Goal: Task Accomplishment & Management: Use online tool/utility

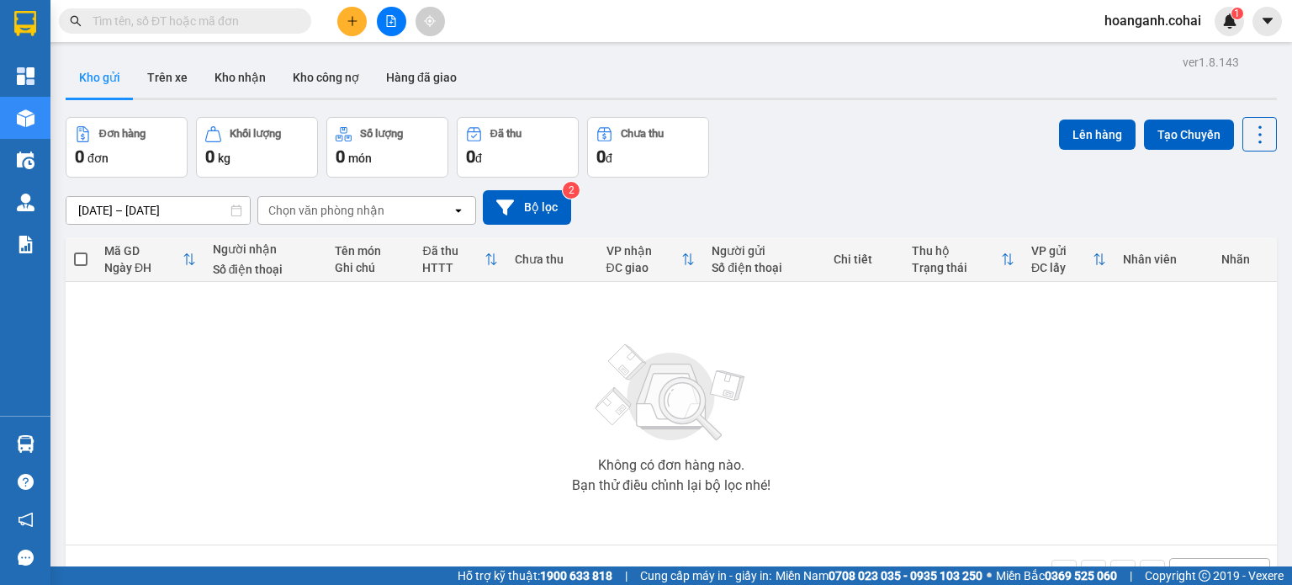
click at [394, 24] on icon "file-add" at bounding box center [391, 21] width 12 height 12
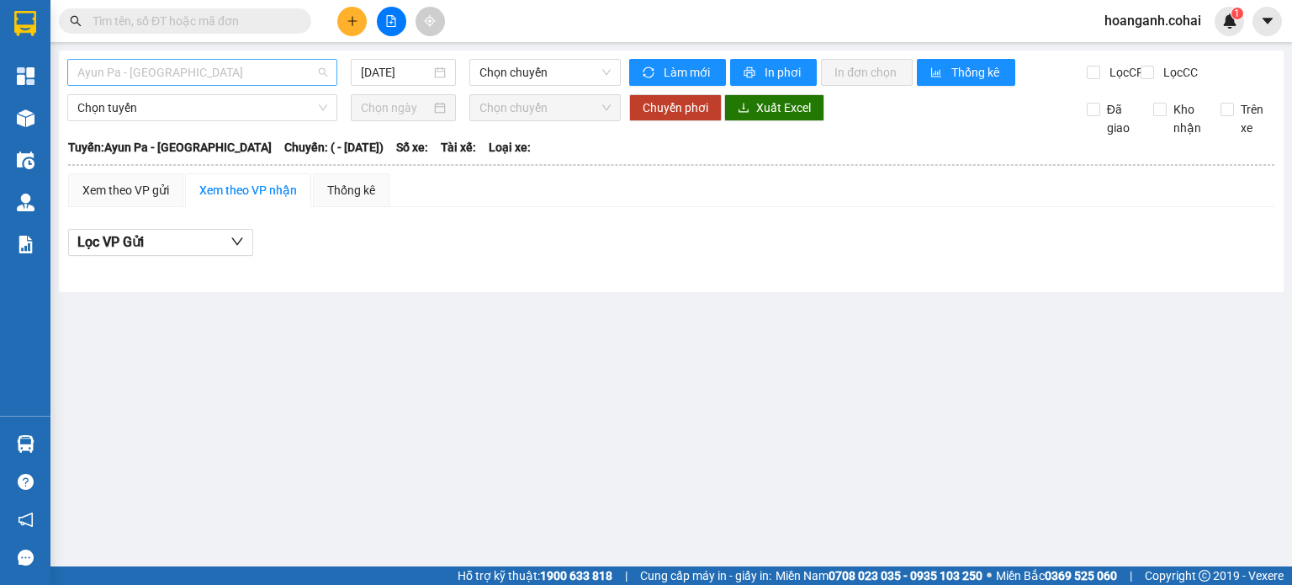
click at [252, 77] on span "Ayun Pa - [GEOGRAPHIC_DATA]" at bounding box center [202, 72] width 250 height 25
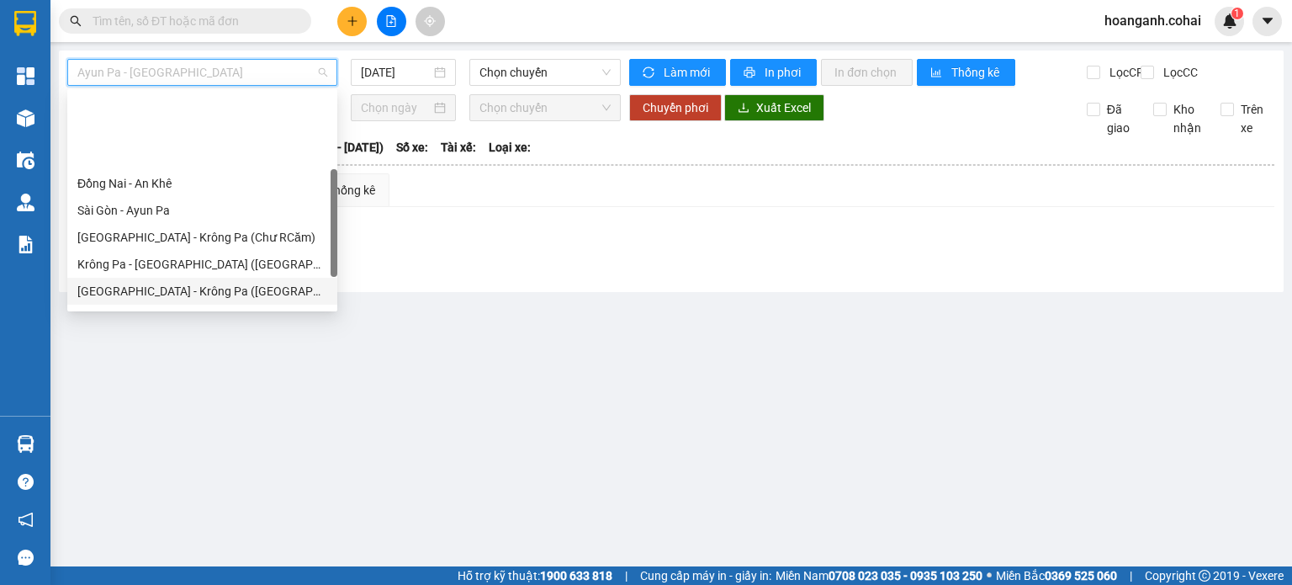
scroll to position [236, 0]
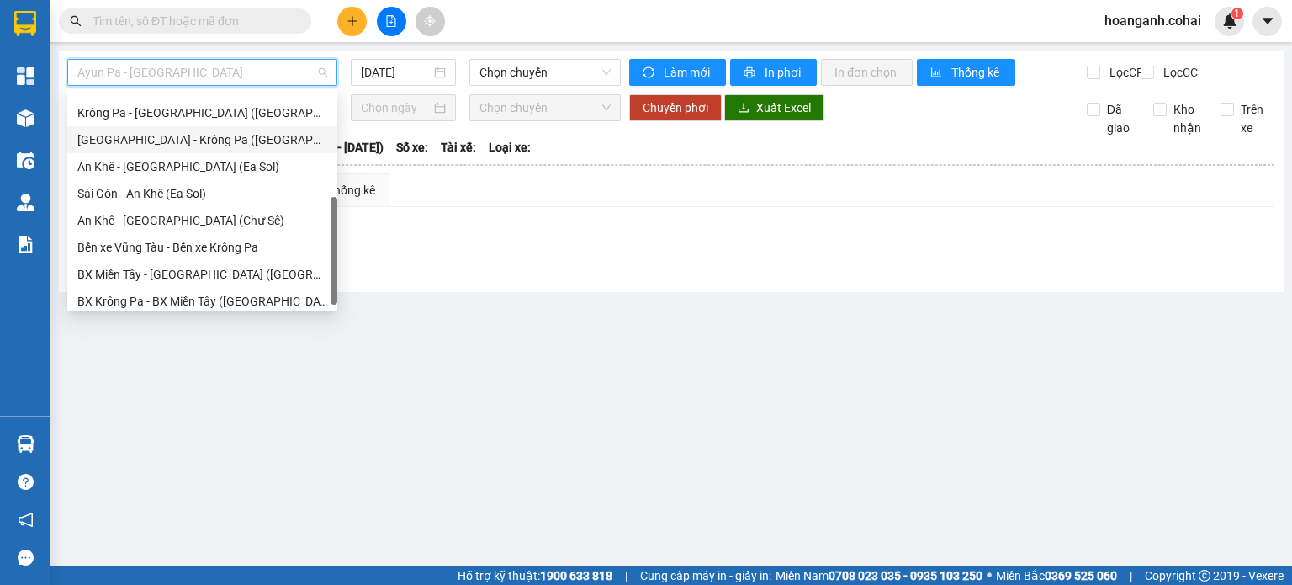
click at [218, 142] on div "[GEOGRAPHIC_DATA] - Krông Pa ([GEOGRAPHIC_DATA])" at bounding box center [202, 139] width 250 height 19
type input "[DATE]"
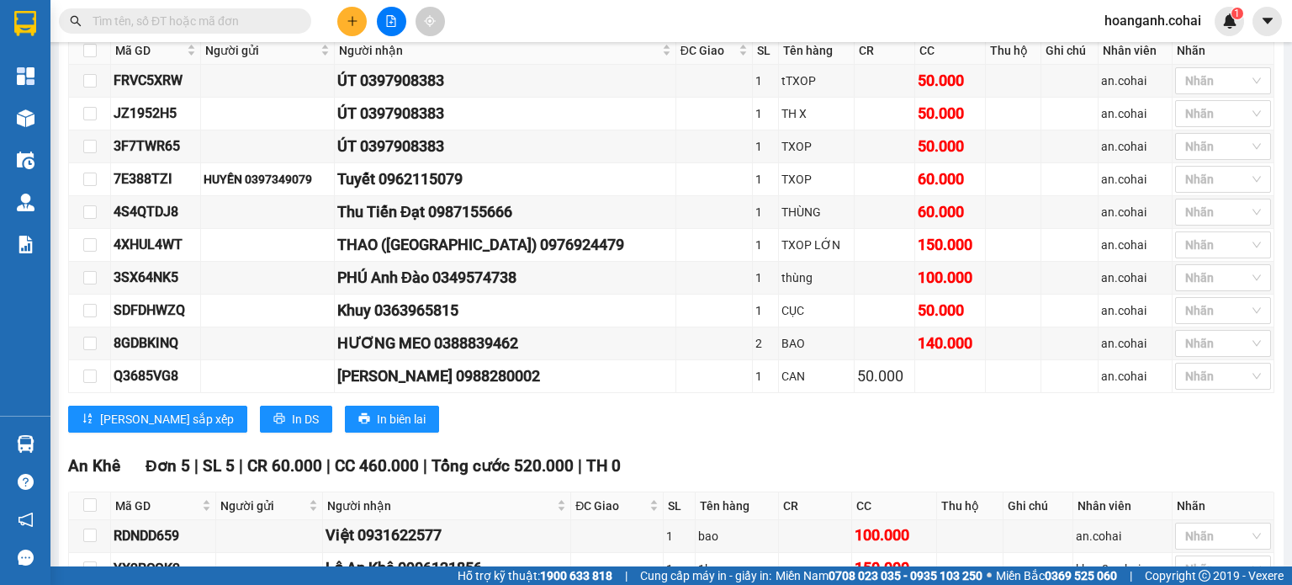
scroll to position [1314, 0]
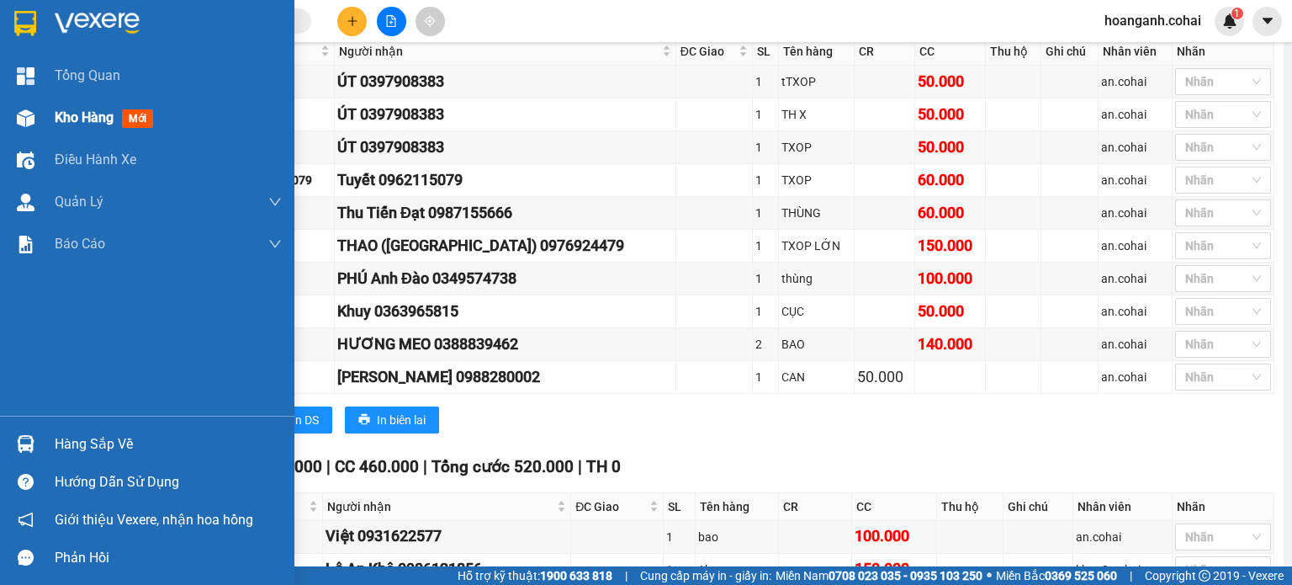
click at [71, 115] on span "Kho hàng" at bounding box center [84, 117] width 59 height 16
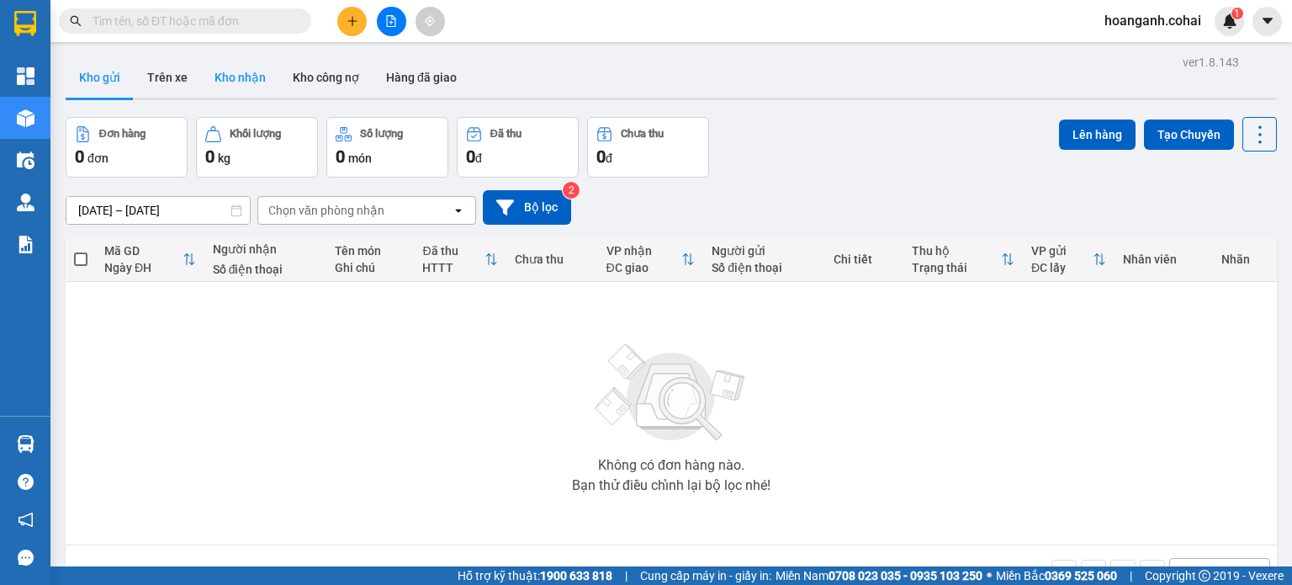
click at [239, 77] on button "Kho nhận" at bounding box center [240, 77] width 78 height 40
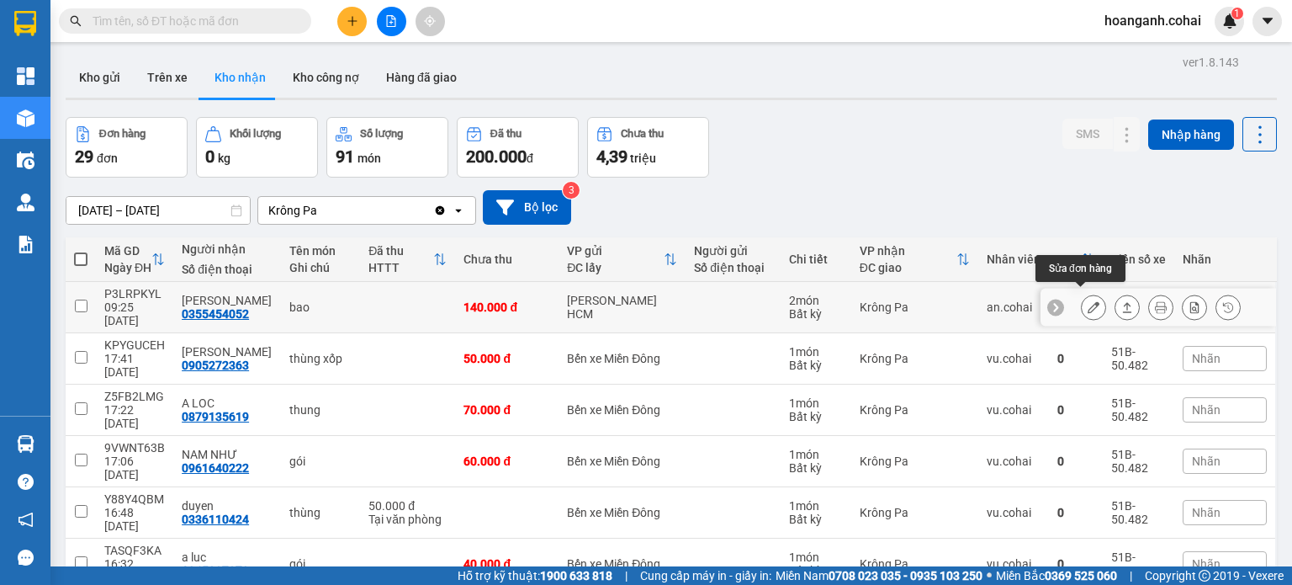
click at [1088, 304] on icon at bounding box center [1094, 307] width 12 height 12
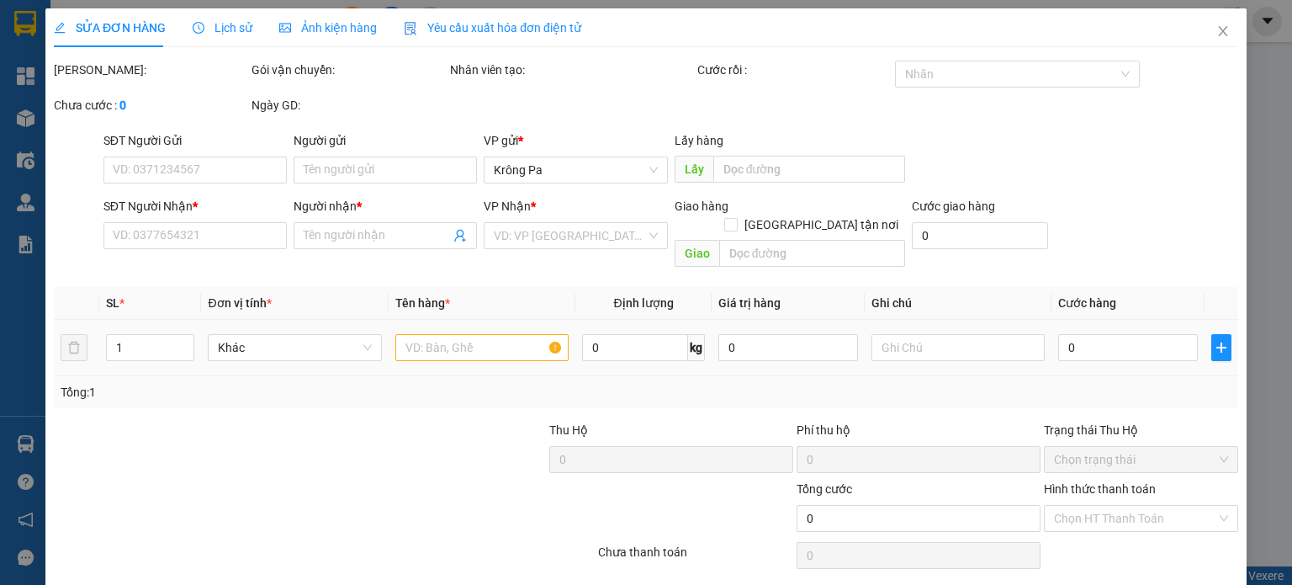
type input "0355454052"
type input "[PERSON_NAME]"
type input "140.000"
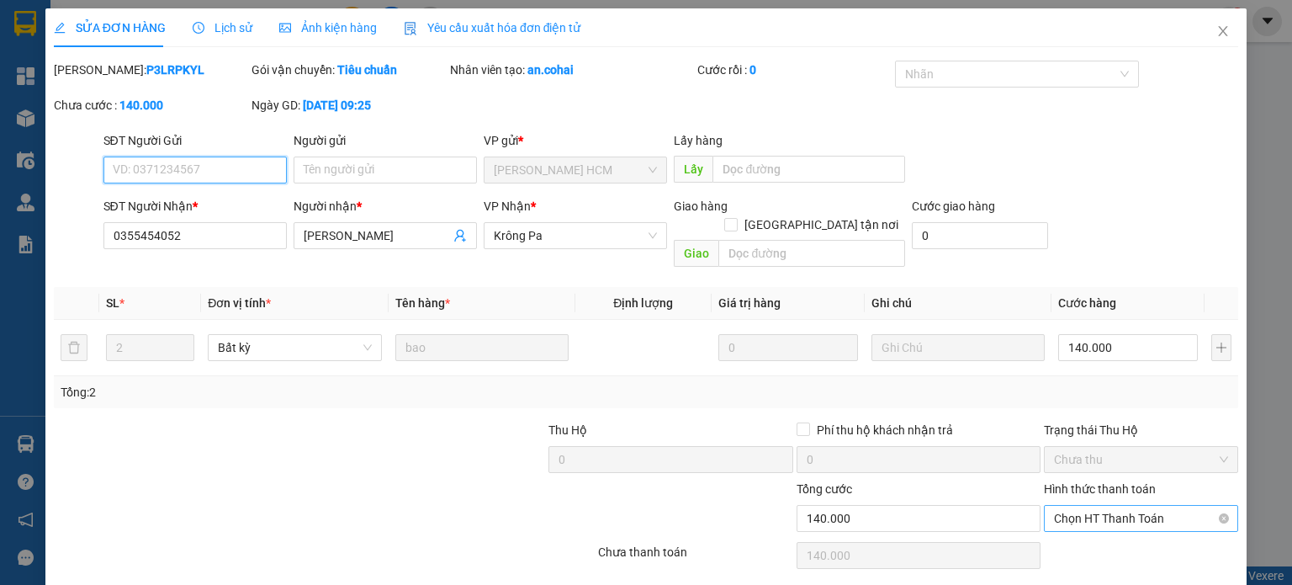
click at [1087, 509] on span "Chọn HT Thanh Toán" at bounding box center [1141, 518] width 174 height 25
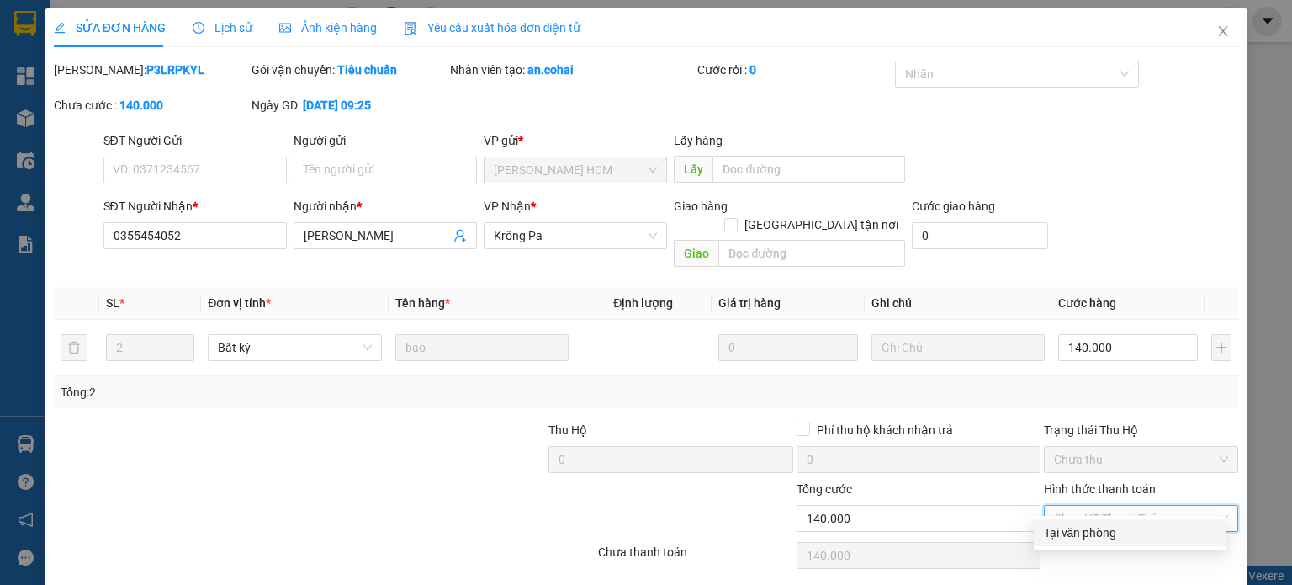
click at [1074, 529] on div "Tại văn phòng" at bounding box center [1130, 532] width 172 height 19
type input "0"
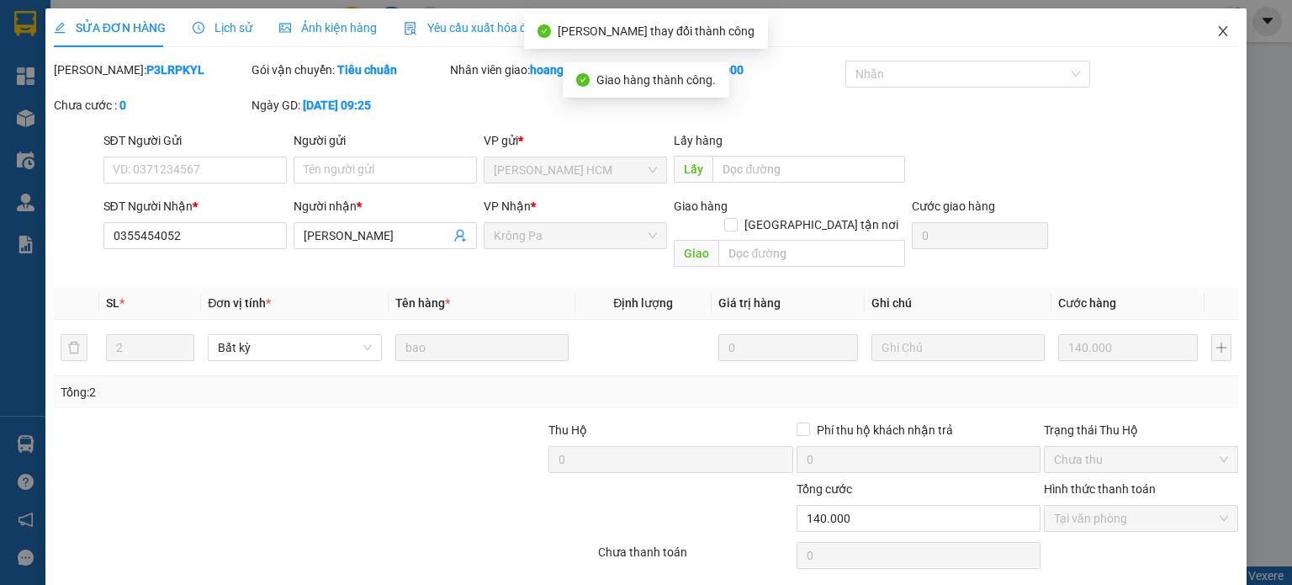
drag, startPoint x: 1209, startPoint y: 27, endPoint x: 1209, endPoint y: 7, distance: 20.2
click at [1217, 25] on icon "close" at bounding box center [1223, 30] width 13 height 13
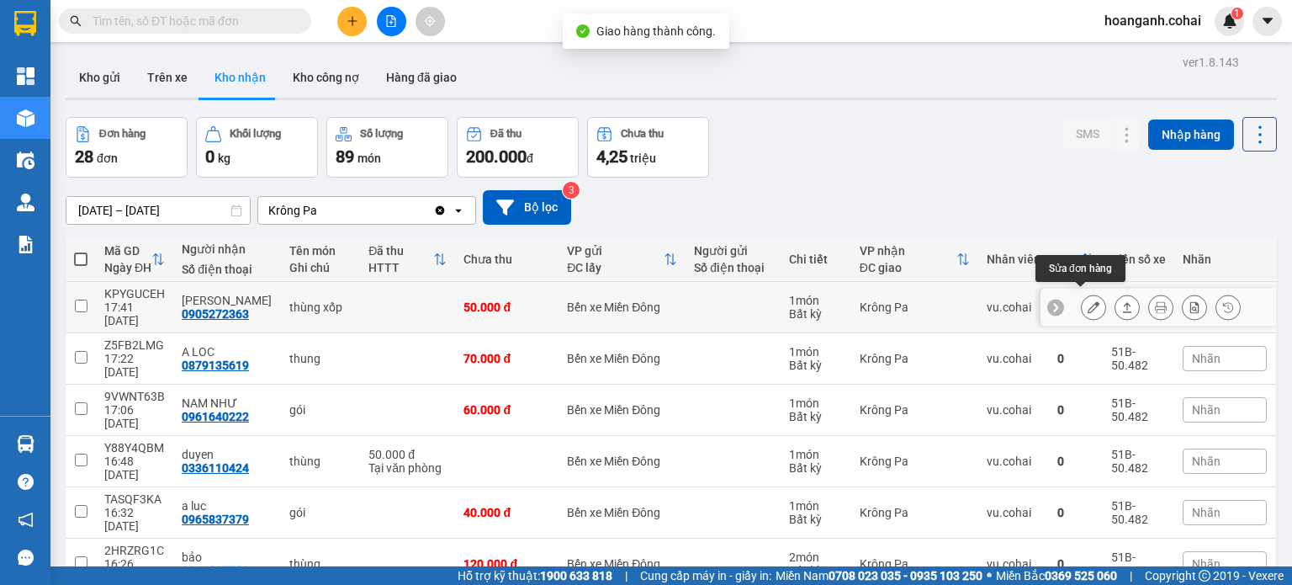
click at [1088, 301] on icon at bounding box center [1094, 307] width 12 height 12
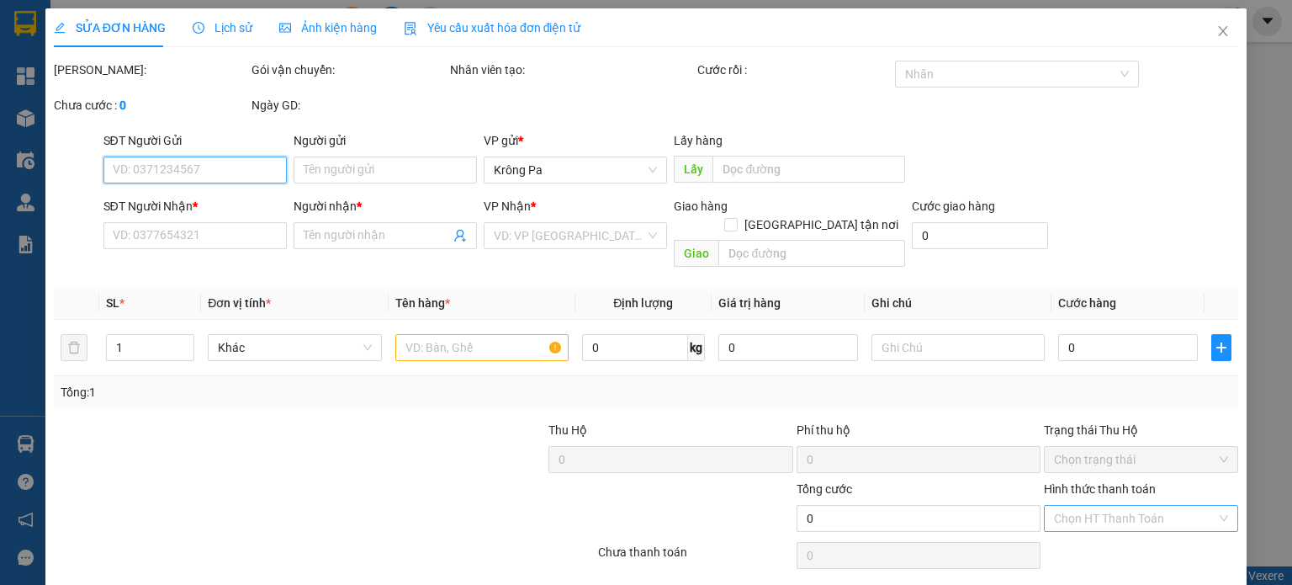
type input "0905272363"
type input "[PERSON_NAME]"
type input "50.000"
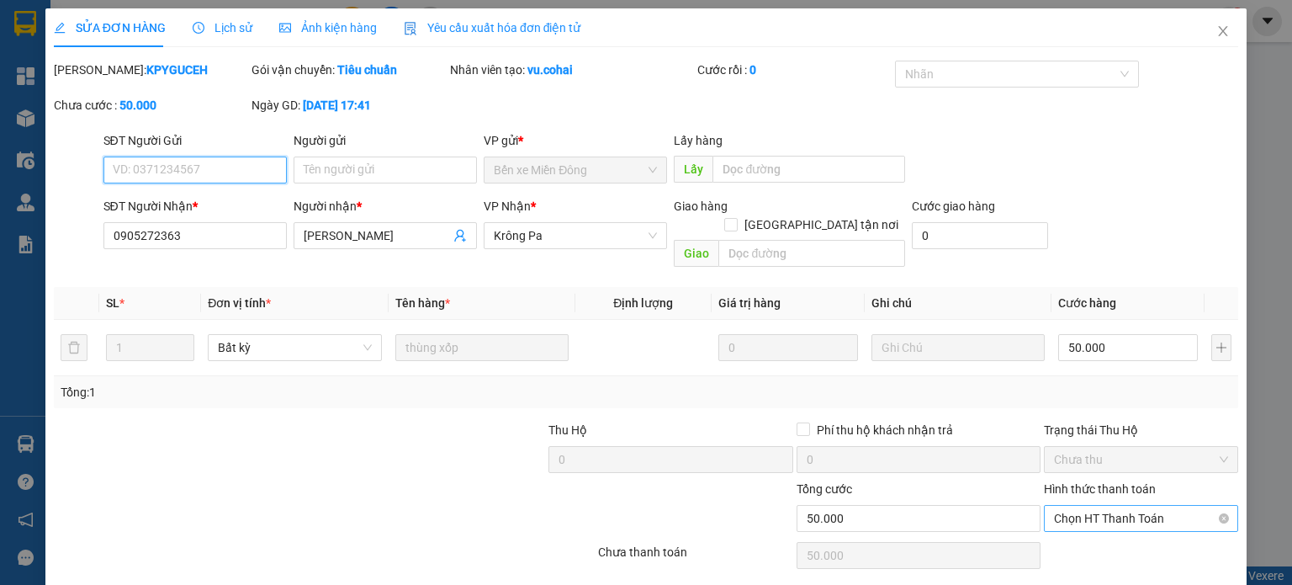
click at [1125, 506] on span "Chọn HT Thanh Toán" at bounding box center [1141, 518] width 174 height 25
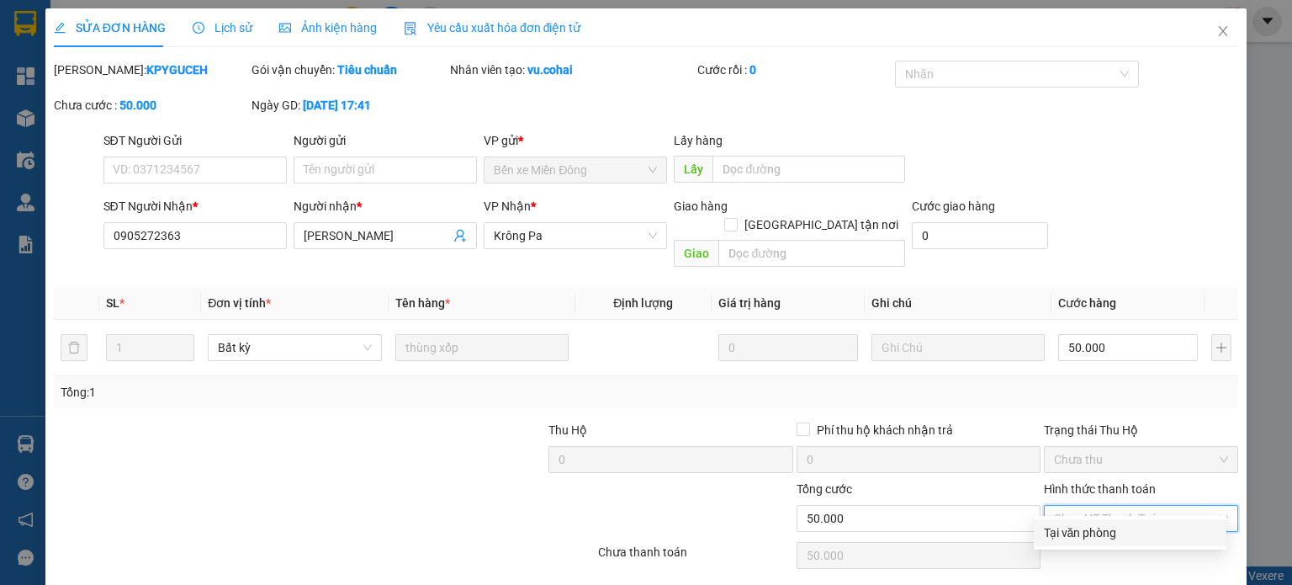
click at [1079, 534] on div "Tại văn phòng" at bounding box center [1130, 532] width 172 height 19
type input "0"
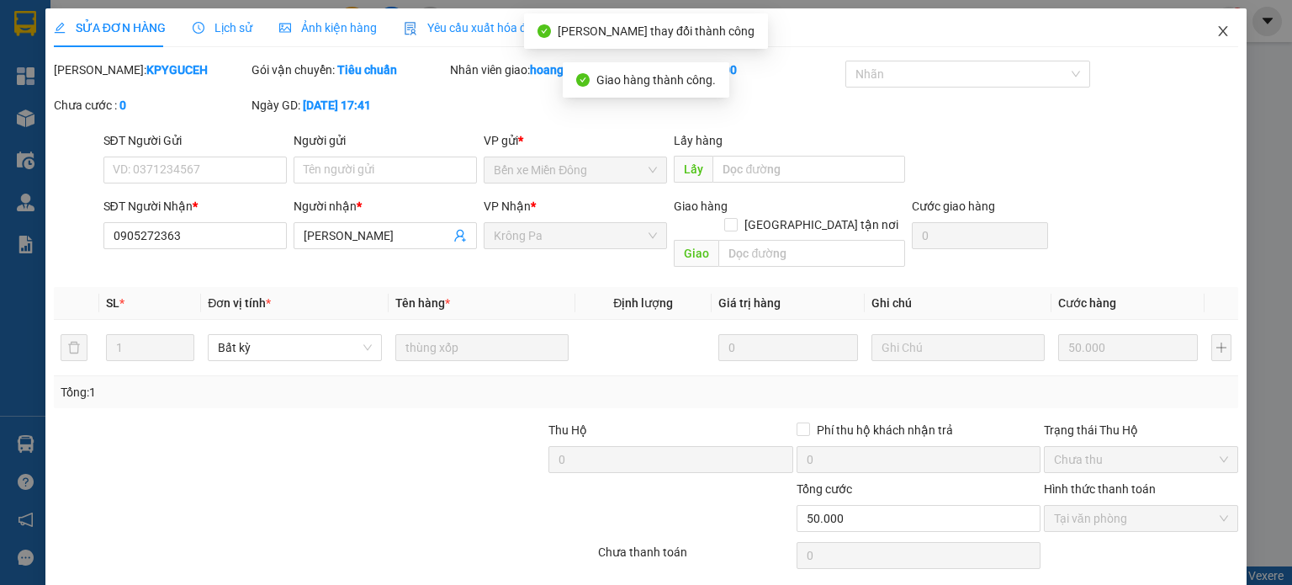
click at [1217, 34] on icon "close" at bounding box center [1223, 30] width 13 height 13
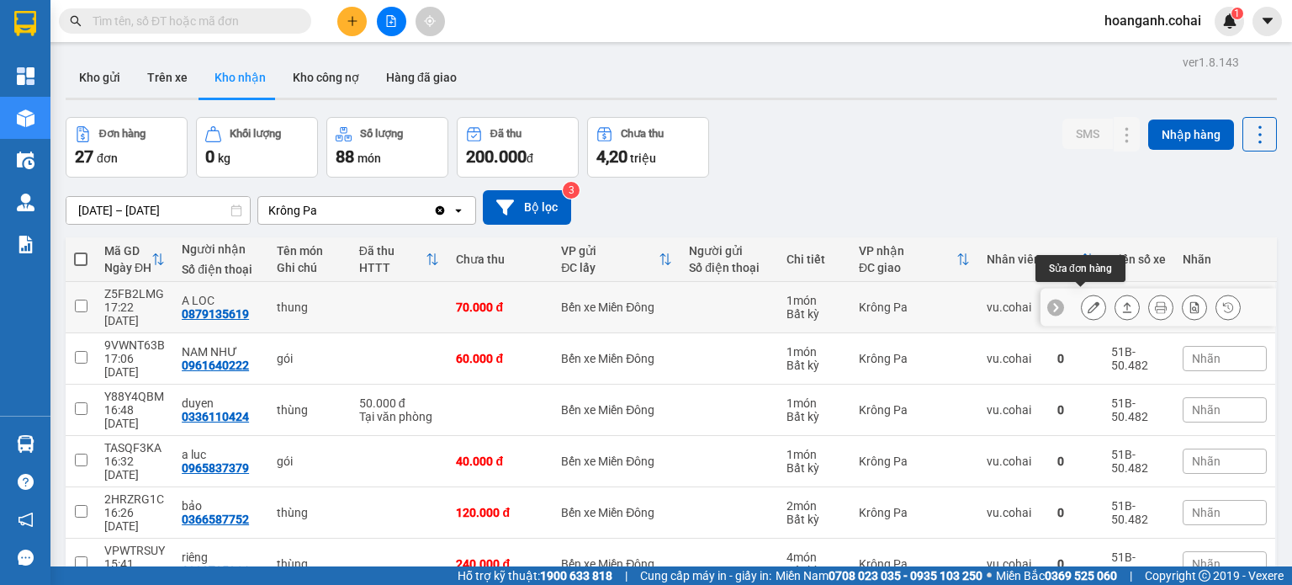
click at [1082, 293] on button at bounding box center [1094, 307] width 24 height 29
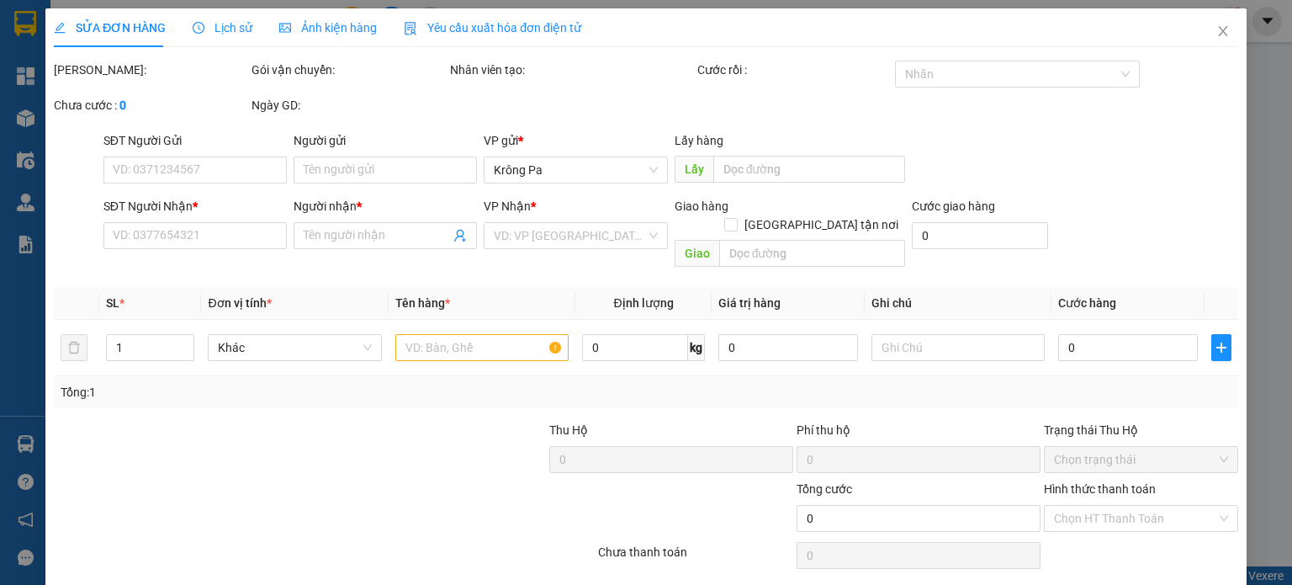
type input "0879135619"
type input "A LOC"
type input "70.000"
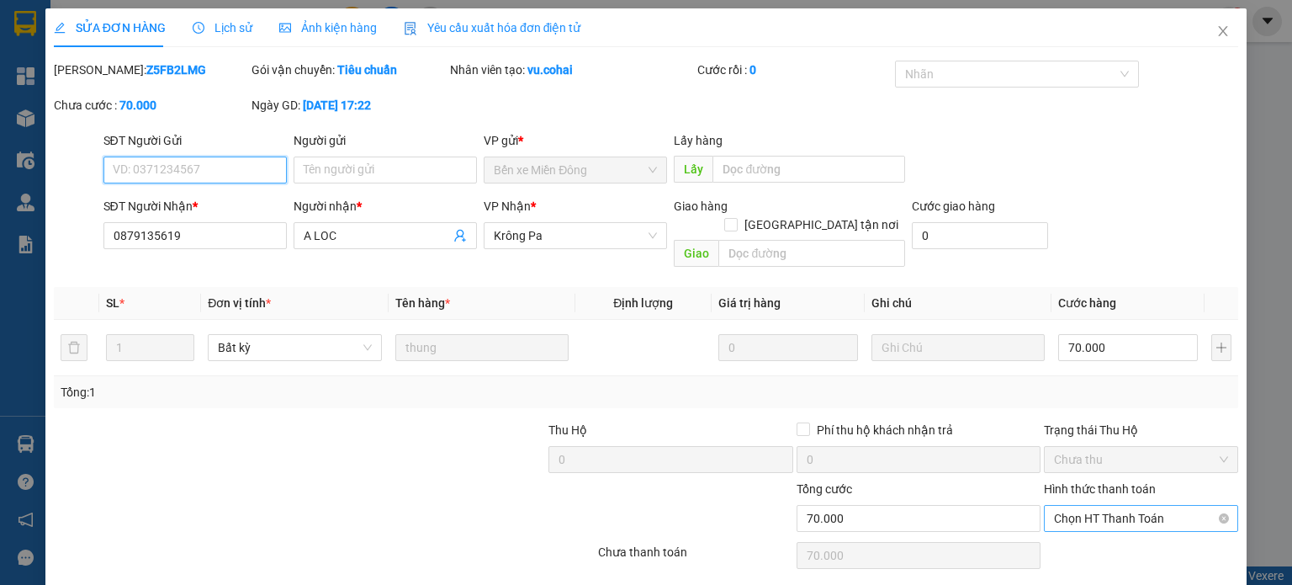
click at [1057, 506] on span "Chọn HT Thanh Toán" at bounding box center [1141, 518] width 174 height 25
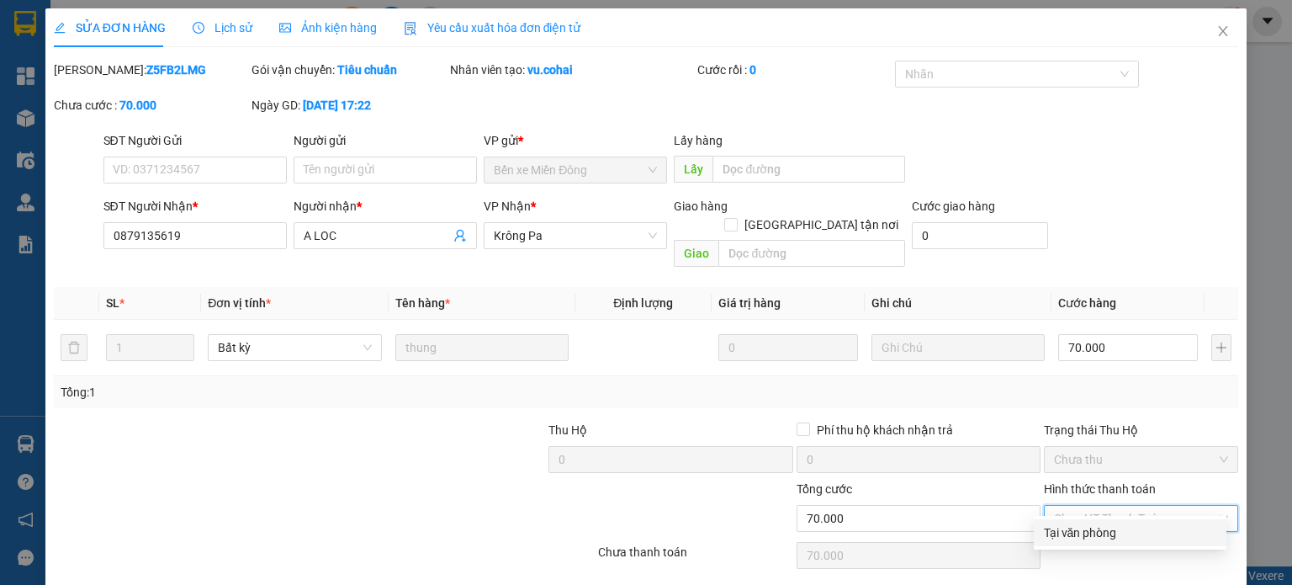
drag, startPoint x: 1063, startPoint y: 532, endPoint x: 1029, endPoint y: 541, distance: 35.7
click at [1062, 532] on div "Tại văn phòng" at bounding box center [1130, 532] width 172 height 19
type input "0"
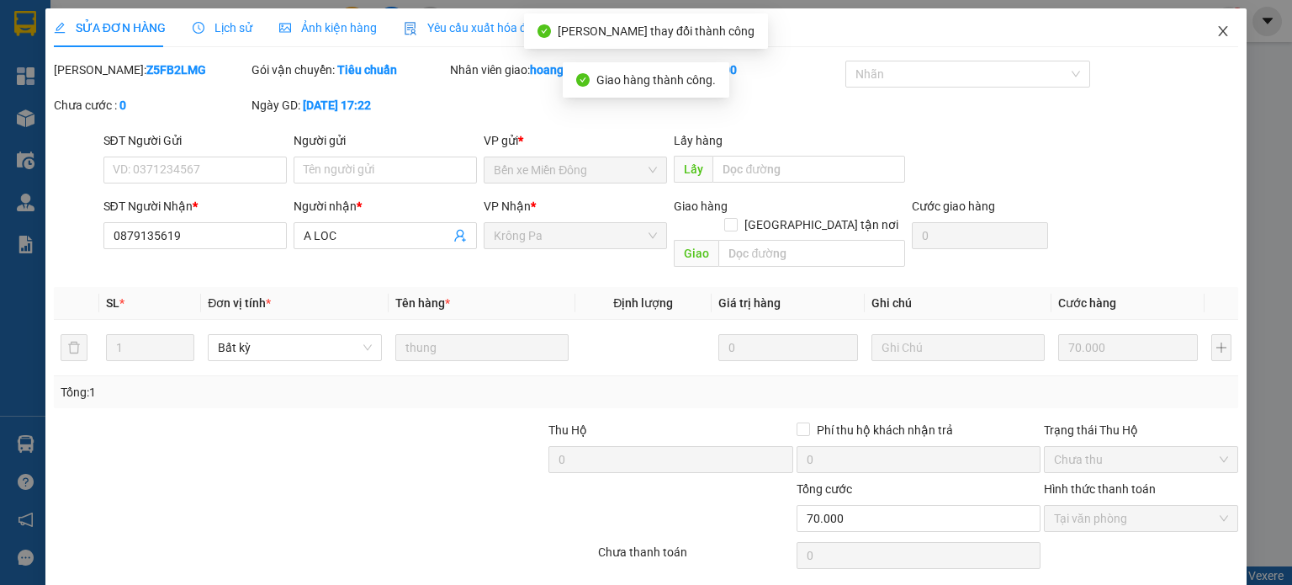
click at [1218, 33] on span "Close" at bounding box center [1223, 31] width 47 height 47
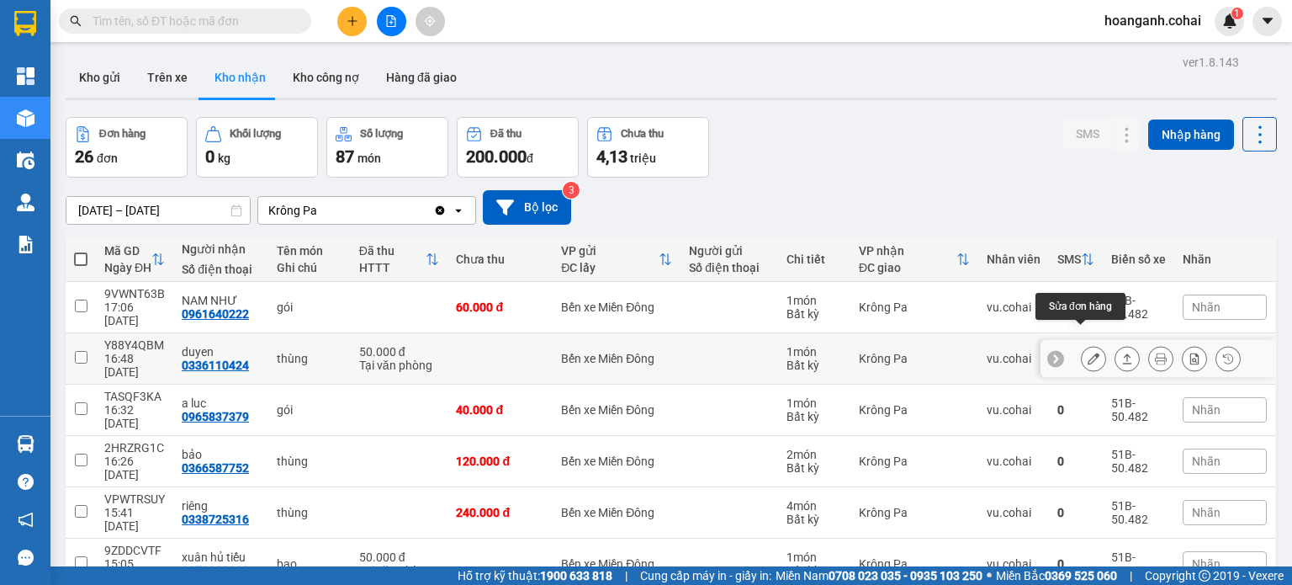
click at [1088, 353] on icon at bounding box center [1094, 359] width 12 height 12
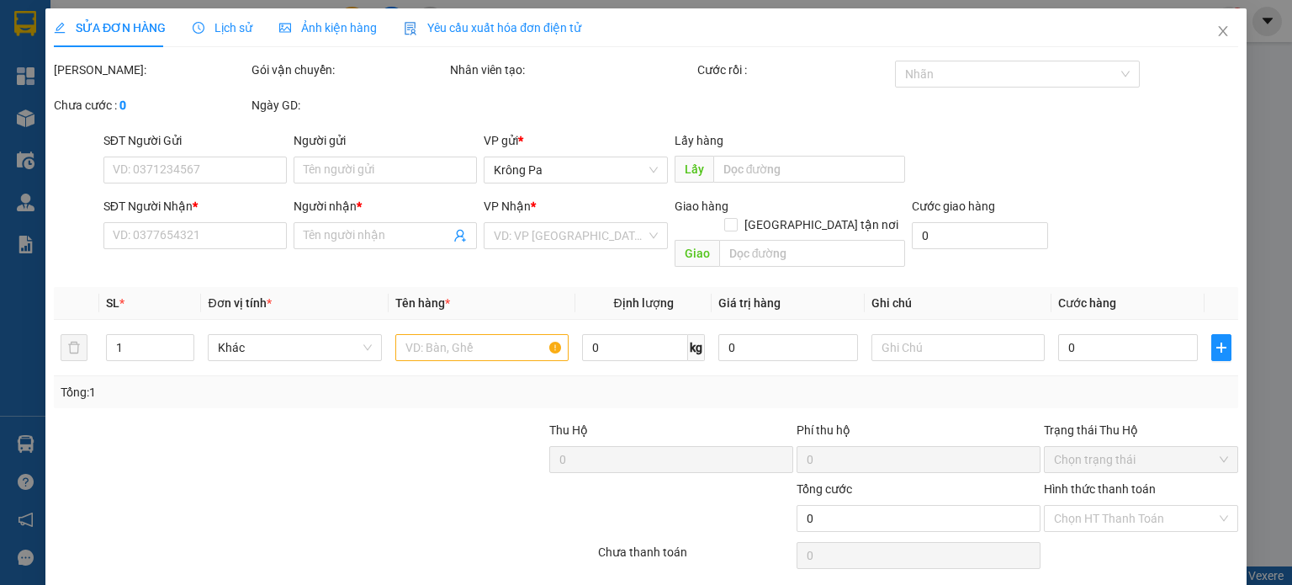
type input "0336110424"
type input "duyen"
type input "50.000"
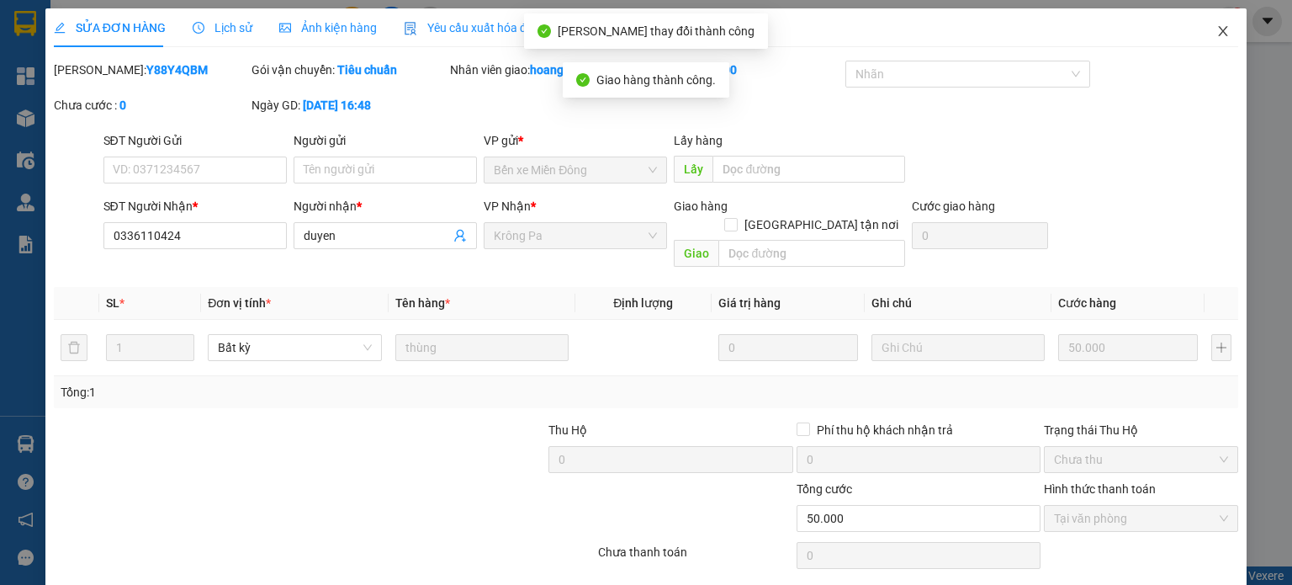
click at [1219, 36] on icon "close" at bounding box center [1223, 31] width 9 height 10
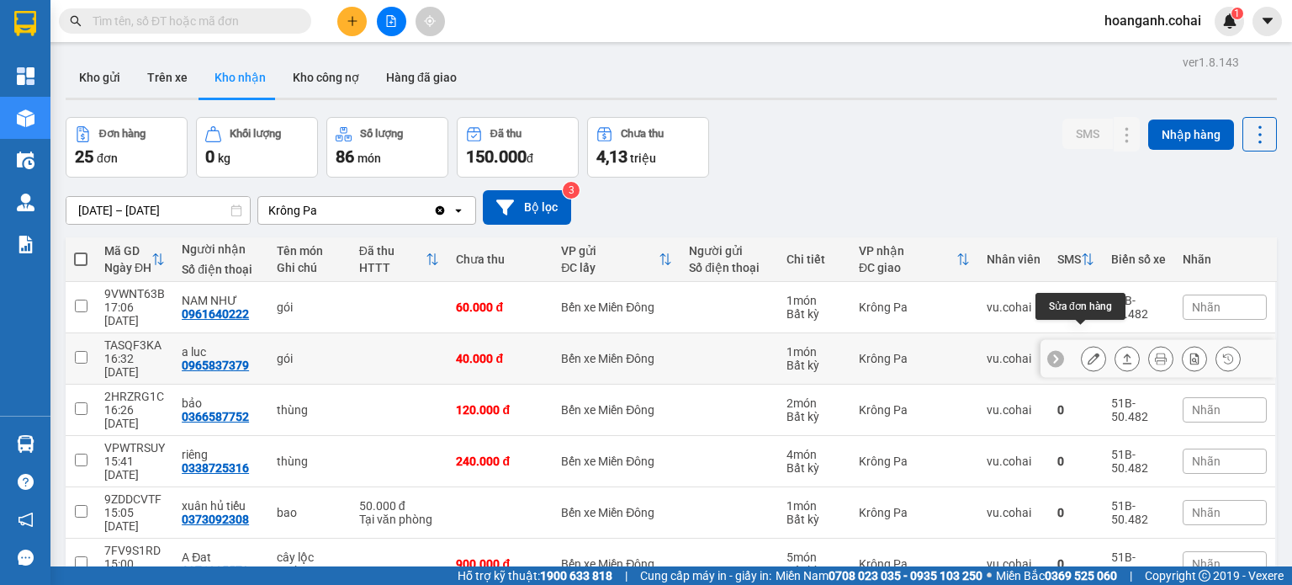
click at [1088, 353] on icon at bounding box center [1094, 359] width 12 height 12
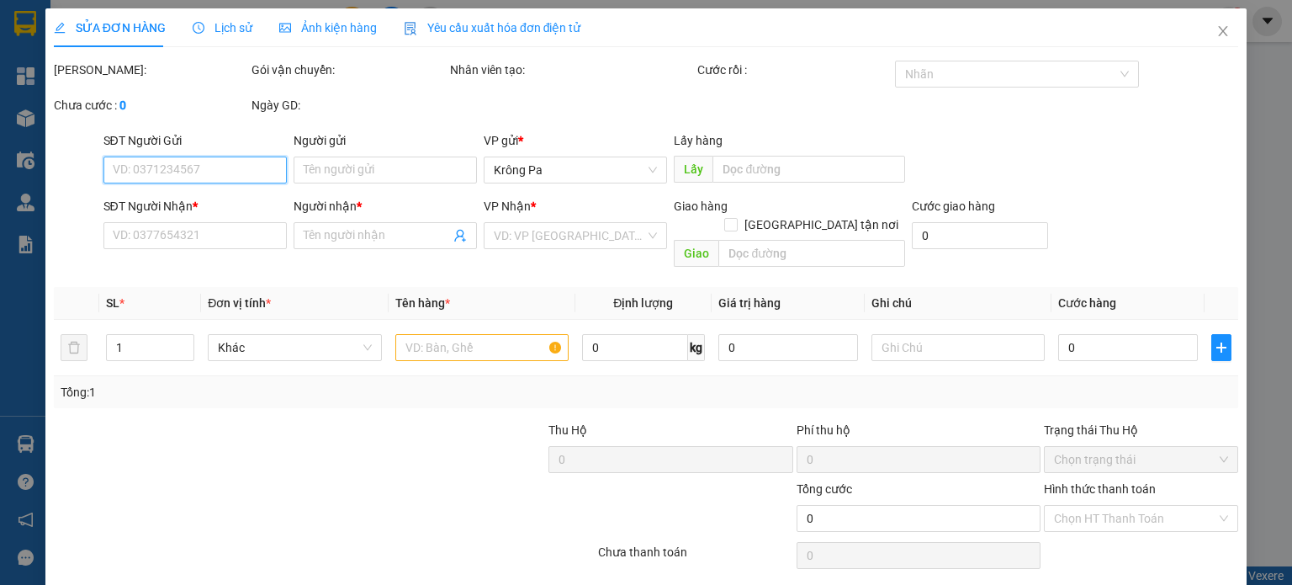
type input "0965837379"
type input "a luc"
type input "40.000"
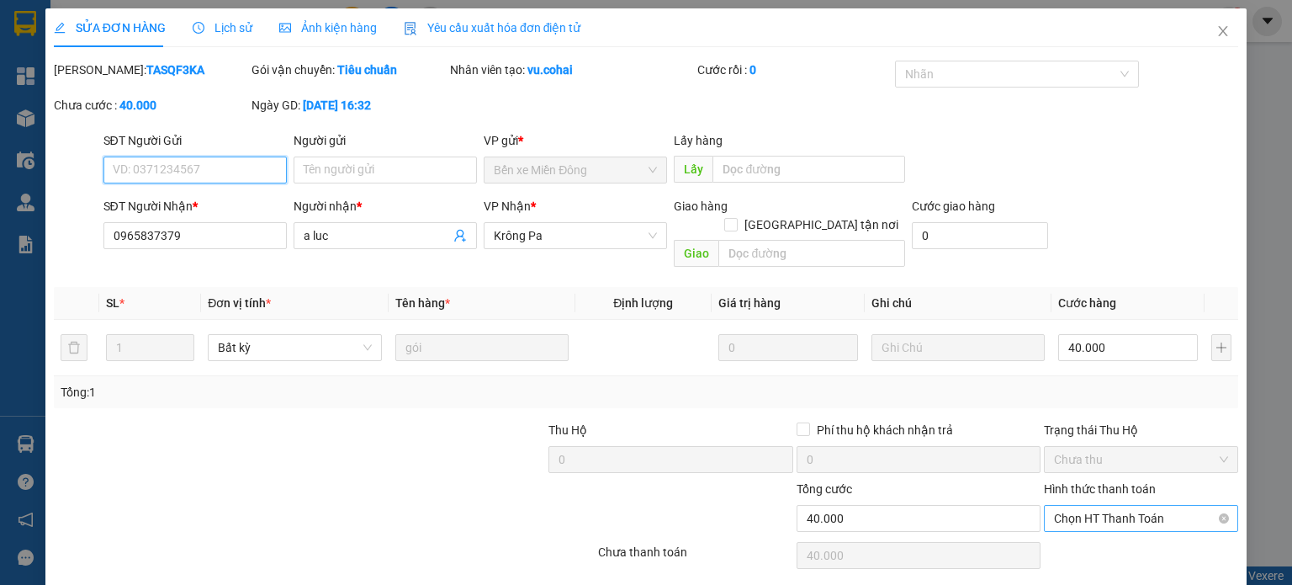
click at [1078, 506] on span "Chọn HT Thanh Toán" at bounding box center [1141, 518] width 174 height 25
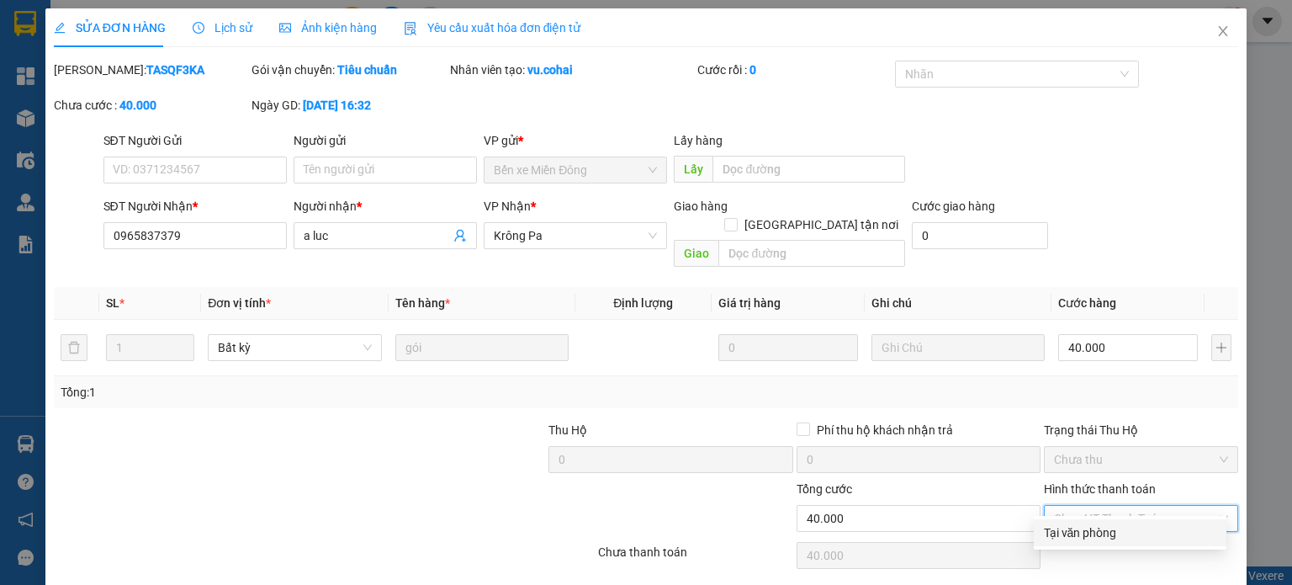
click at [1077, 524] on div "Tại văn phòng" at bounding box center [1130, 532] width 172 height 19
type input "0"
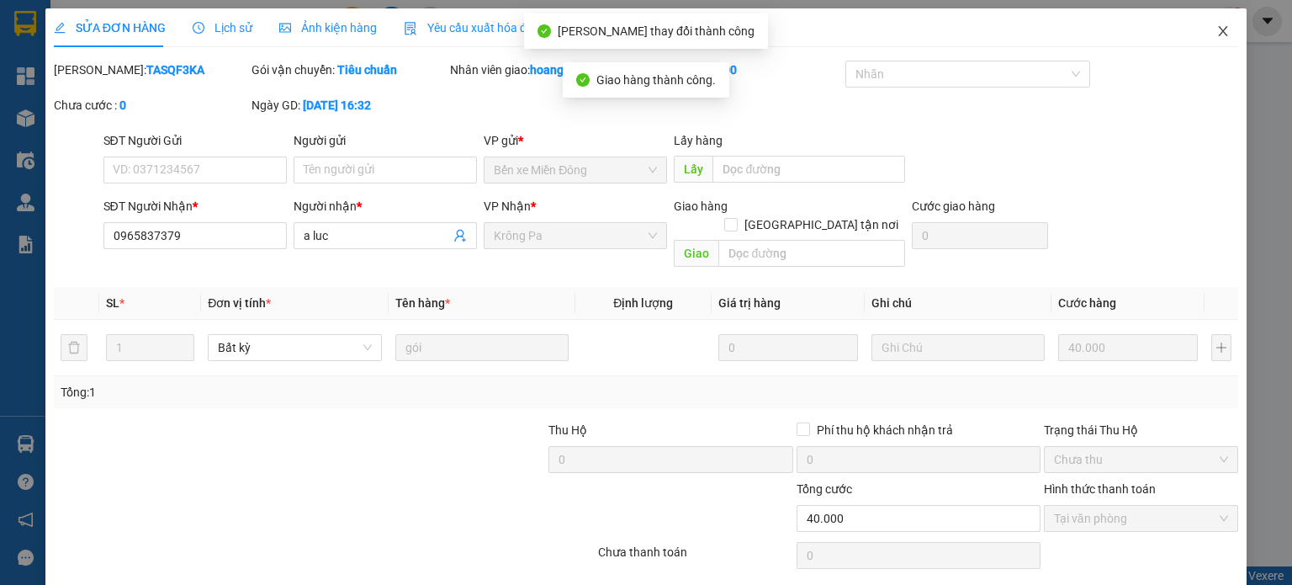
click at [1219, 30] on icon "close" at bounding box center [1223, 31] width 9 height 10
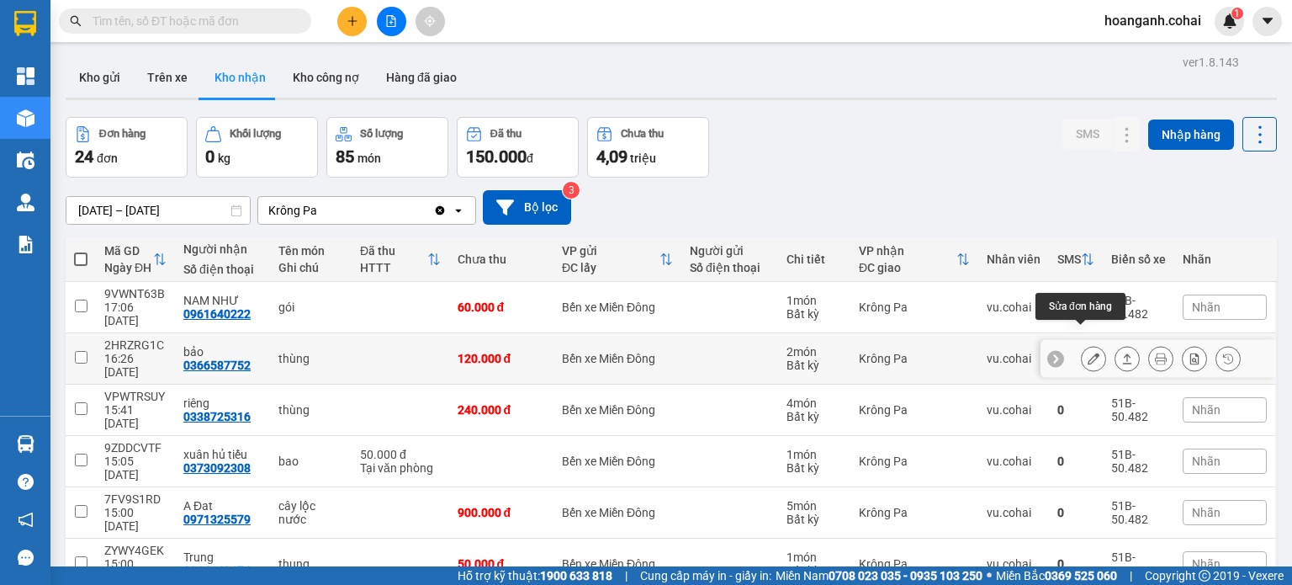
click at [1088, 353] on icon at bounding box center [1094, 359] width 12 height 12
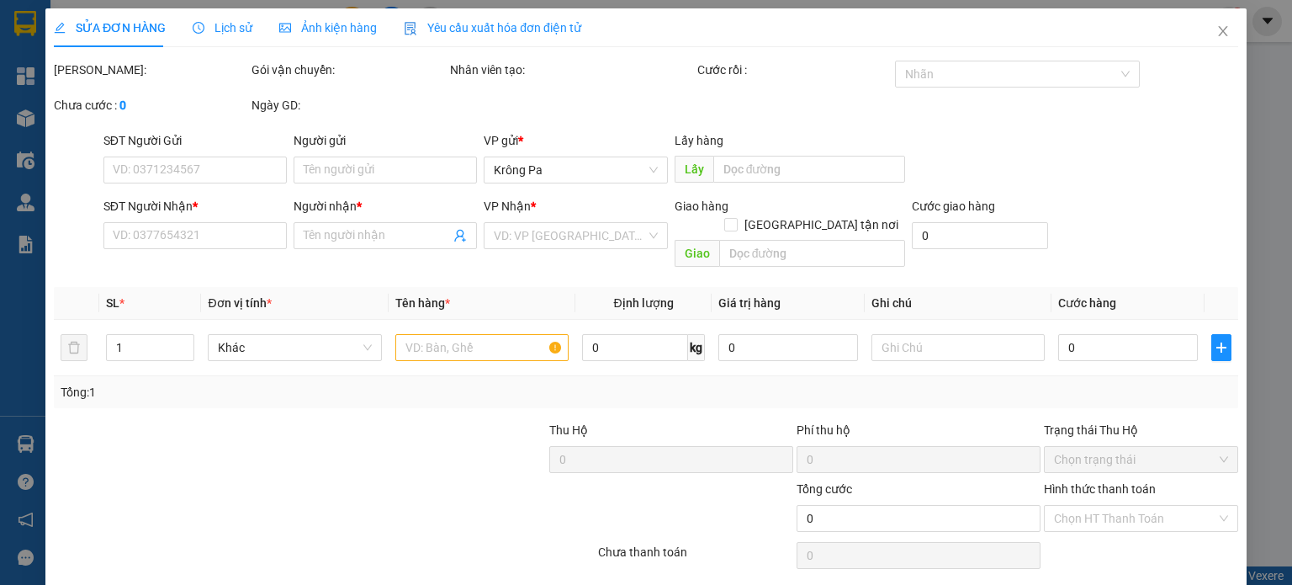
type input "0366587752"
type input "bảo"
type input "120.000"
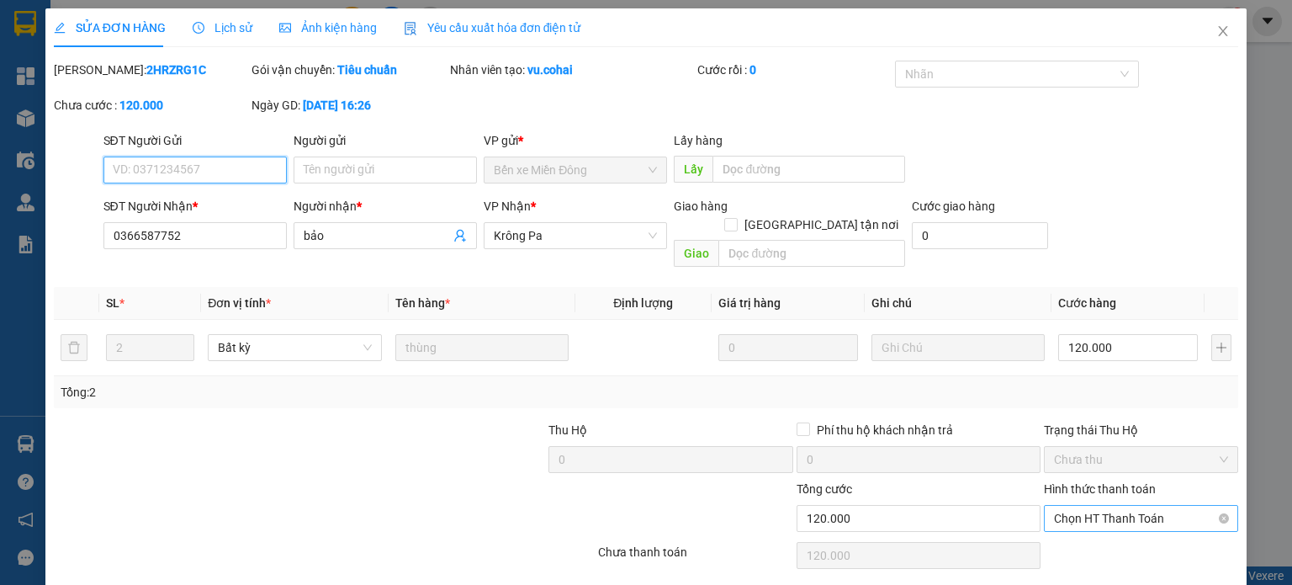
click at [1060, 506] on span "Chọn HT Thanh Toán" at bounding box center [1141, 518] width 174 height 25
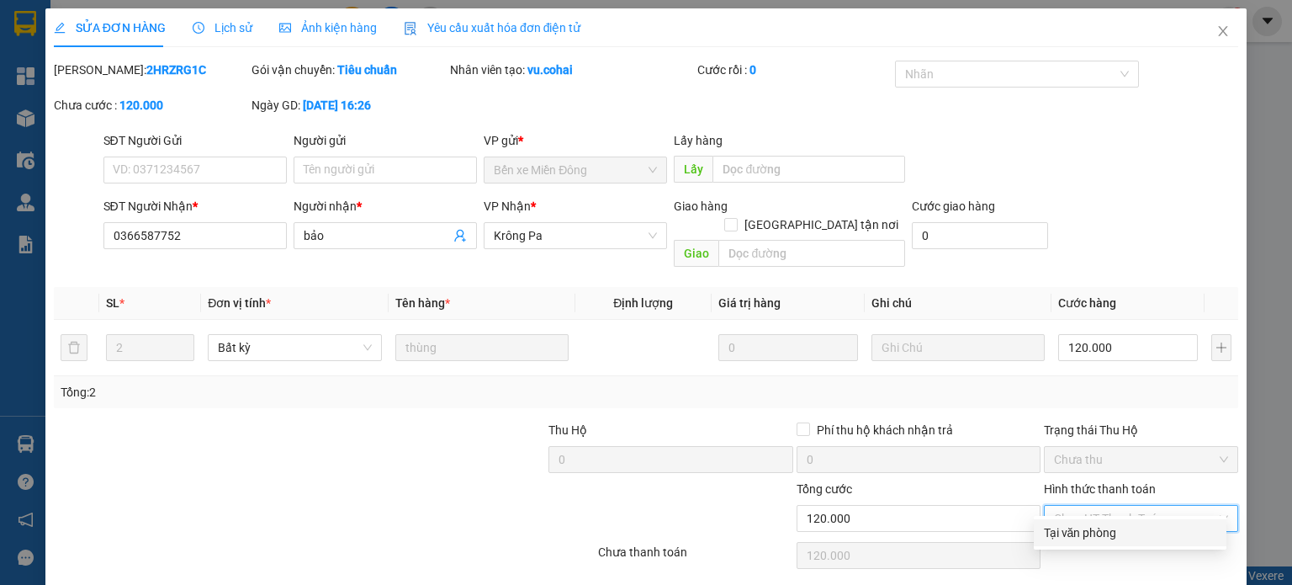
click at [1052, 528] on div "Tại văn phòng" at bounding box center [1130, 532] width 172 height 19
type input "0"
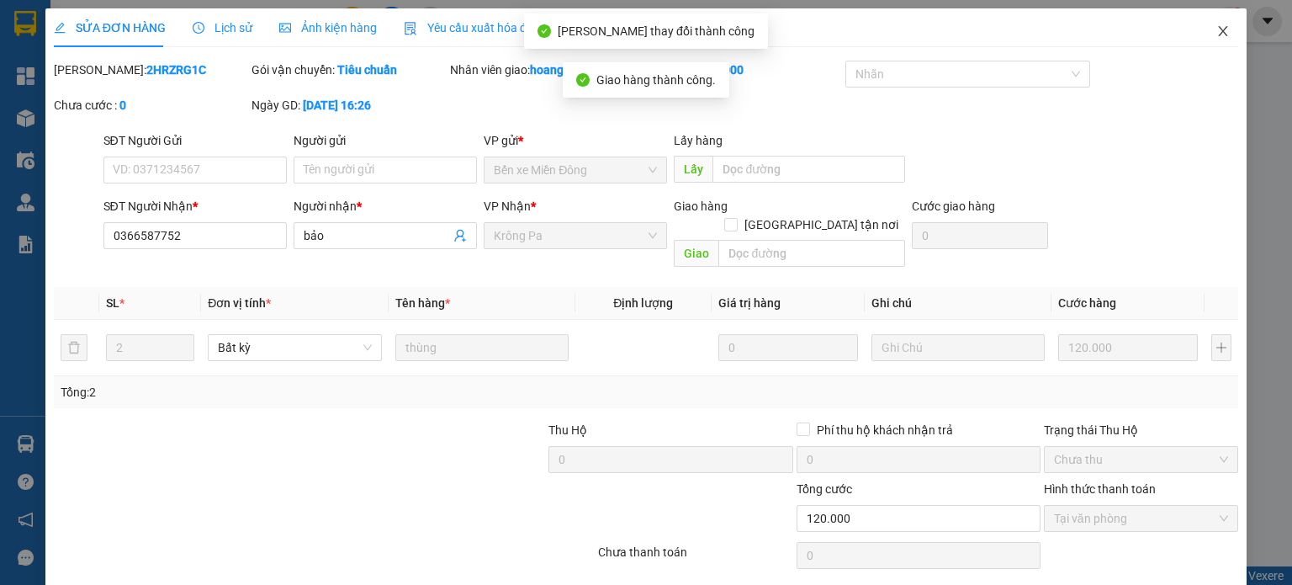
click at [1219, 34] on icon "close" at bounding box center [1223, 31] width 9 height 10
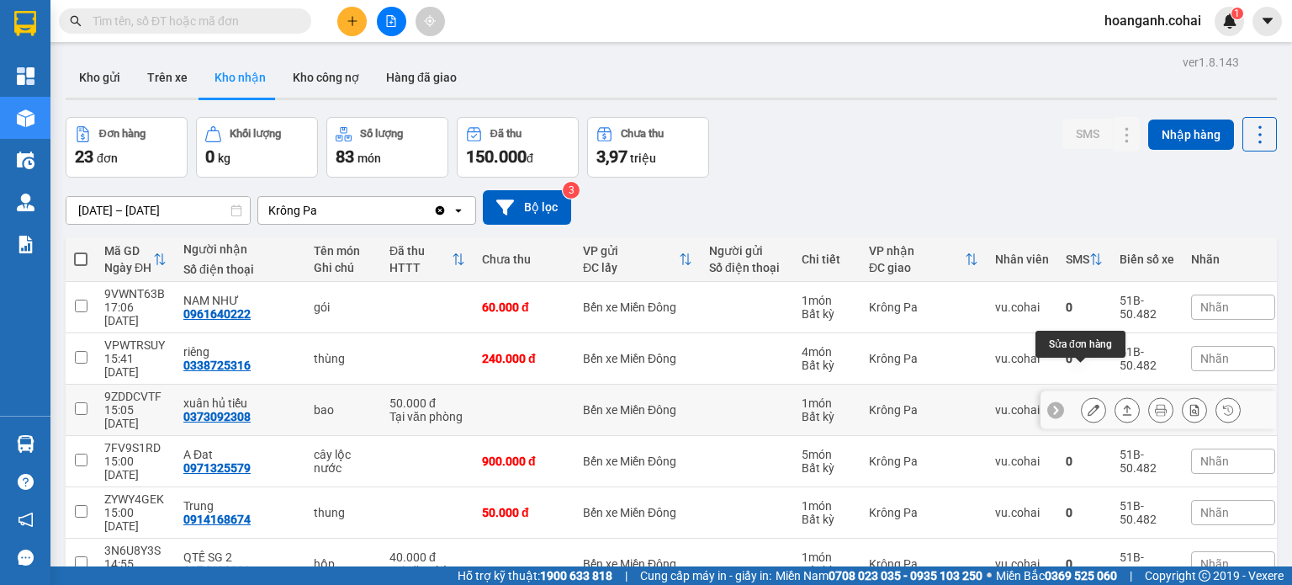
click at [1088, 404] on icon at bounding box center [1094, 410] width 12 height 12
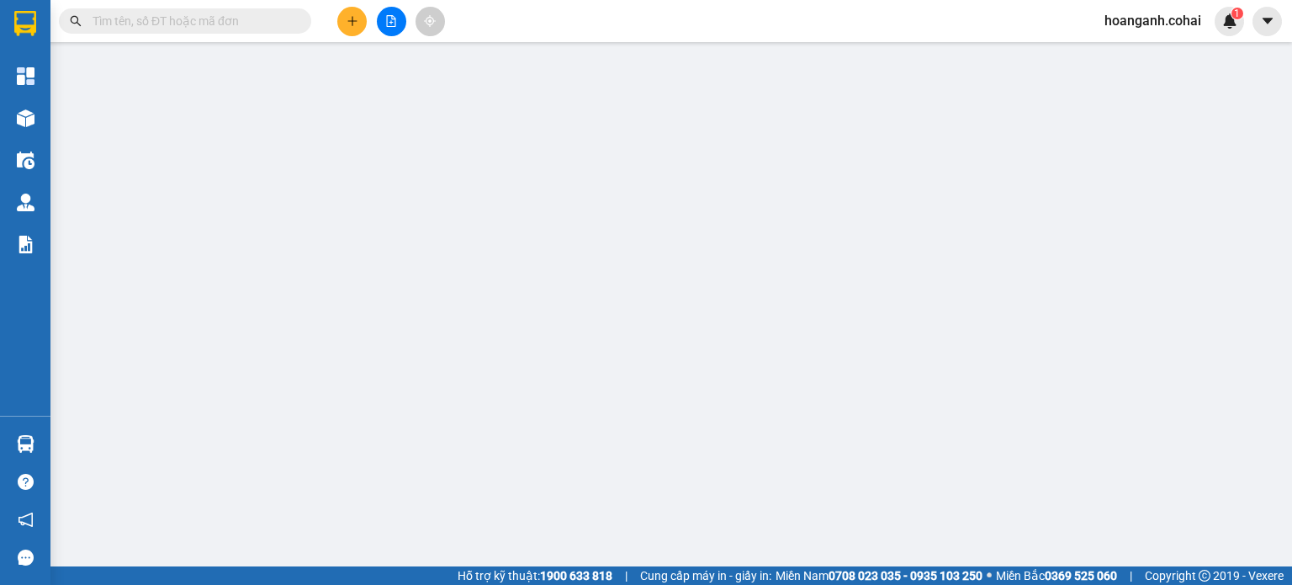
type input "0373092308"
type input "xuân hủ tiếu"
type input "50.000"
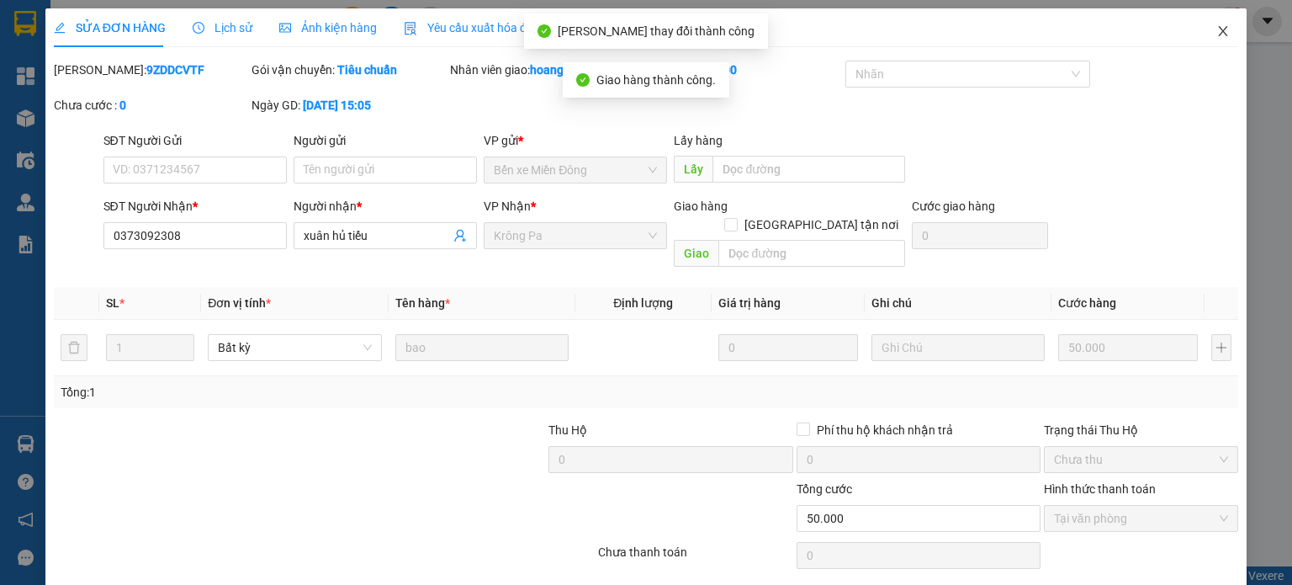
click at [1217, 26] on icon "close" at bounding box center [1223, 30] width 13 height 13
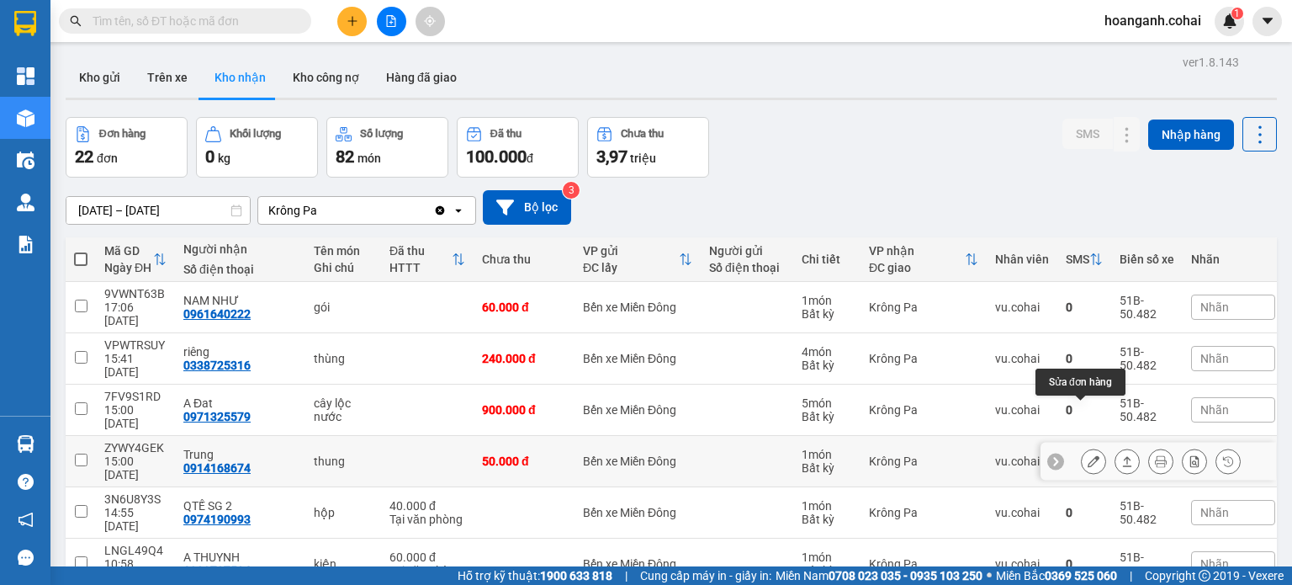
click at [1088, 455] on icon at bounding box center [1094, 461] width 12 height 12
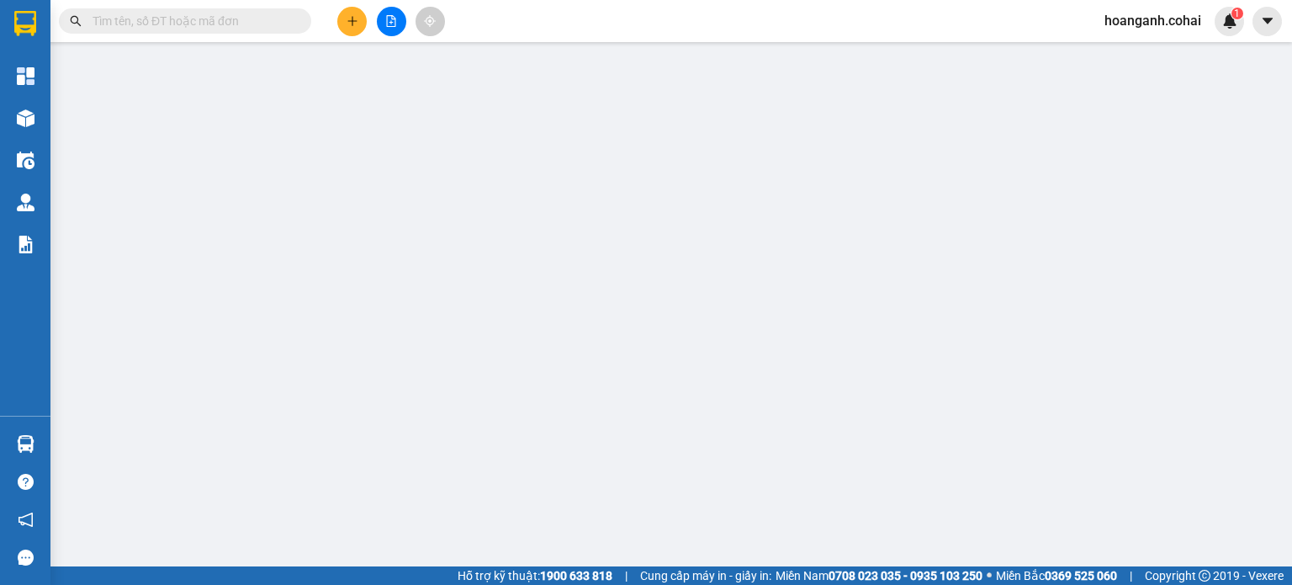
type input "0914168674"
type input "Trung"
type input "50.000"
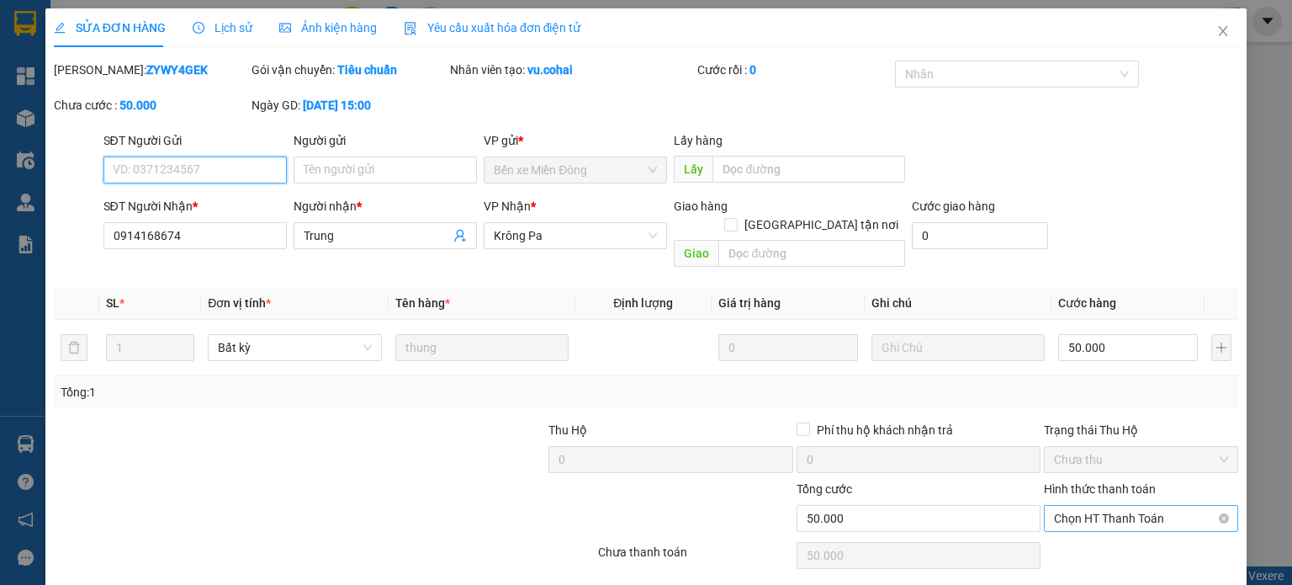
click at [1140, 506] on span "Chọn HT Thanh Toán" at bounding box center [1141, 518] width 174 height 25
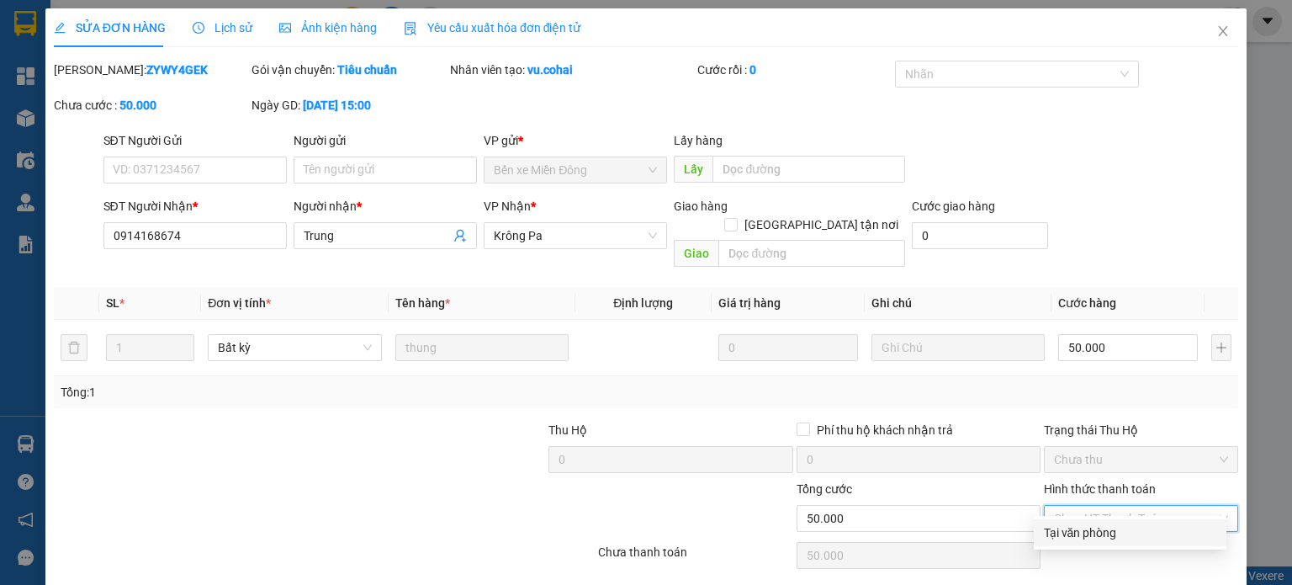
click at [1106, 534] on div "Tại văn phòng" at bounding box center [1130, 532] width 172 height 19
type input "0"
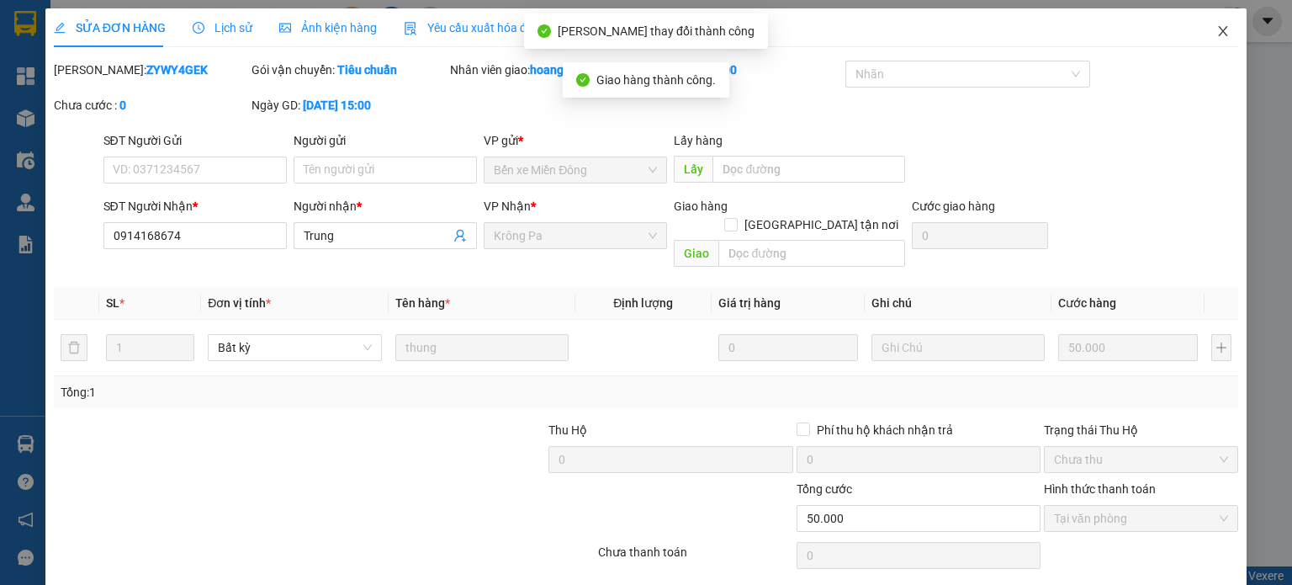
click at [1217, 36] on icon "close" at bounding box center [1223, 30] width 13 height 13
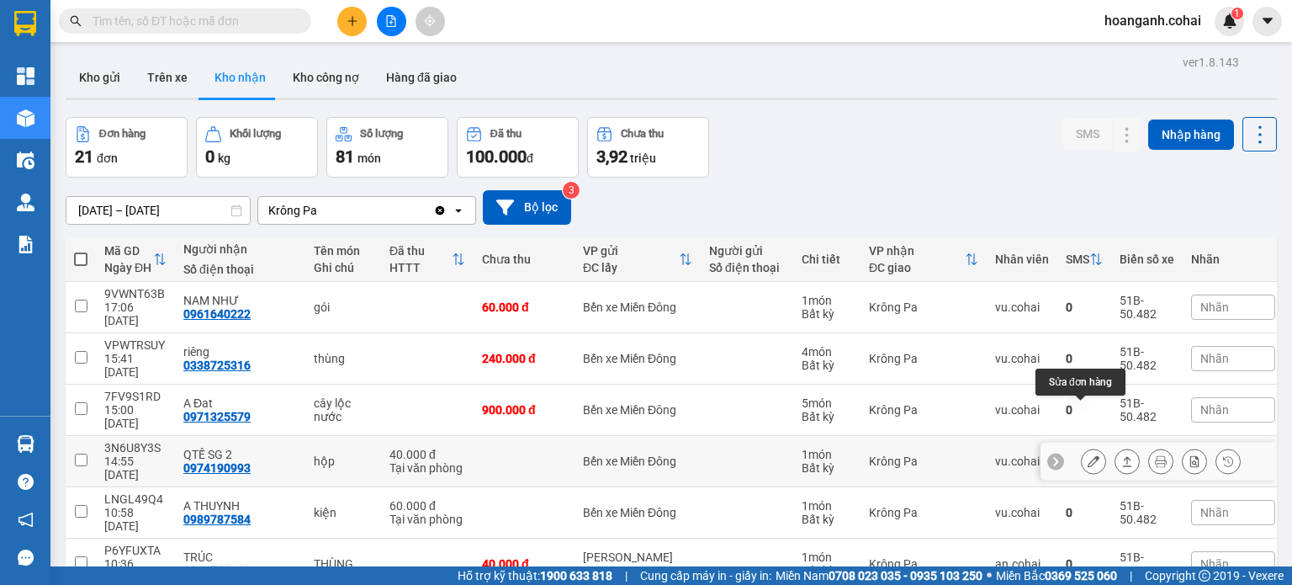
click at [1089, 447] on button at bounding box center [1094, 461] width 24 height 29
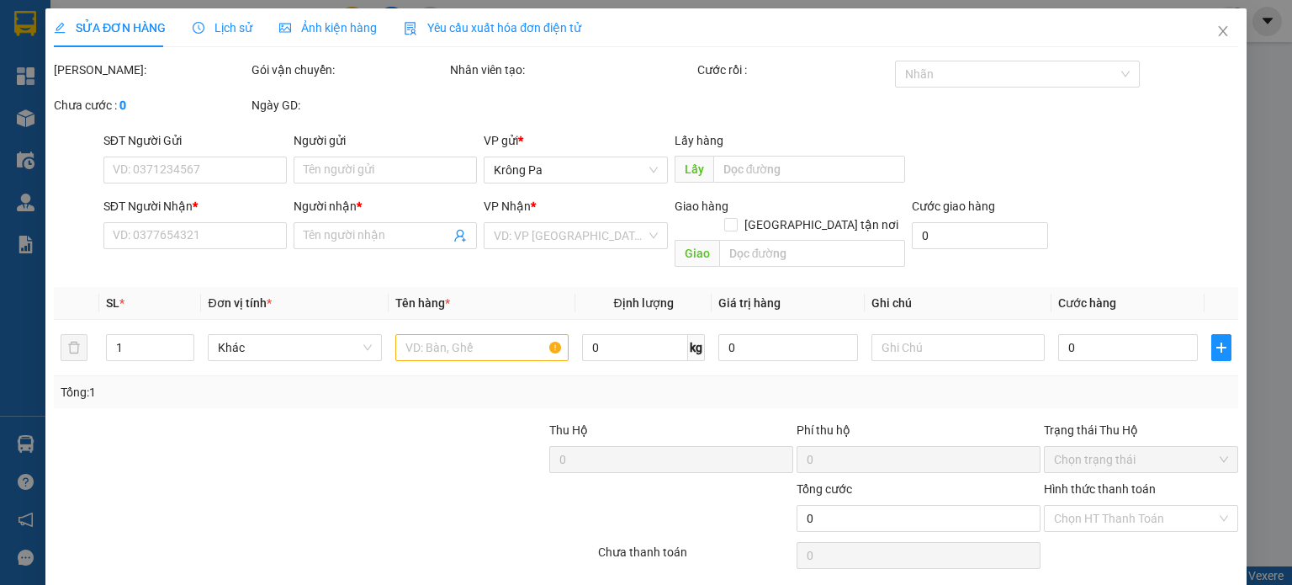
type input "0974190993"
type input "QTẾ SG 2"
type input "40.000"
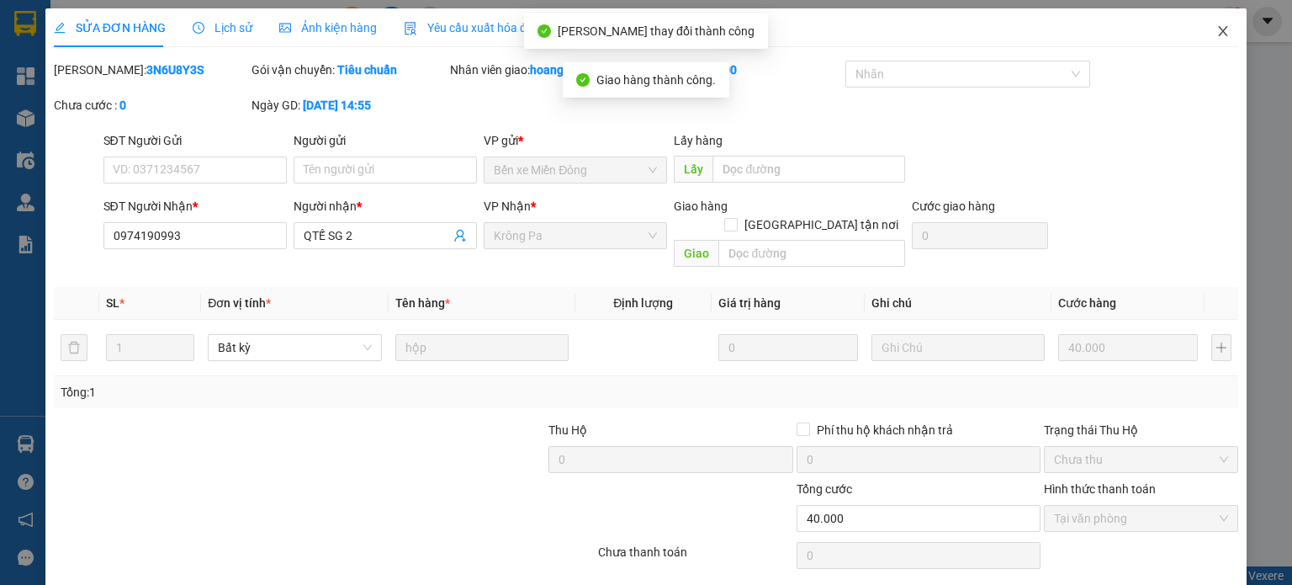
click at [1217, 30] on icon "close" at bounding box center [1223, 30] width 13 height 13
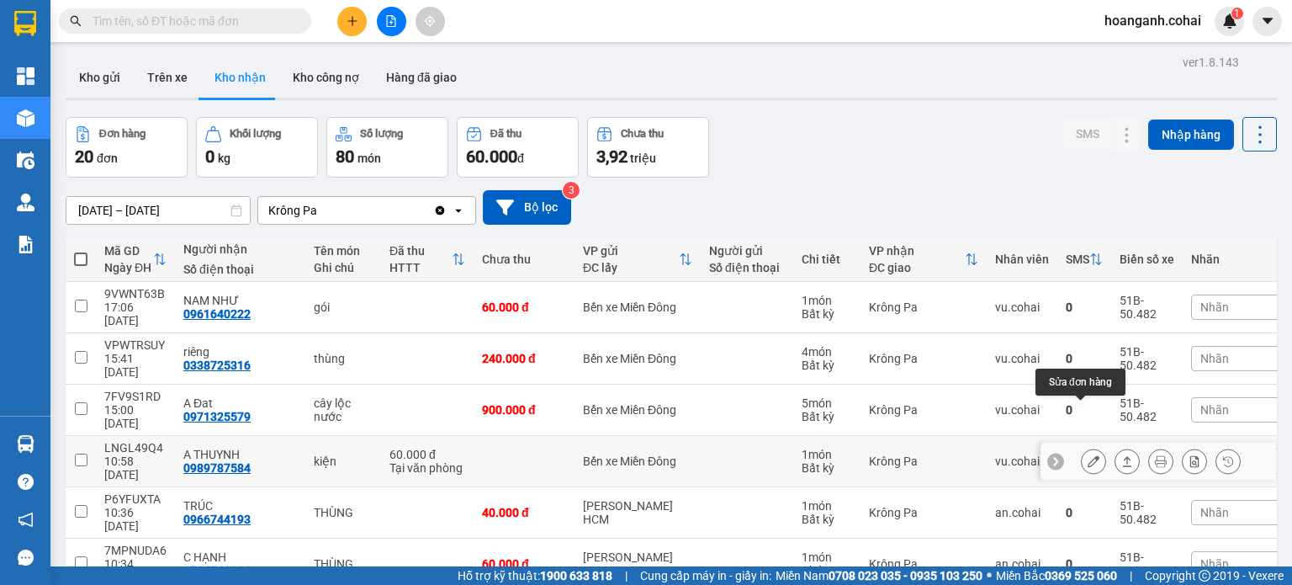
click at [1088, 455] on icon at bounding box center [1094, 461] width 12 height 12
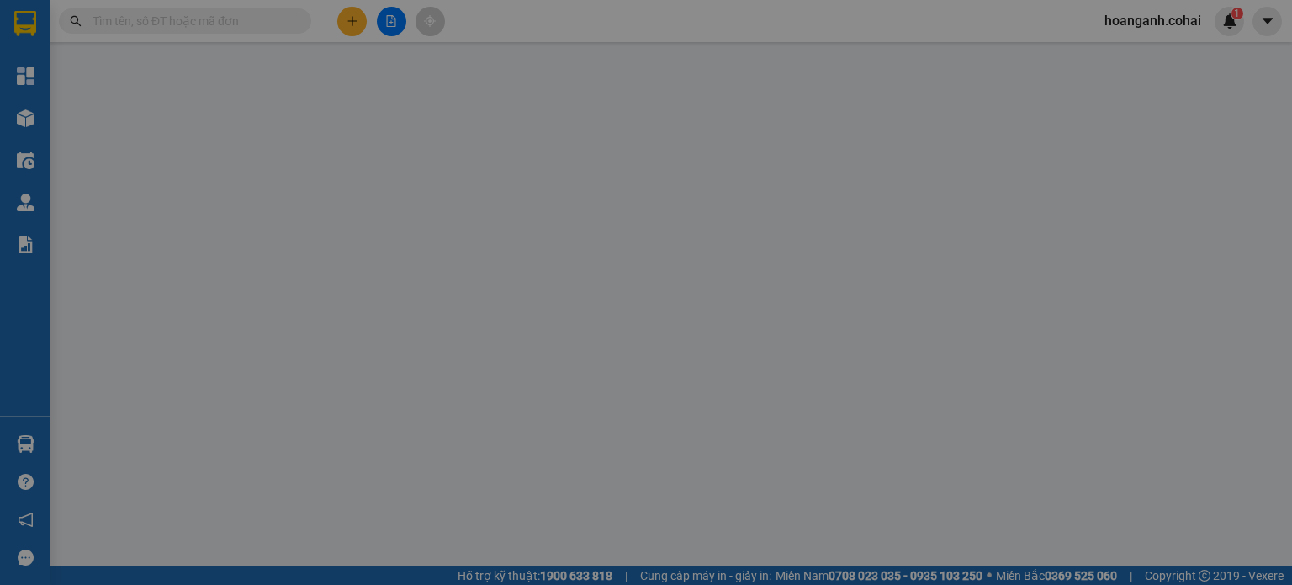
type input "0989787584"
type input "A THUYNH"
type input "60.000"
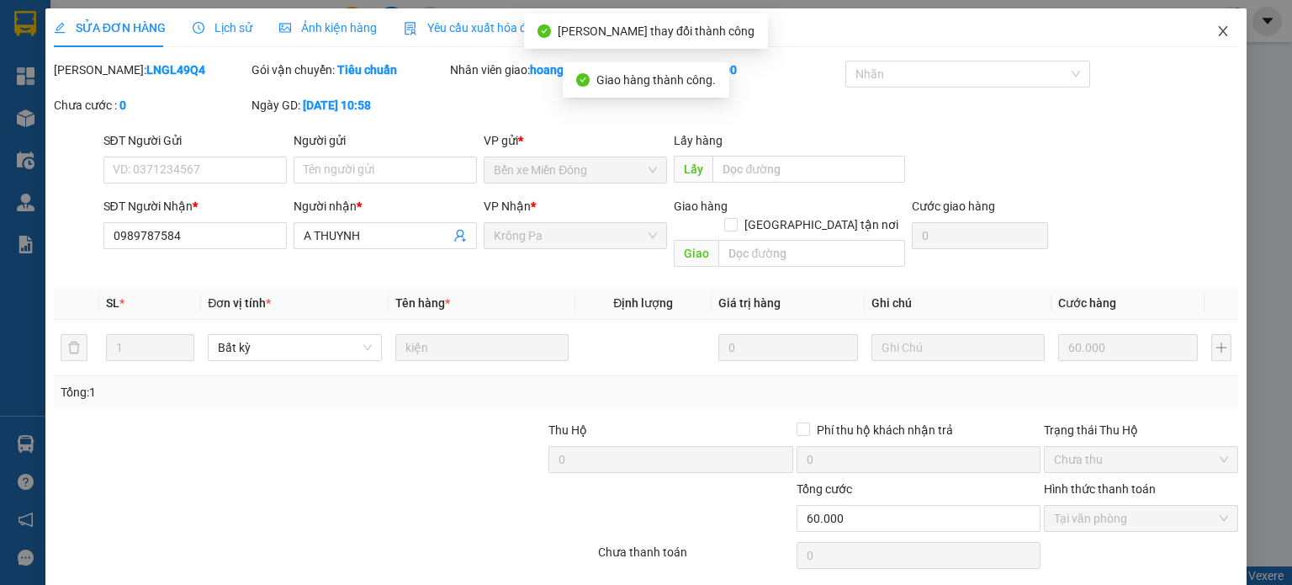
drag, startPoint x: 1213, startPoint y: 29, endPoint x: 1189, endPoint y: 27, distance: 24.5
click at [1217, 27] on icon "close" at bounding box center [1223, 30] width 13 height 13
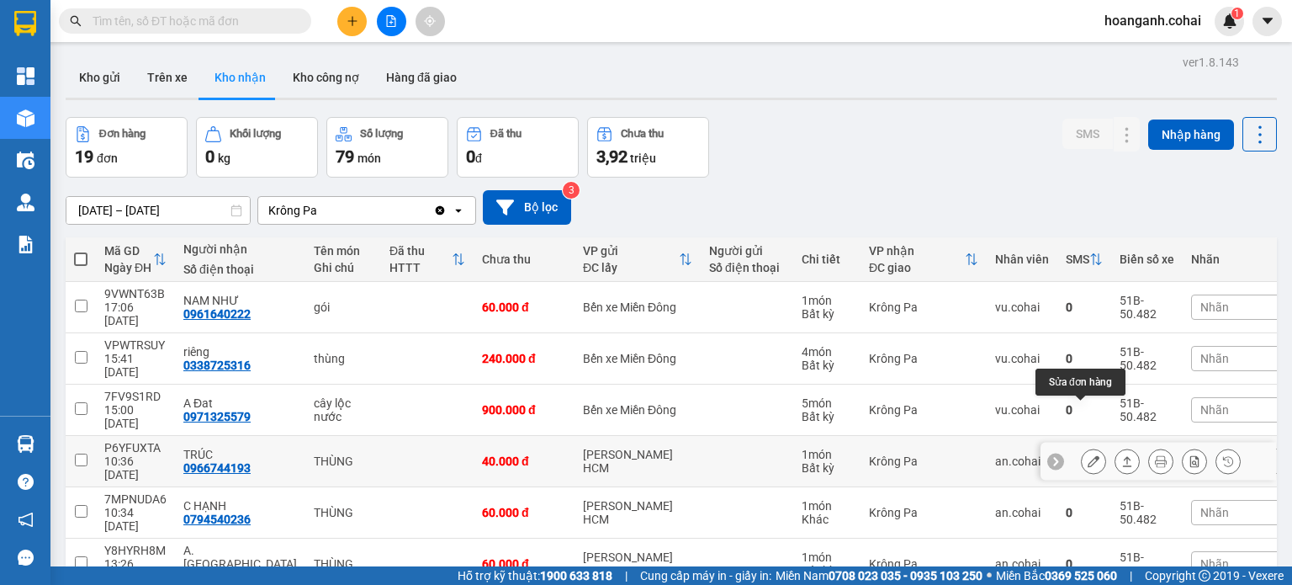
click at [1088, 455] on icon at bounding box center [1094, 461] width 12 height 12
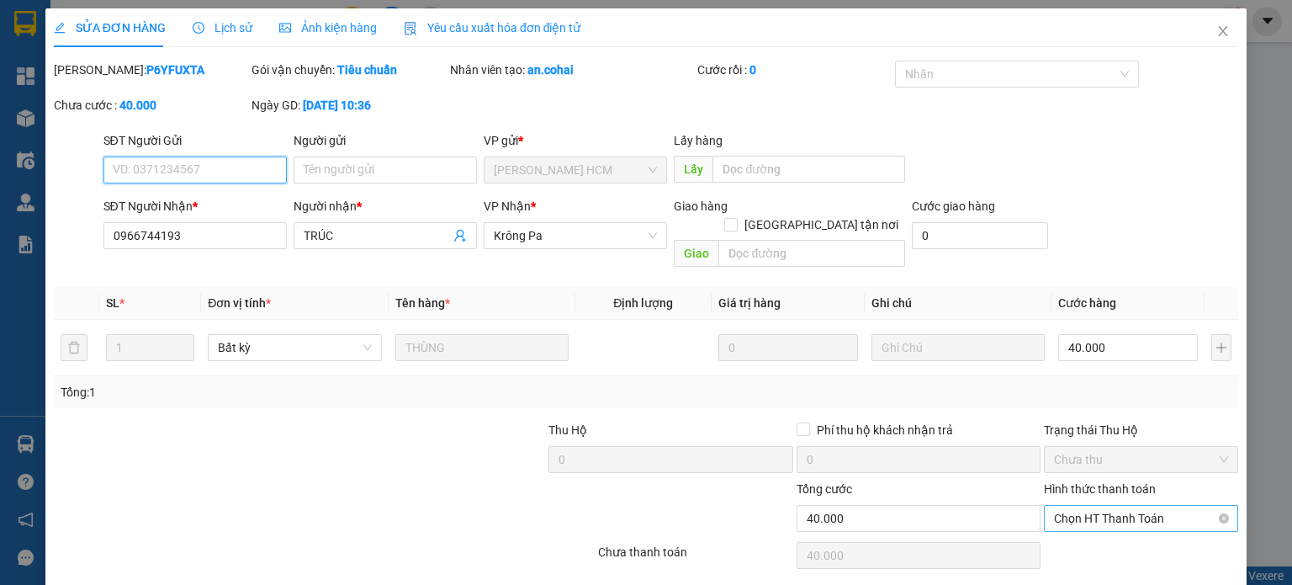
click at [1137, 506] on span "Chọn HT Thanh Toán" at bounding box center [1141, 518] width 174 height 25
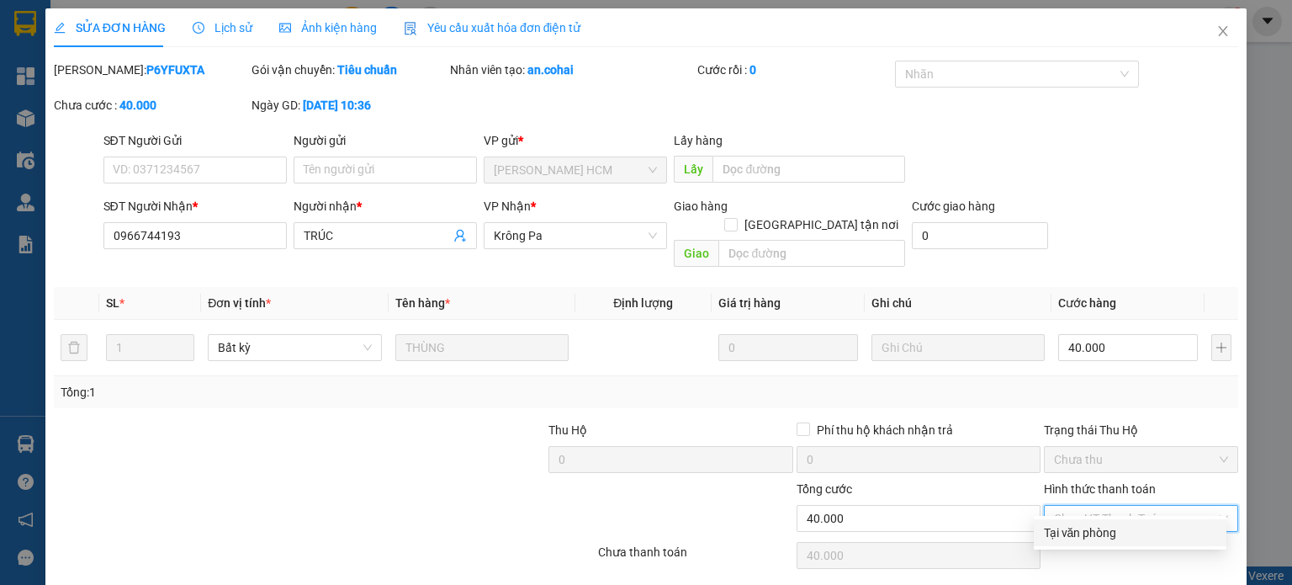
click at [1100, 535] on div "Tại văn phòng" at bounding box center [1130, 532] width 172 height 19
type input "0"
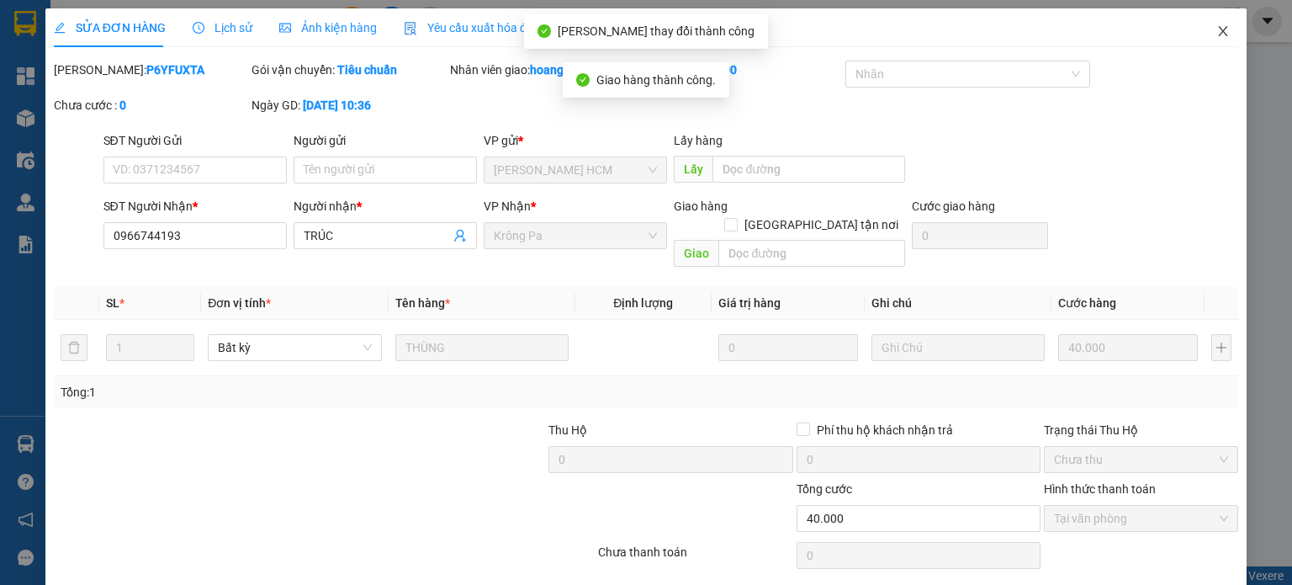
click at [1217, 36] on icon "close" at bounding box center [1223, 30] width 13 height 13
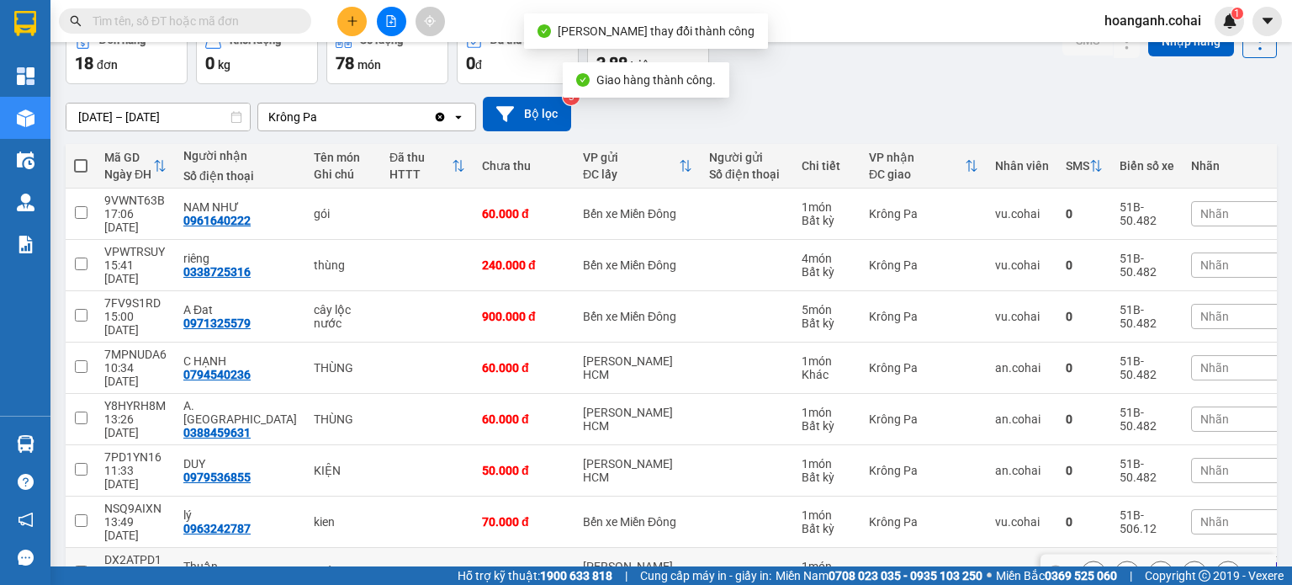
scroll to position [165, 0]
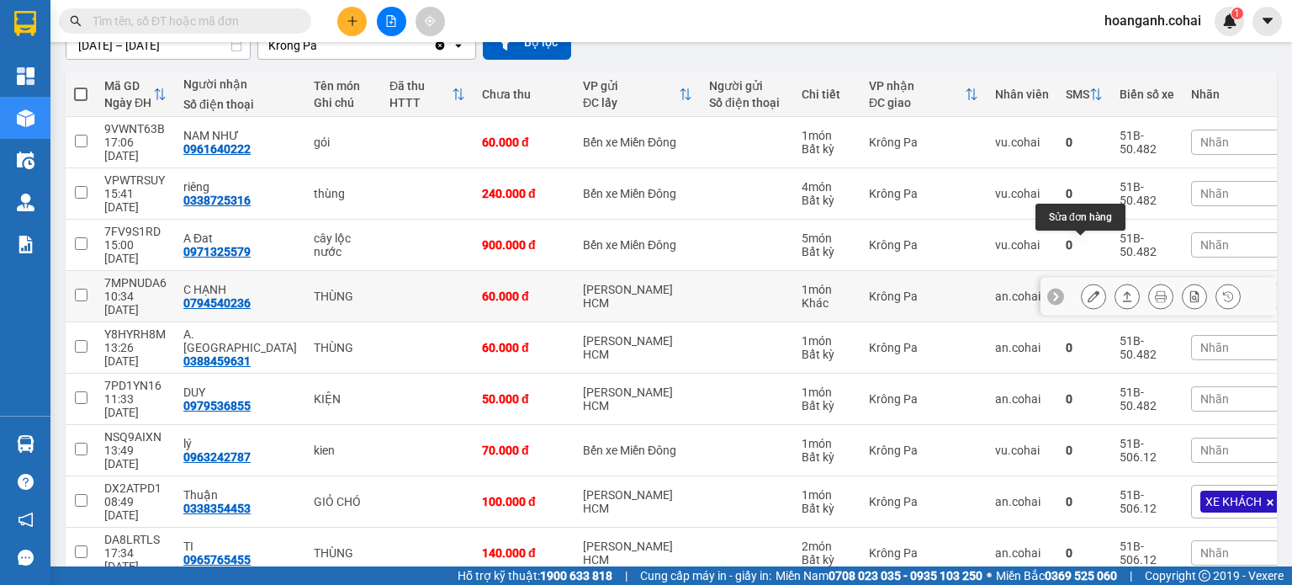
click at [1082, 282] on button at bounding box center [1094, 296] width 24 height 29
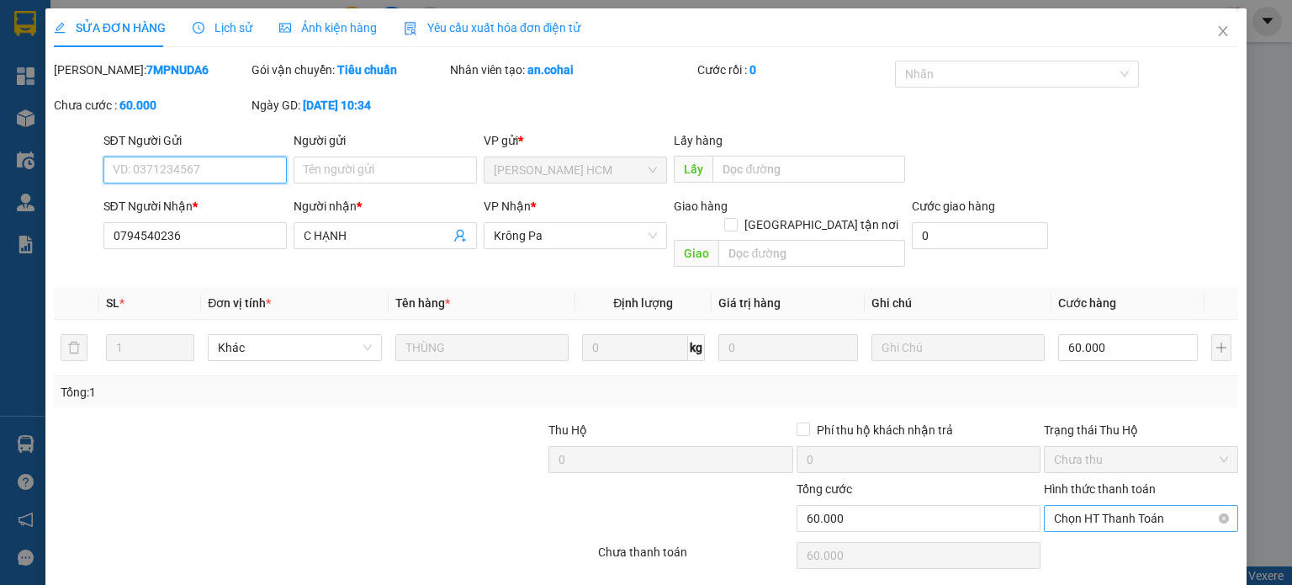
drag, startPoint x: 1121, startPoint y: 496, endPoint x: 1109, endPoint y: 511, distance: 18.5
click at [1121, 506] on span "Chọn HT Thanh Toán" at bounding box center [1141, 518] width 174 height 25
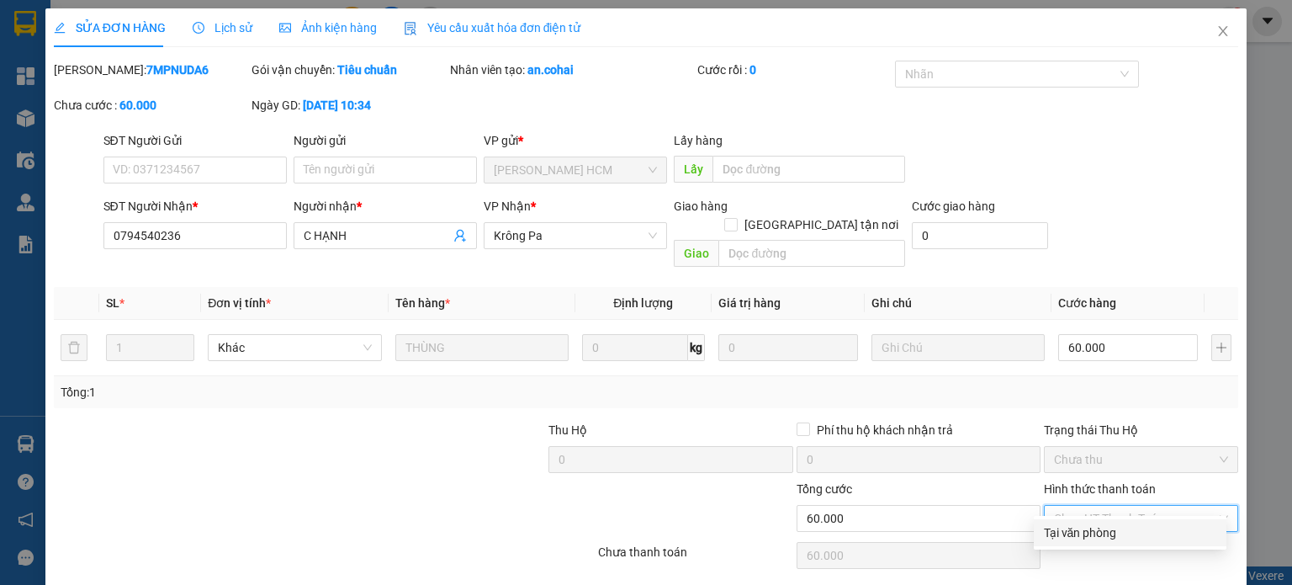
click at [1088, 538] on div "Tại văn phòng" at bounding box center [1130, 532] width 172 height 19
type input "0"
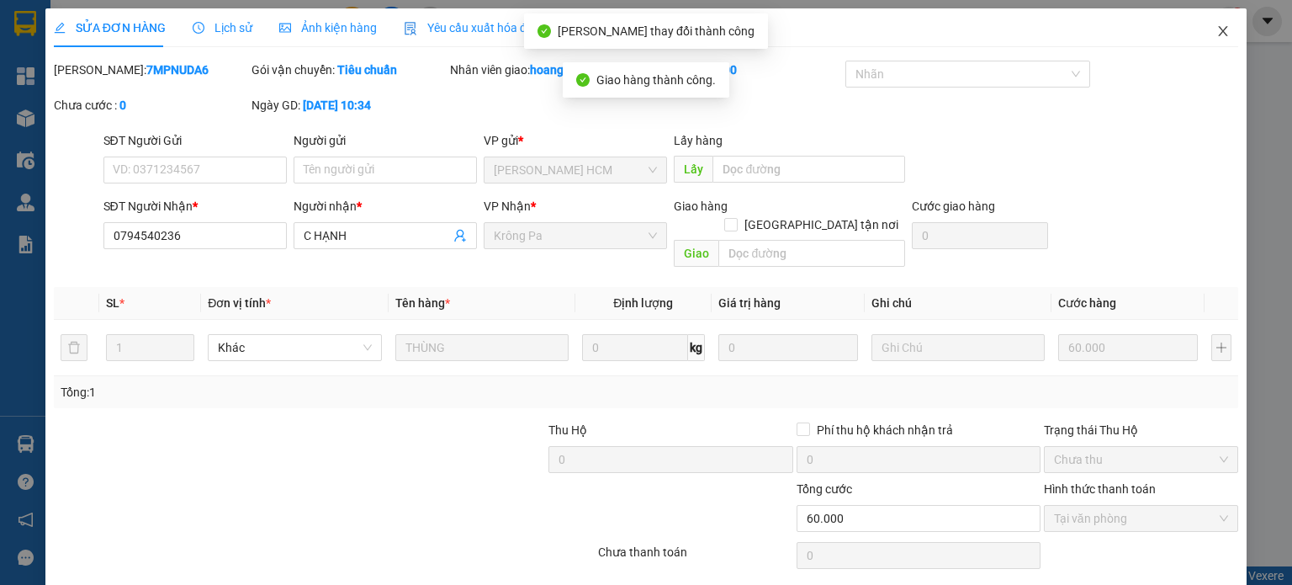
click at [1217, 36] on icon "close" at bounding box center [1223, 30] width 13 height 13
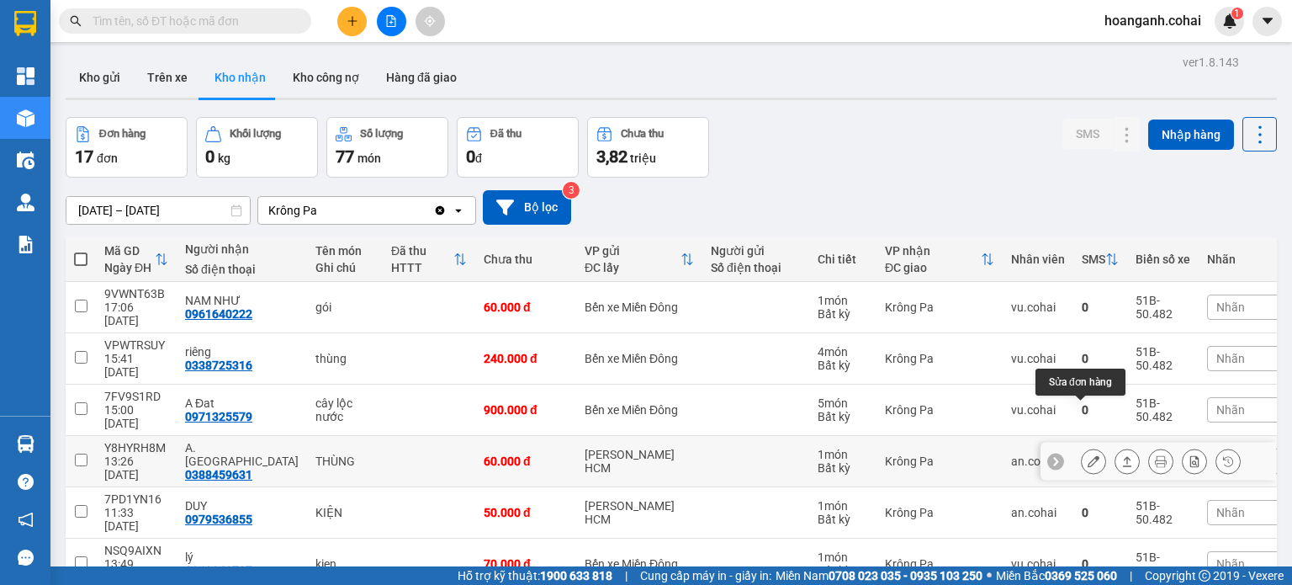
click at [1088, 455] on icon at bounding box center [1094, 461] width 12 height 12
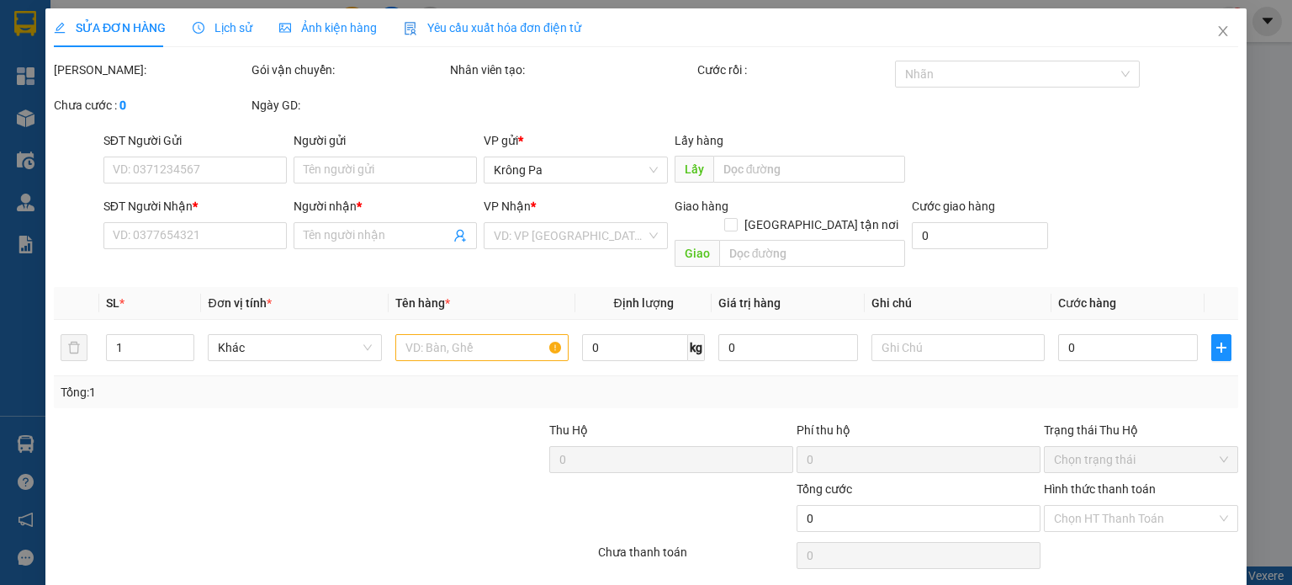
type input "0388459631"
type input "A. [GEOGRAPHIC_DATA]"
type input "60.000"
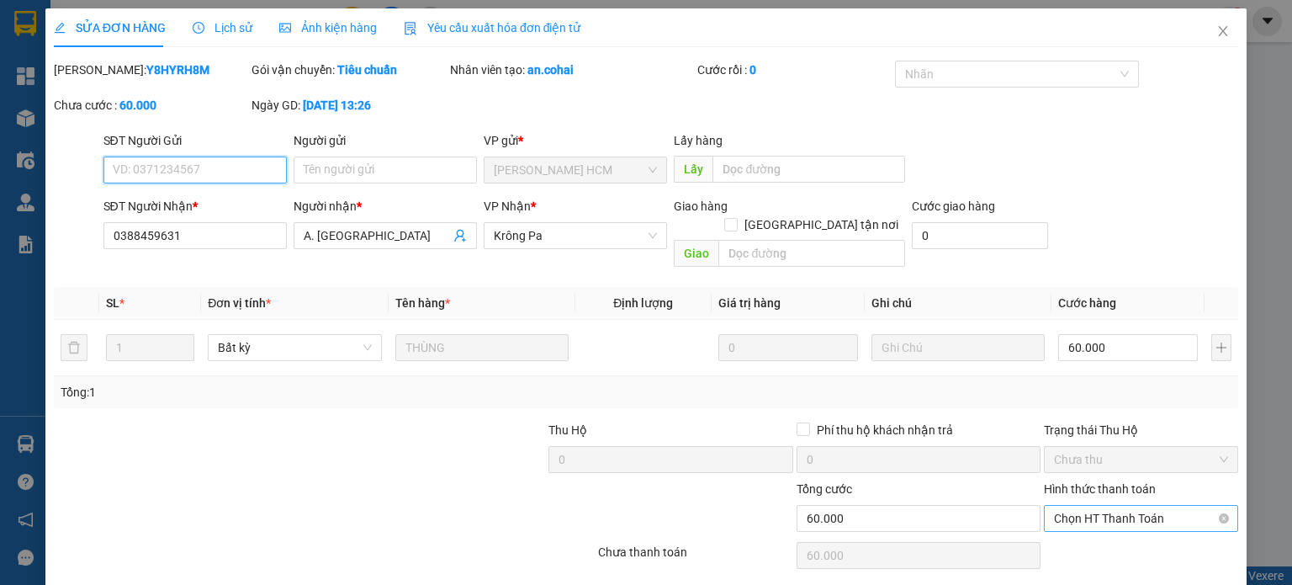
click at [1137, 506] on span "Chọn HT Thanh Toán" at bounding box center [1141, 518] width 174 height 25
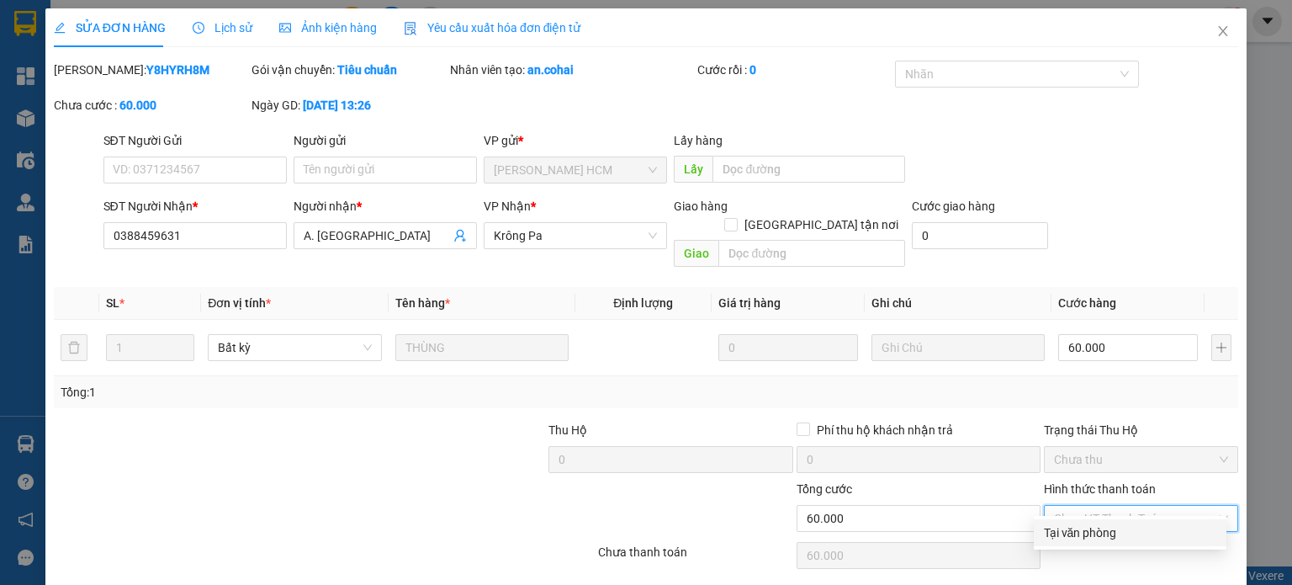
click at [1095, 526] on div "Tại văn phòng" at bounding box center [1130, 532] width 172 height 19
type input "0"
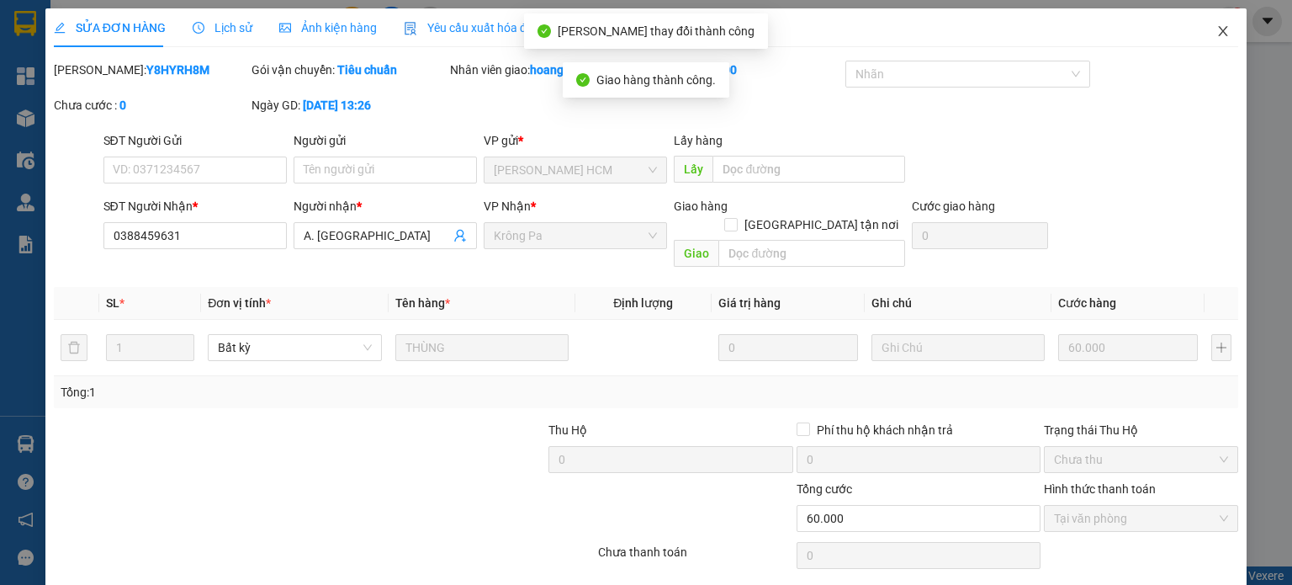
click at [1211, 24] on span "Close" at bounding box center [1223, 31] width 47 height 47
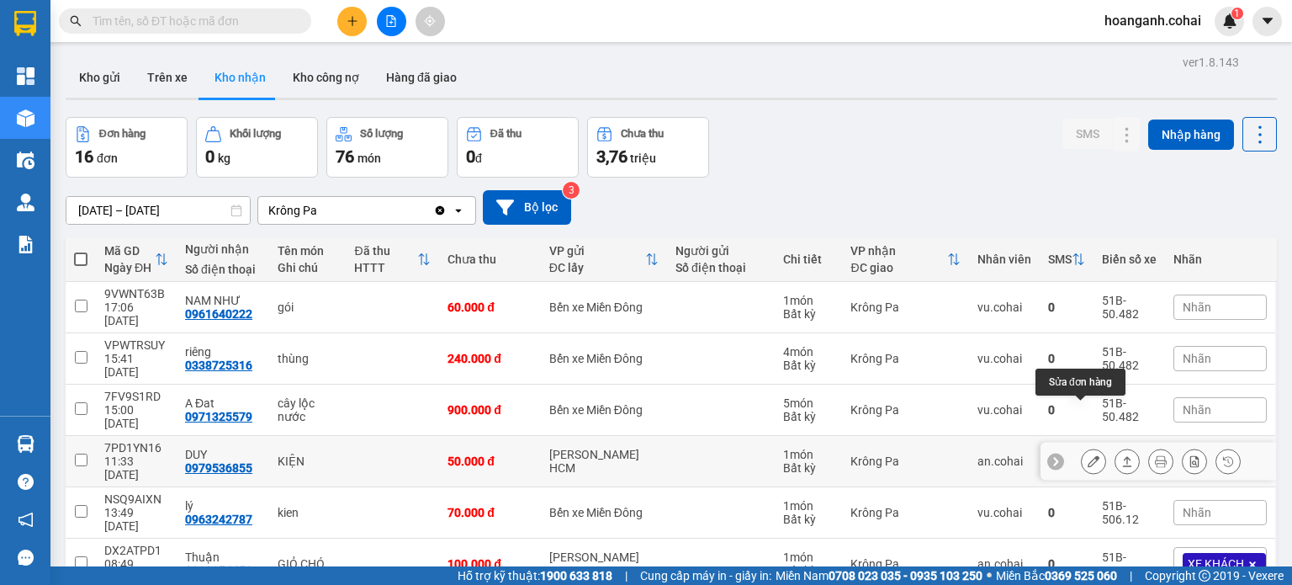
click at [1088, 455] on icon at bounding box center [1094, 461] width 12 height 12
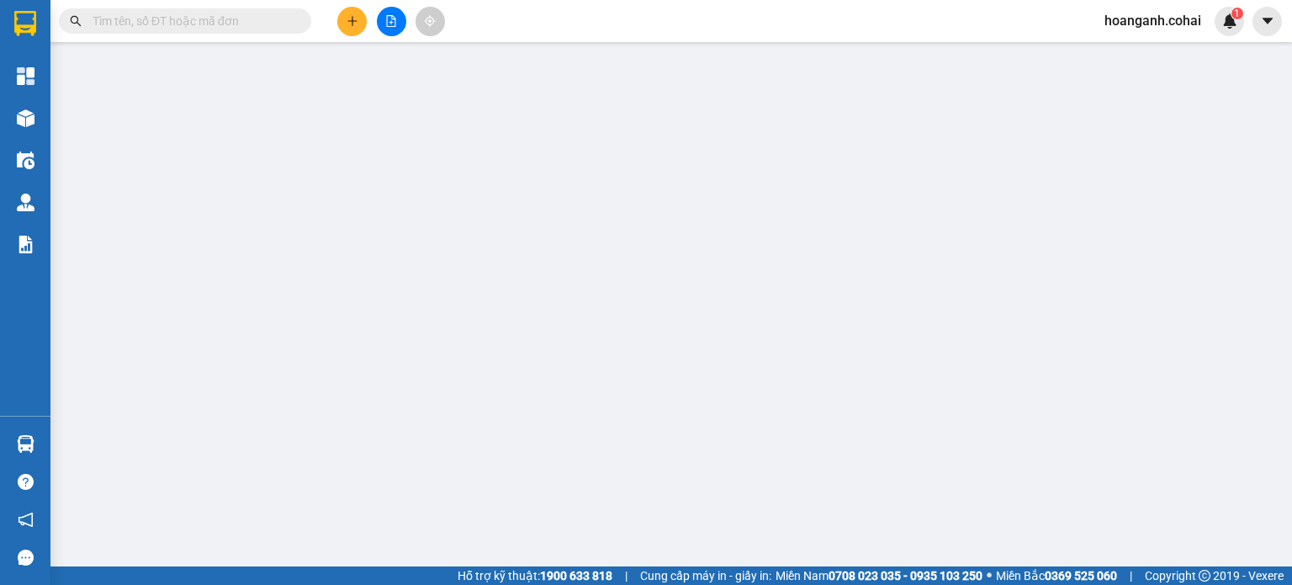
type input "0979536855"
type input "DUY"
type input "50.000"
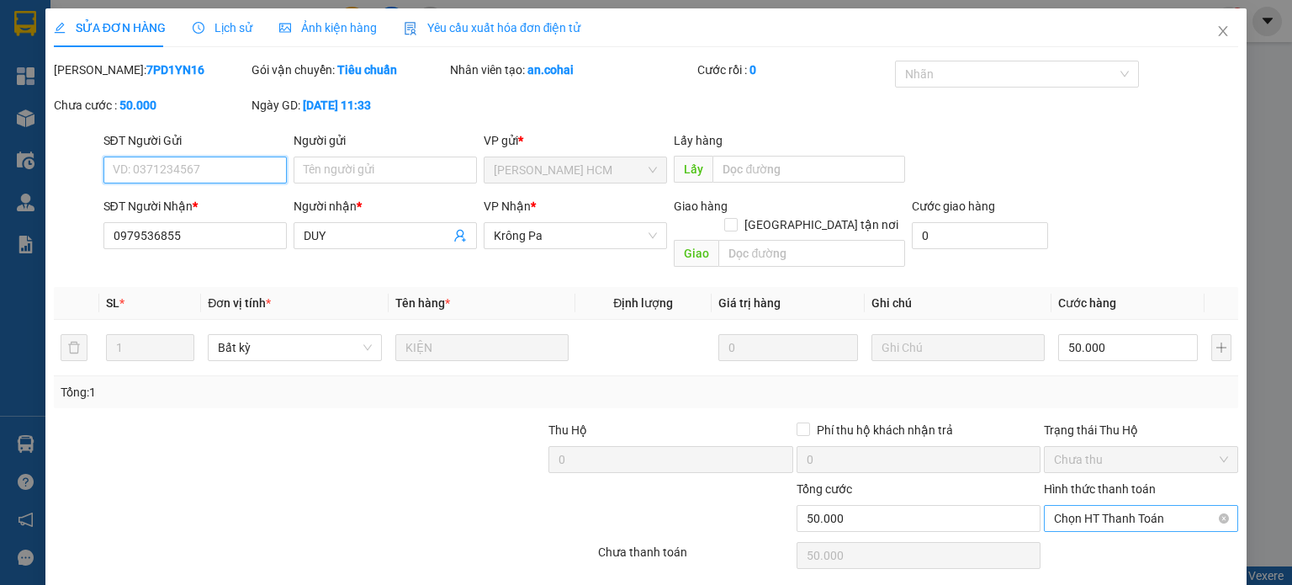
click at [1130, 506] on span "Chọn HT Thanh Toán" at bounding box center [1141, 518] width 174 height 25
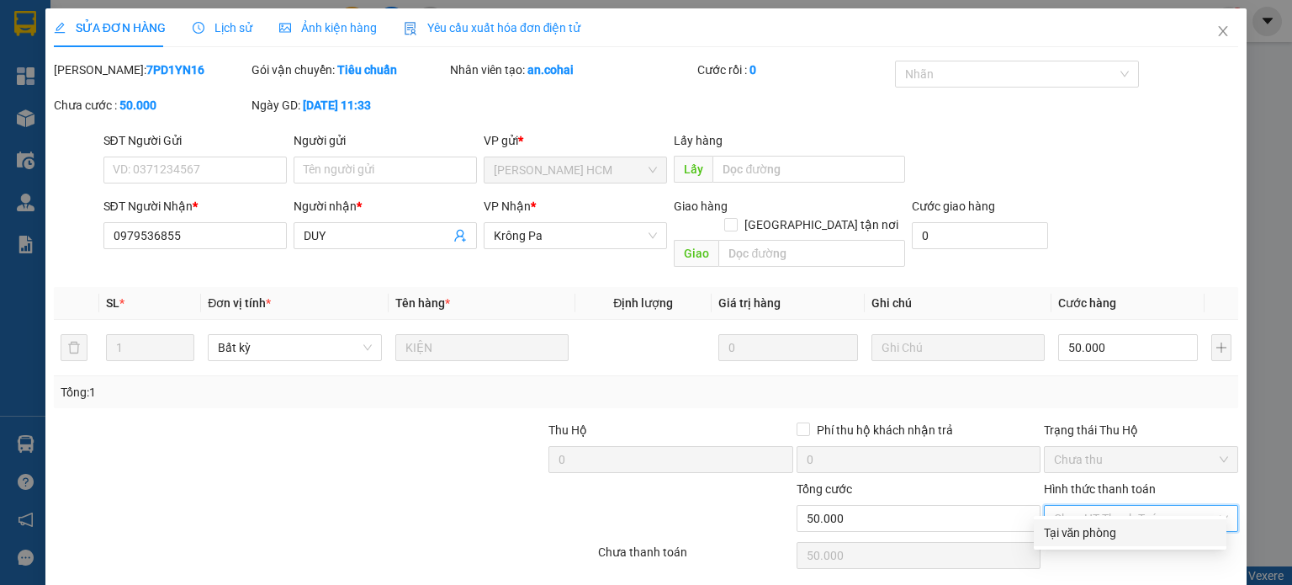
click at [1110, 524] on div "Tại văn phòng" at bounding box center [1130, 532] width 172 height 19
type input "0"
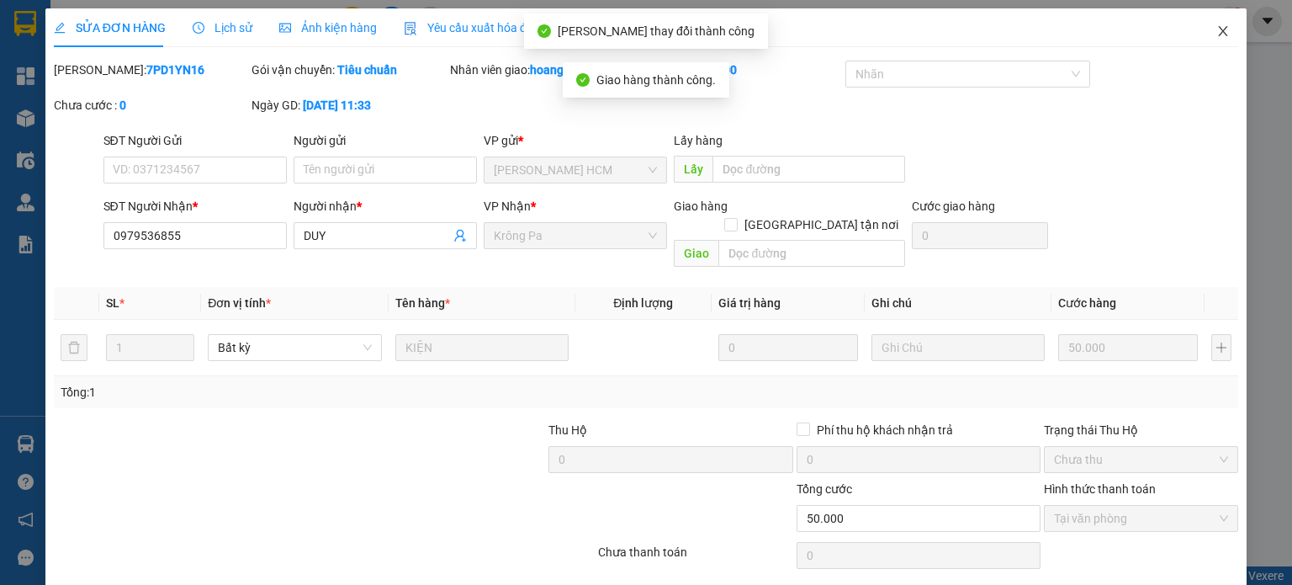
click at [1217, 33] on icon "close" at bounding box center [1223, 30] width 13 height 13
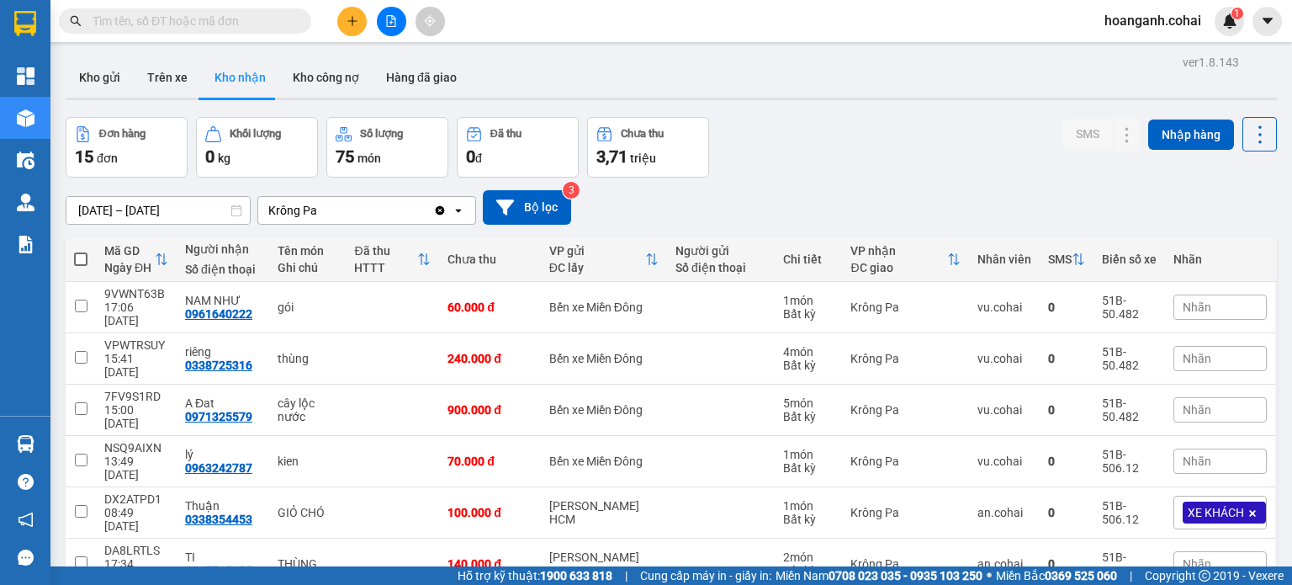
click at [1214, 448] on div "Nhãn" at bounding box center [1220, 460] width 93 height 25
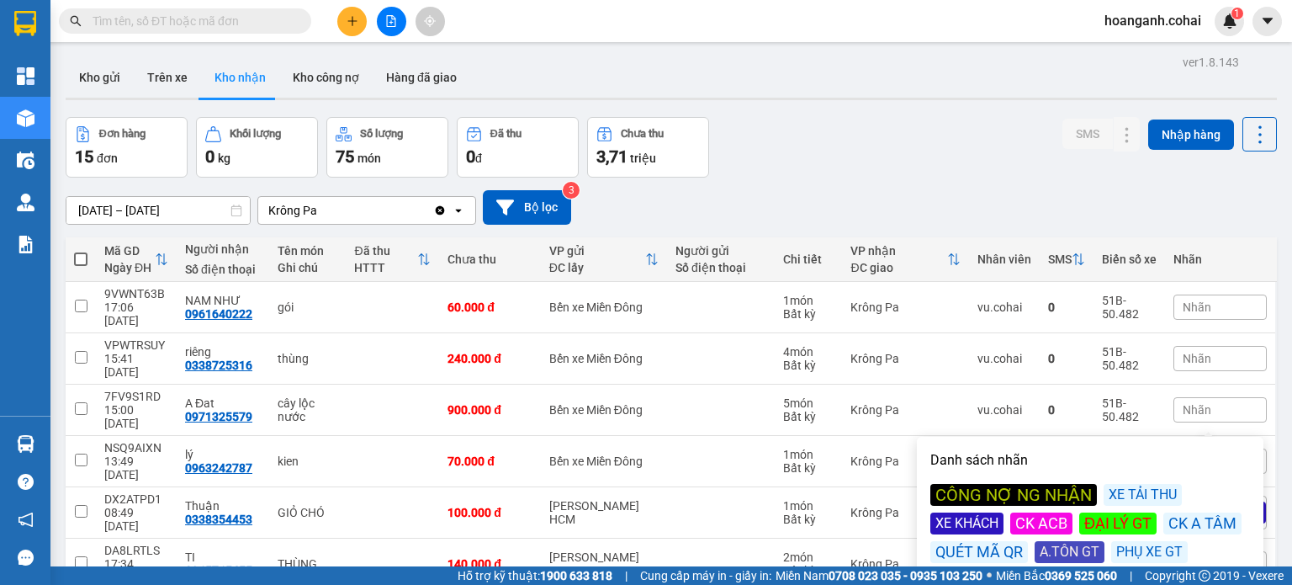
click at [963, 490] on div "CÔNG NỢ NG NHẬN" at bounding box center [1013, 495] width 167 height 22
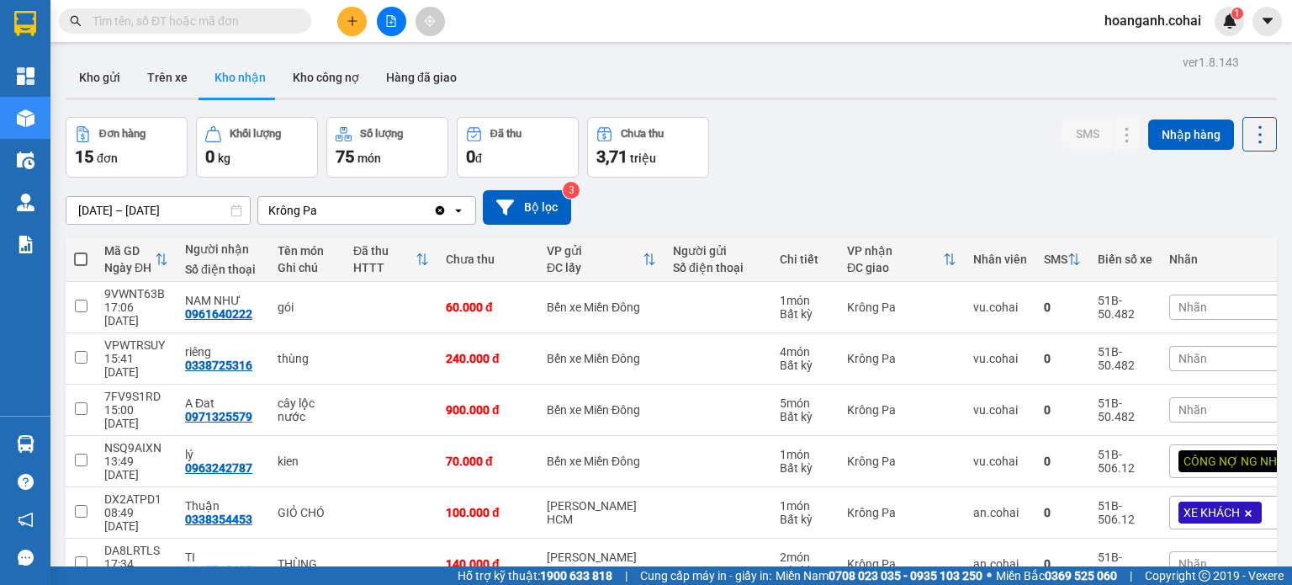
click at [992, 195] on div "[DATE] – [DATE] Press the down arrow key to interact with the calendar and sele…" at bounding box center [671, 207] width 1211 height 34
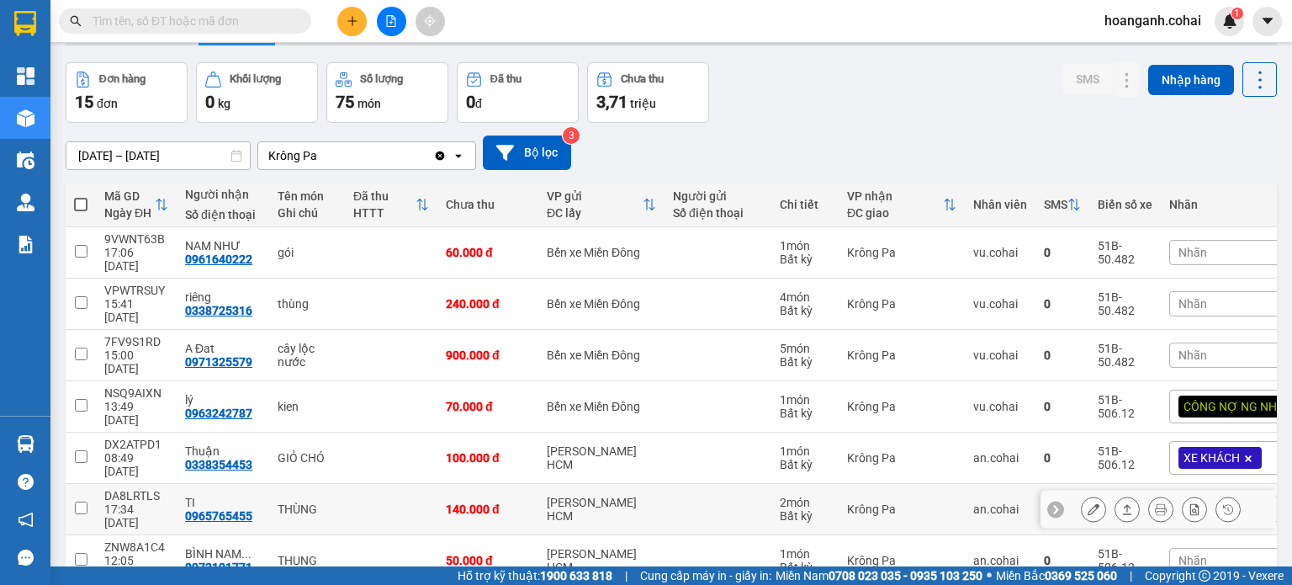
scroll to position [84, 0]
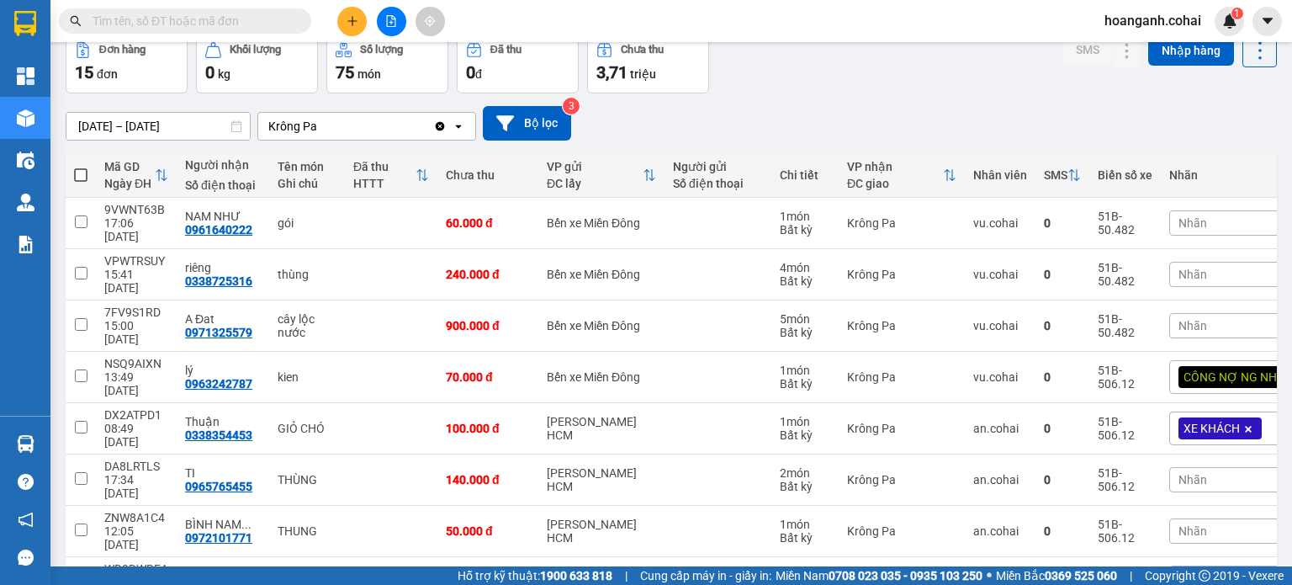
click at [1210, 467] on div "Nhãn" at bounding box center [1242, 479] width 147 height 25
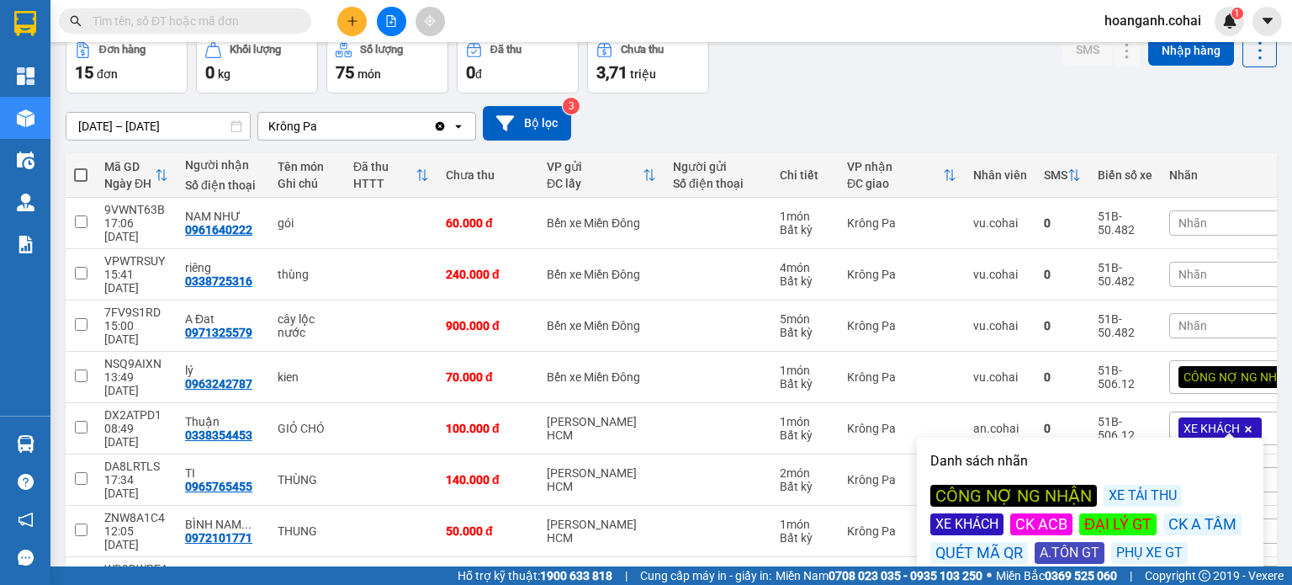
click at [1013, 496] on div "CÔNG NỢ NG NHẬN" at bounding box center [1013, 496] width 167 height 22
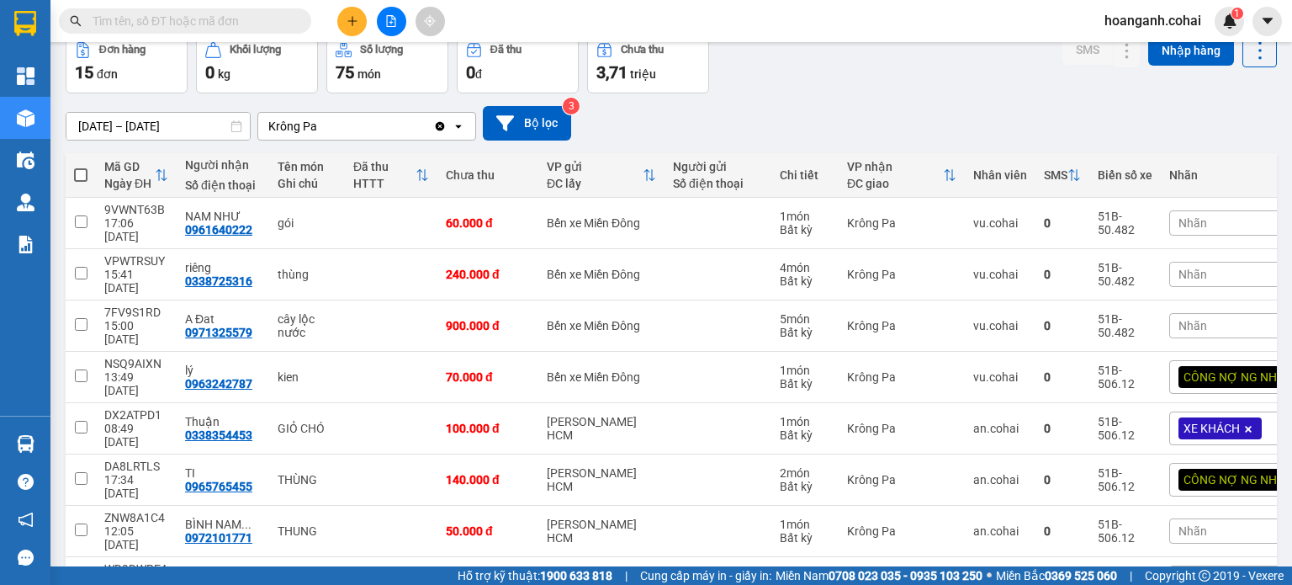
click at [1003, 130] on div "[DATE] – [DATE] Press the down arrow key to interact with the calendar and sele…" at bounding box center [671, 123] width 1211 height 34
click at [1197, 518] on div "Nhãn" at bounding box center [1242, 530] width 147 height 25
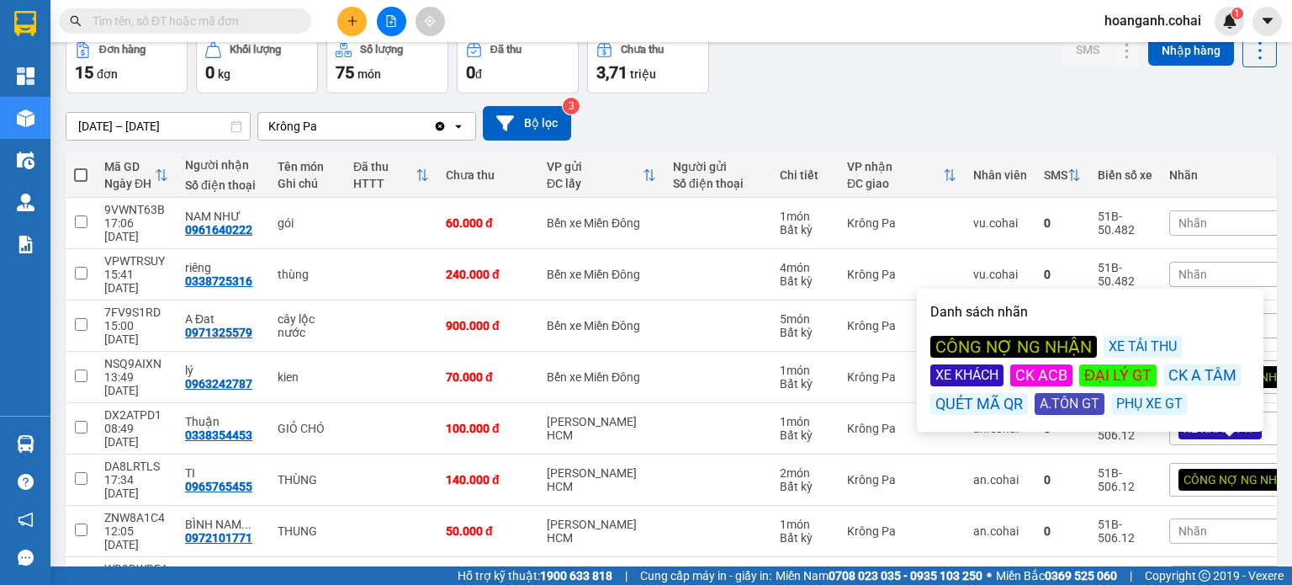
click at [1050, 351] on div "CÔNG NỢ NG NHẬN" at bounding box center [1013, 347] width 167 height 22
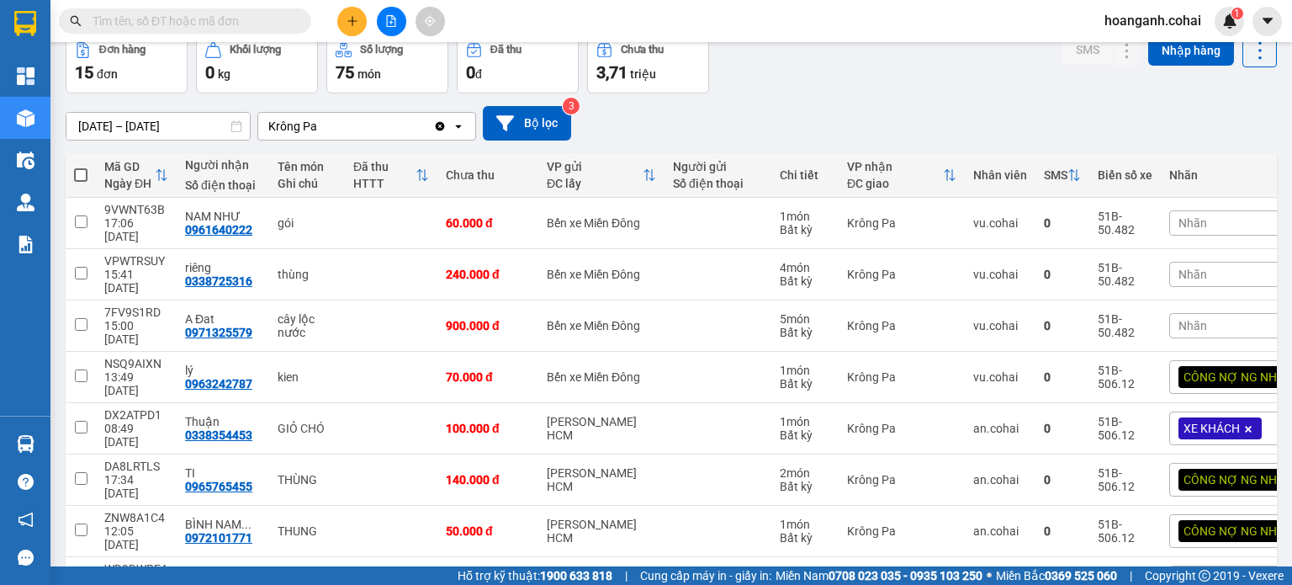
click at [1010, 97] on div "[DATE] – [DATE] Press the down arrow key to interact with the calendar and sele…" at bounding box center [671, 123] width 1211 height 60
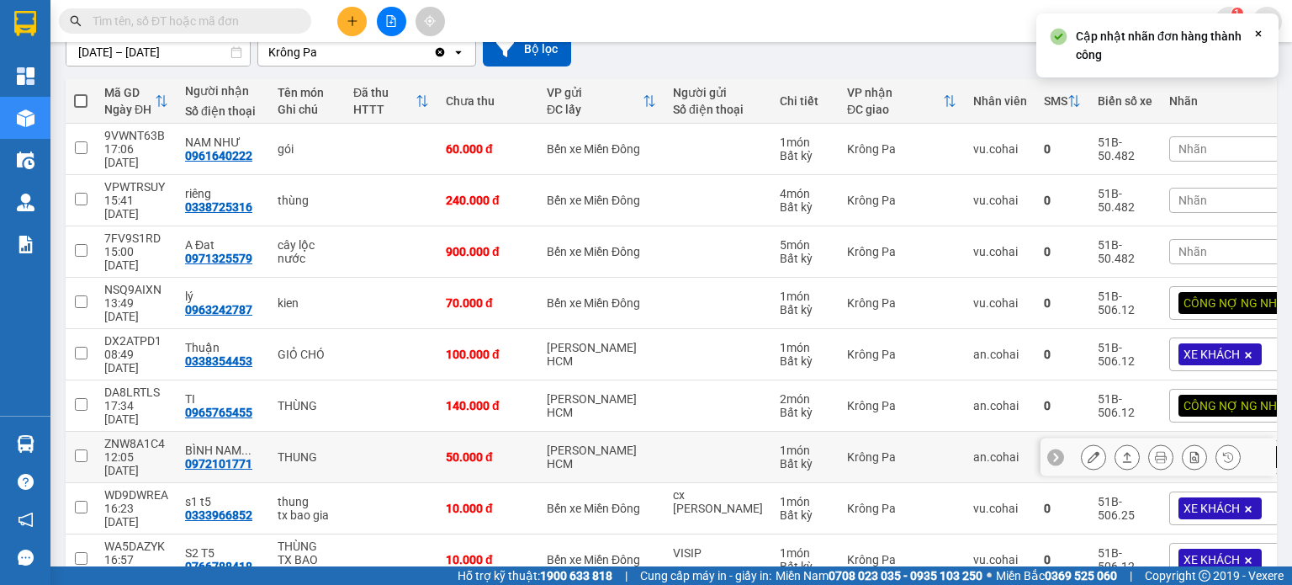
scroll to position [209, 0]
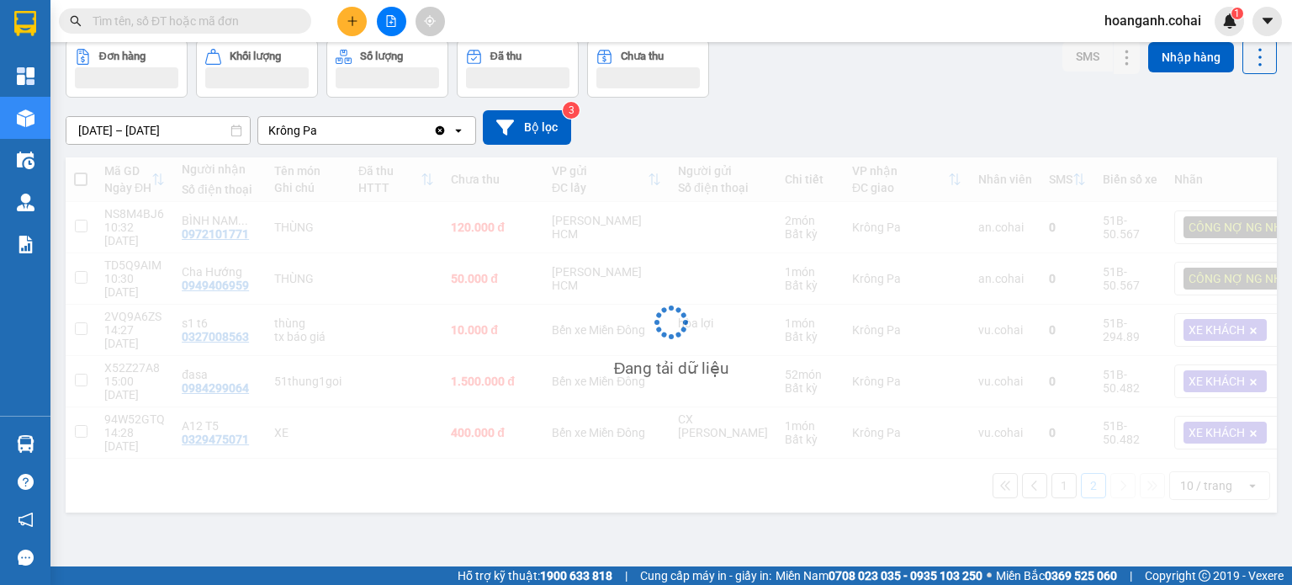
scroll to position [77, 0]
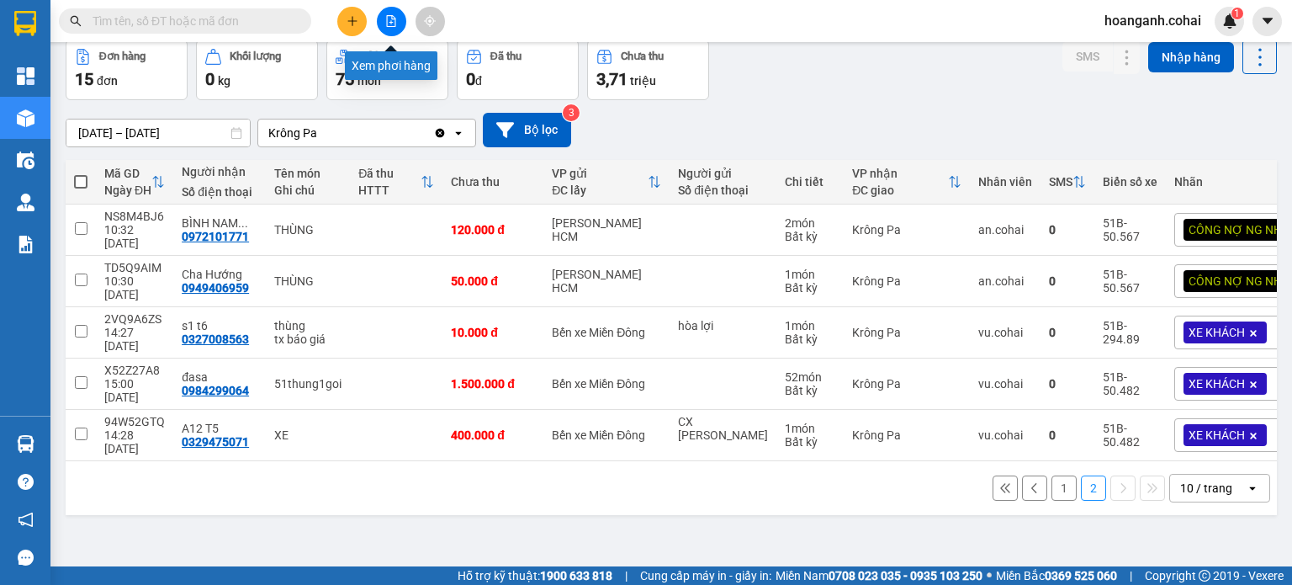
click at [395, 15] on icon "file-add" at bounding box center [391, 21] width 12 height 12
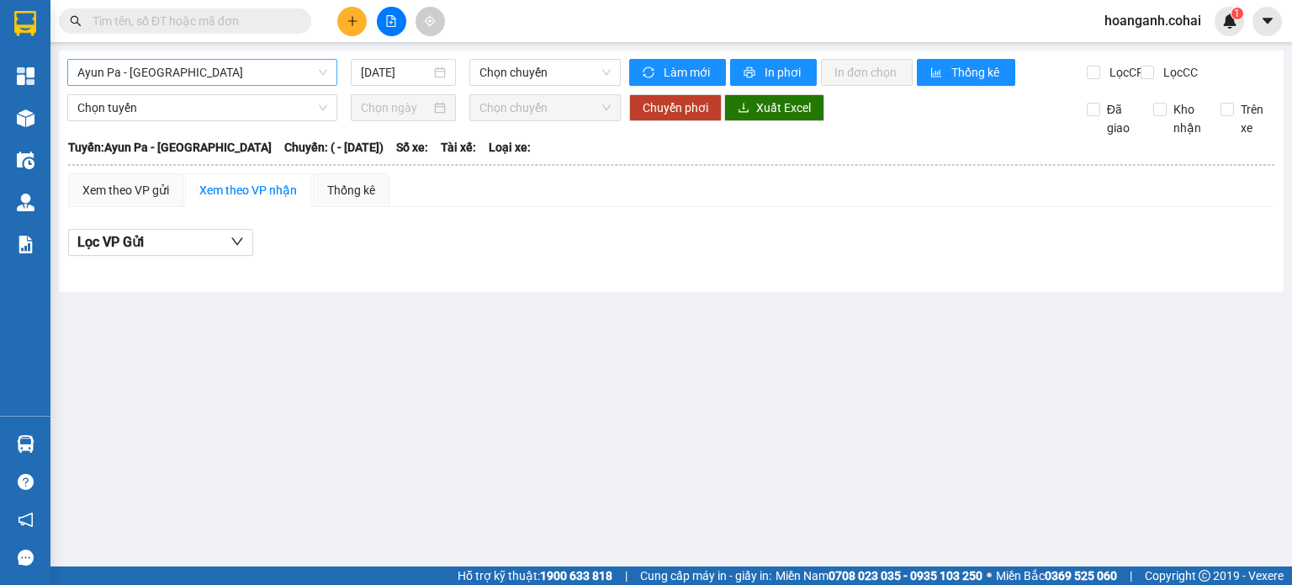
click at [294, 78] on span "Ayun Pa - [GEOGRAPHIC_DATA]" at bounding box center [202, 72] width 250 height 25
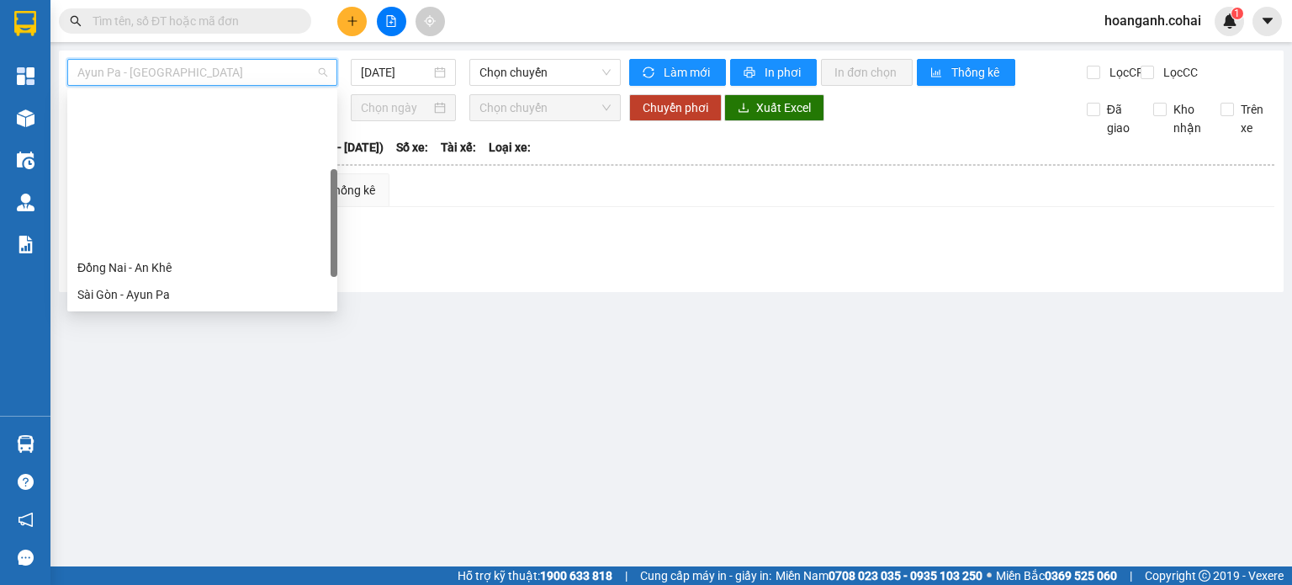
scroll to position [168, 0]
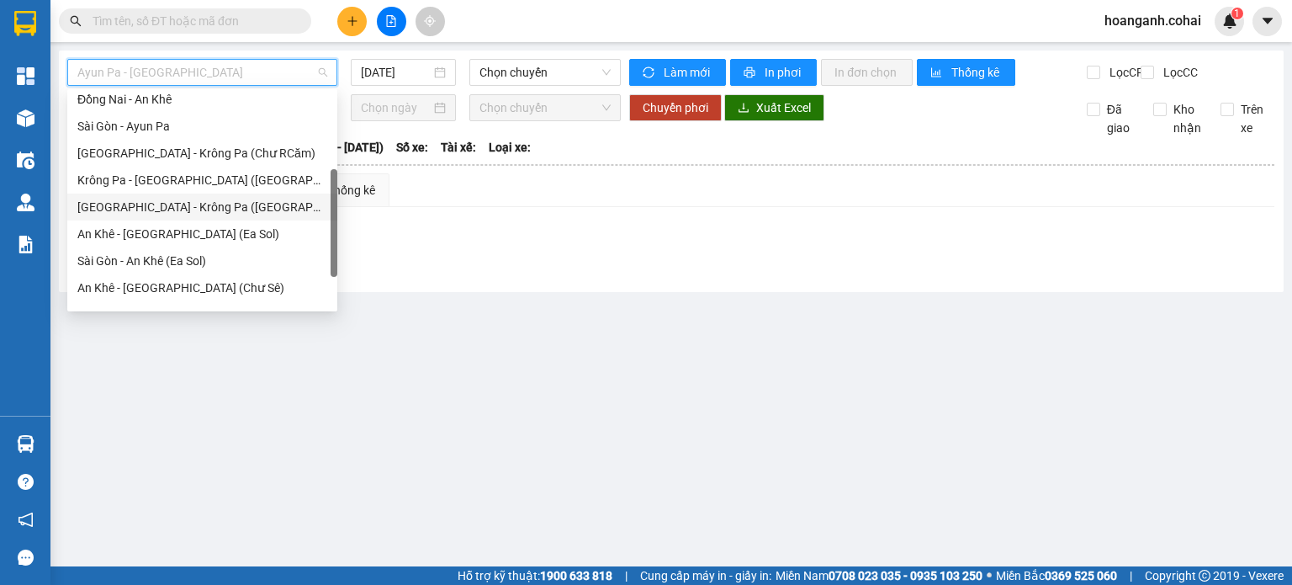
click at [209, 211] on div "[GEOGRAPHIC_DATA] - Krông Pa ([GEOGRAPHIC_DATA])" at bounding box center [202, 207] width 250 height 19
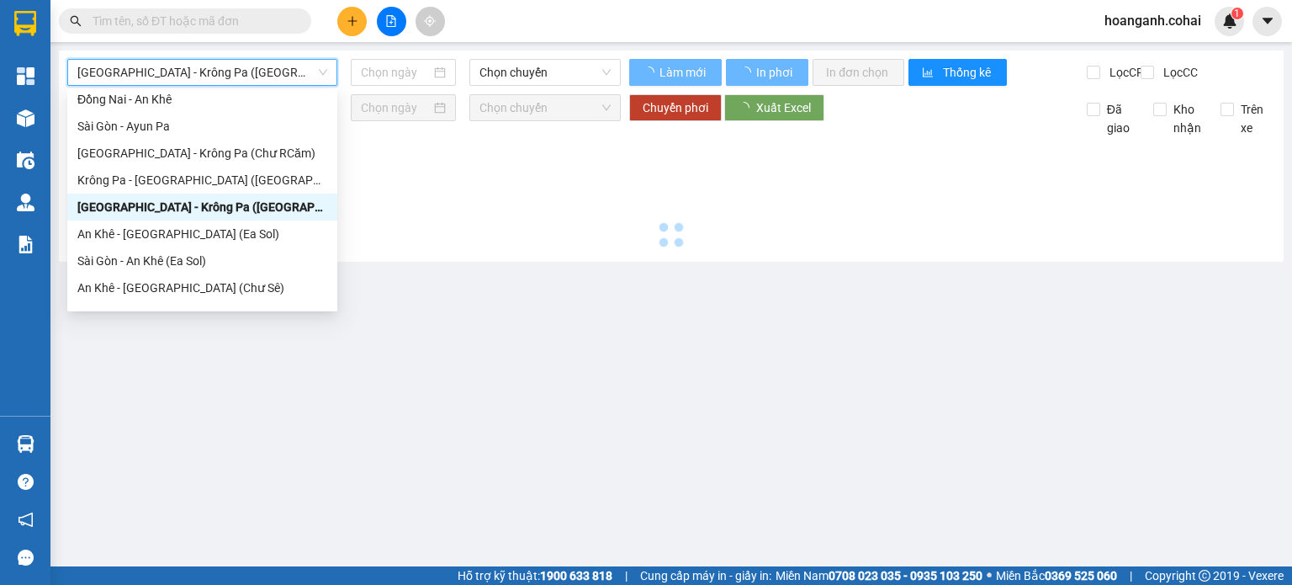
type input "[DATE]"
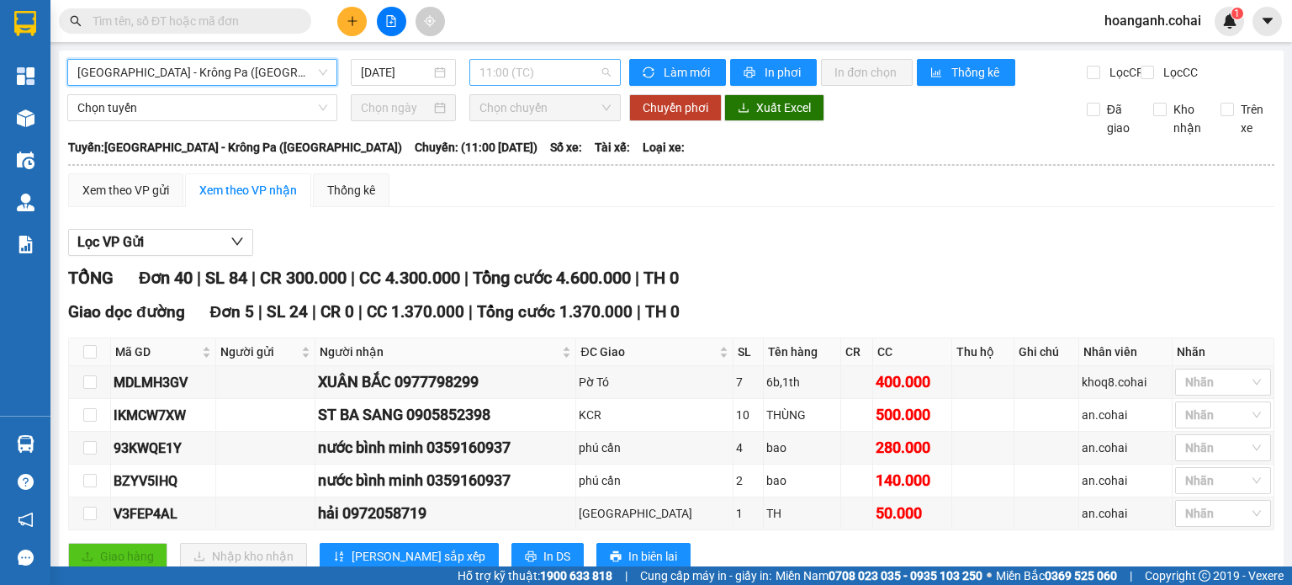
click at [589, 76] on span "11:00 (TC)" at bounding box center [546, 72] width 132 height 25
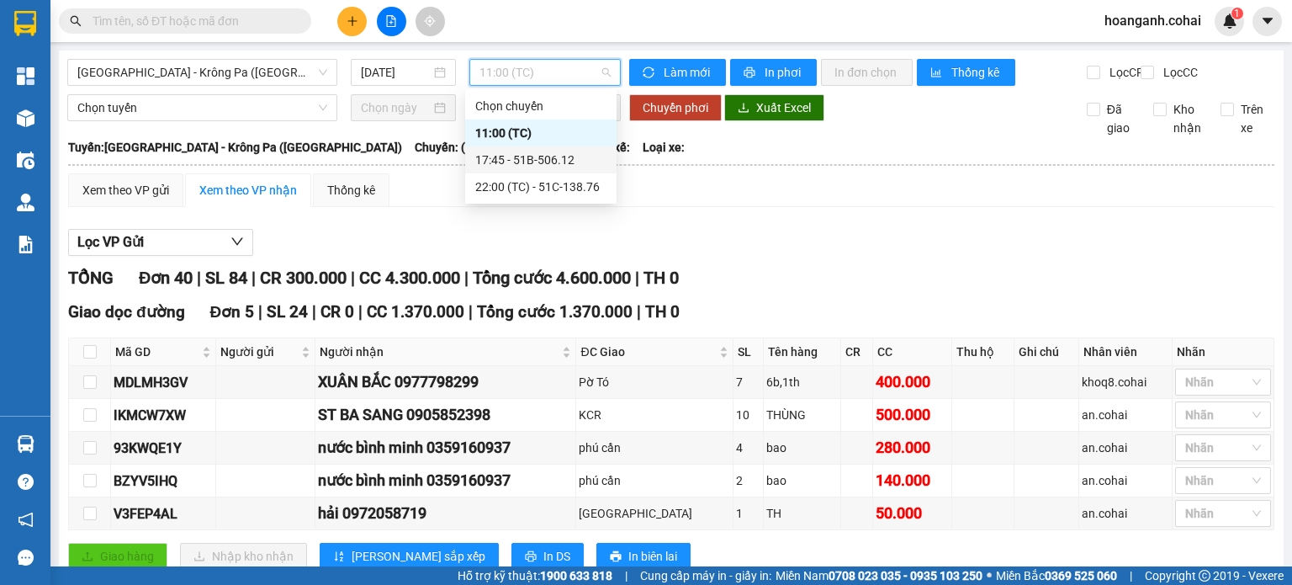
click at [561, 156] on div "17:45 - 51B-506.12" at bounding box center [540, 160] width 131 height 19
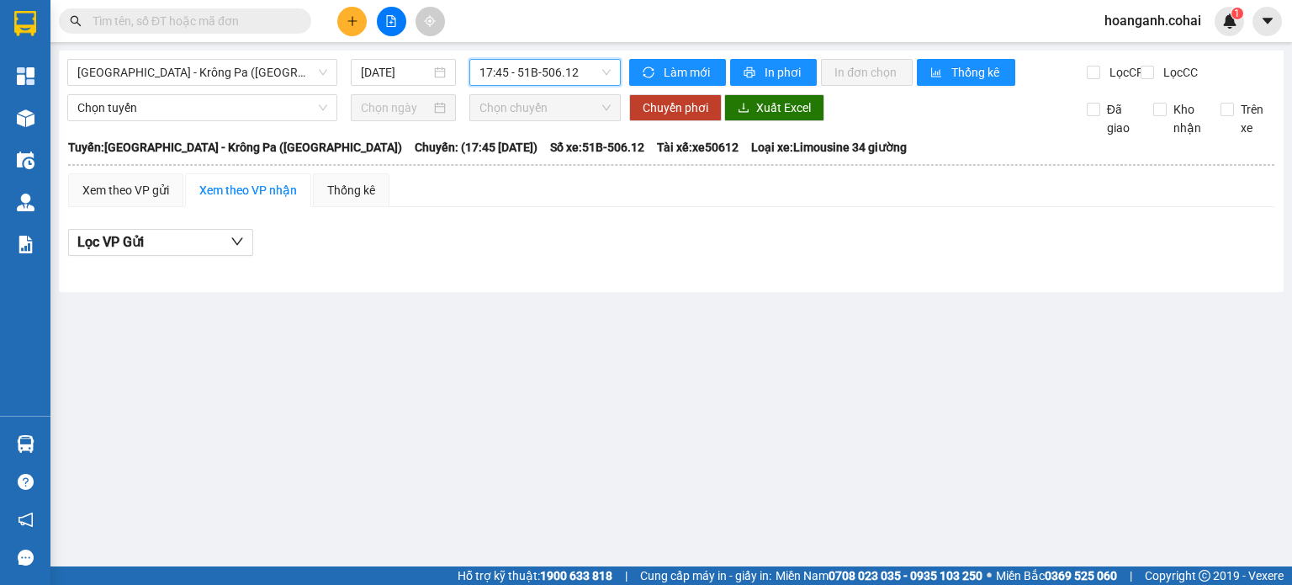
click at [569, 68] on span "17:45 - 51B-506.12" at bounding box center [546, 72] width 132 height 25
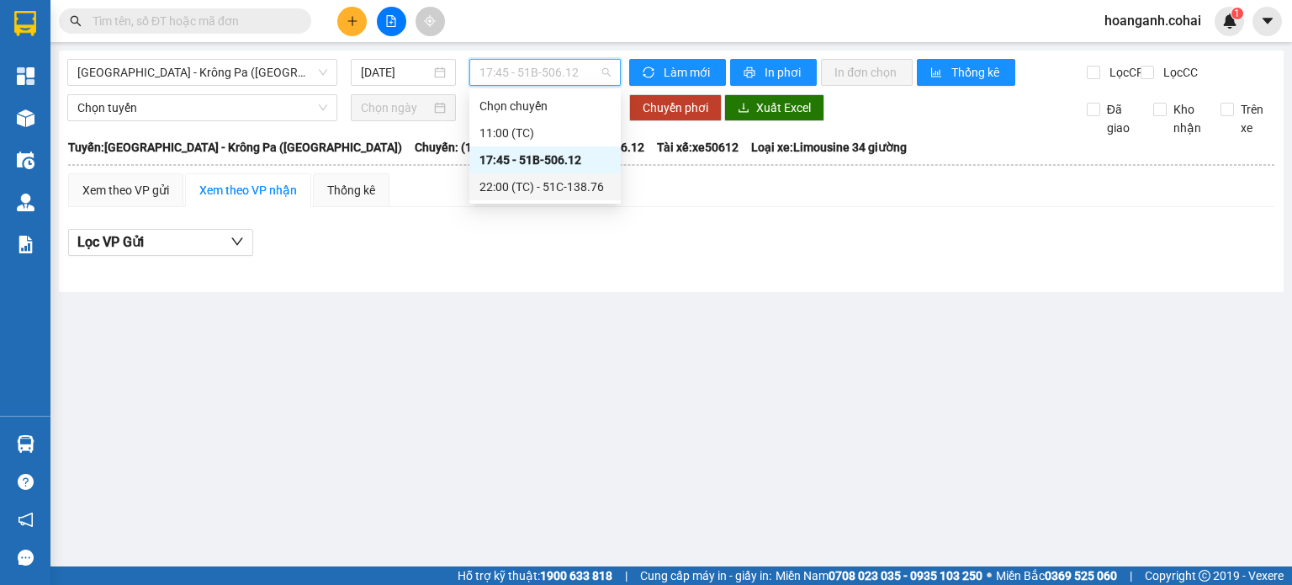
click at [549, 181] on div "22:00 (TC) - 51C-138.76" at bounding box center [545, 187] width 131 height 19
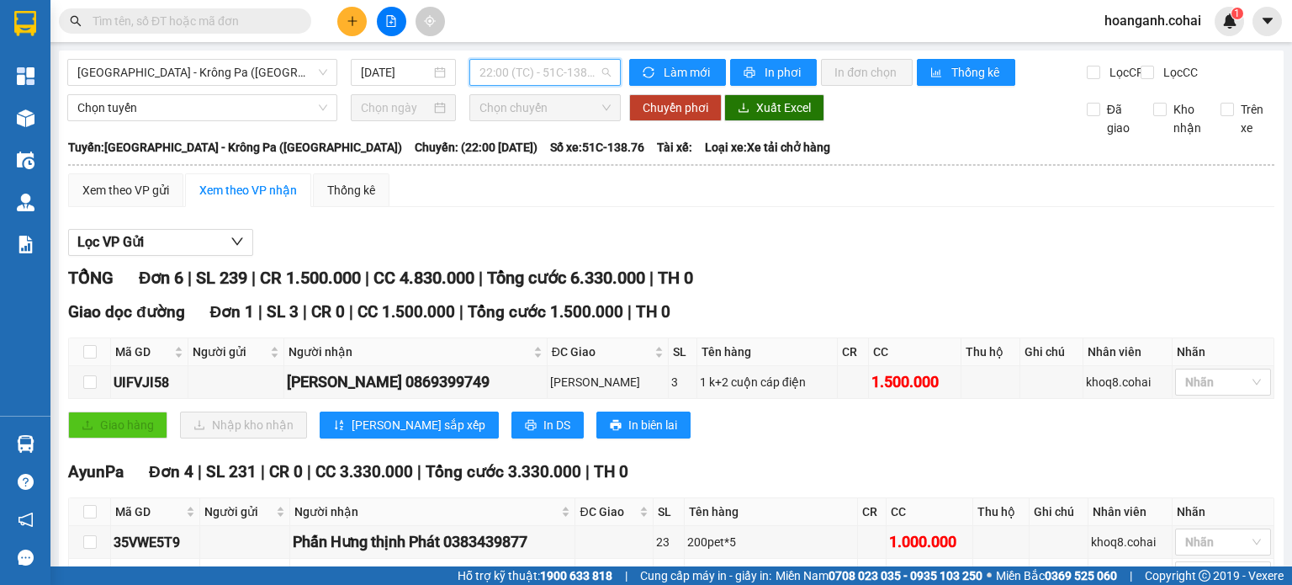
click at [586, 75] on span "22:00 (TC) - 51C-138.76" at bounding box center [546, 72] width 132 height 25
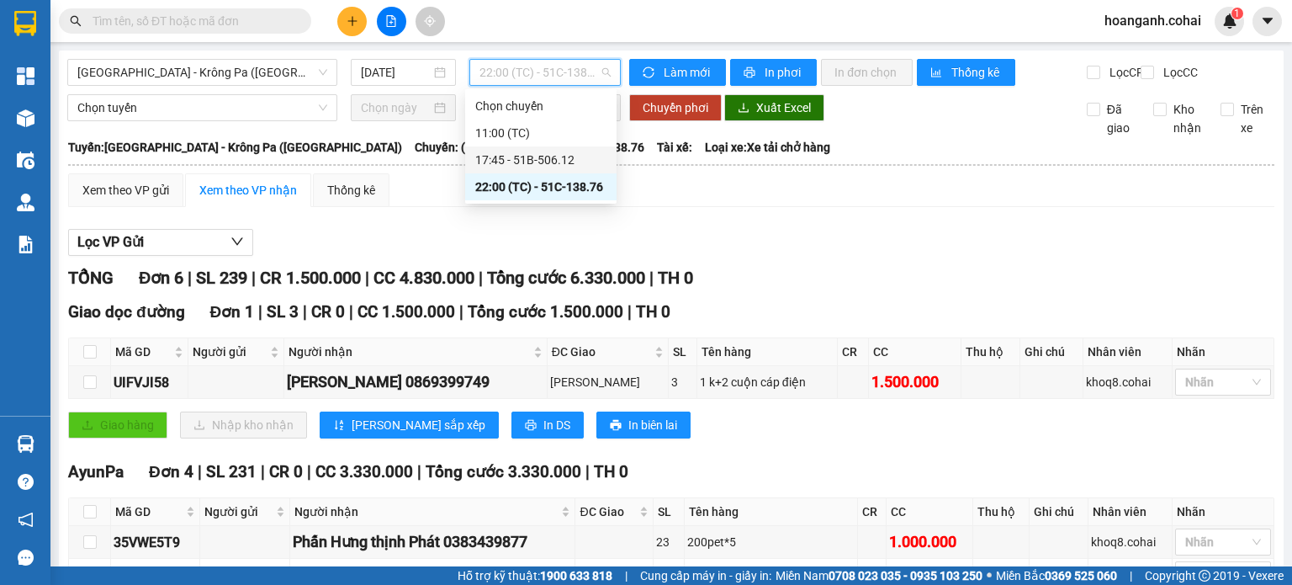
click at [558, 166] on div "17:45 - 51B-506.12" at bounding box center [540, 160] width 131 height 19
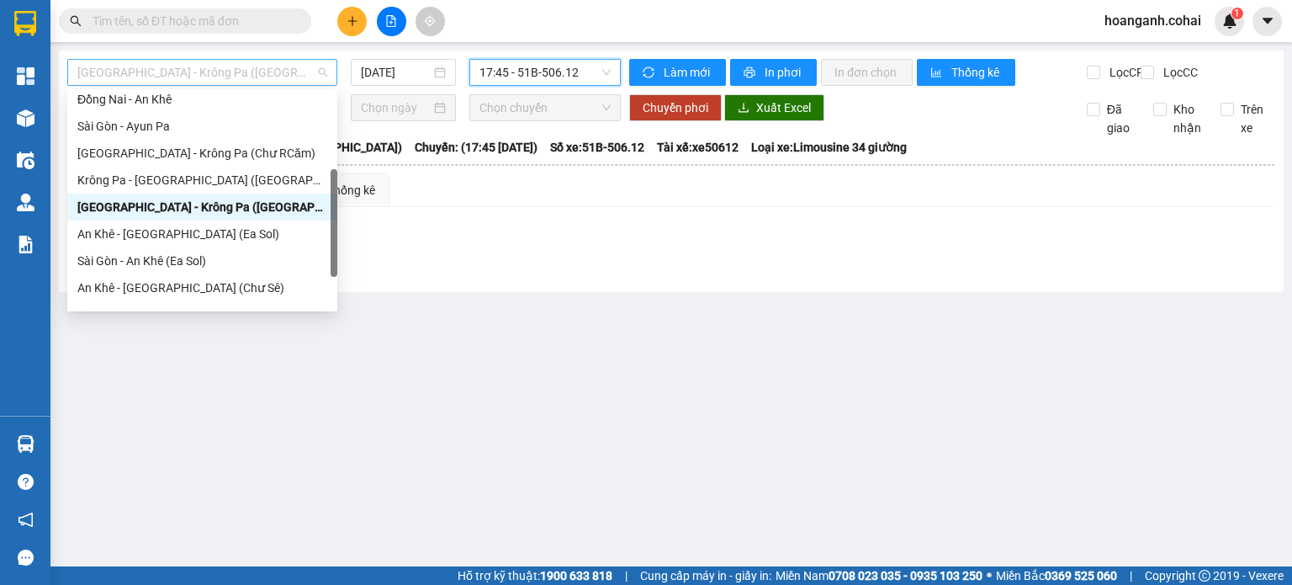
click at [273, 73] on span "[GEOGRAPHIC_DATA] - Krông Pa ([GEOGRAPHIC_DATA])" at bounding box center [202, 72] width 250 height 25
click at [205, 183] on div "Krông Pa - [GEOGRAPHIC_DATA] ([GEOGRAPHIC_DATA])" at bounding box center [202, 180] width 250 height 19
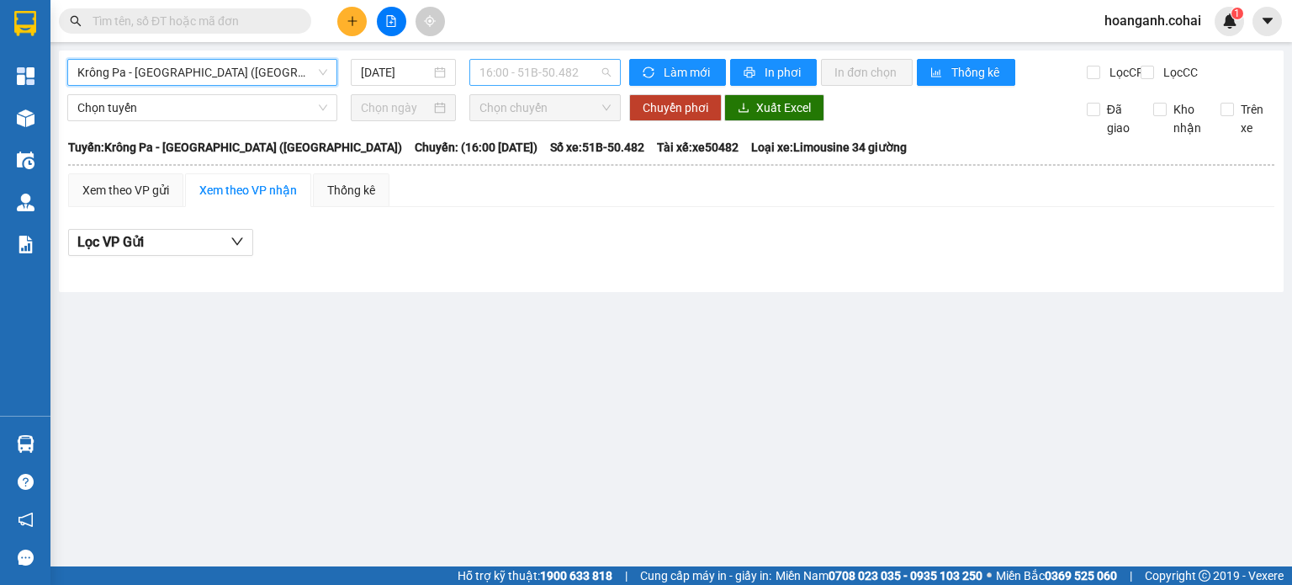
click at [565, 77] on span "16:00 - 51B-50.482" at bounding box center [546, 72] width 132 height 25
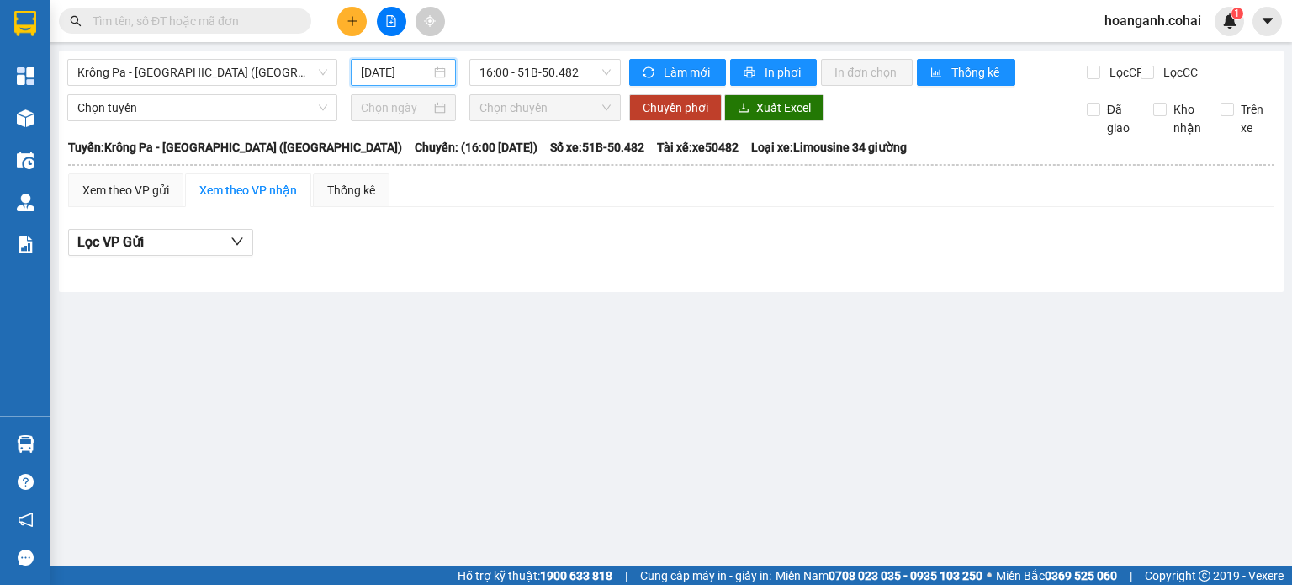
click at [416, 76] on input "[DATE]" at bounding box center [395, 72] width 69 height 19
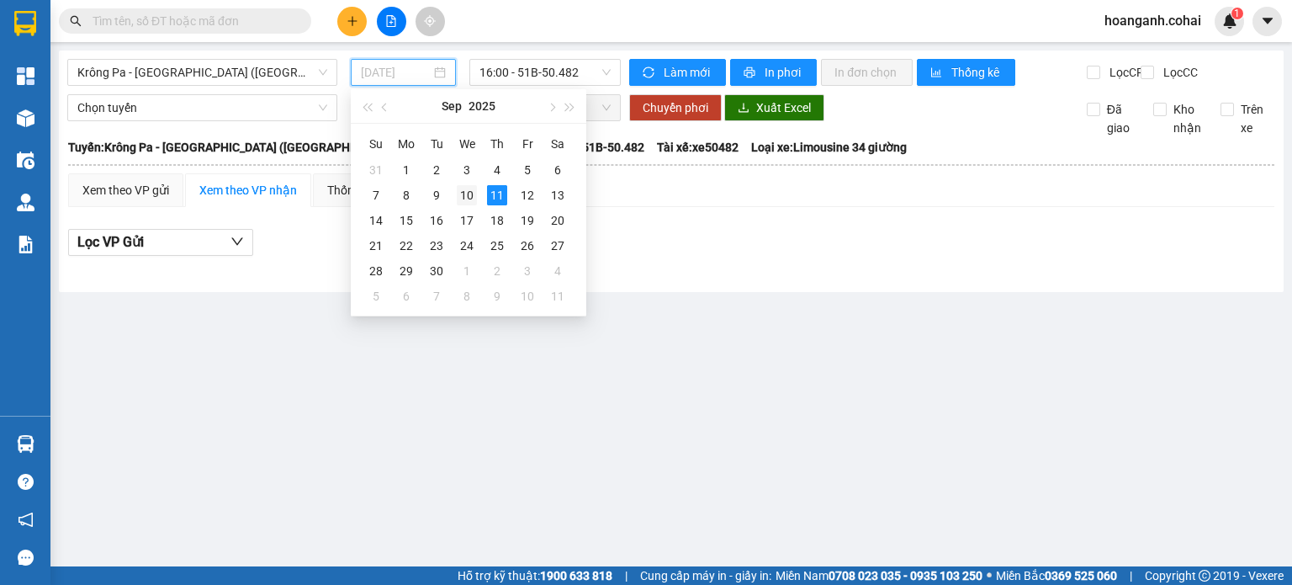
click at [468, 196] on div "10" at bounding box center [467, 195] width 20 height 20
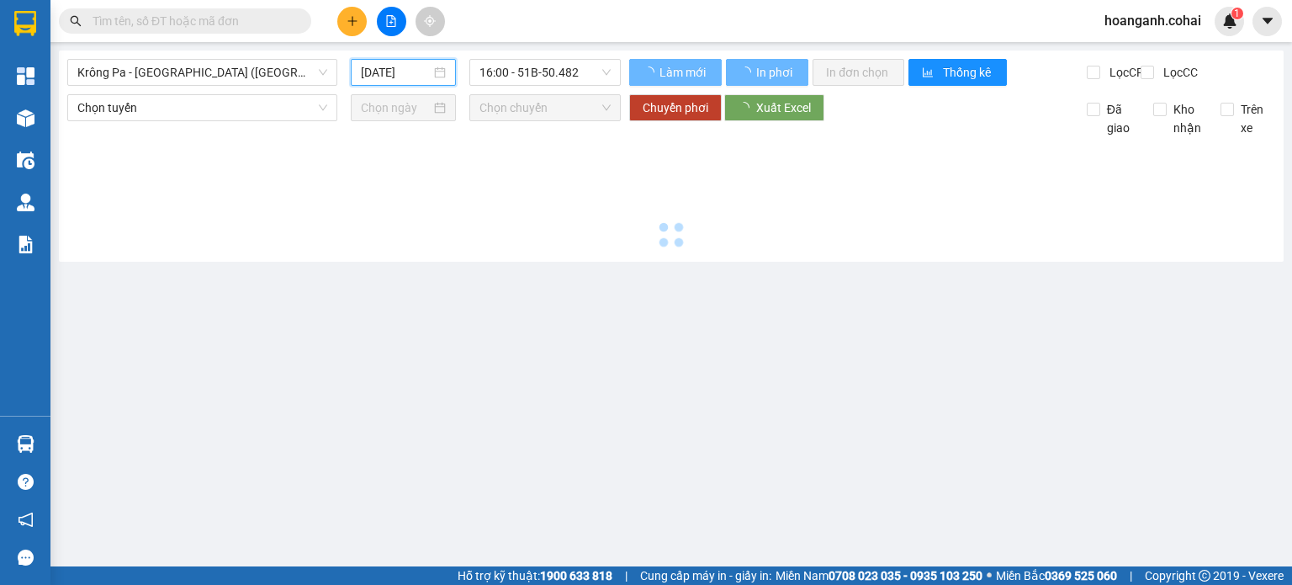
type input "[DATE]"
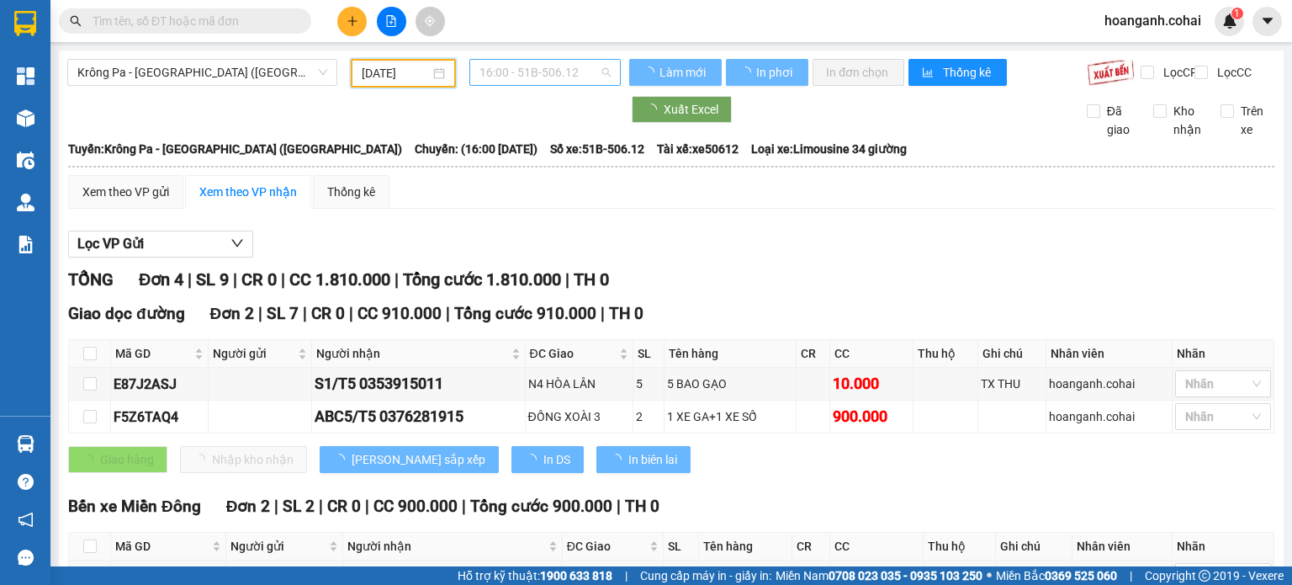
click at [591, 75] on span "16:00 - 51B-506.12" at bounding box center [546, 72] width 132 height 25
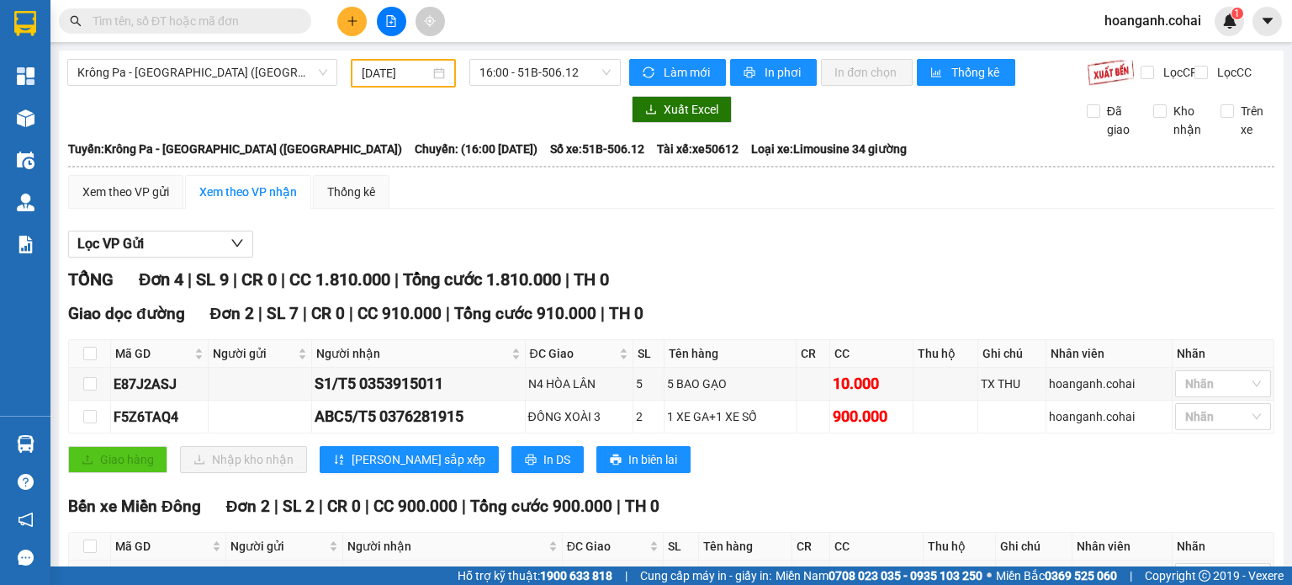
click at [851, 291] on div "TỔNG Đơn 4 | SL 9 | CR 0 | CC 1.810.000 | Tổng cước 1.810.000 | TH 0" at bounding box center [671, 280] width 1206 height 26
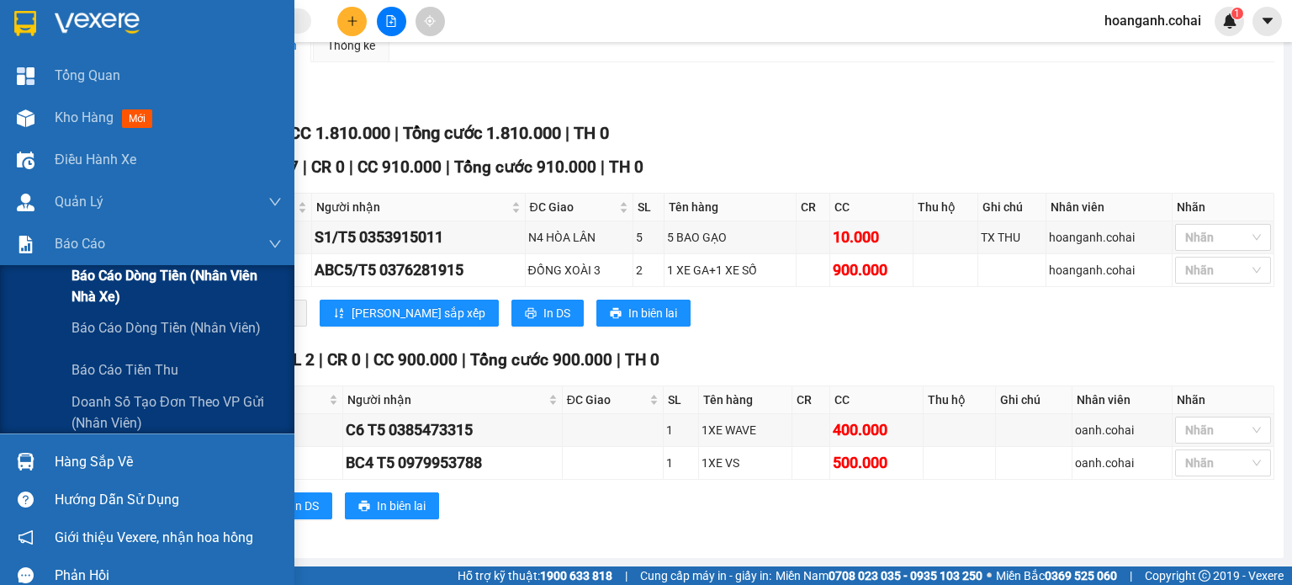
click at [115, 292] on span "Báo cáo dòng tiền (Nhân viên Nhà xe)" at bounding box center [177, 286] width 210 height 42
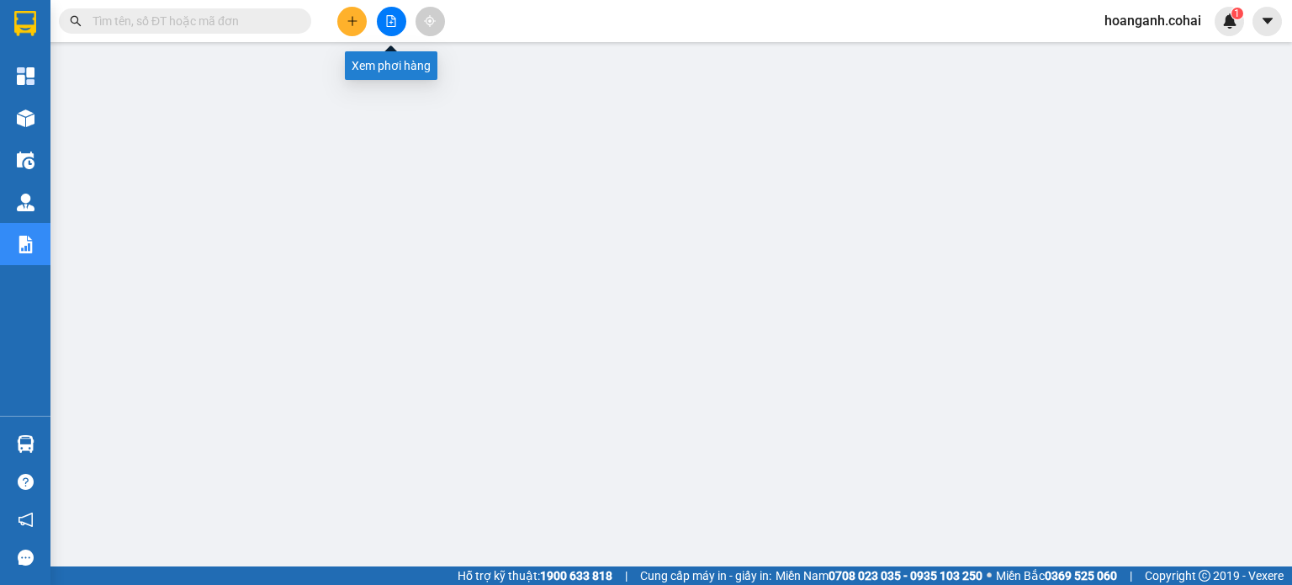
click at [377, 26] on button at bounding box center [391, 21] width 29 height 29
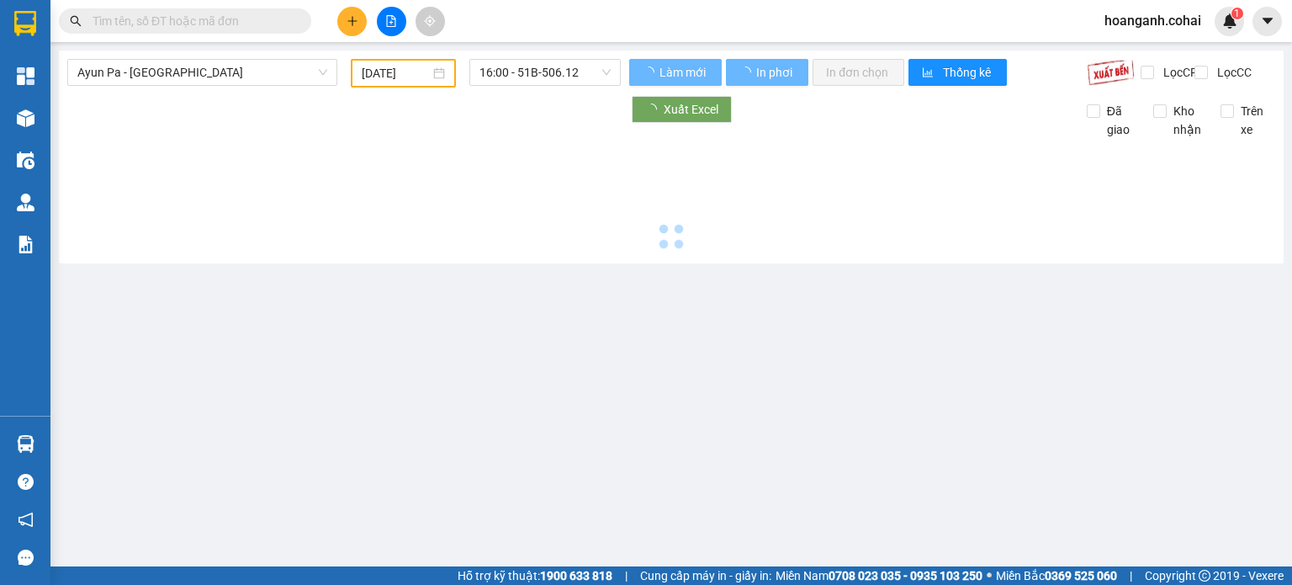
type input "[DATE]"
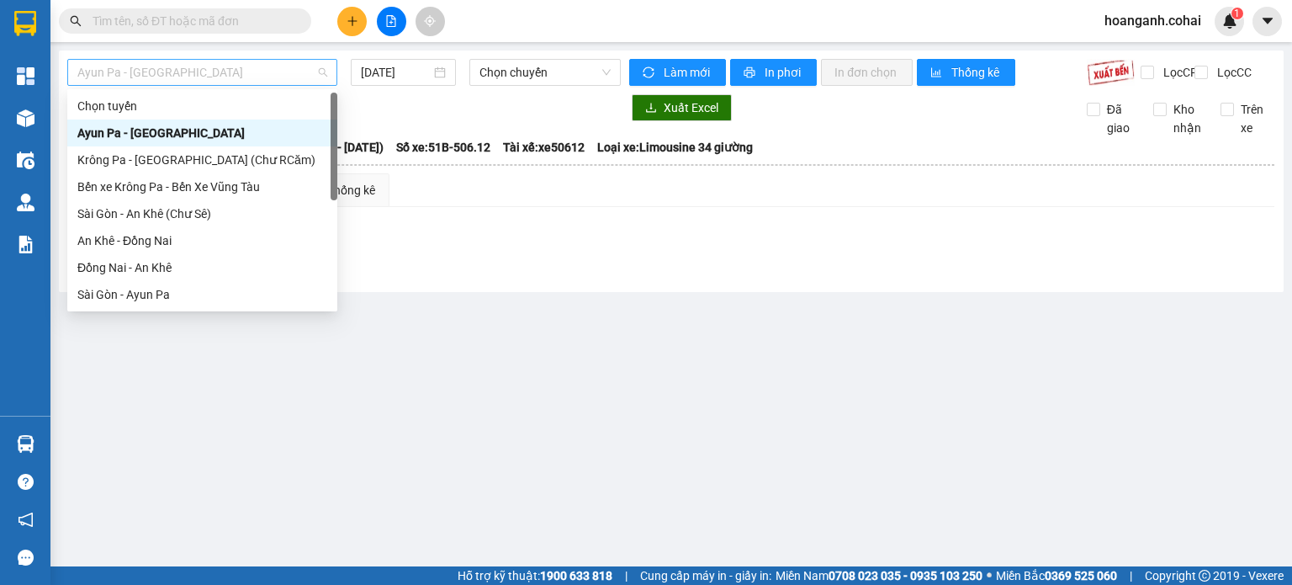
click at [289, 77] on span "Ayun Pa - [GEOGRAPHIC_DATA]" at bounding box center [202, 72] width 250 height 25
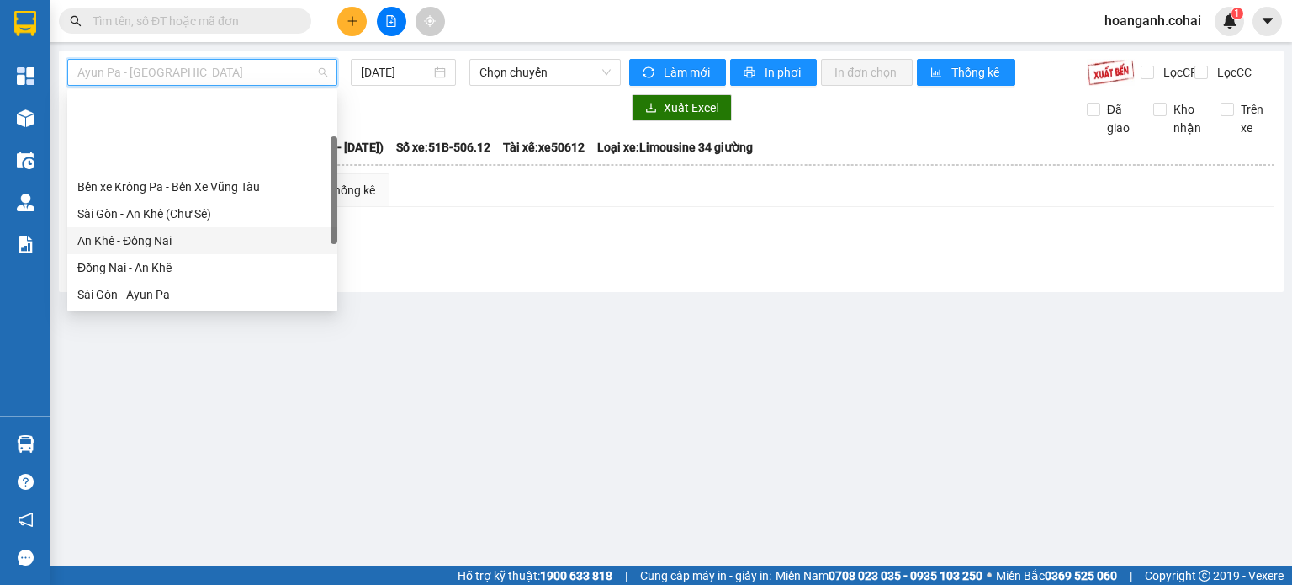
scroll to position [242, 0]
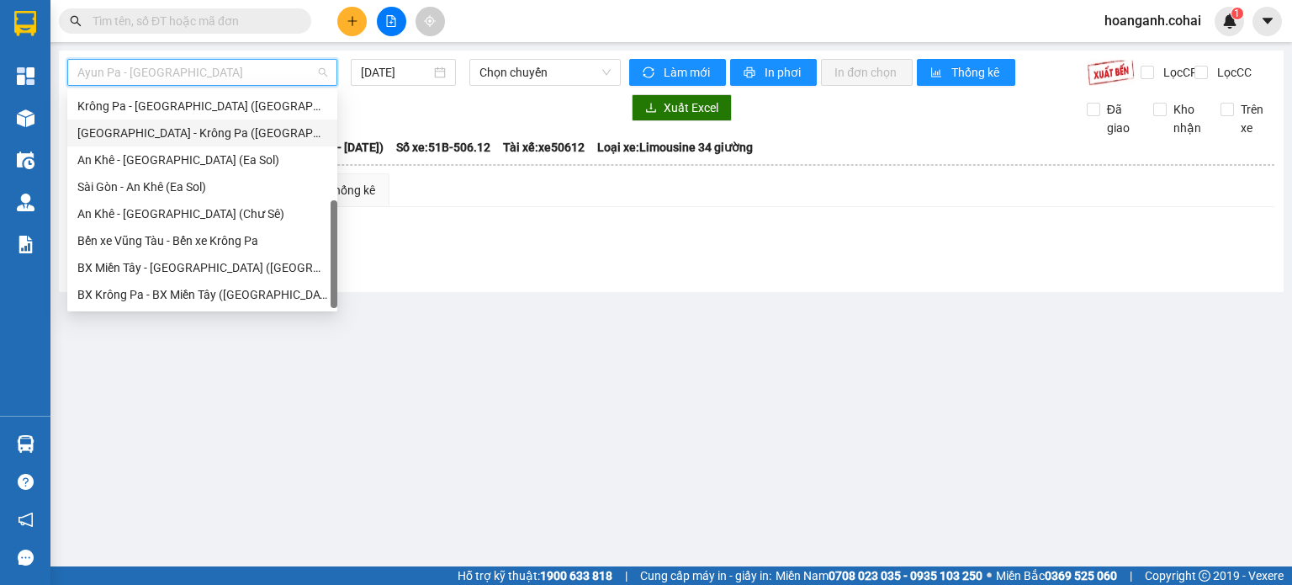
click at [227, 140] on div "[GEOGRAPHIC_DATA] - Krông Pa ([GEOGRAPHIC_DATA])" at bounding box center [202, 133] width 250 height 19
type input "[DATE]"
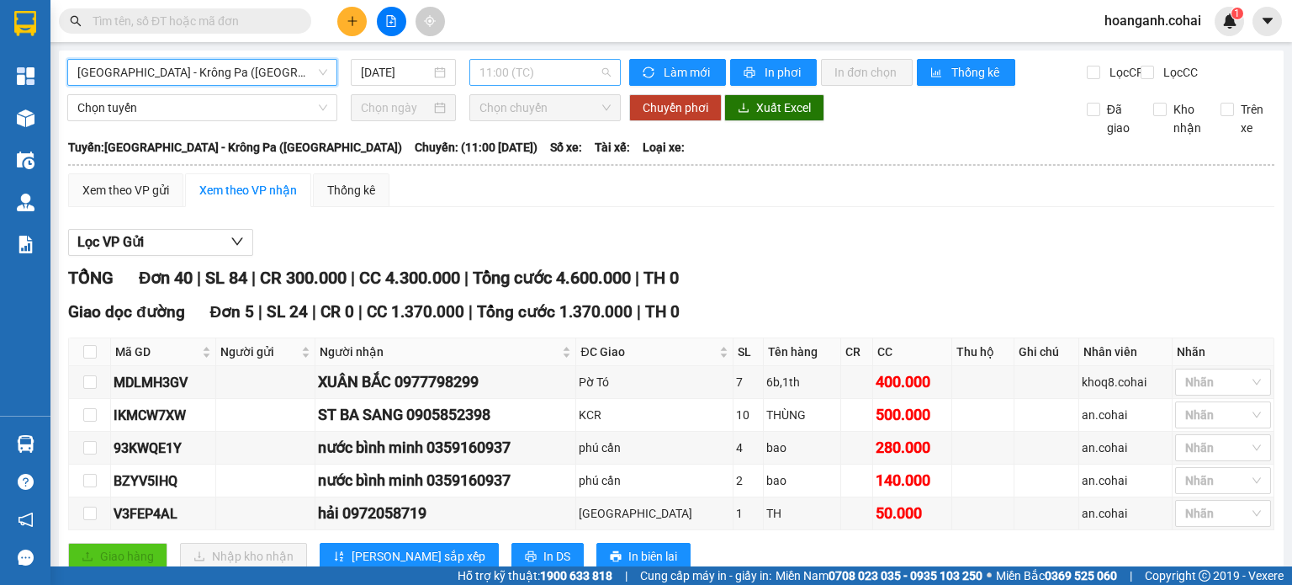
click at [590, 76] on span "11:00 (TC)" at bounding box center [546, 72] width 132 height 25
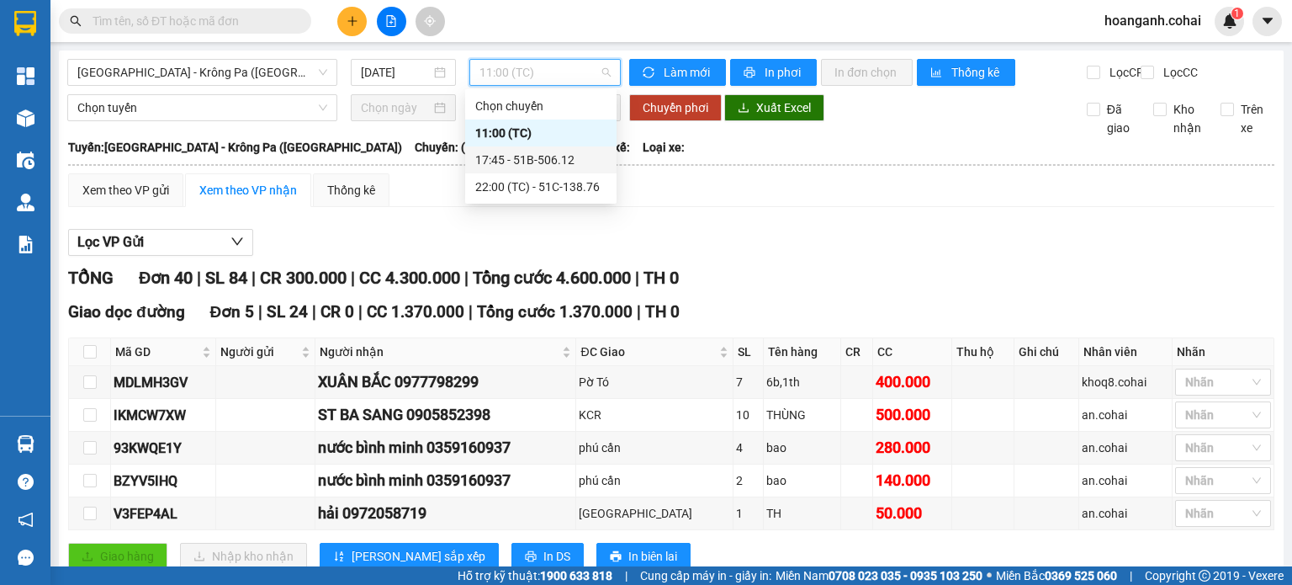
click at [565, 161] on div "17:45 - 51B-506.12" at bounding box center [540, 160] width 131 height 19
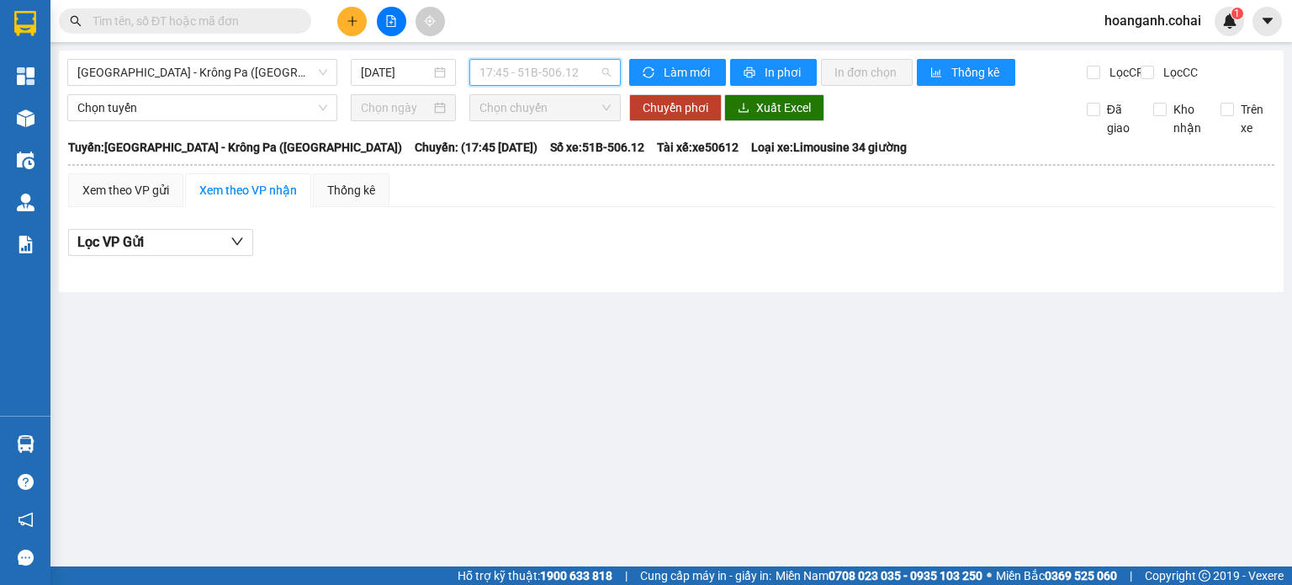
click at [602, 75] on span "17:45 - 51B-506.12" at bounding box center [546, 72] width 132 height 25
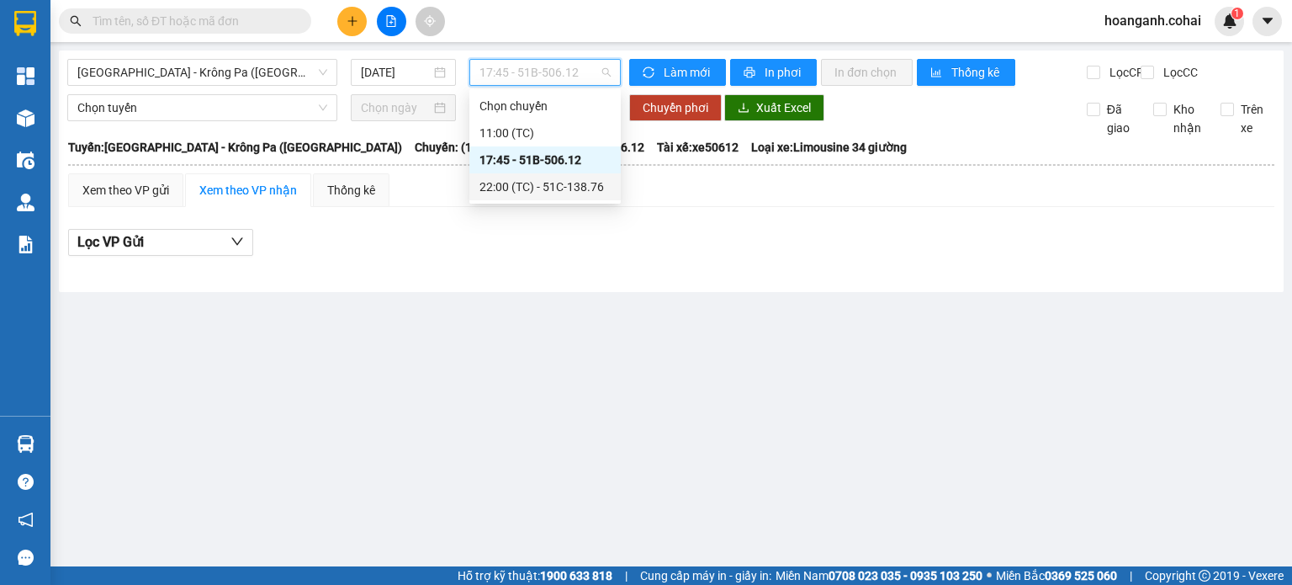
click at [575, 192] on div "22:00 (TC) - 51C-138.76" at bounding box center [545, 187] width 131 height 19
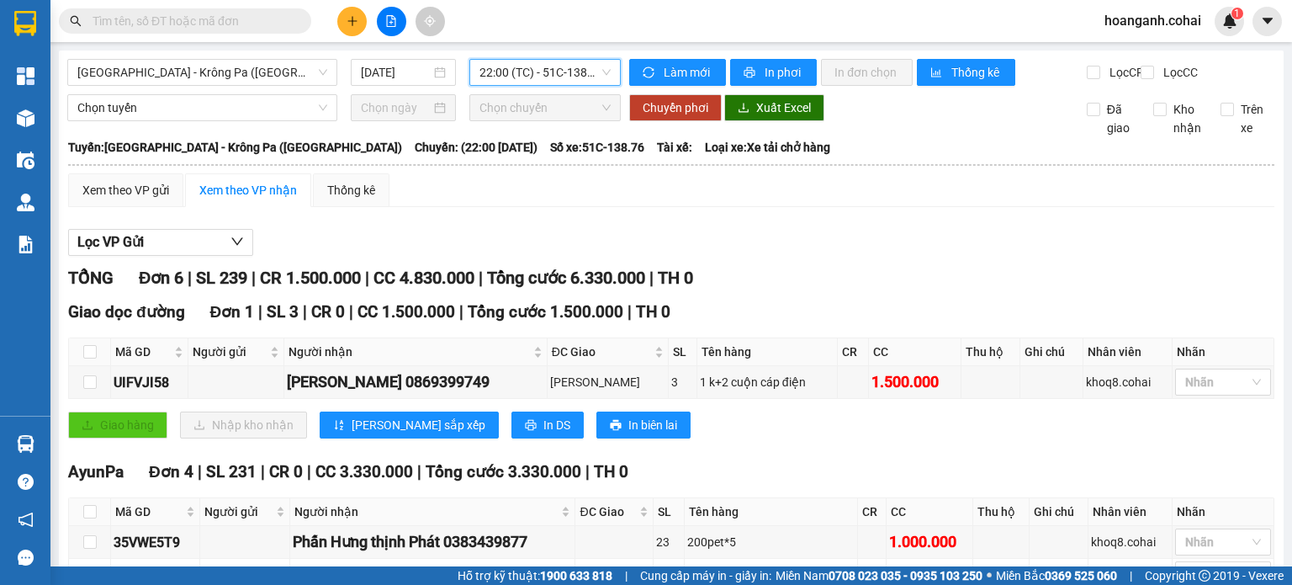
click at [579, 77] on span "22:00 (TC) - 51C-138.76" at bounding box center [546, 72] width 132 height 25
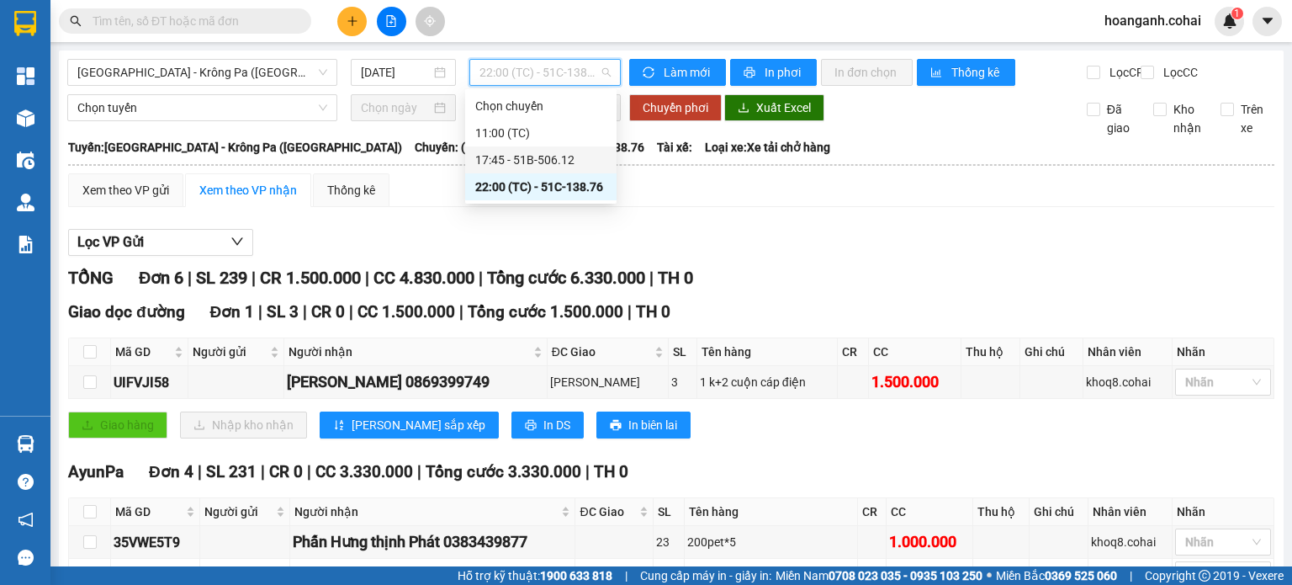
click at [581, 154] on div "17:45 - 51B-506.12" at bounding box center [540, 160] width 131 height 19
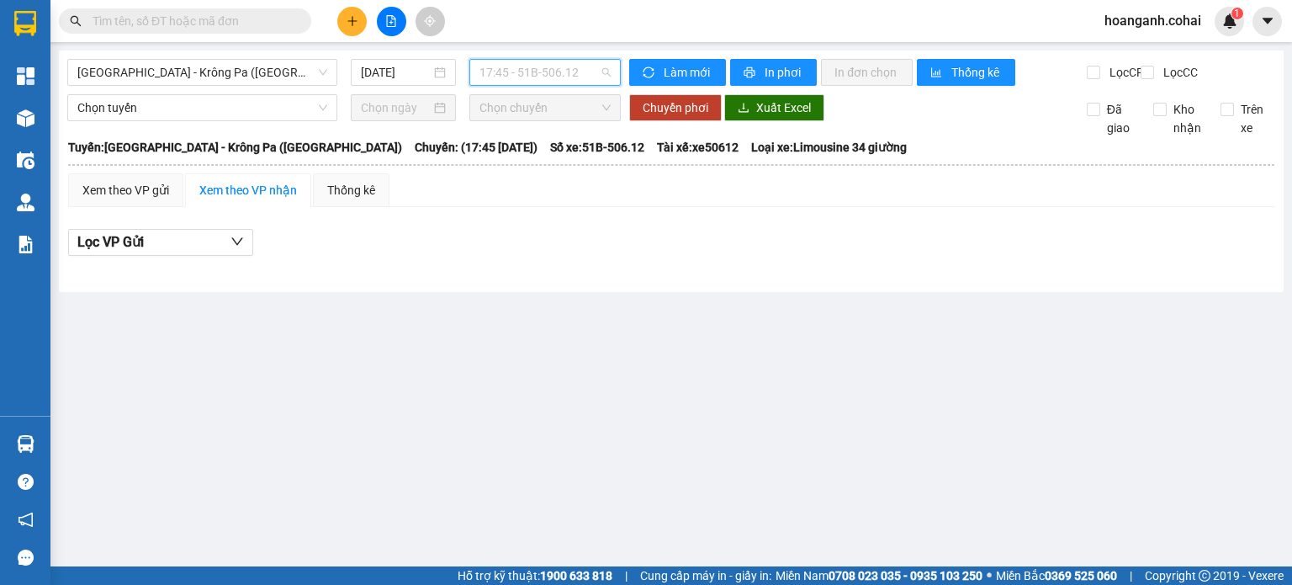
drag, startPoint x: 602, startPoint y: 77, endPoint x: 596, endPoint y: 89, distance: 13.2
click at [601, 83] on span "17:45 - 51B-506.12" at bounding box center [546, 72] width 132 height 25
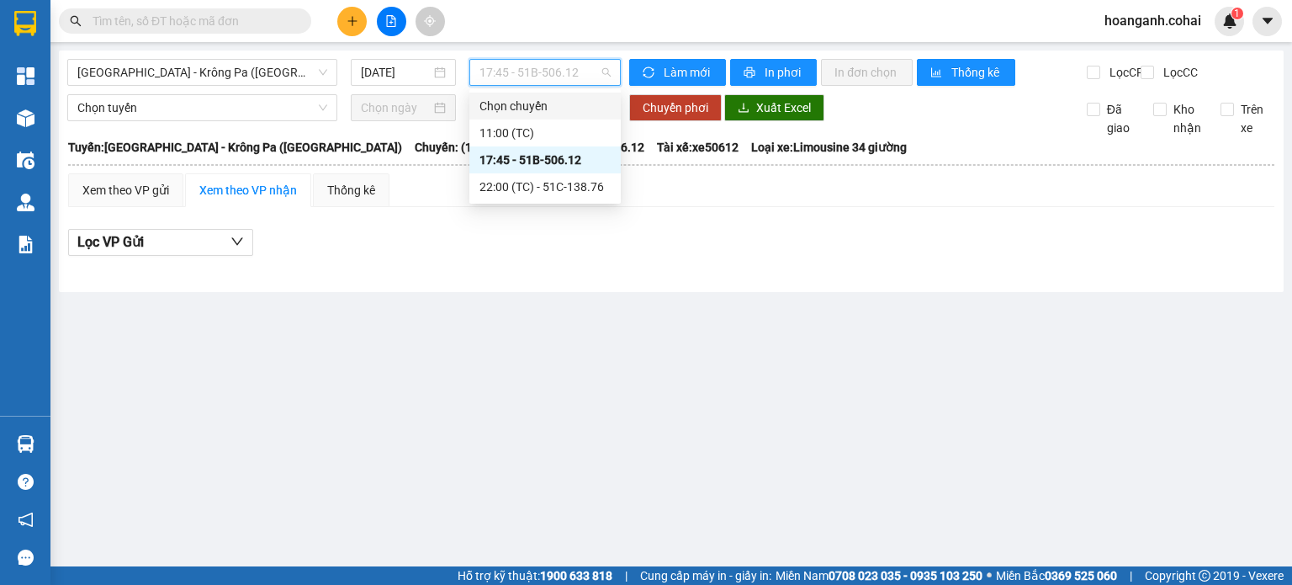
click at [575, 115] on div "Chọn chuyến" at bounding box center [544, 106] width 151 height 27
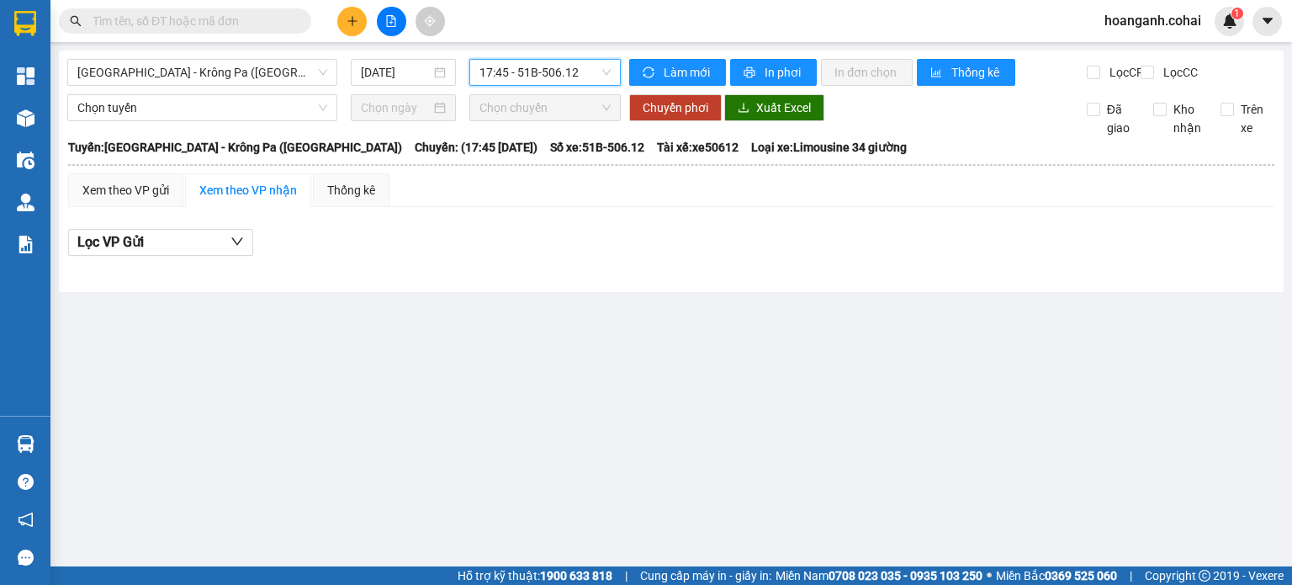
click at [600, 82] on span "17:45 - 51B-506.12" at bounding box center [546, 72] width 132 height 25
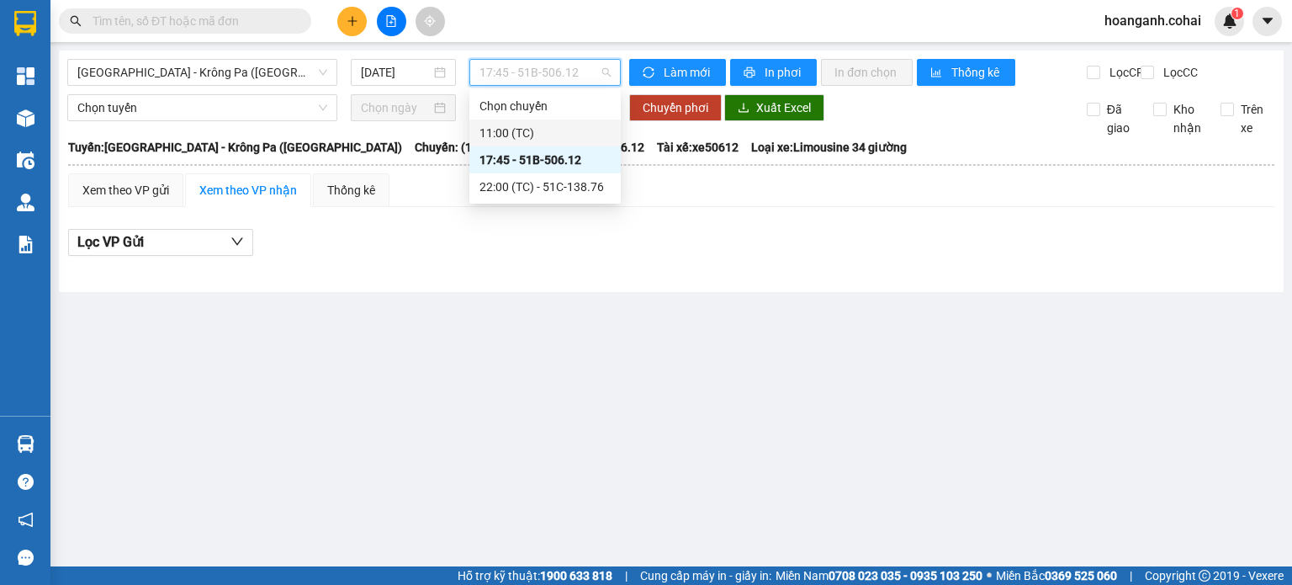
click at [538, 124] on div "11:00 (TC)" at bounding box center [545, 133] width 131 height 19
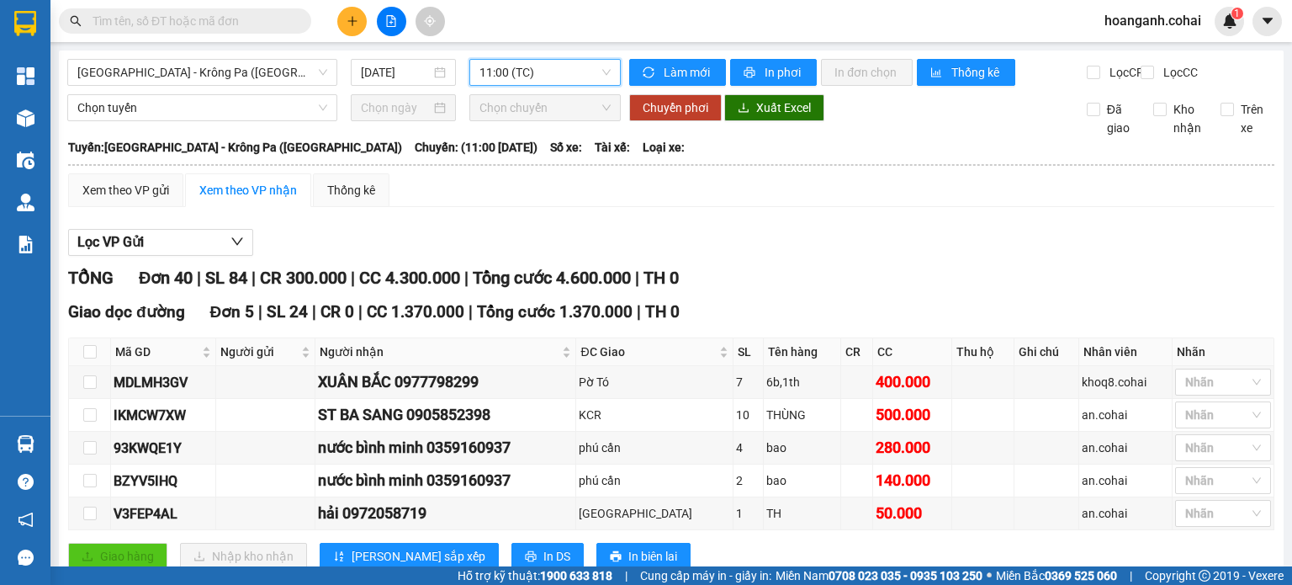
scroll to position [84, 0]
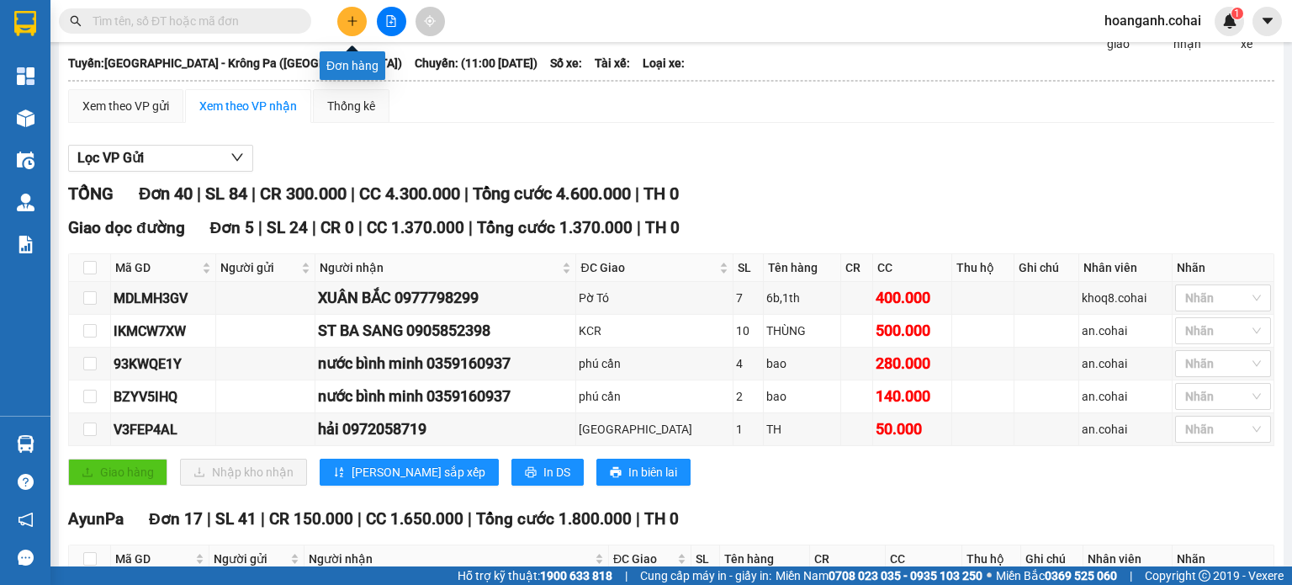
click at [350, 22] on icon "plus" at bounding box center [353, 21] width 12 height 12
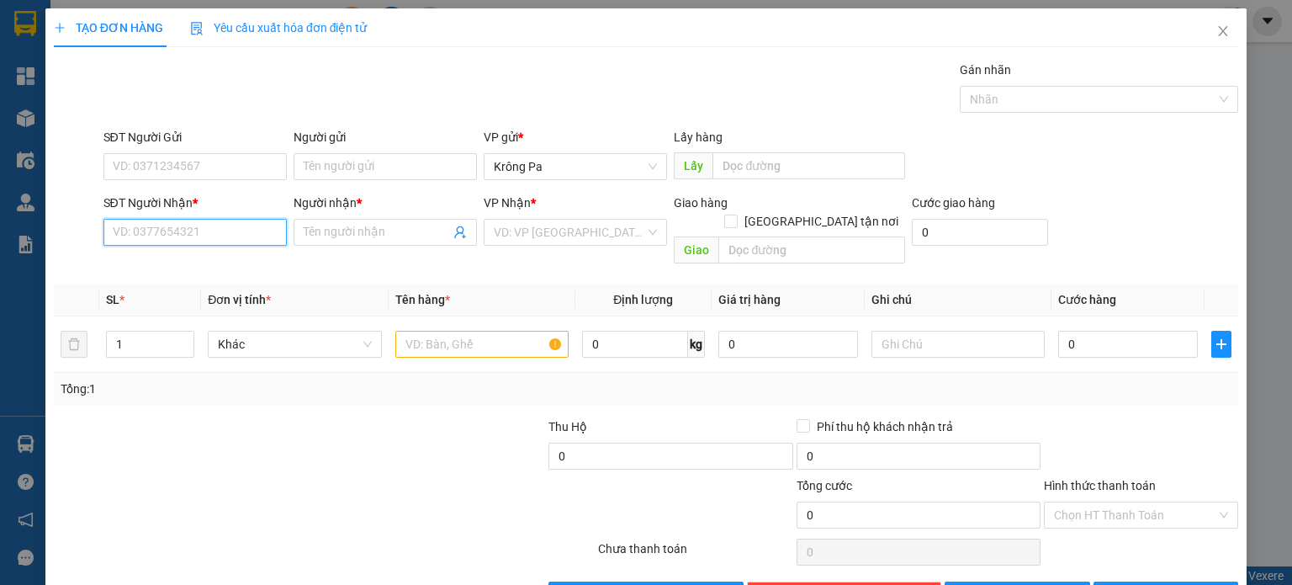
click at [229, 228] on input "SĐT Người Nhận *" at bounding box center [194, 232] width 183 height 27
click at [135, 241] on input "0909662667" at bounding box center [194, 232] width 183 height 27
click at [136, 241] on input "09096662667" at bounding box center [194, 232] width 183 height 27
type input "0906662667"
click at [205, 241] on input "0906662667" at bounding box center [194, 232] width 183 height 27
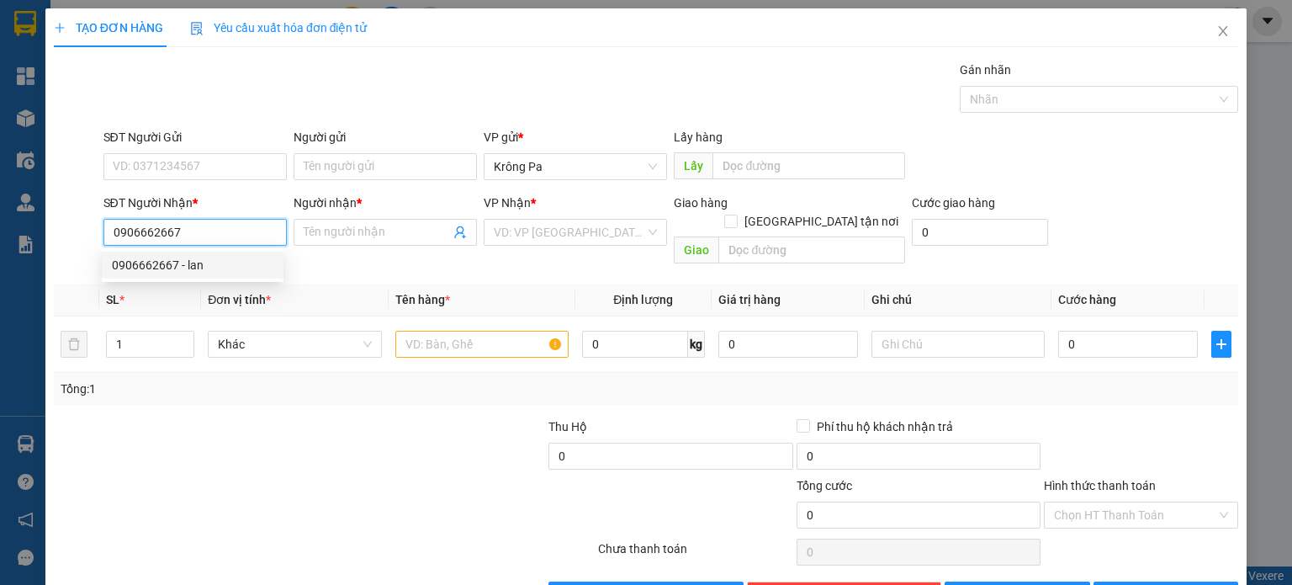
click at [151, 265] on div "0906662667 - lan" at bounding box center [193, 265] width 162 height 19
type input "lan"
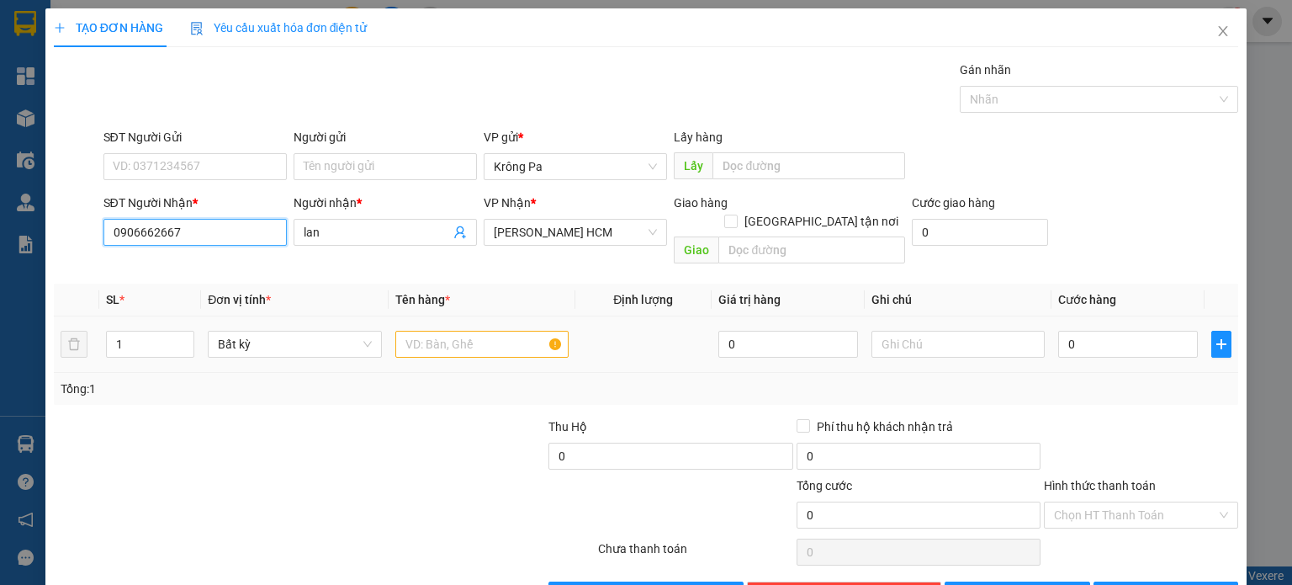
type input "0906662667"
drag, startPoint x: 427, startPoint y: 329, endPoint x: 411, endPoint y: 329, distance: 16.0
click at [416, 331] on input "text" at bounding box center [481, 344] width 173 height 27
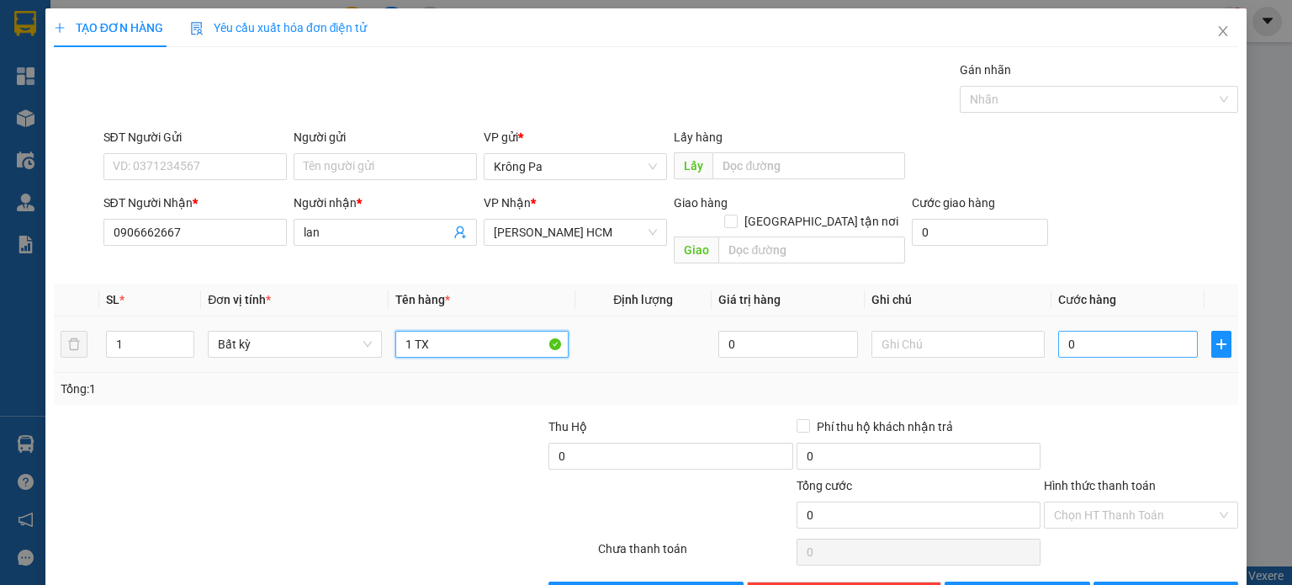
type input "1 TX"
click at [1141, 331] on input "0" at bounding box center [1128, 344] width 140 height 27
type input "7"
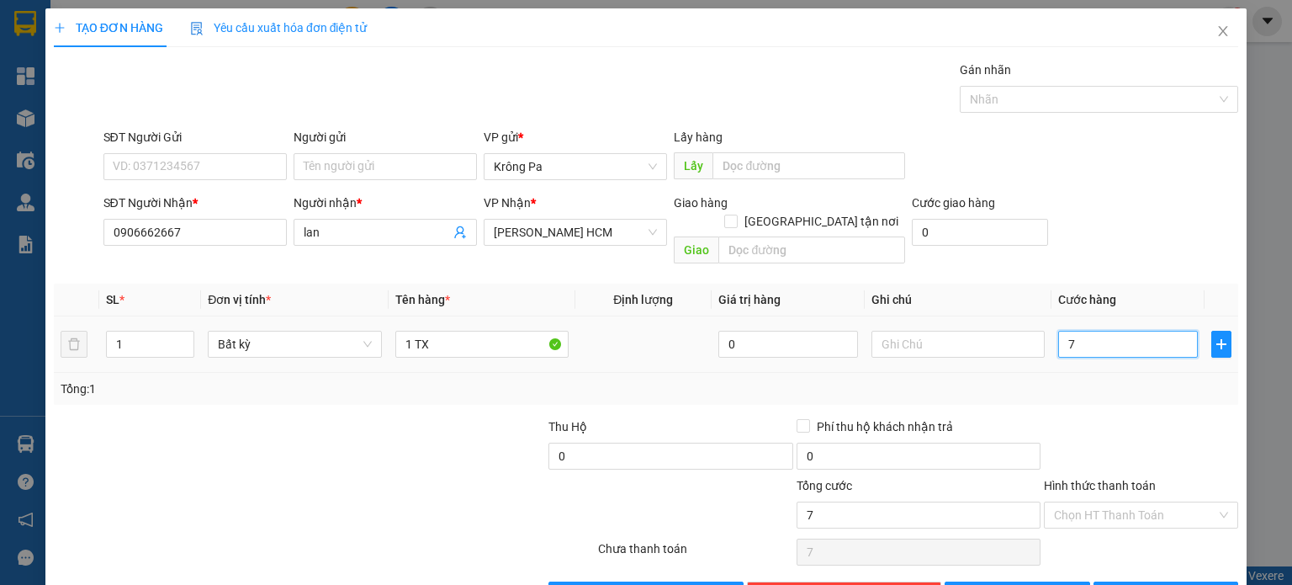
type input "70"
type input "70.000"
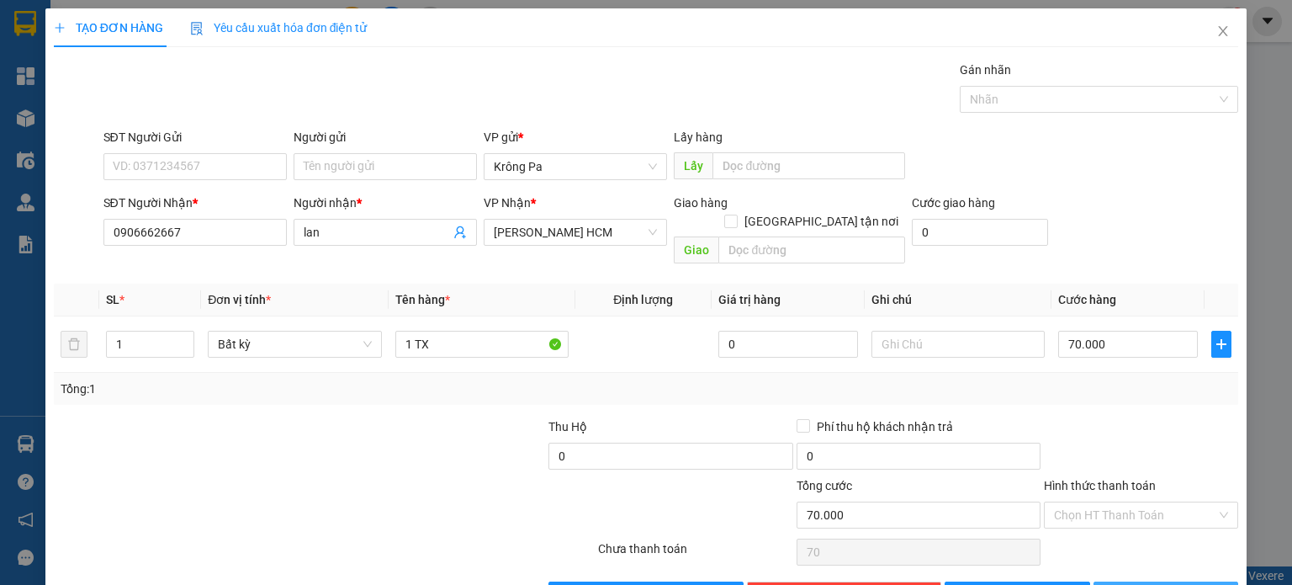
type input "70.000"
click at [1156, 584] on span "[PERSON_NAME] và In" at bounding box center [1185, 595] width 118 height 19
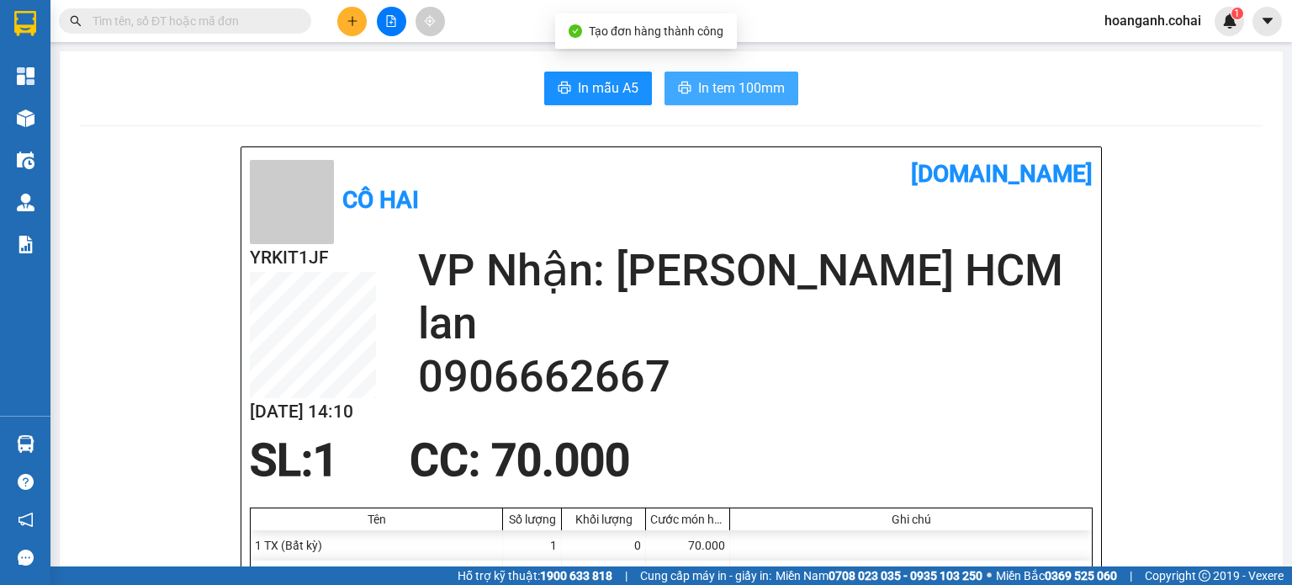
click at [710, 80] on span "In tem 100mm" at bounding box center [741, 87] width 87 height 21
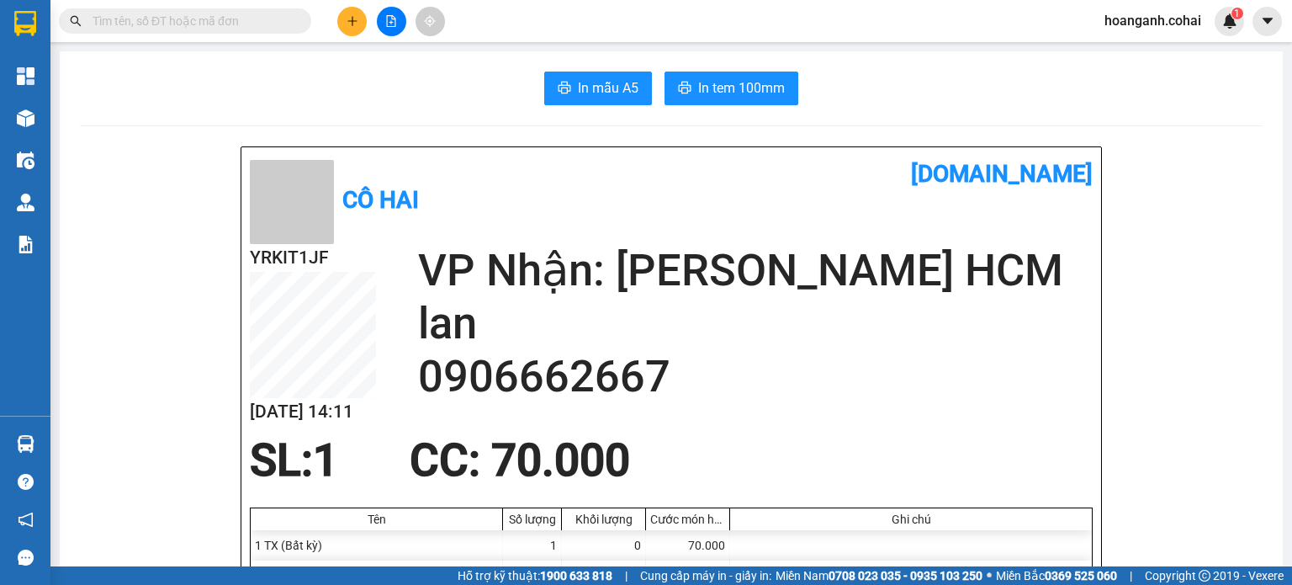
scroll to position [168, 0]
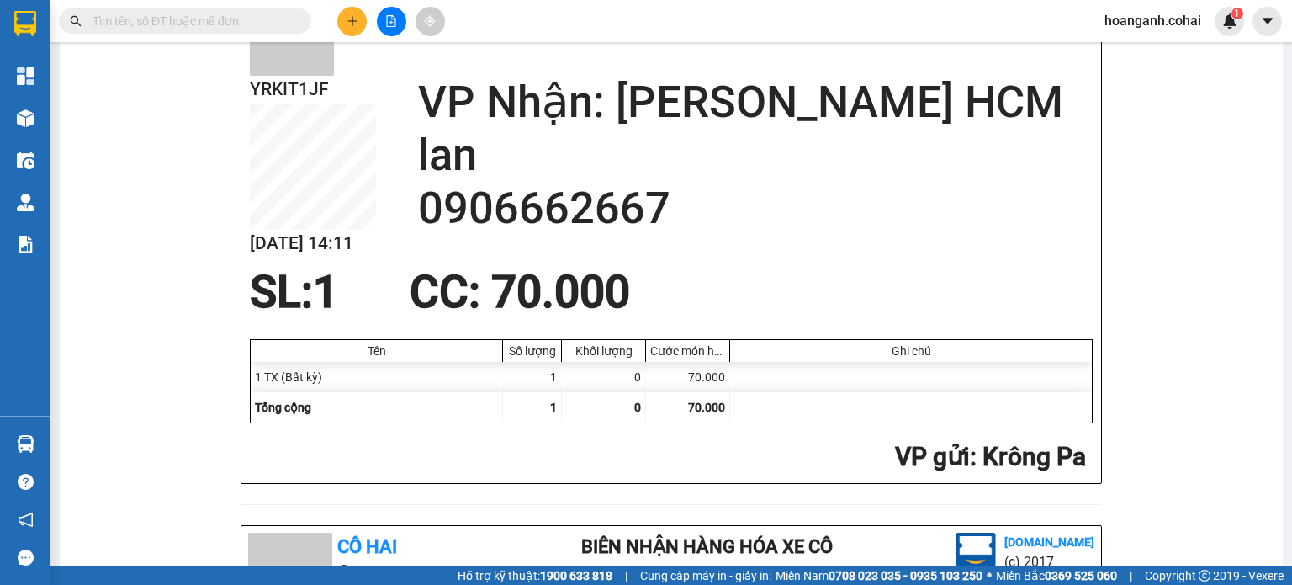
click at [350, 29] on button at bounding box center [351, 21] width 29 height 29
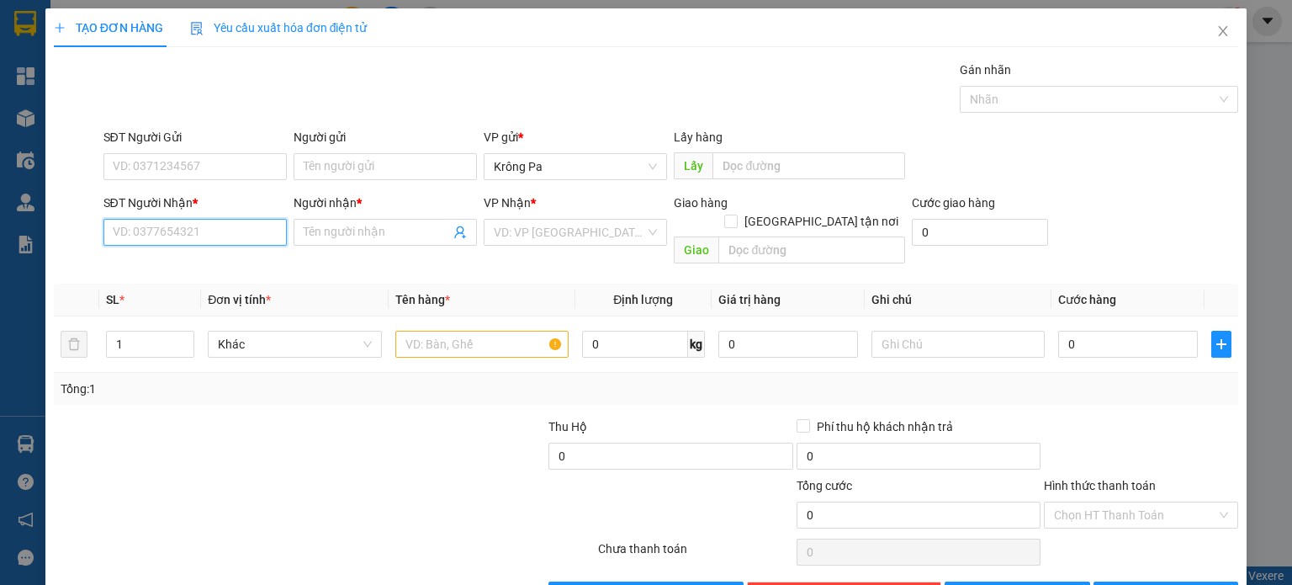
click at [230, 239] on input "SĐT Người Nhận *" at bounding box center [194, 232] width 183 height 27
click at [191, 229] on input "SĐT Người Nhận *" at bounding box center [194, 232] width 183 height 27
type input "0339201151"
click at [413, 225] on input "Người nhận *" at bounding box center [377, 232] width 146 height 19
type input "A5/T1"
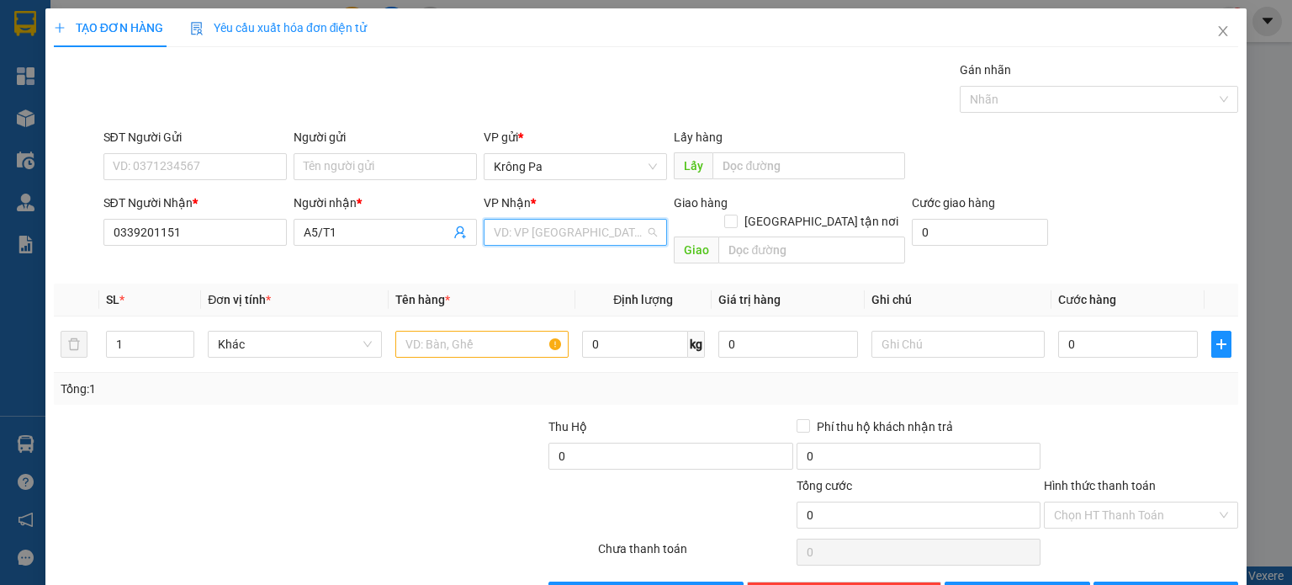
click at [591, 231] on input "search" at bounding box center [569, 232] width 151 height 25
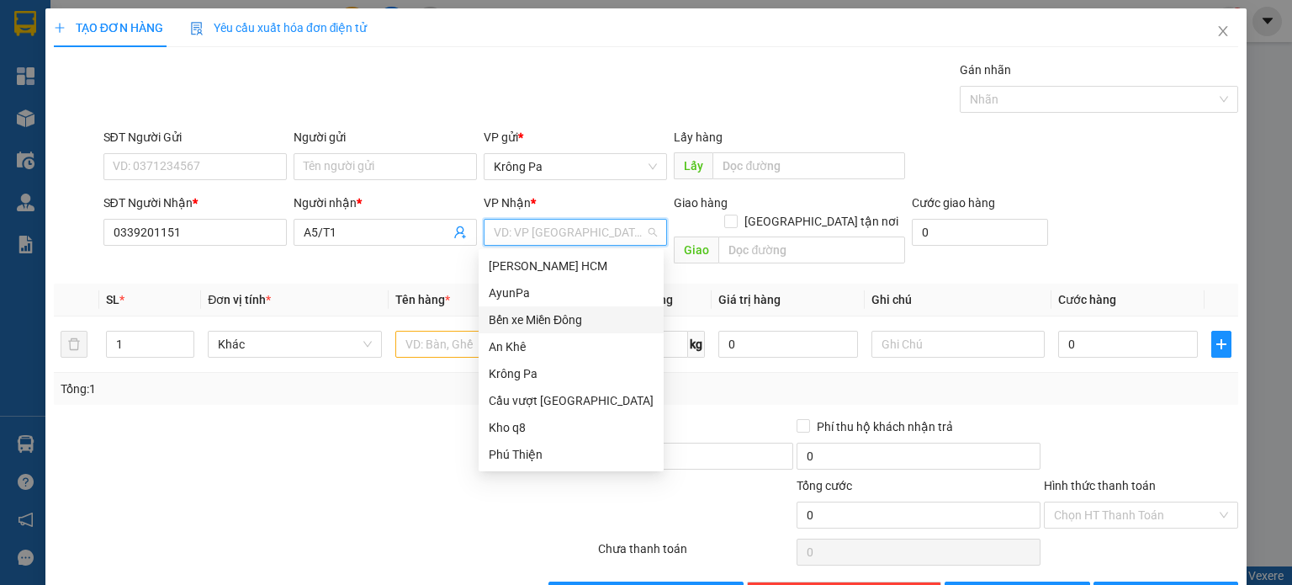
click at [579, 321] on div "Bến xe Miền Đông" at bounding box center [571, 319] width 165 height 19
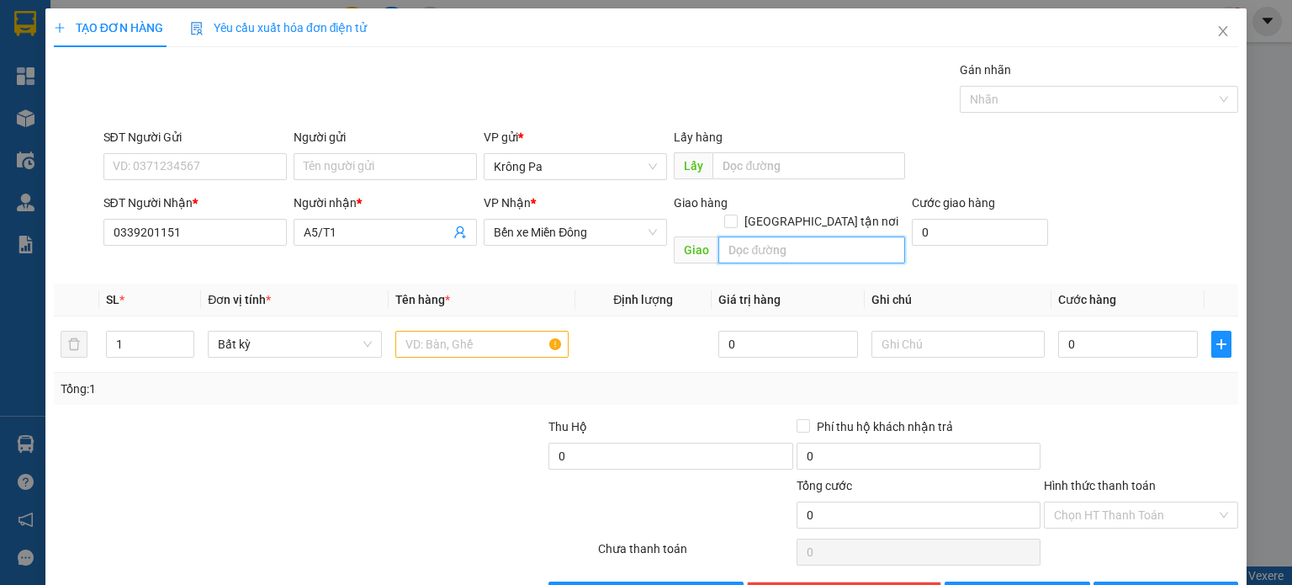
click at [773, 236] on input "text" at bounding box center [811, 249] width 187 height 27
type input "BẦU XÉO"
click at [510, 331] on input "text" at bounding box center [481, 344] width 173 height 27
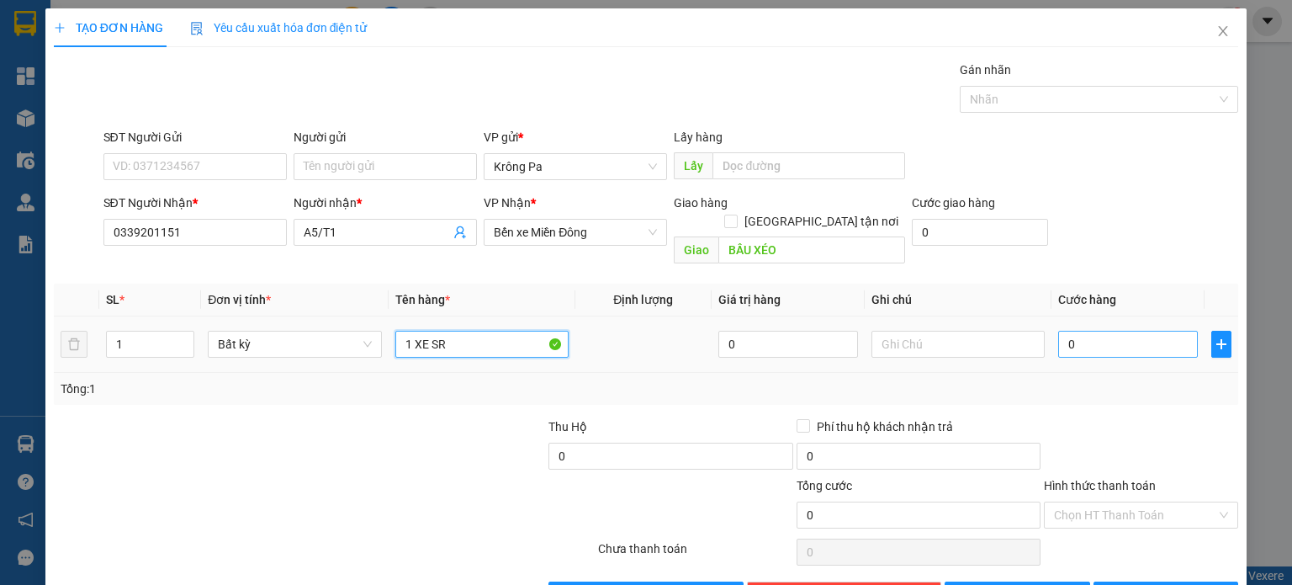
type input "1 XE SR"
click at [1142, 331] on input "0" at bounding box center [1128, 344] width 140 height 27
type input "4"
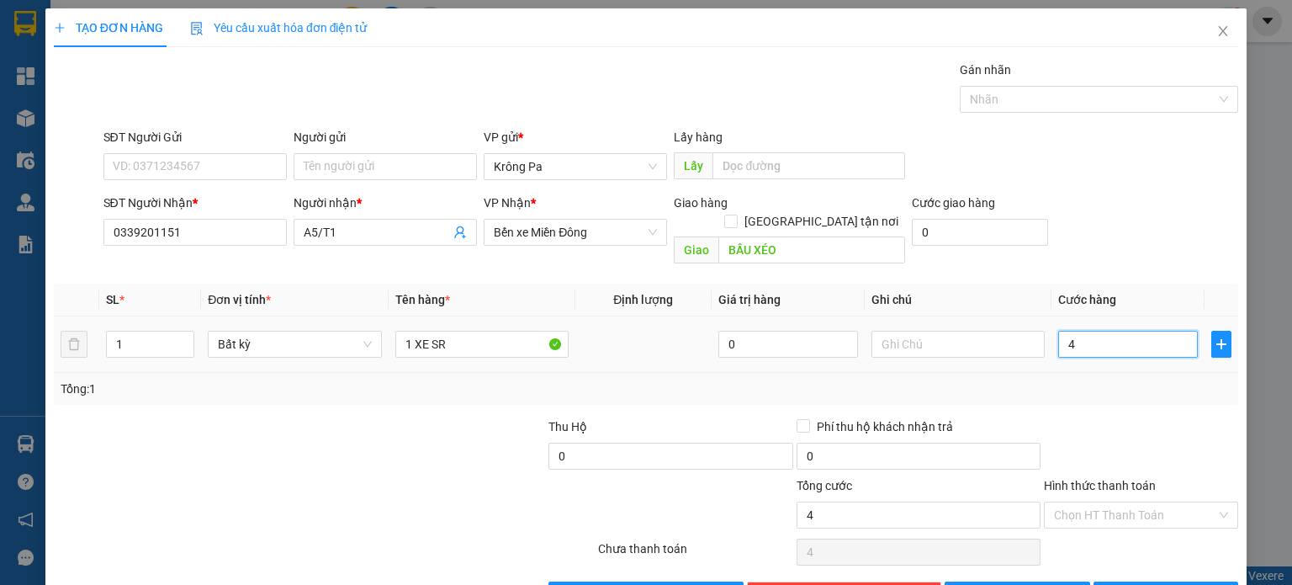
type input "40"
type input "400"
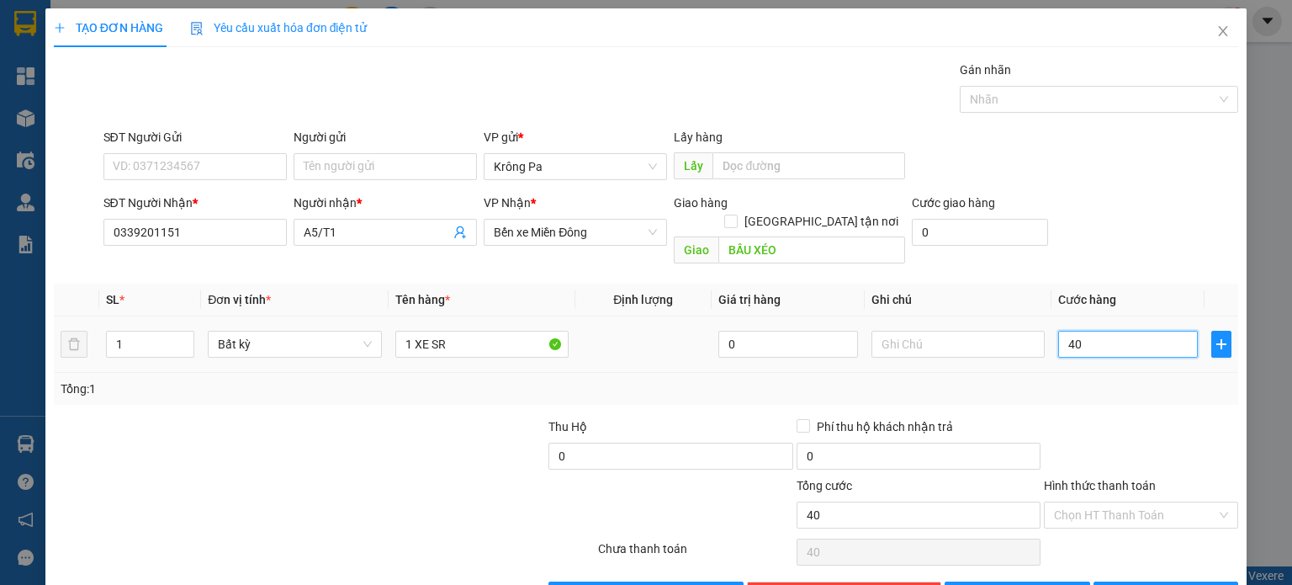
type input "400"
type input "400.000"
click at [1148, 502] on input "Hình thức thanh toán" at bounding box center [1135, 514] width 162 height 25
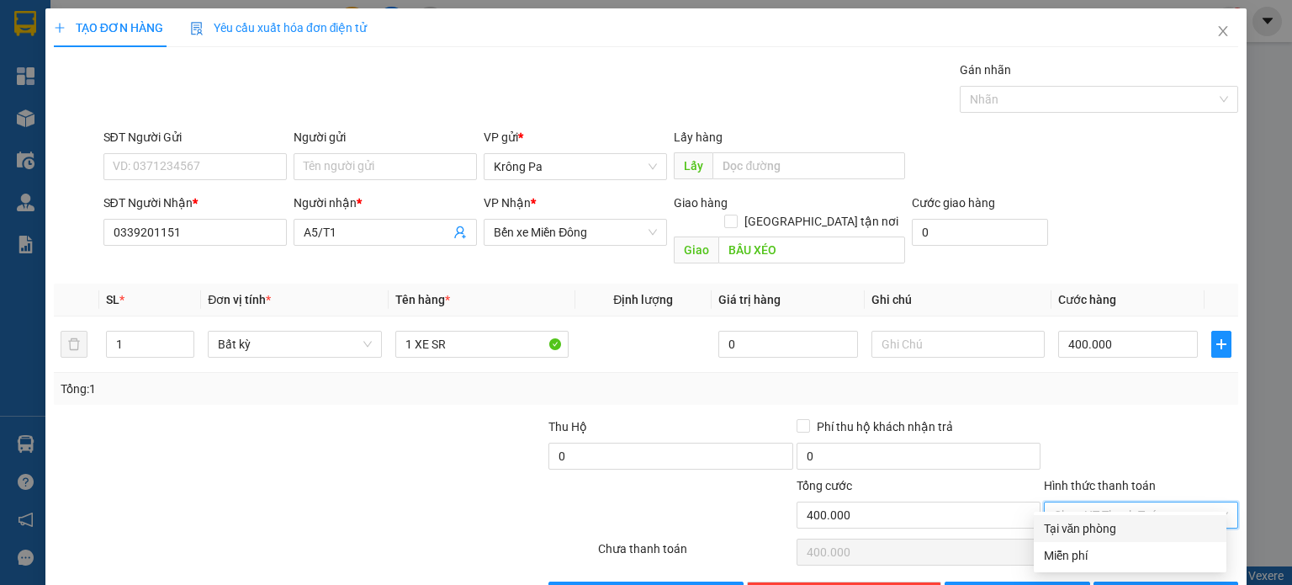
click at [1131, 522] on div "Tại văn phòng" at bounding box center [1130, 528] width 172 height 19
type input "0"
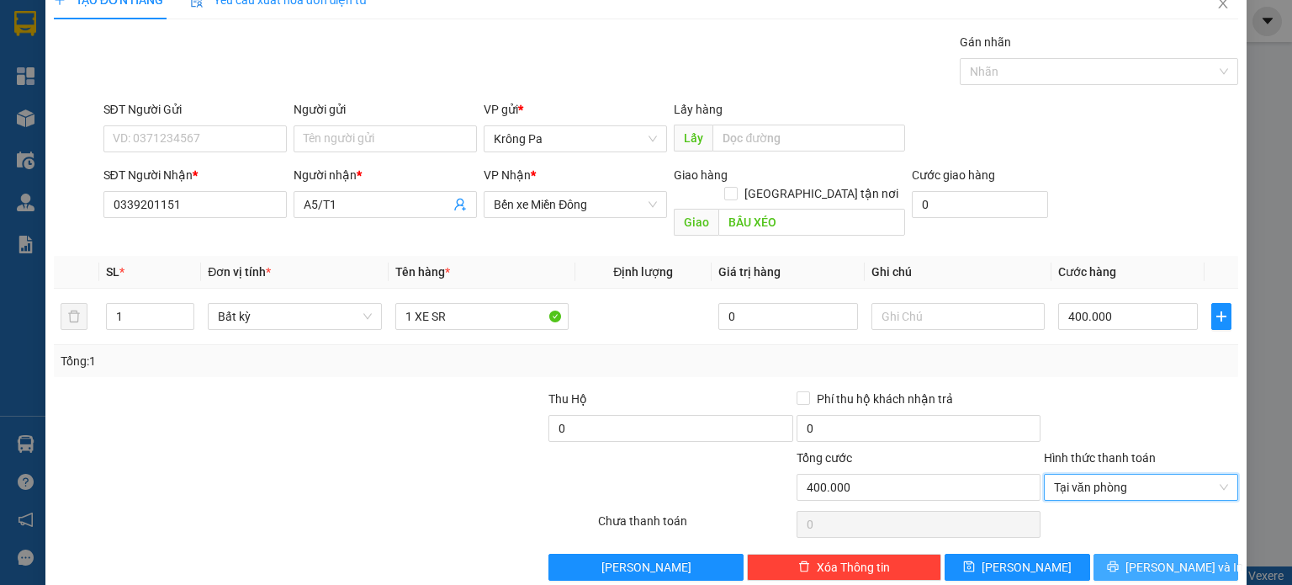
scroll to position [36, 0]
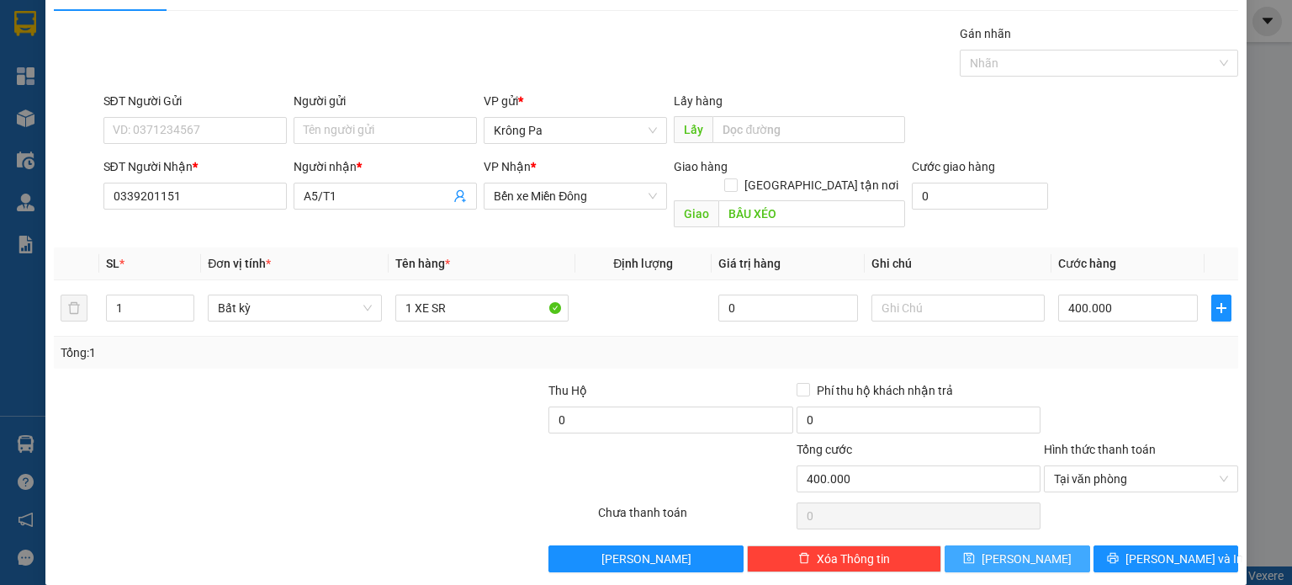
click at [1047, 545] on button "[PERSON_NAME]" at bounding box center [1018, 558] width 146 height 27
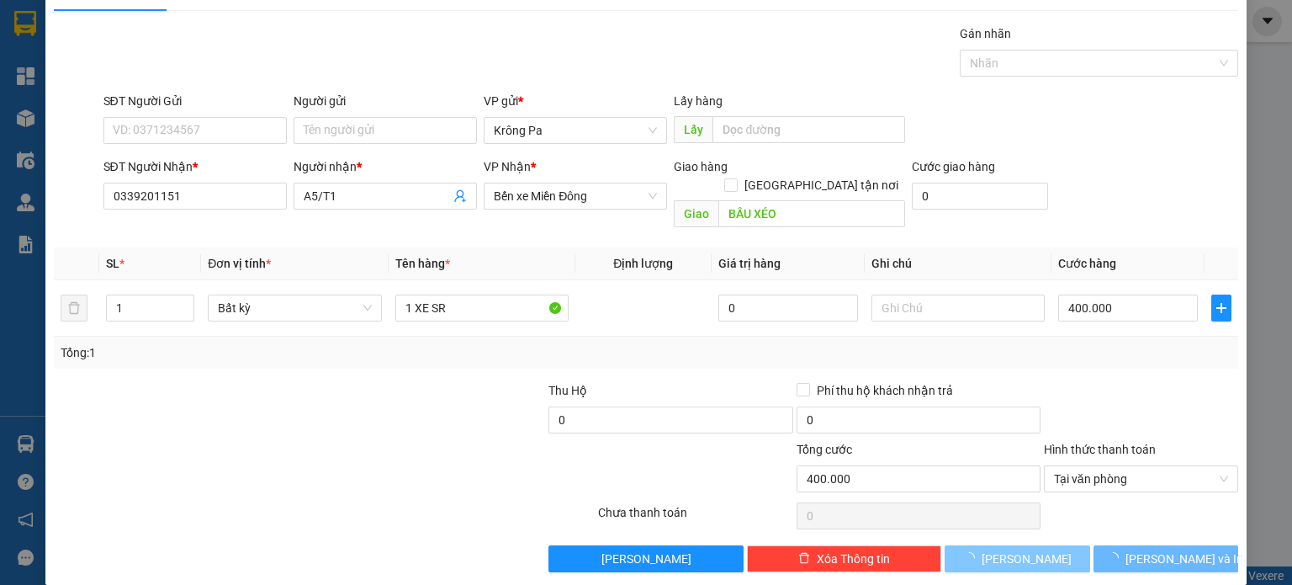
type input "0"
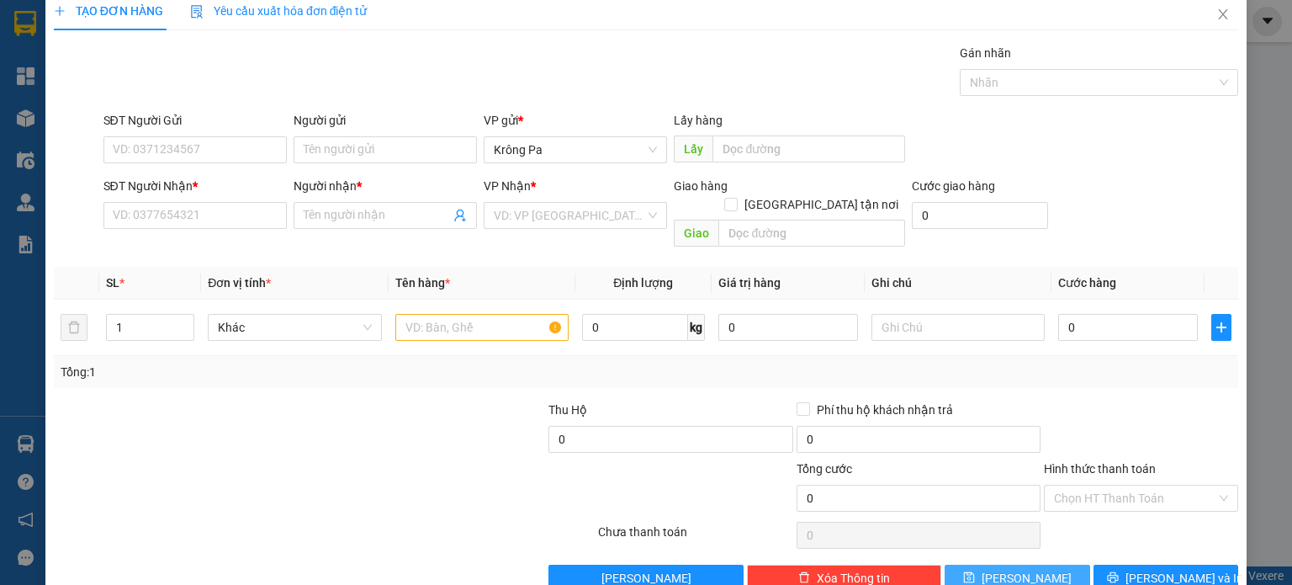
scroll to position [0, 0]
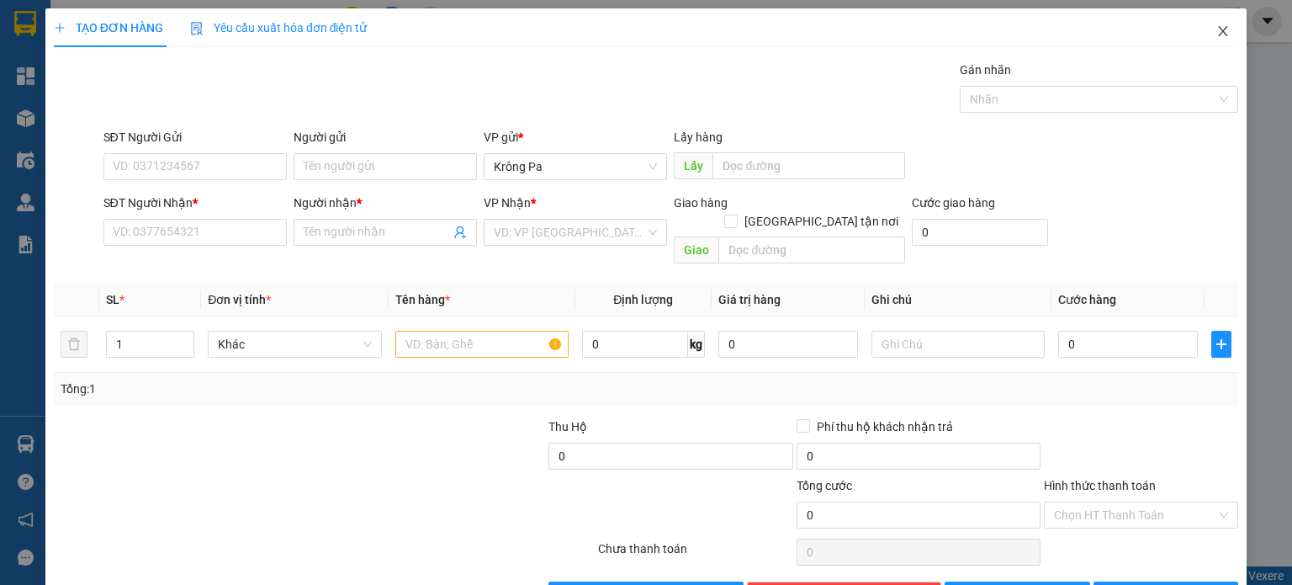
click at [1225, 31] on span "Close" at bounding box center [1223, 31] width 47 height 47
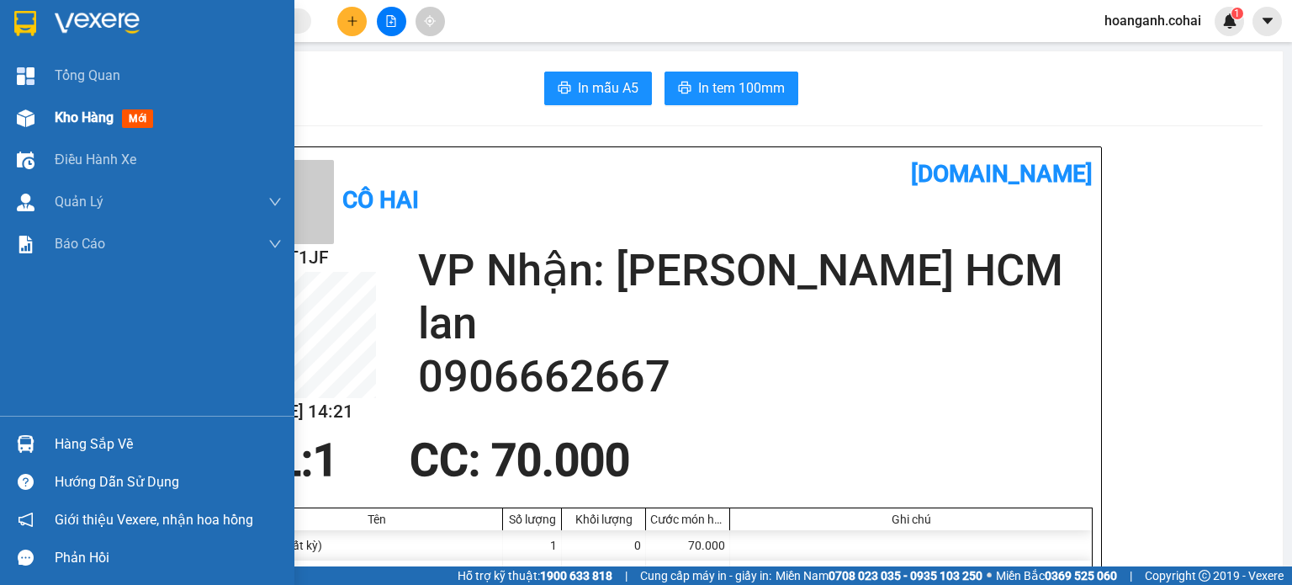
click at [25, 114] on img at bounding box center [26, 118] width 18 height 18
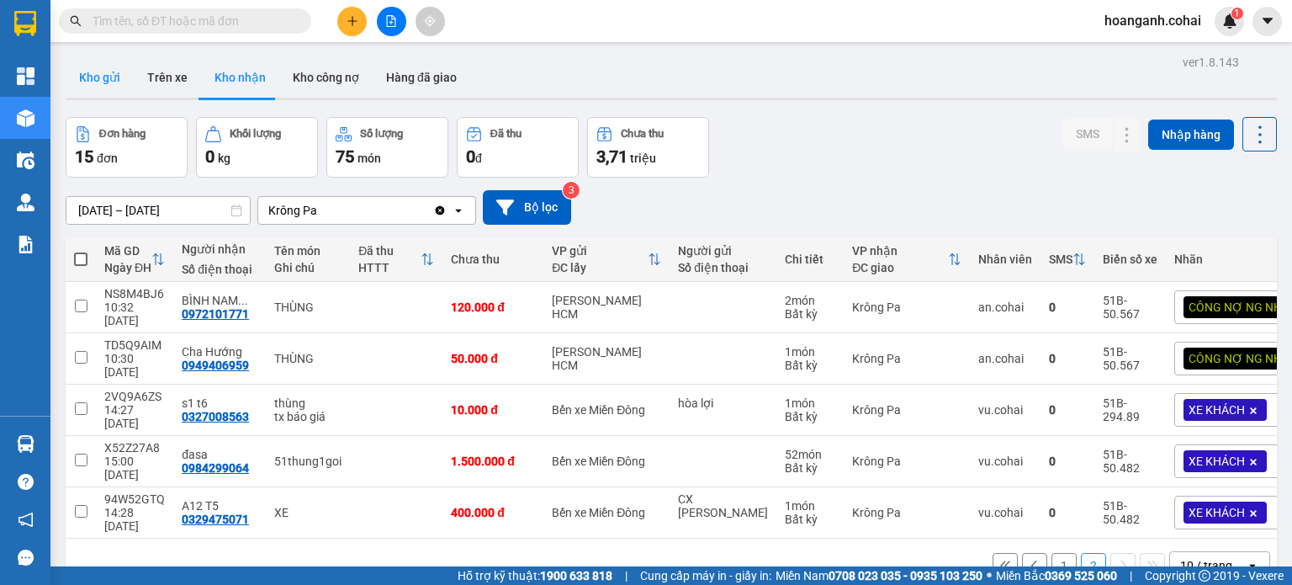
click at [99, 76] on button "Kho gửi" at bounding box center [100, 77] width 68 height 40
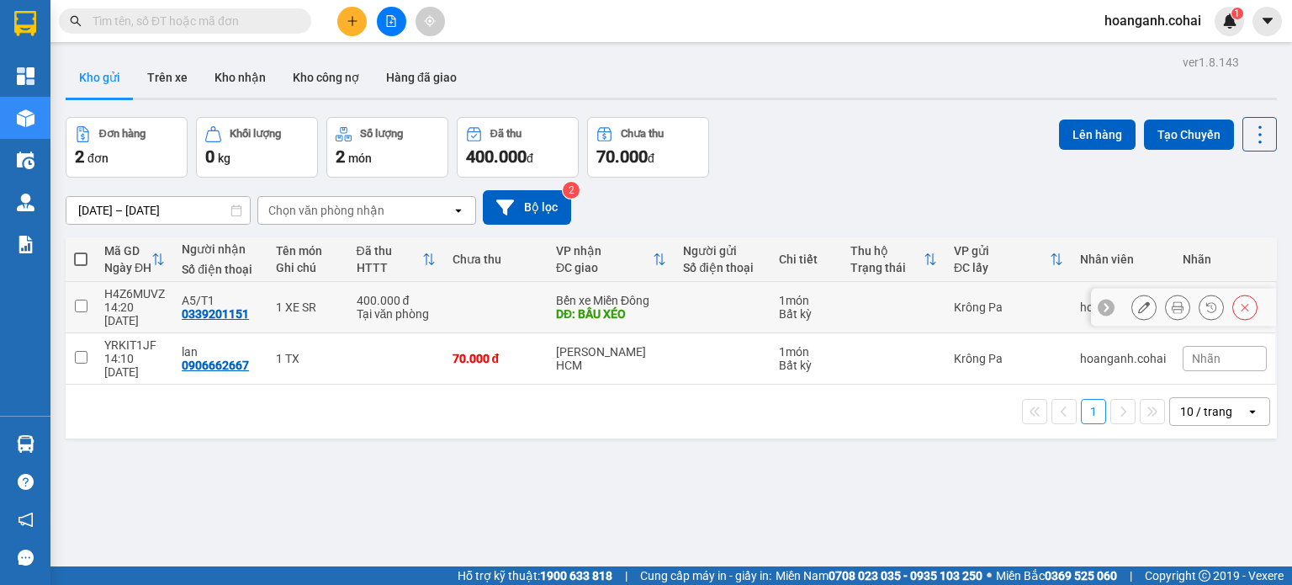
click at [84, 300] on input "checkbox" at bounding box center [81, 306] width 13 height 13
checkbox input "true"
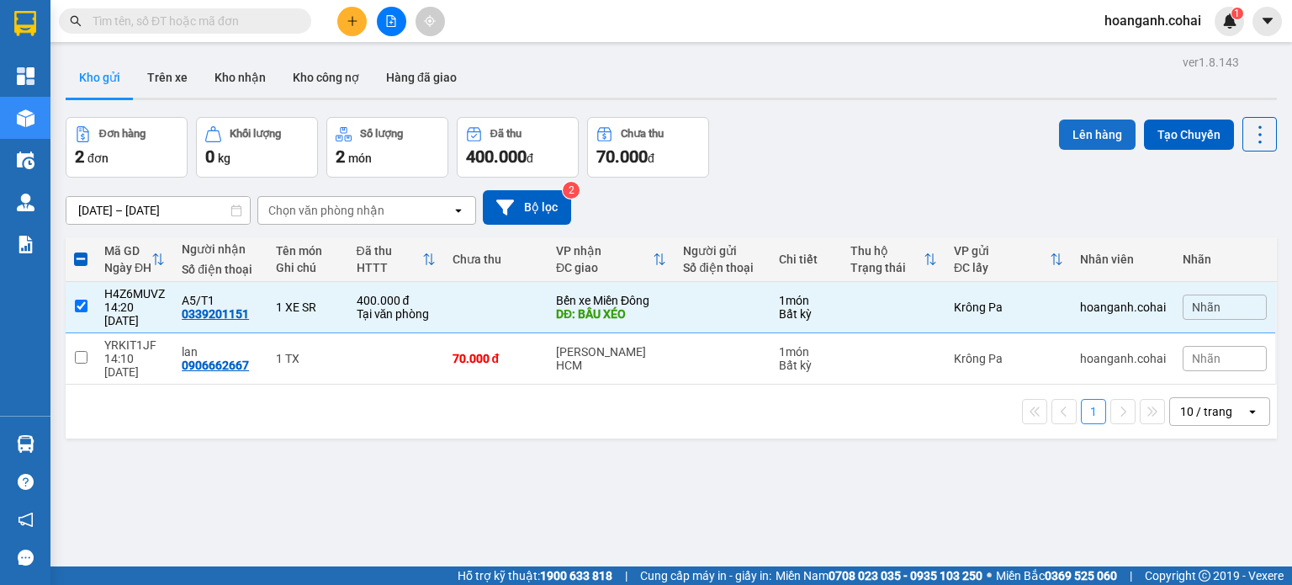
click at [1085, 134] on button "Lên hàng" at bounding box center [1097, 134] width 77 height 30
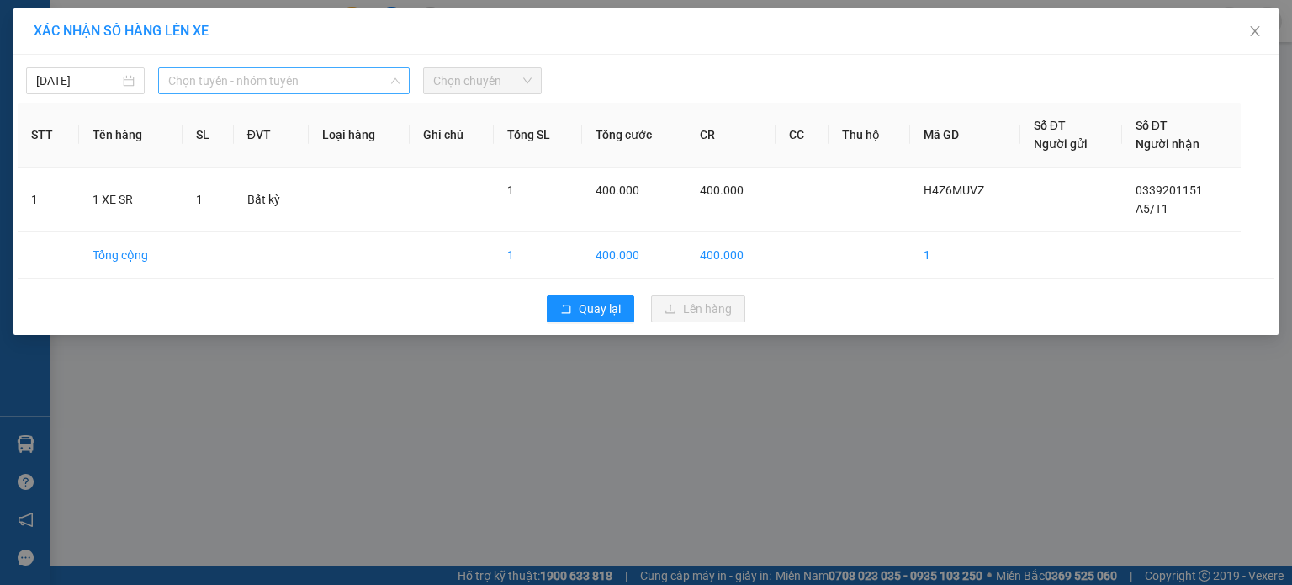
click at [371, 83] on span "Chọn tuyến - nhóm tuyến" at bounding box center [283, 80] width 231 height 25
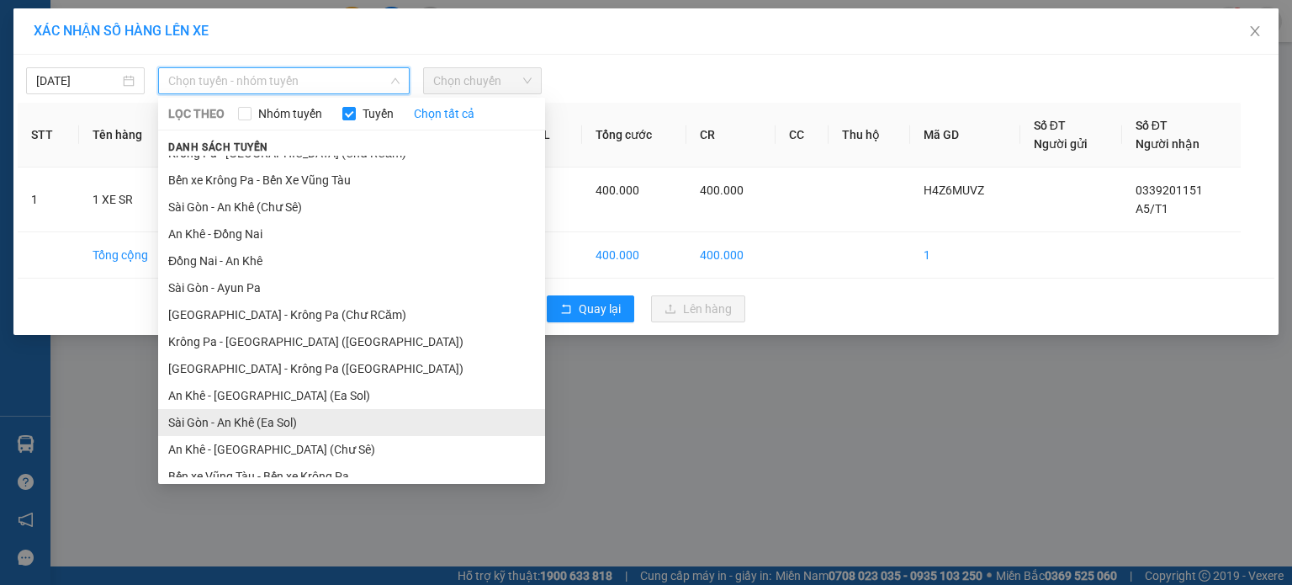
scroll to position [109, 0]
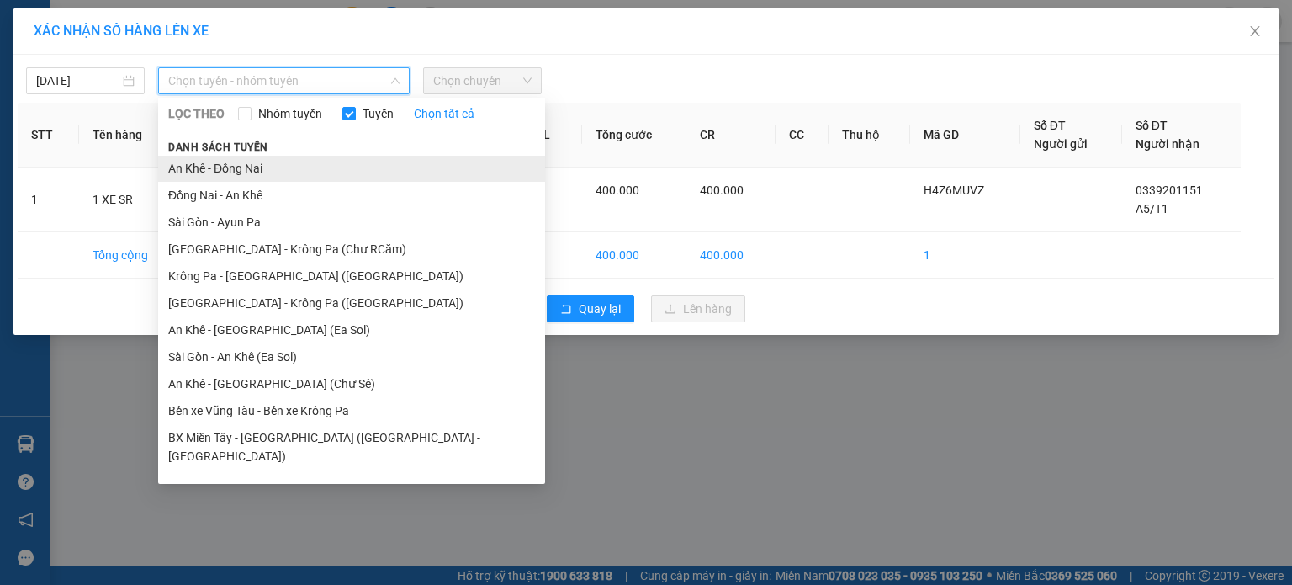
click at [254, 178] on li "An Khê - Đồng Nai" at bounding box center [351, 168] width 387 height 27
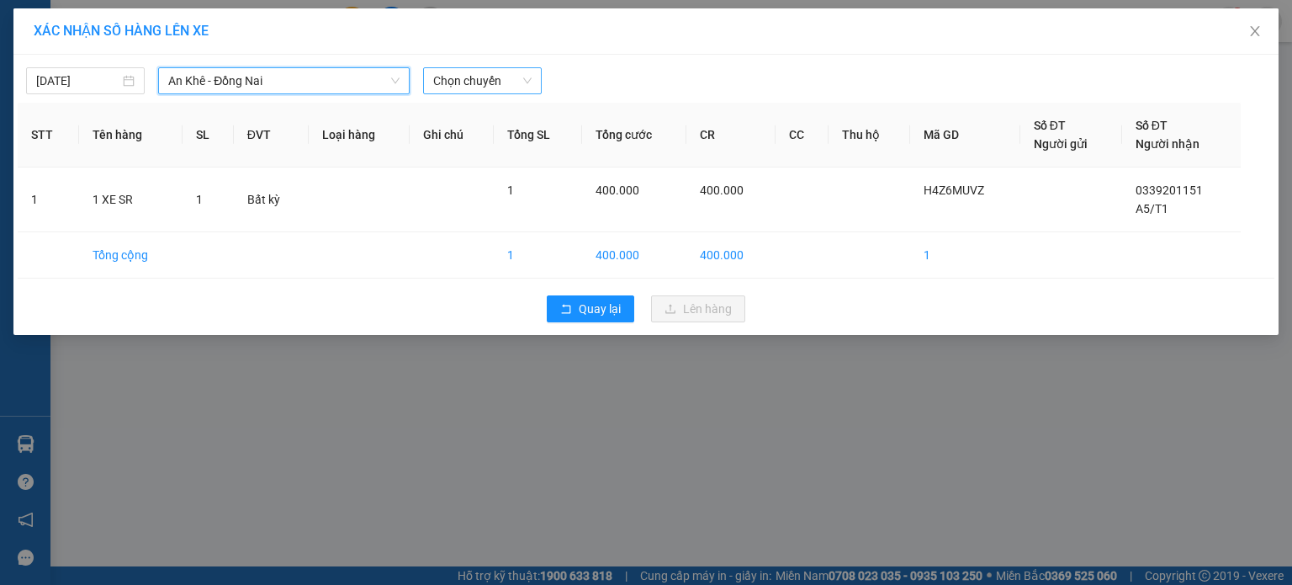
click at [518, 87] on span "Chọn chuyến" at bounding box center [482, 80] width 98 height 25
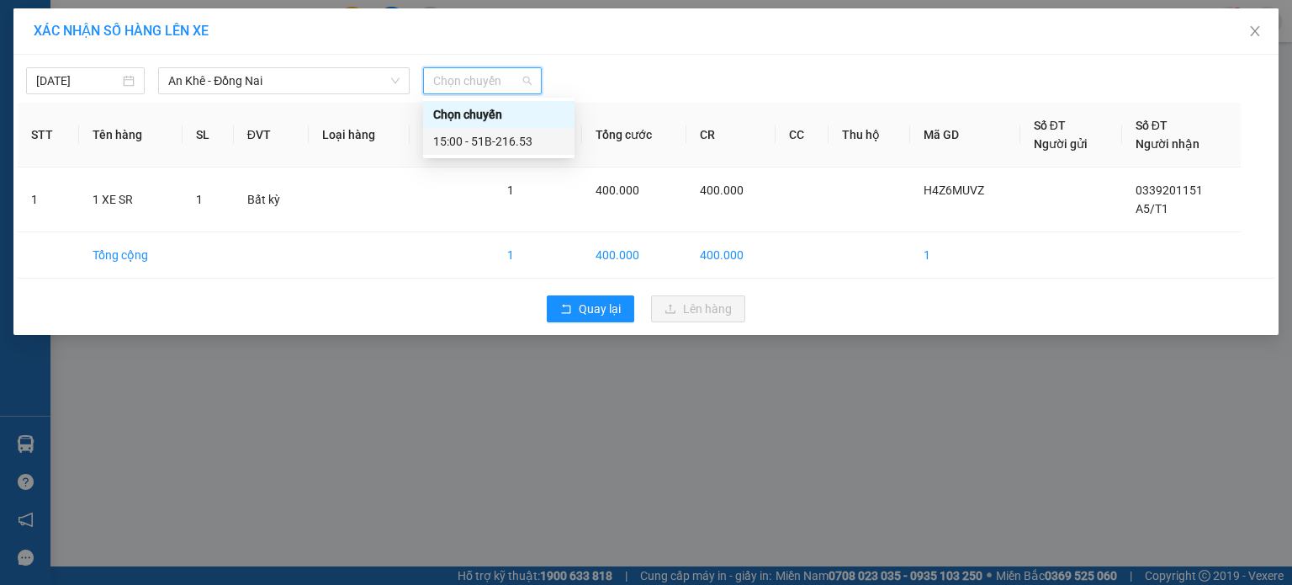
click at [512, 135] on div "15:00 - 51B-216.53" at bounding box center [498, 141] width 131 height 19
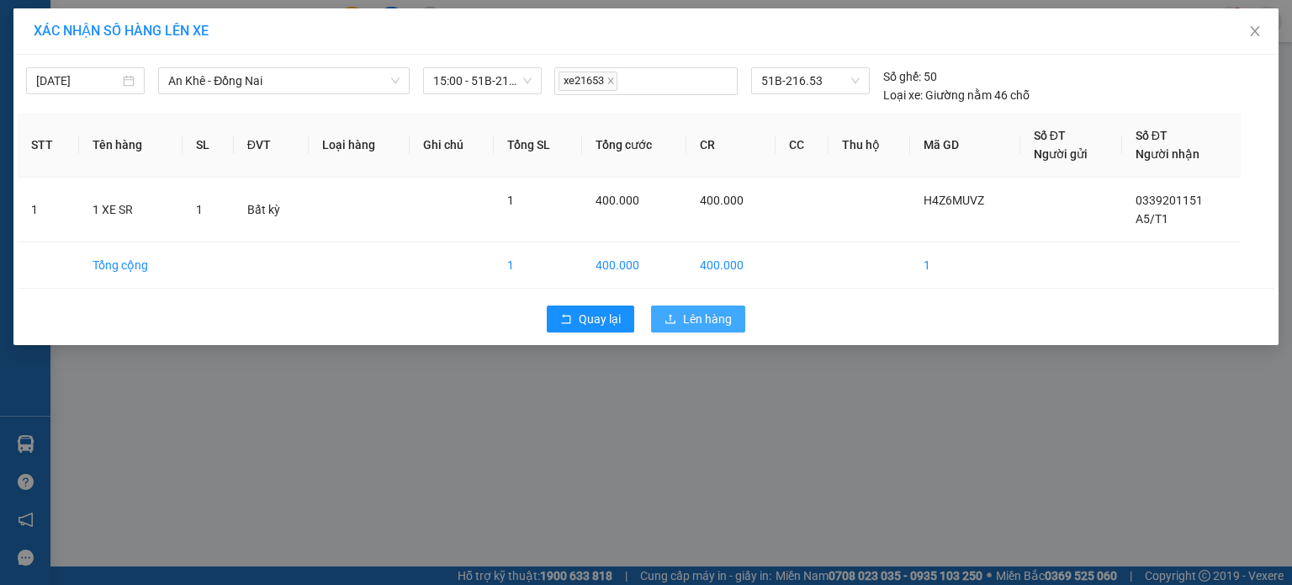
click at [699, 319] on span "Lên hàng" at bounding box center [707, 319] width 49 height 19
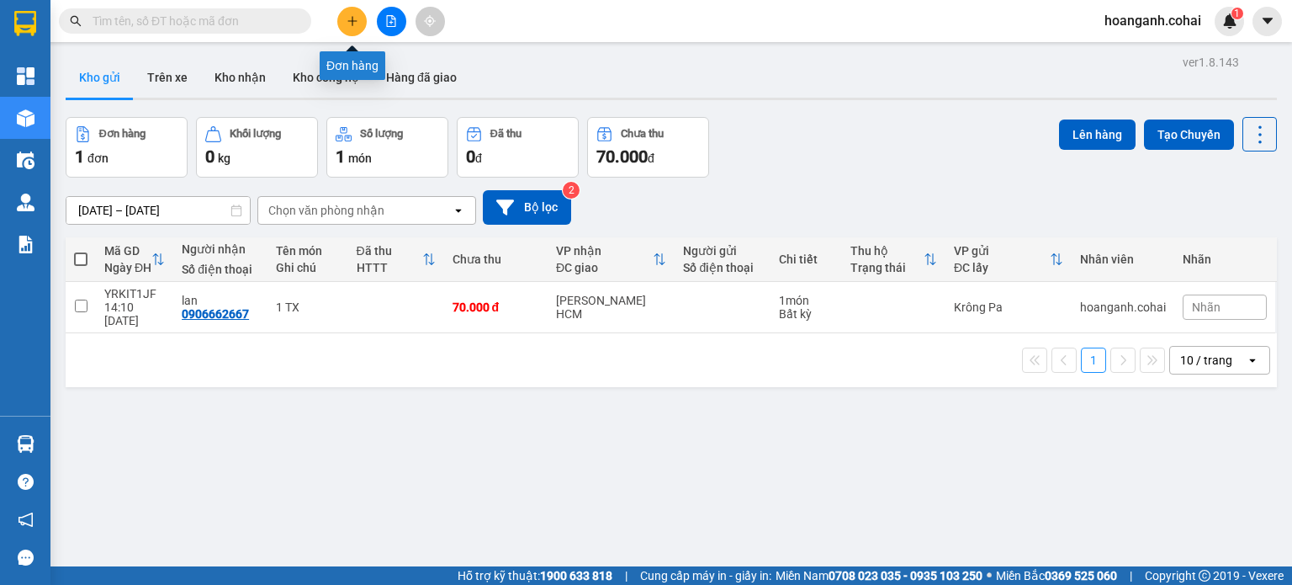
click at [353, 23] on icon "plus" at bounding box center [352, 20] width 1 height 9
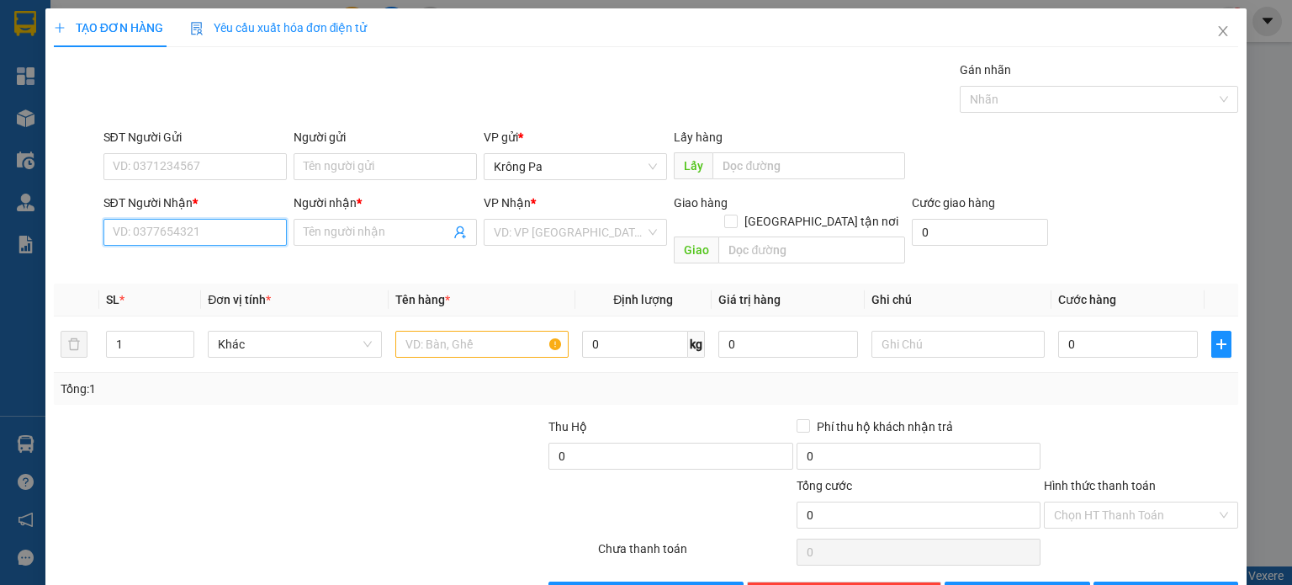
click at [213, 232] on input "SĐT Người Nhận *" at bounding box center [194, 232] width 183 height 27
click at [215, 236] on input "SĐT Người Nhận *" at bounding box center [194, 232] width 183 height 27
click at [165, 300] on div "0376483122 - hải" at bounding box center [193, 292] width 162 height 19
type input "0376483122"
type input "hải"
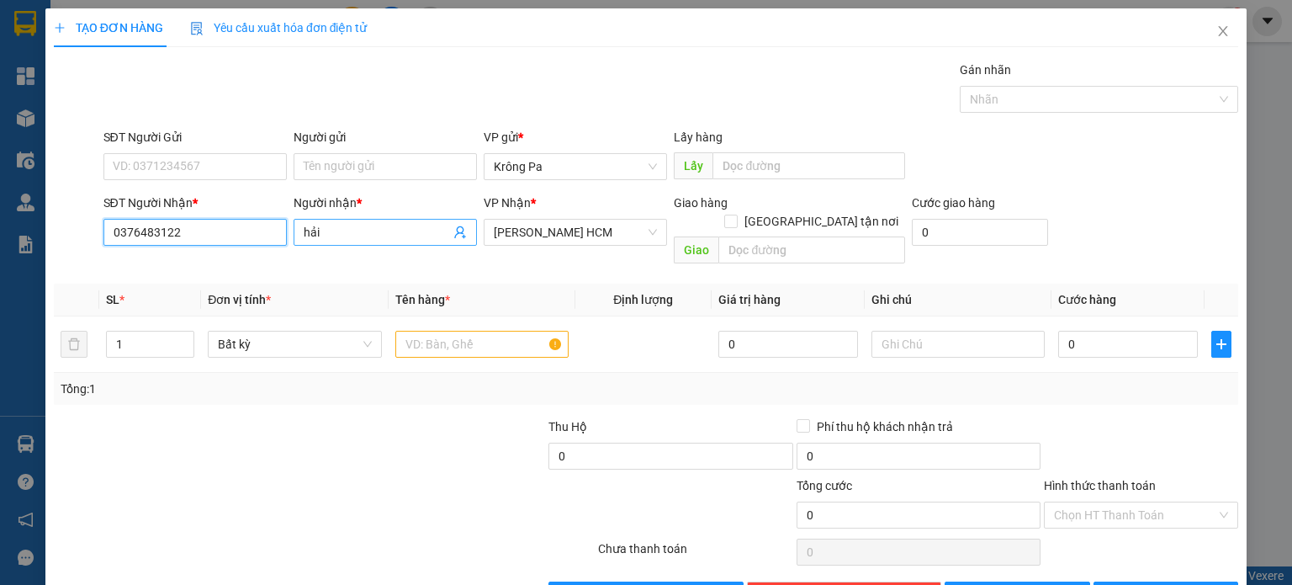
type input "0376483122"
click at [304, 238] on input "hải" at bounding box center [377, 232] width 146 height 19
type input "Hải"
click at [456, 331] on input "text" at bounding box center [481, 344] width 173 height 27
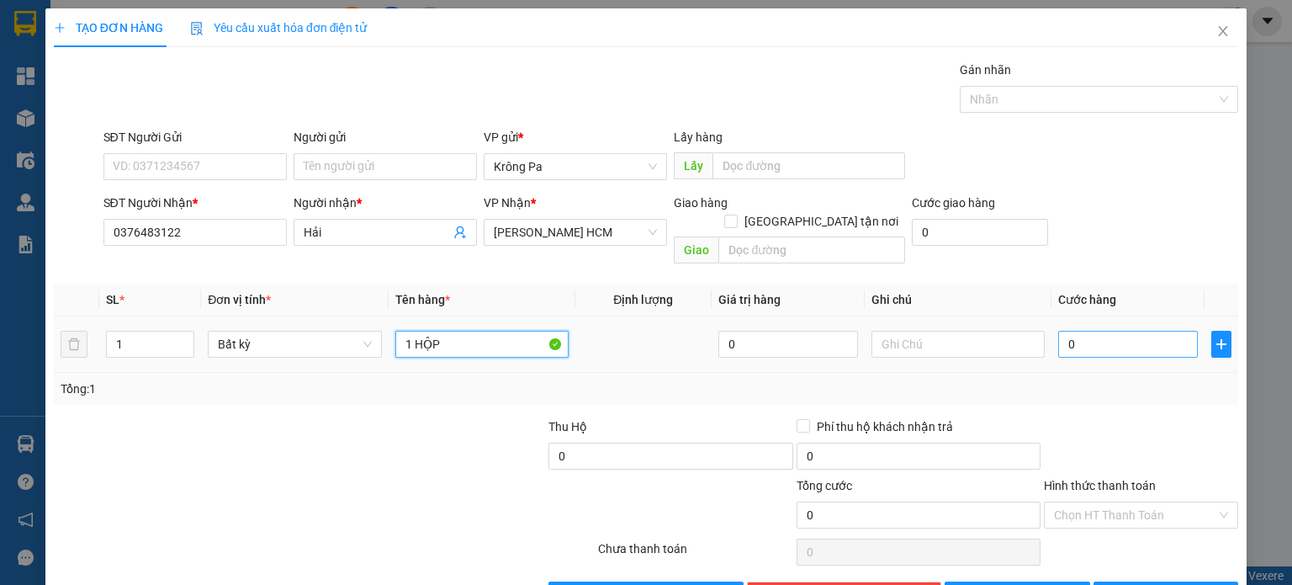
type input "1 HỘP"
type input "4"
type input "40"
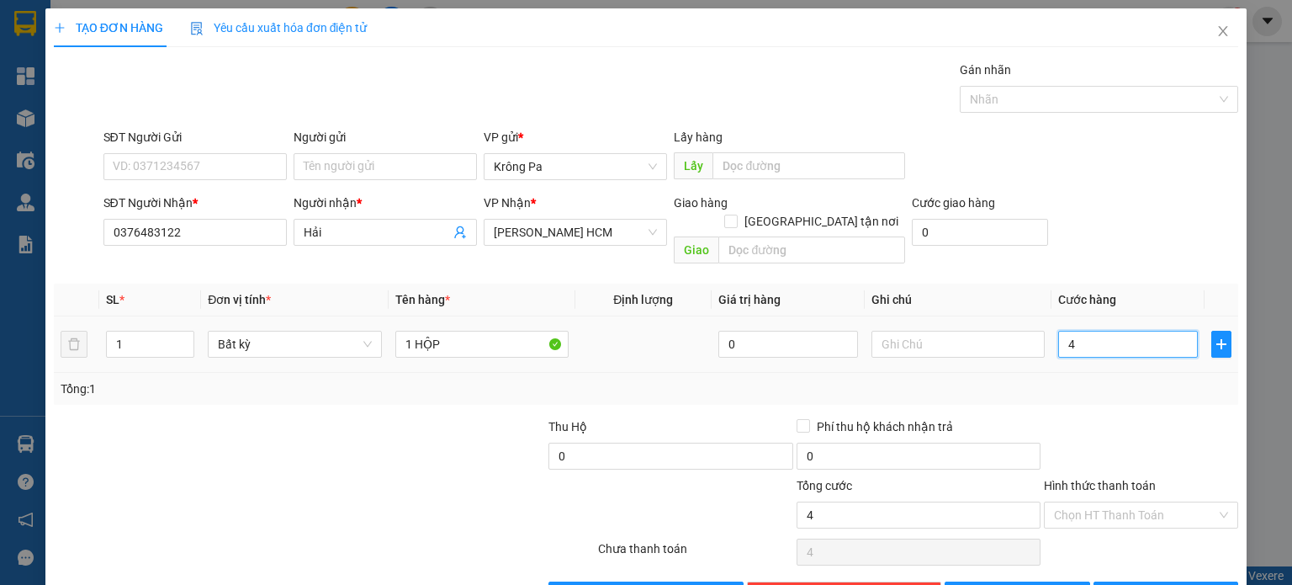
type input "40"
type input "40.000"
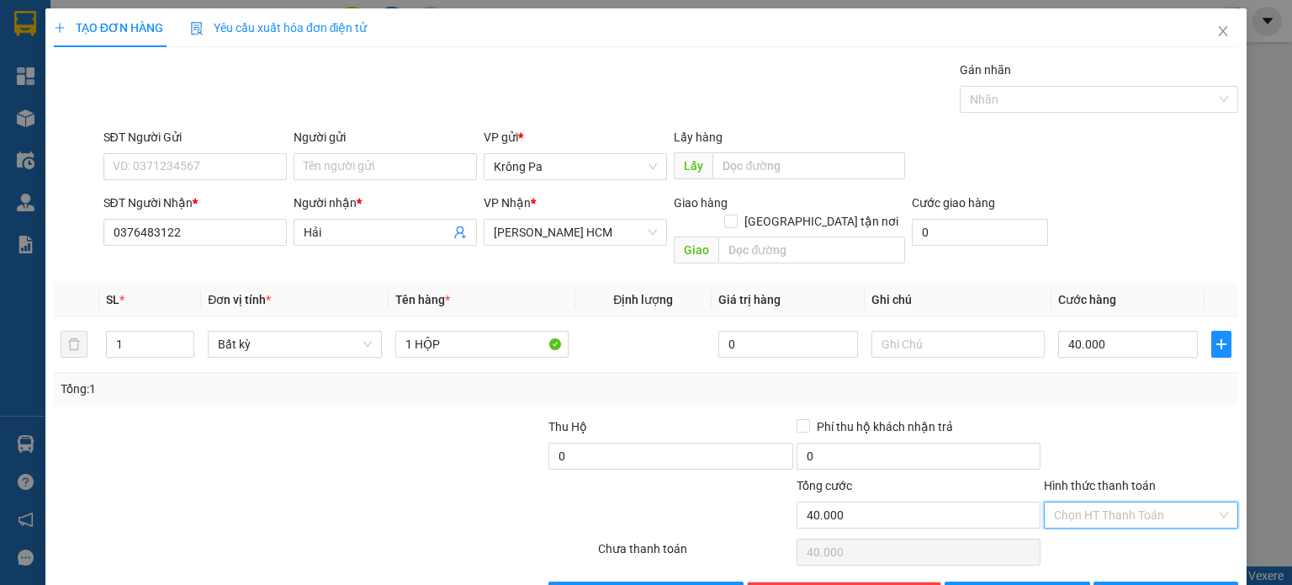
click at [1094, 502] on input "Hình thức thanh toán" at bounding box center [1135, 514] width 162 height 25
click at [1077, 528] on div "Tại văn phòng" at bounding box center [1130, 528] width 172 height 19
type input "0"
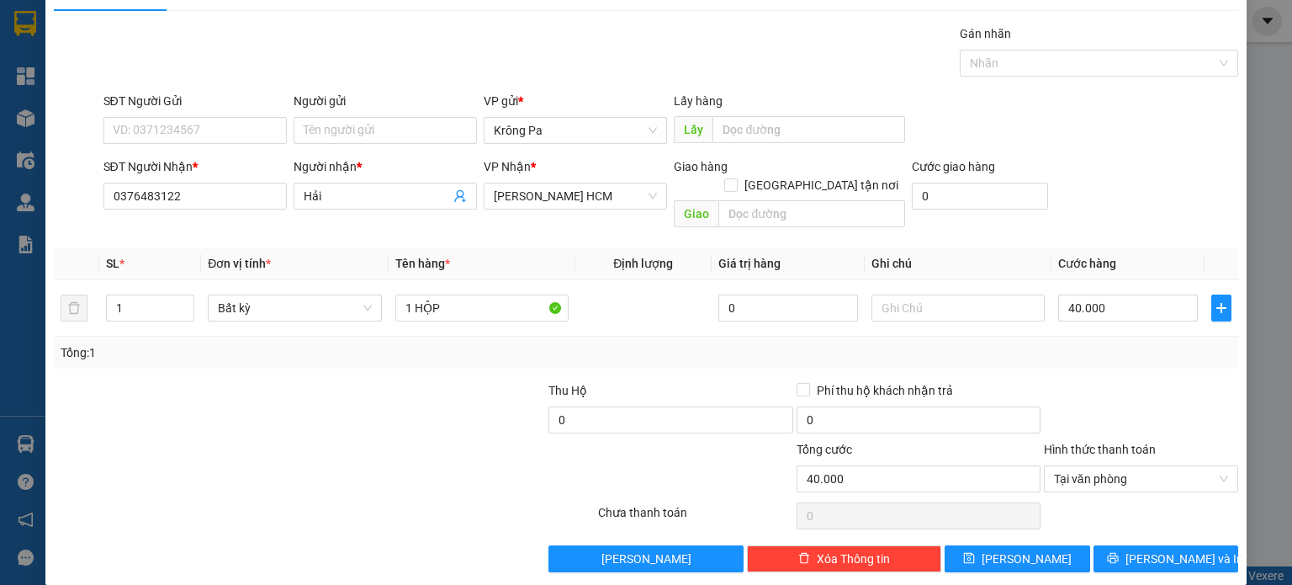
click at [1127, 517] on div "Transit Pickup Surcharge Ids Transit Deliver Surcharge Ids Transit Deliver Surc…" at bounding box center [646, 298] width 1185 height 548
click at [1127, 523] on div "Transit Pickup Surcharge Ids Transit Deliver Surcharge Ids Transit Deliver Surc…" at bounding box center [646, 298] width 1185 height 548
click at [1119, 545] on button "[PERSON_NAME] và In" at bounding box center [1167, 558] width 146 height 27
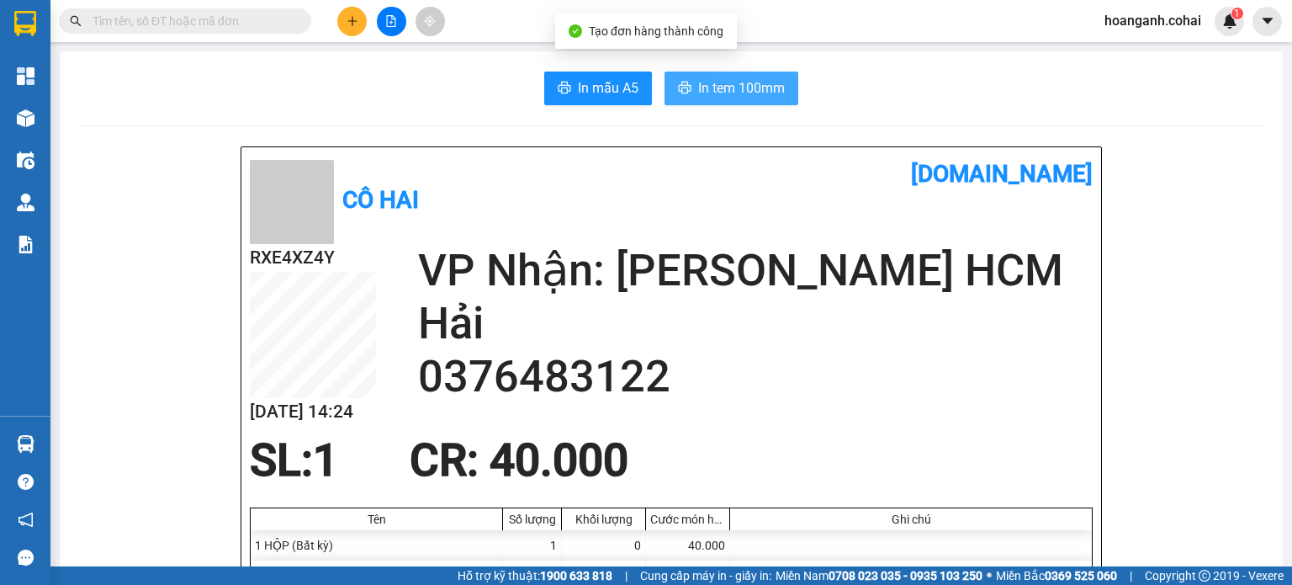
click at [747, 97] on span "In tem 100mm" at bounding box center [741, 87] width 87 height 21
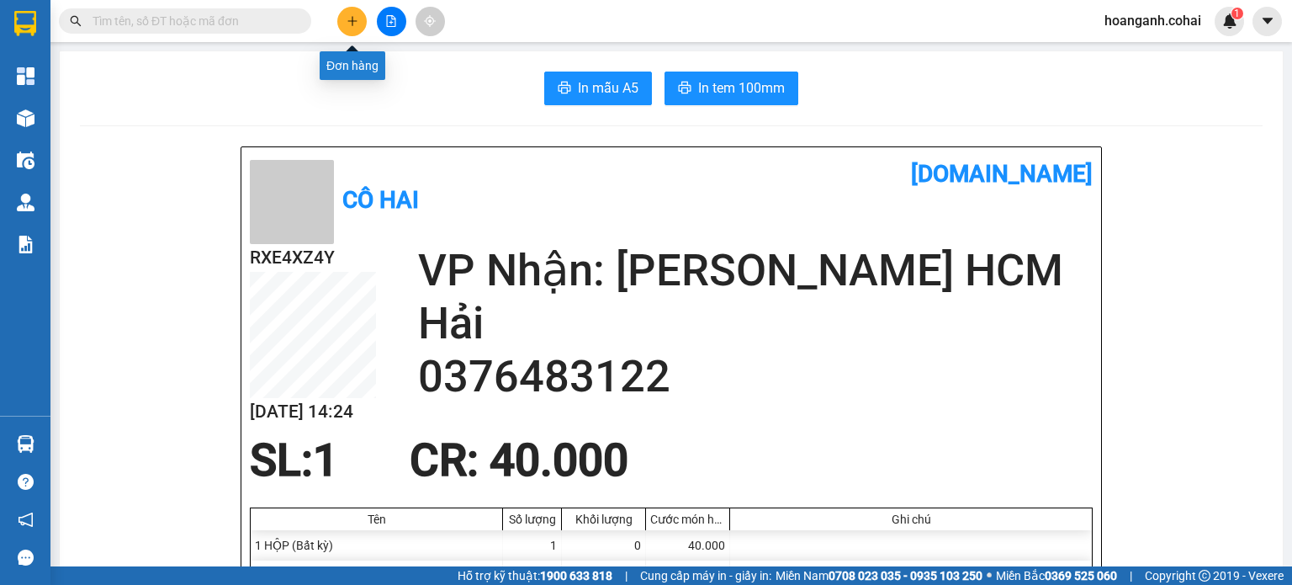
click at [355, 24] on icon "plus" at bounding box center [353, 21] width 12 height 12
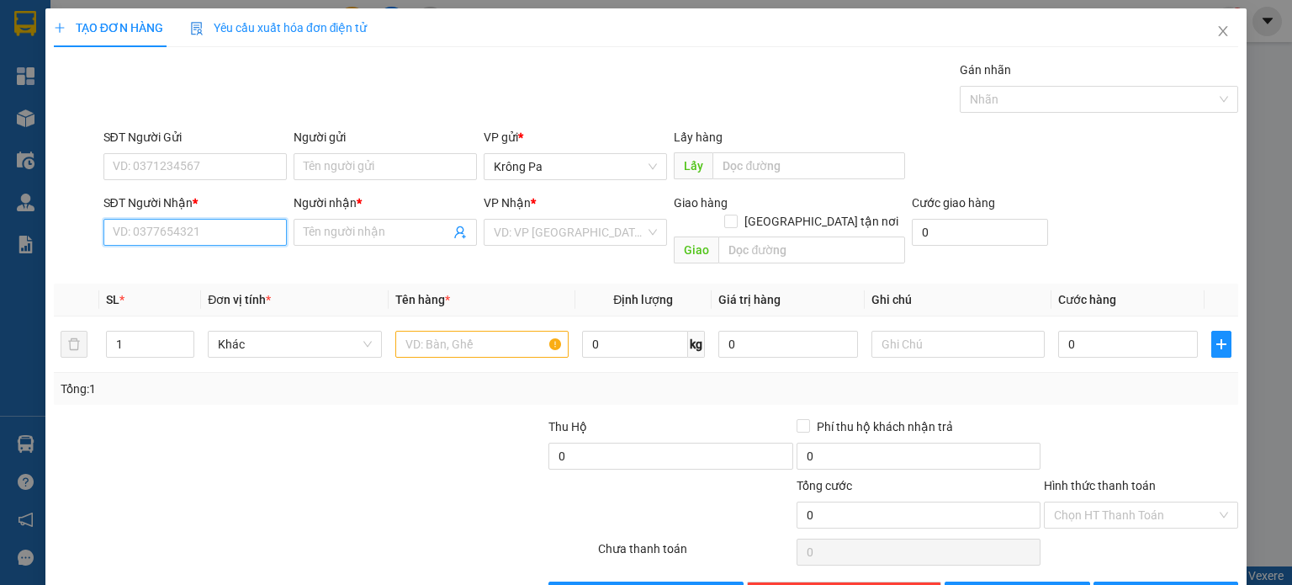
click at [244, 230] on input "SĐT Người Nhận *" at bounding box center [194, 232] width 183 height 27
click at [208, 273] on div "0344322206 - TIÊN" at bounding box center [193, 265] width 162 height 19
type input "0344322206"
type input "TIÊN"
type input "0344322206"
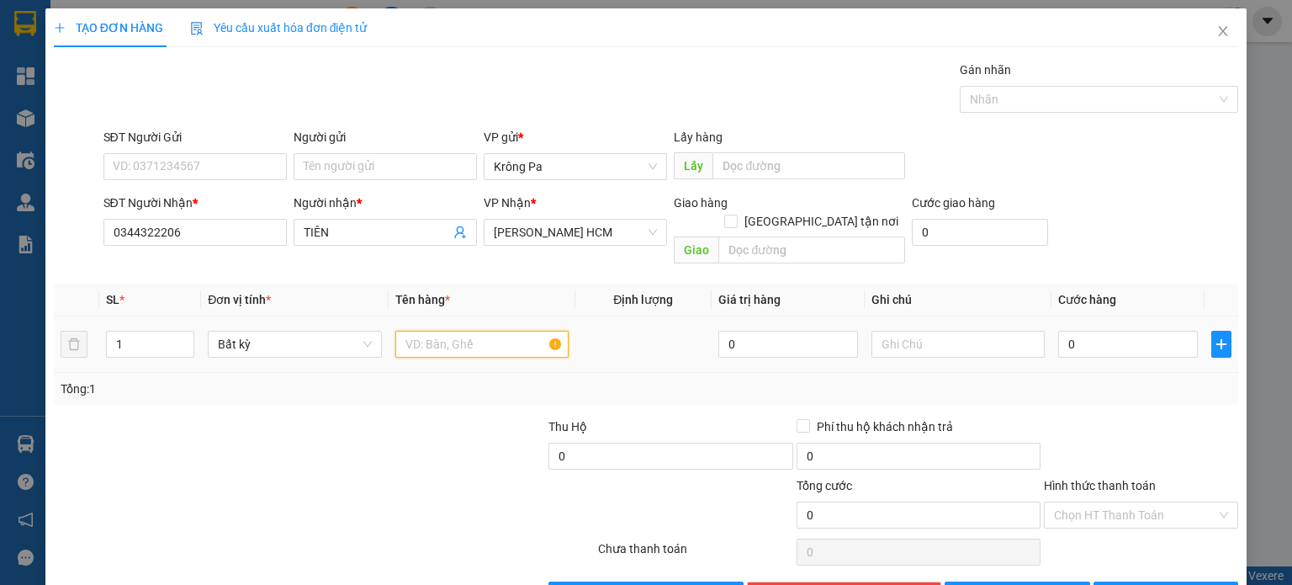
click at [485, 333] on input "text" at bounding box center [481, 344] width 173 height 27
type input "1 HỘP"
type input "5"
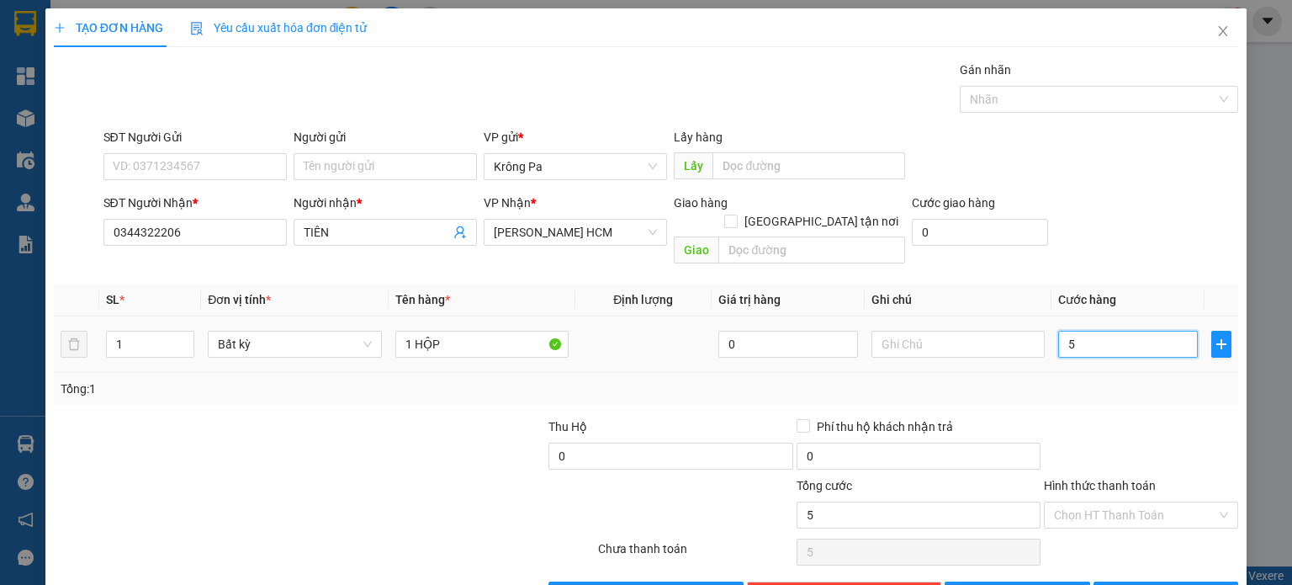
type input "50"
type input "50.000"
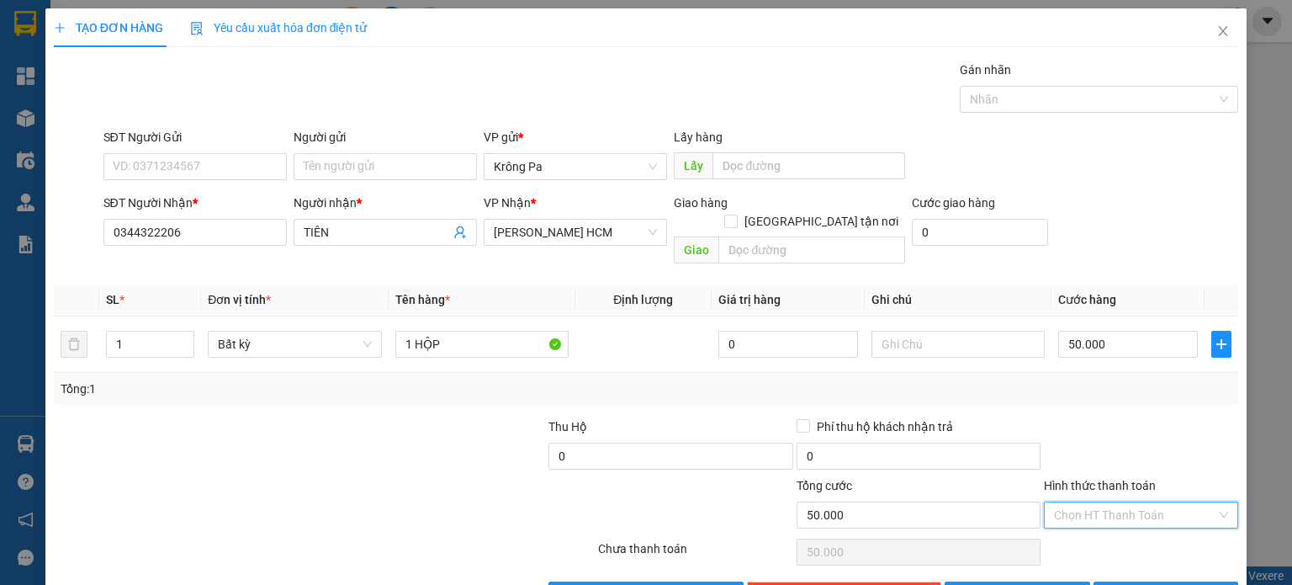
click at [1083, 502] on input "Hình thức thanh toán" at bounding box center [1135, 514] width 162 height 25
click at [1072, 528] on div "Tại văn phòng" at bounding box center [1130, 528] width 172 height 19
type input "0"
click at [1193, 581] on button "[PERSON_NAME] và In" at bounding box center [1167, 594] width 146 height 27
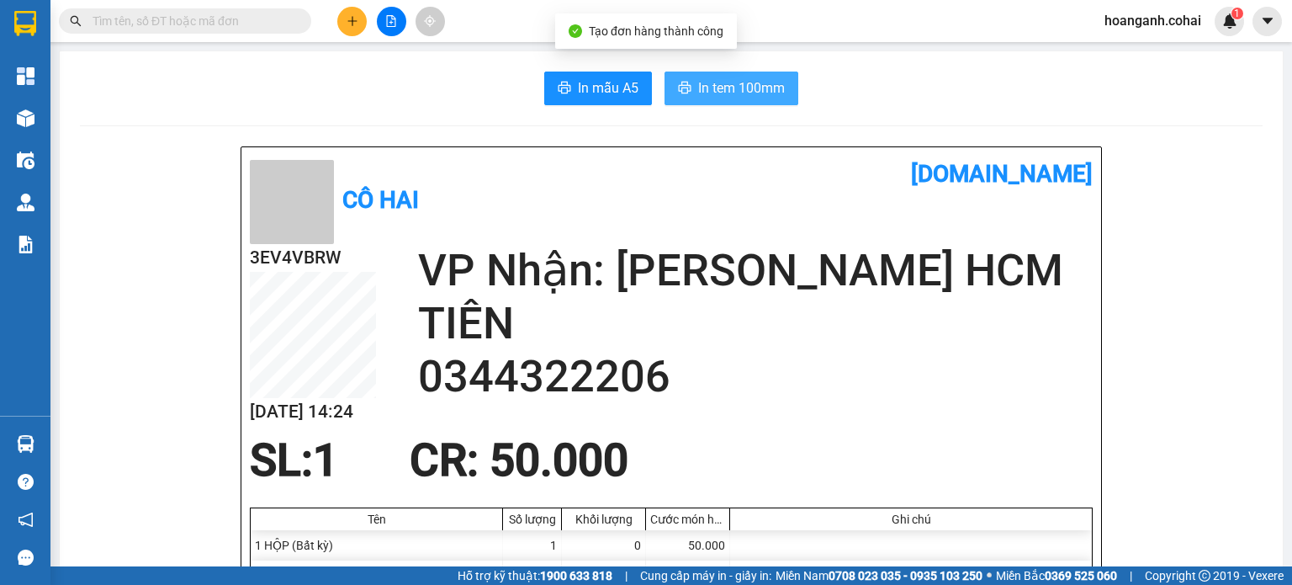
click at [747, 80] on span "In tem 100mm" at bounding box center [741, 87] width 87 height 21
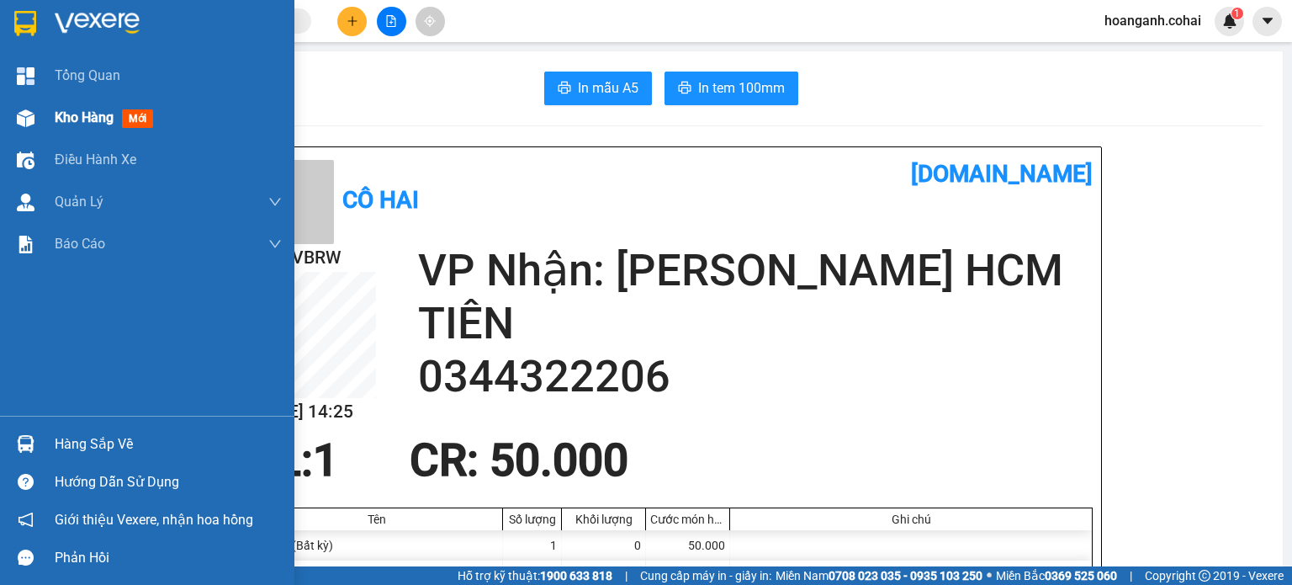
click at [40, 117] on div at bounding box center [25, 117] width 29 height 29
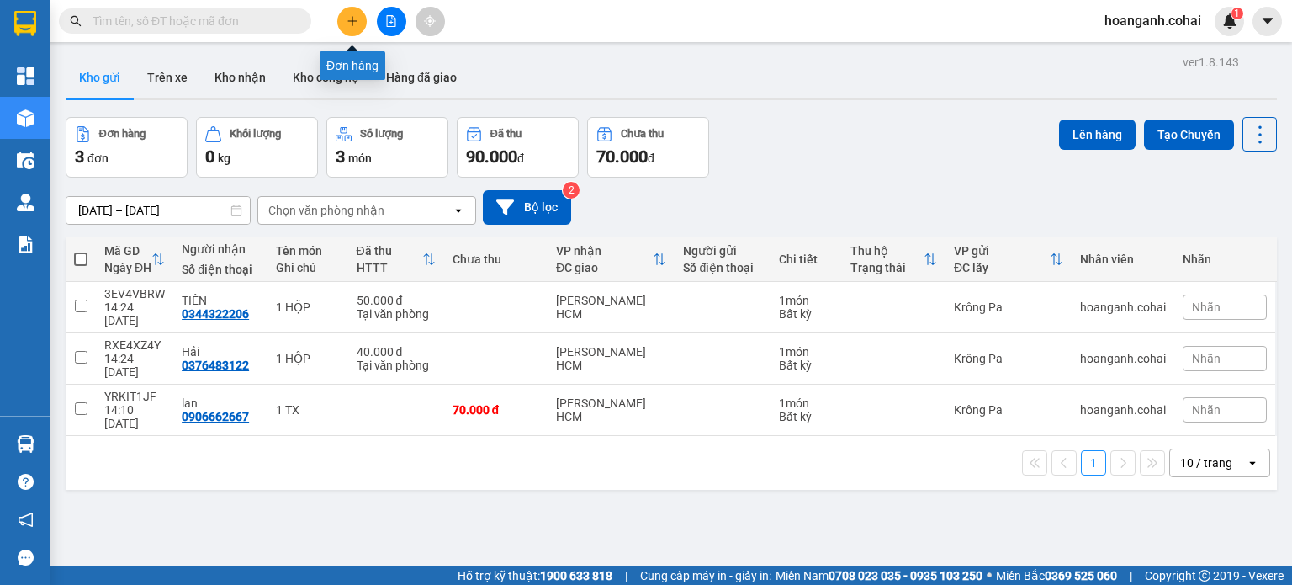
click at [349, 26] on icon "plus" at bounding box center [353, 21] width 12 height 12
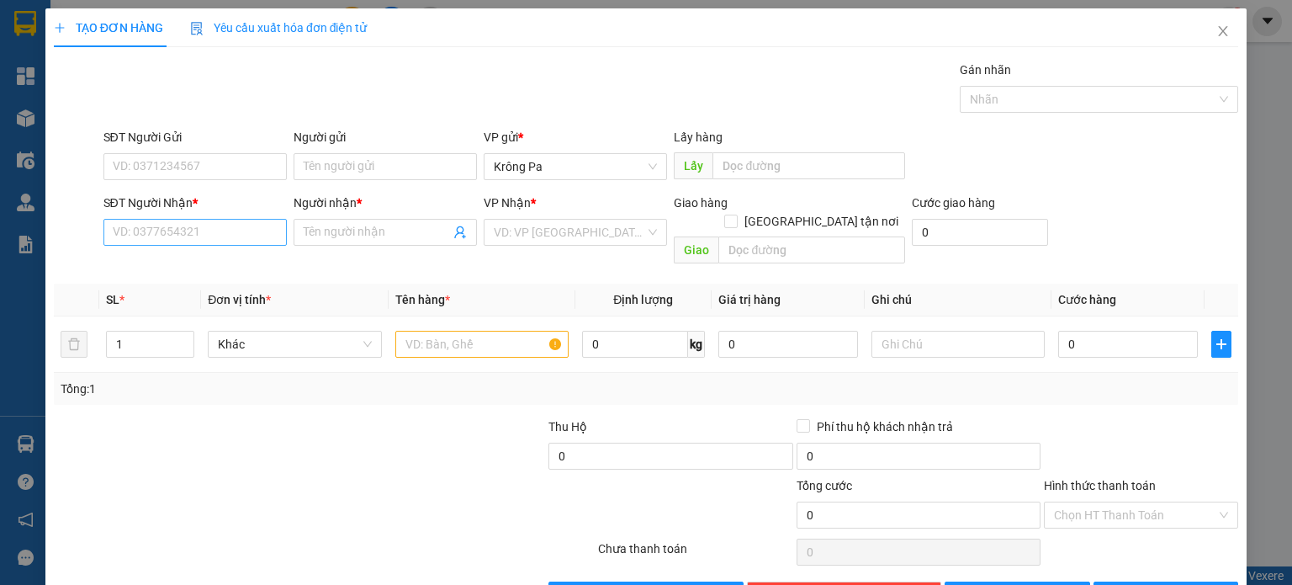
drag, startPoint x: 200, startPoint y: 215, endPoint x: 198, endPoint y: 225, distance: 10.4
click at [200, 218] on div "SĐT Người Nhận * VD: 0377654321" at bounding box center [194, 223] width 183 height 59
click at [198, 234] on input "SĐT Người Nhận *" at bounding box center [194, 232] width 183 height 27
click at [196, 235] on input "0353302" at bounding box center [194, 232] width 183 height 27
type input "0353302677"
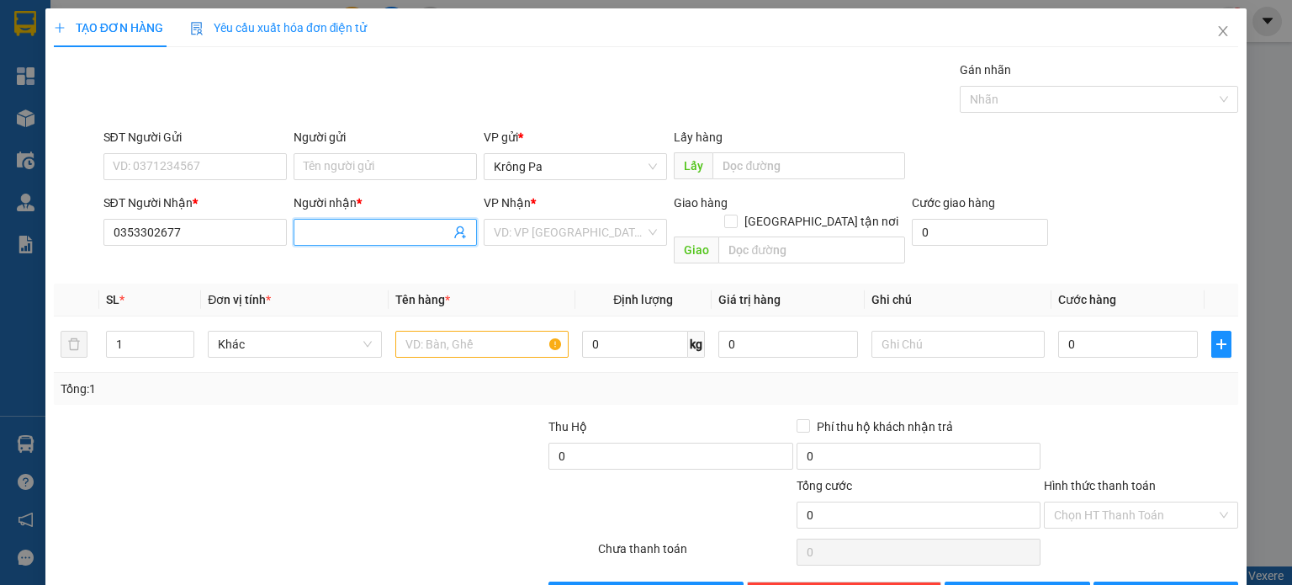
click at [370, 229] on input "Người nhận *" at bounding box center [377, 232] width 146 height 19
click at [642, 231] on div "VD: VP [GEOGRAPHIC_DATA]" at bounding box center [575, 232] width 183 height 27
type input "C2/T2"
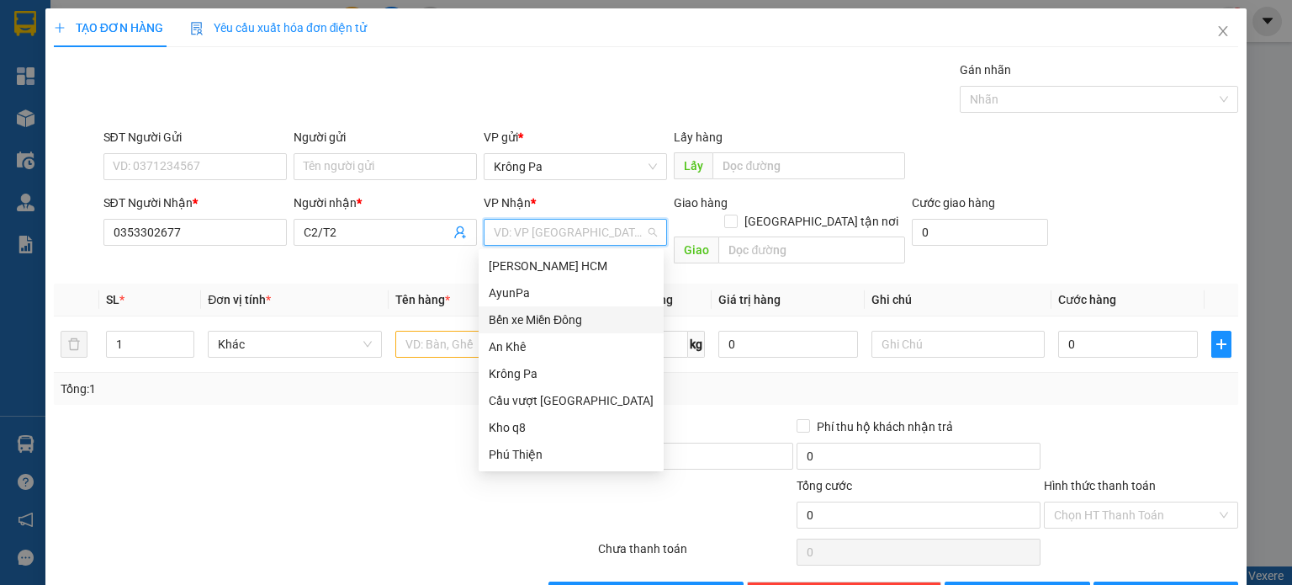
click at [594, 322] on div "Bến xe Miền Đông" at bounding box center [571, 319] width 165 height 19
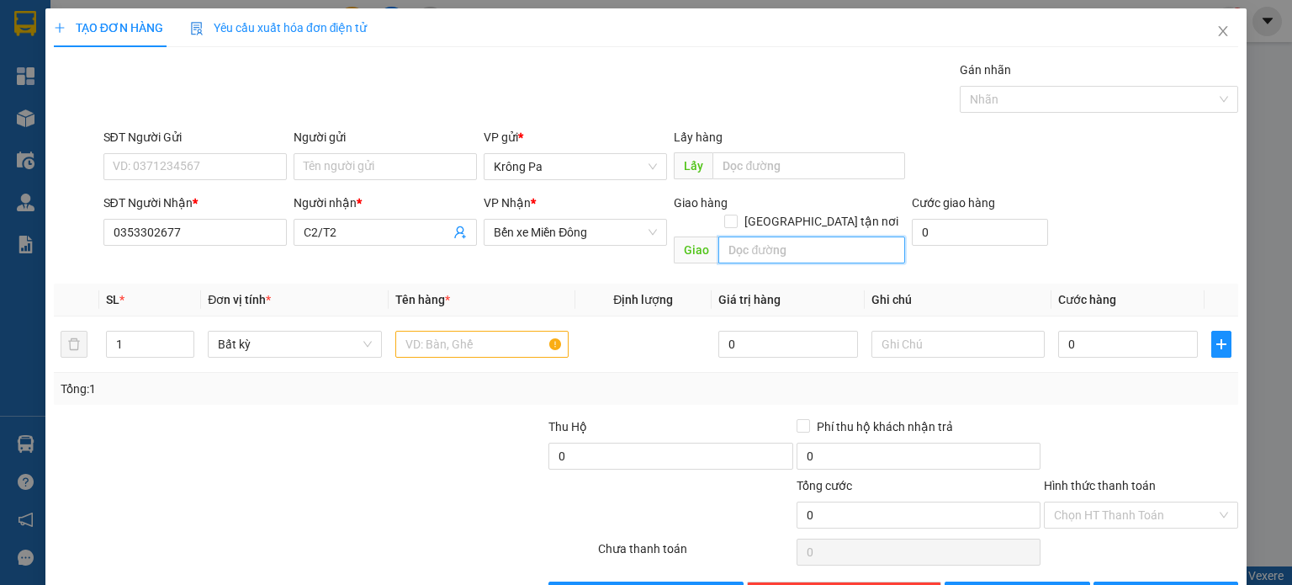
click at [761, 238] on input "text" at bounding box center [811, 249] width 187 height 27
type input "HIỆP PHƯỚC"
click at [490, 333] on input "text" at bounding box center [481, 344] width 173 height 27
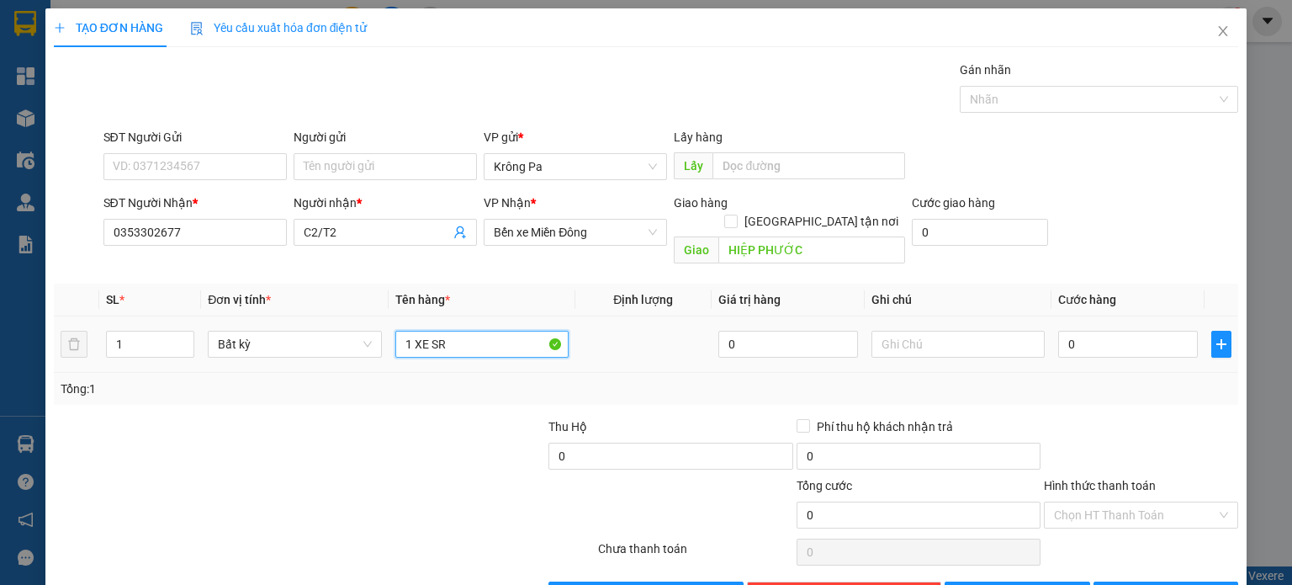
type input "1 XE SR"
click at [1117, 341] on div "0" at bounding box center [1128, 344] width 140 height 34
click at [1127, 331] on input "0" at bounding box center [1128, 344] width 140 height 27
type input "4"
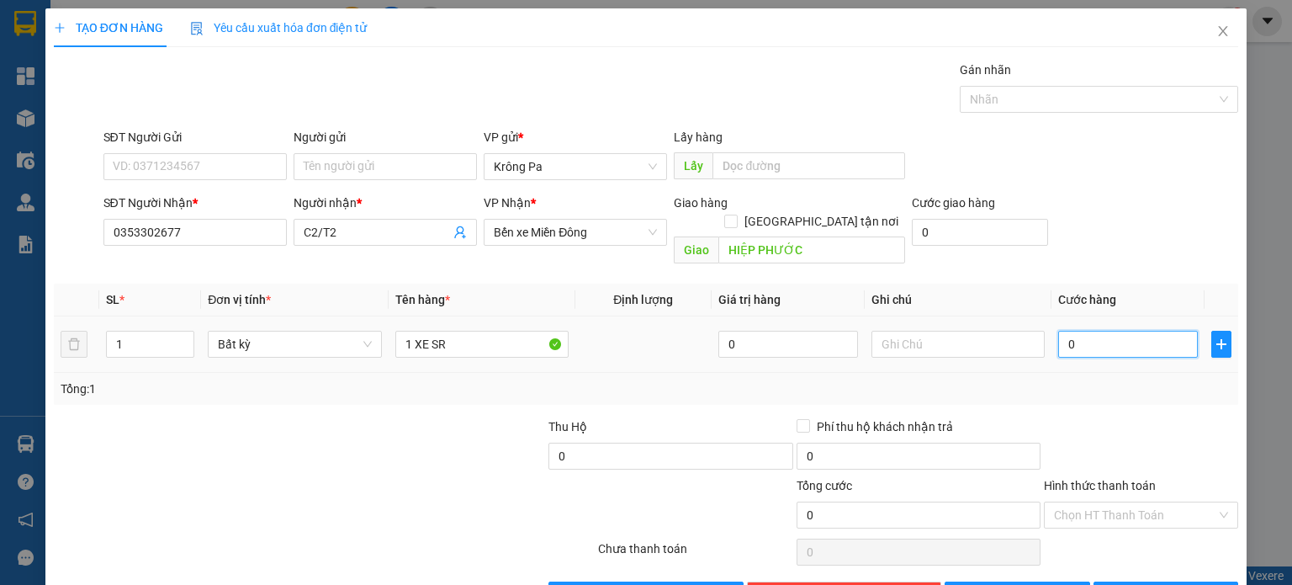
type input "4"
type input "410"
type input "4.100"
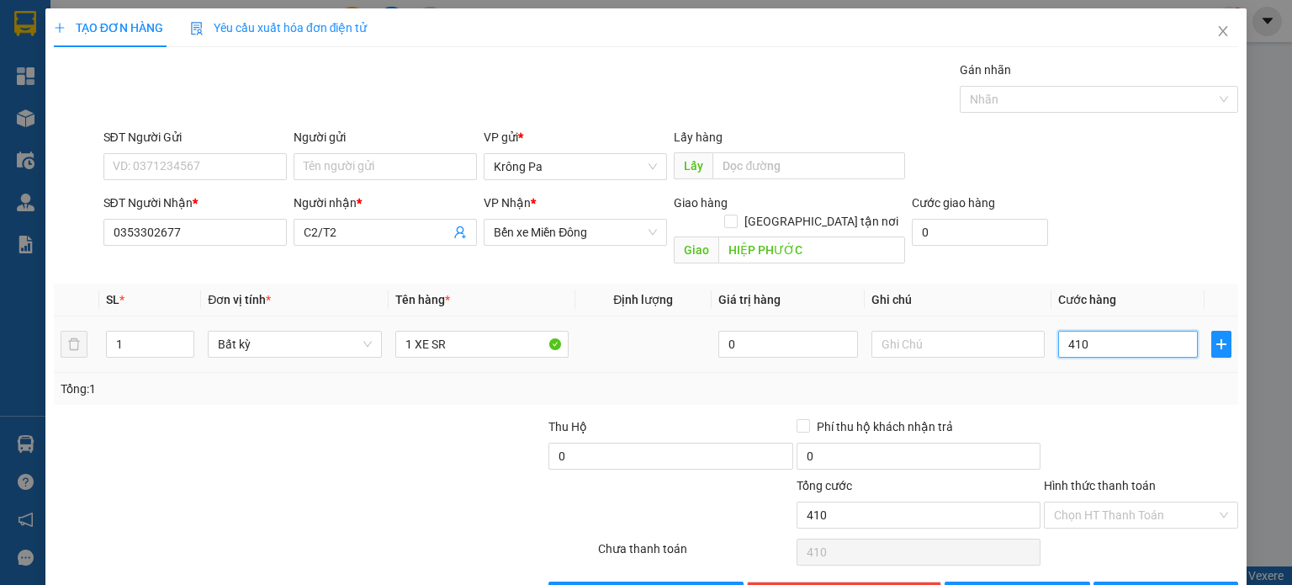
type input "4.100"
type input "410"
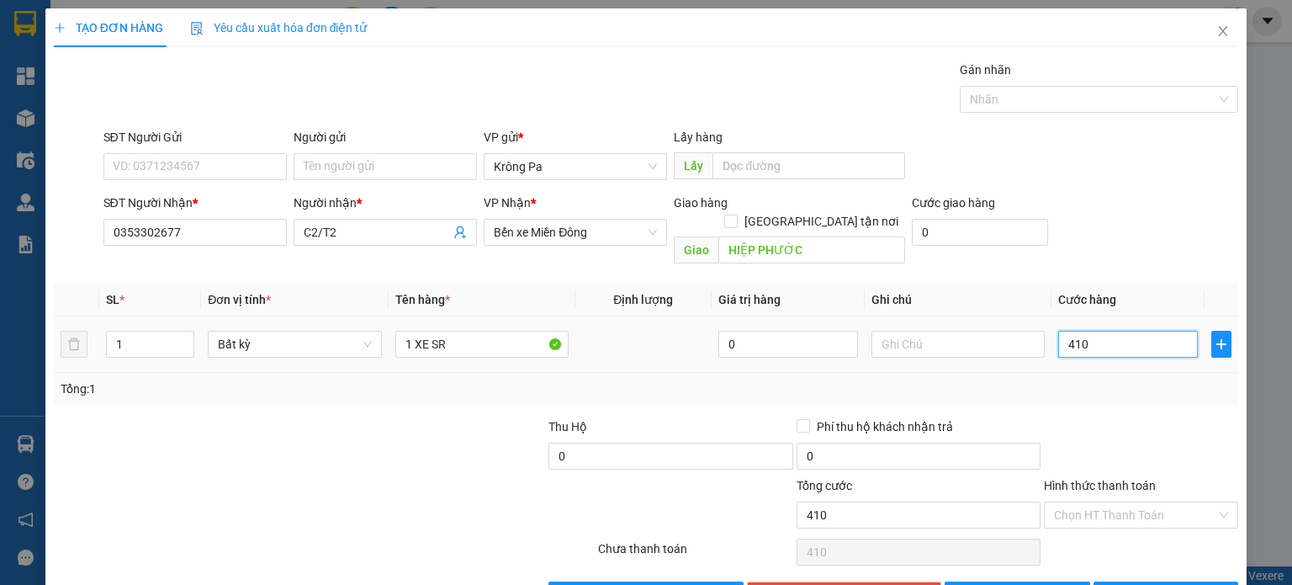
type input "41"
type input "4"
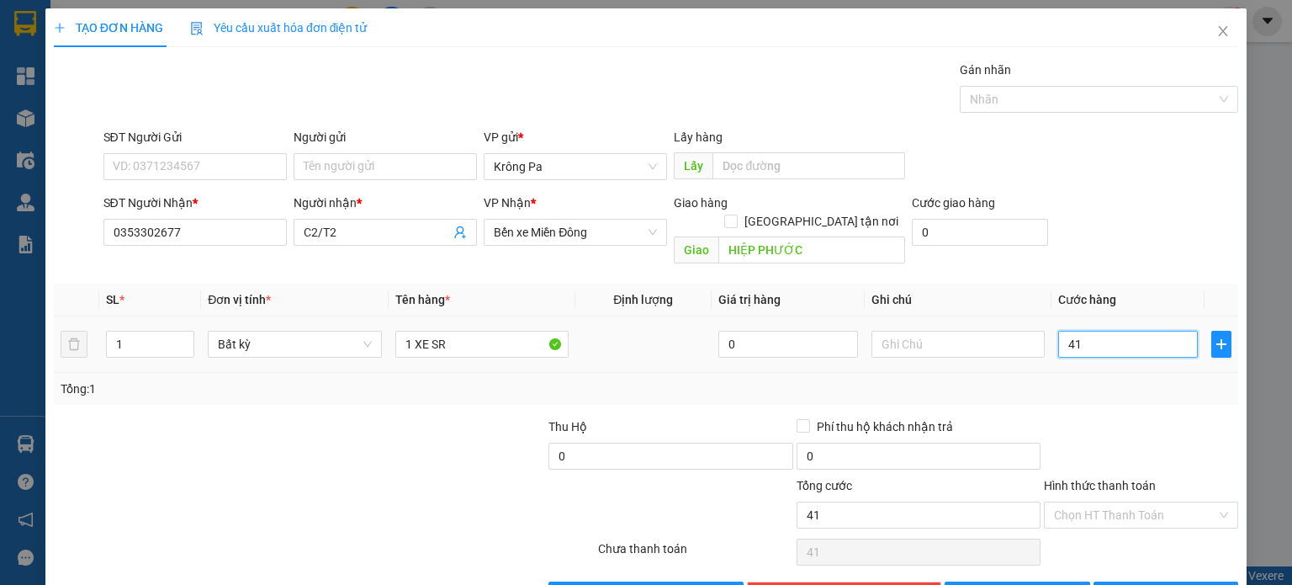
type input "4"
type input "40"
type input "400"
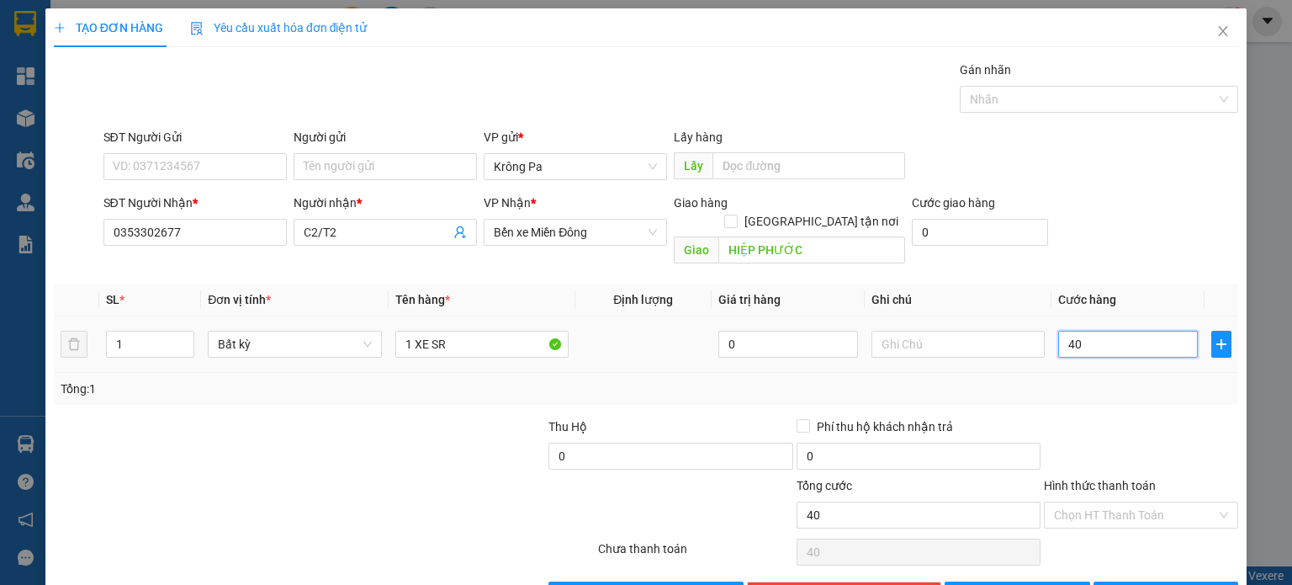
type input "400"
type input "400.000"
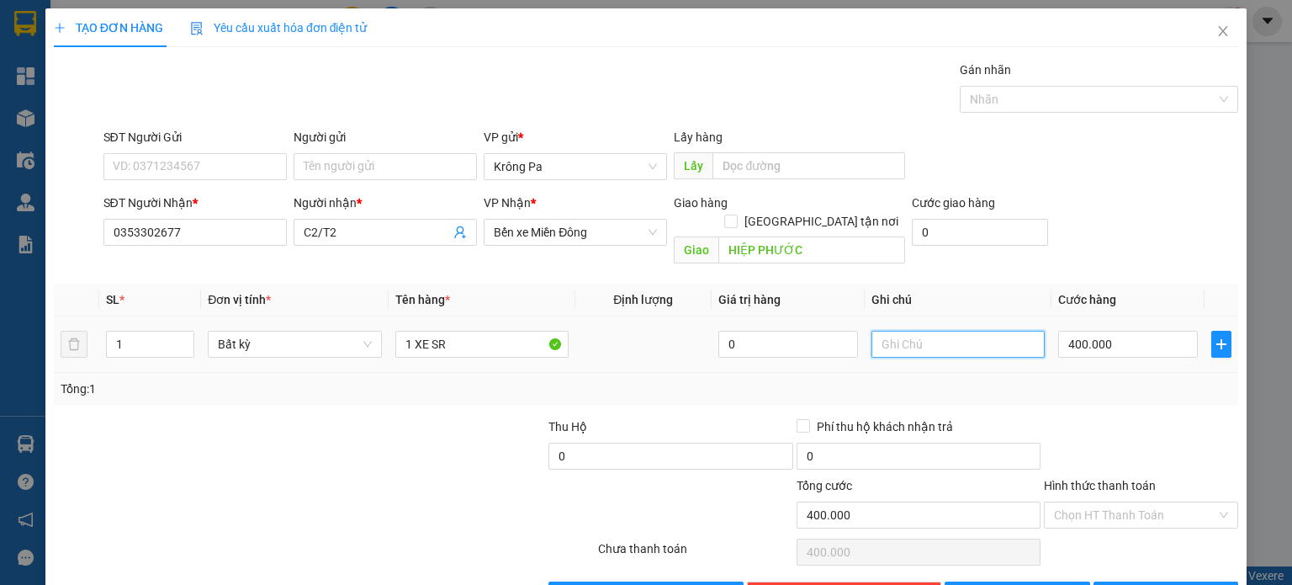
click at [909, 331] on input "text" at bounding box center [958, 344] width 173 height 27
type input "D"
type input "ĐLBXKPA GT"
click at [982, 581] on button "[PERSON_NAME]" at bounding box center [1018, 594] width 146 height 27
type input "0"
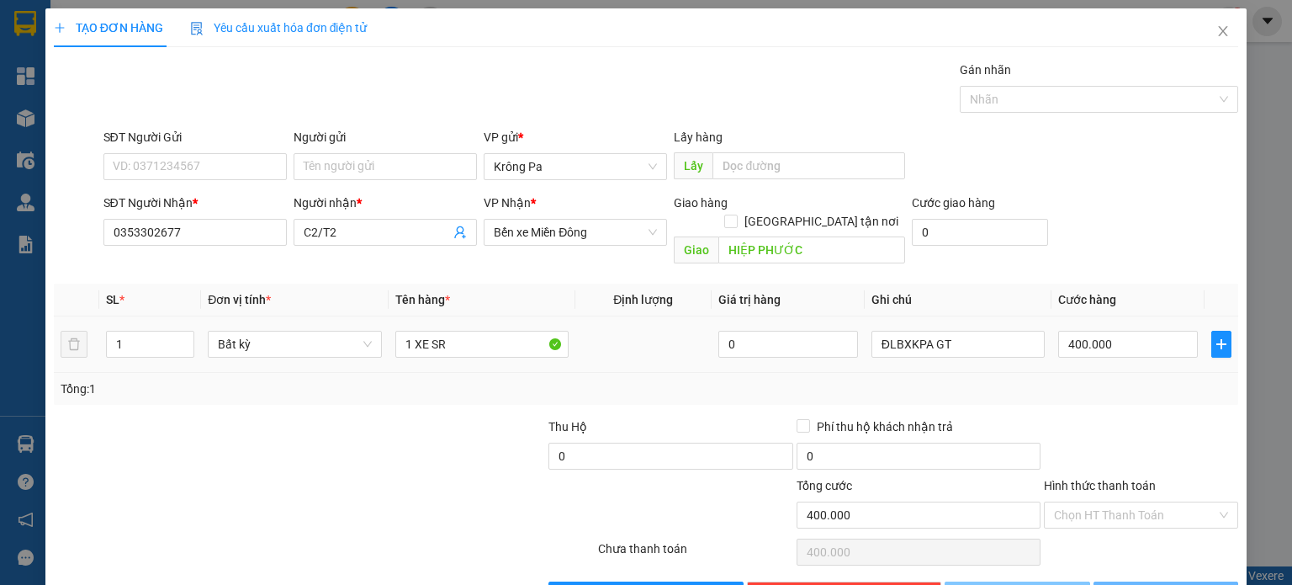
type input "0"
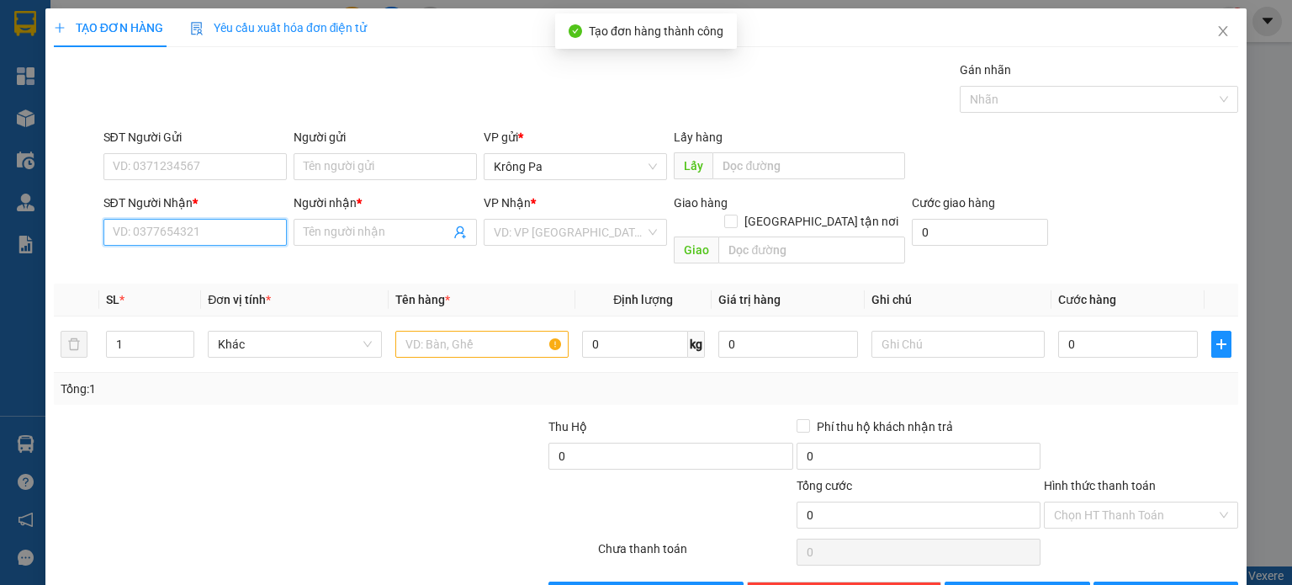
click at [150, 231] on input "SĐT Người Nhận *" at bounding box center [194, 232] width 183 height 27
click at [252, 232] on input "SĐT Người Nhận *" at bounding box center [194, 232] width 183 height 27
click at [342, 219] on span at bounding box center [385, 232] width 183 height 27
type input "0325730028"
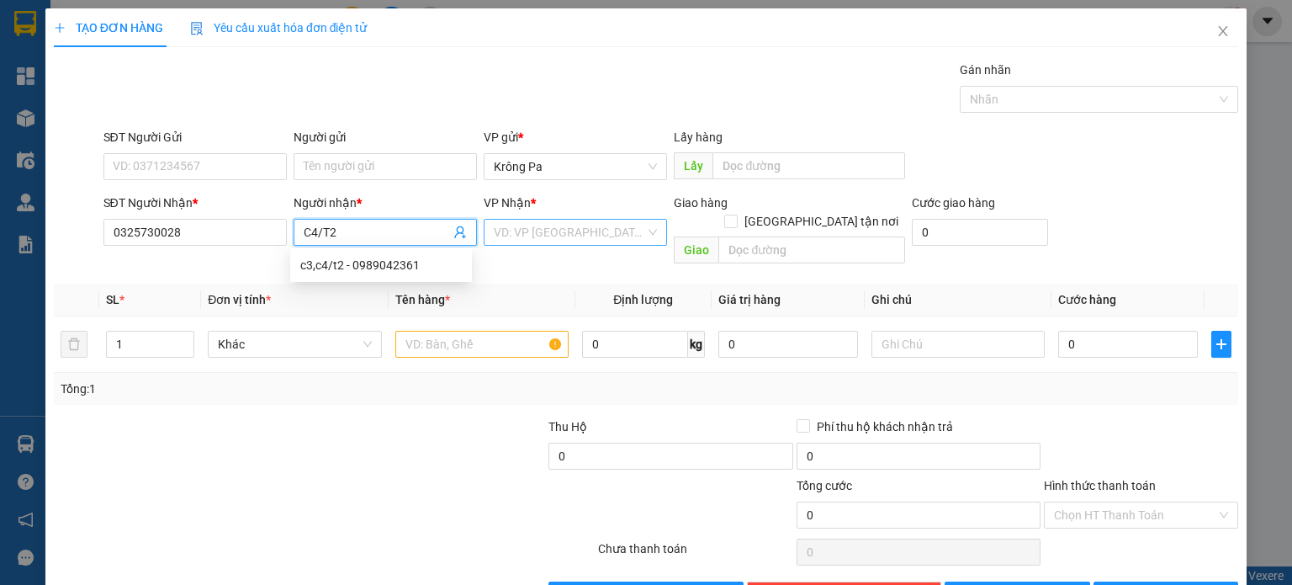
type input "C4/T2"
drag, startPoint x: 608, startPoint y: 231, endPoint x: 586, endPoint y: 290, distance: 63.9
click at [606, 235] on input "search" at bounding box center [569, 232] width 151 height 25
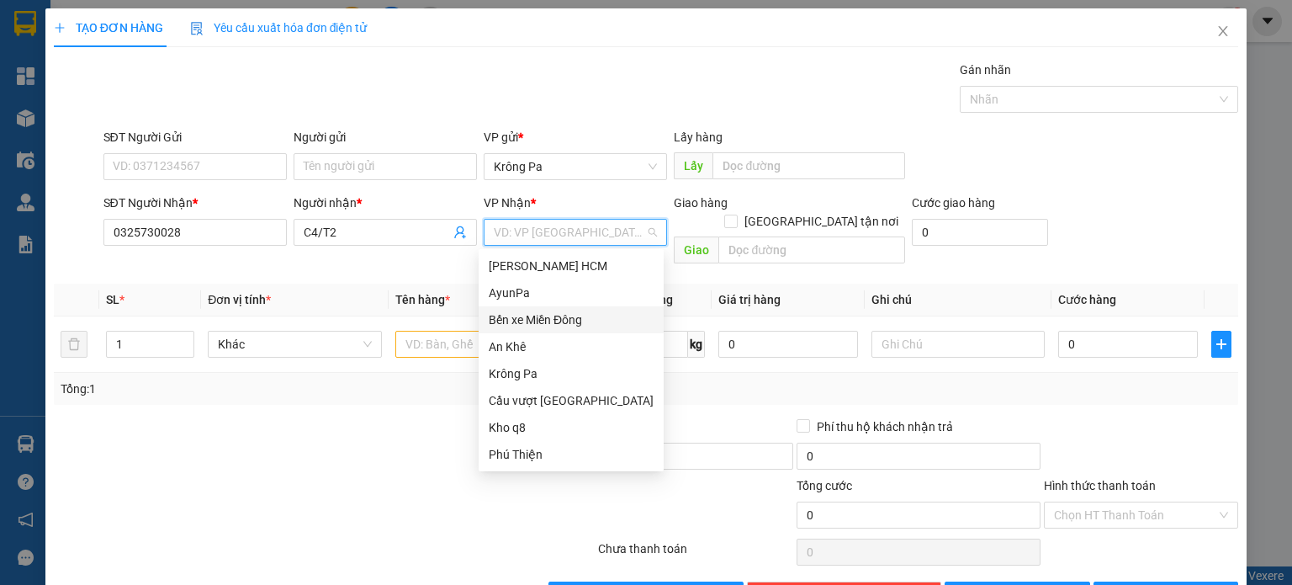
click at [575, 317] on div "Bến xe Miền Đông" at bounding box center [571, 319] width 165 height 19
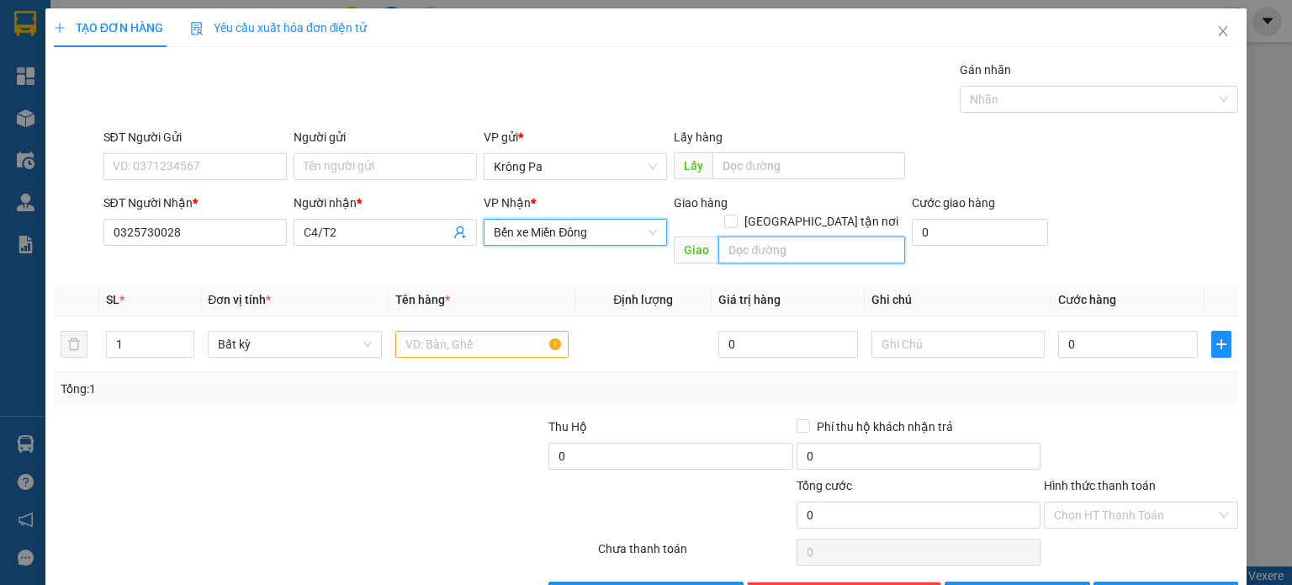
click at [806, 238] on input "text" at bounding box center [811, 249] width 187 height 27
type input "NHƠN TRẠCH"
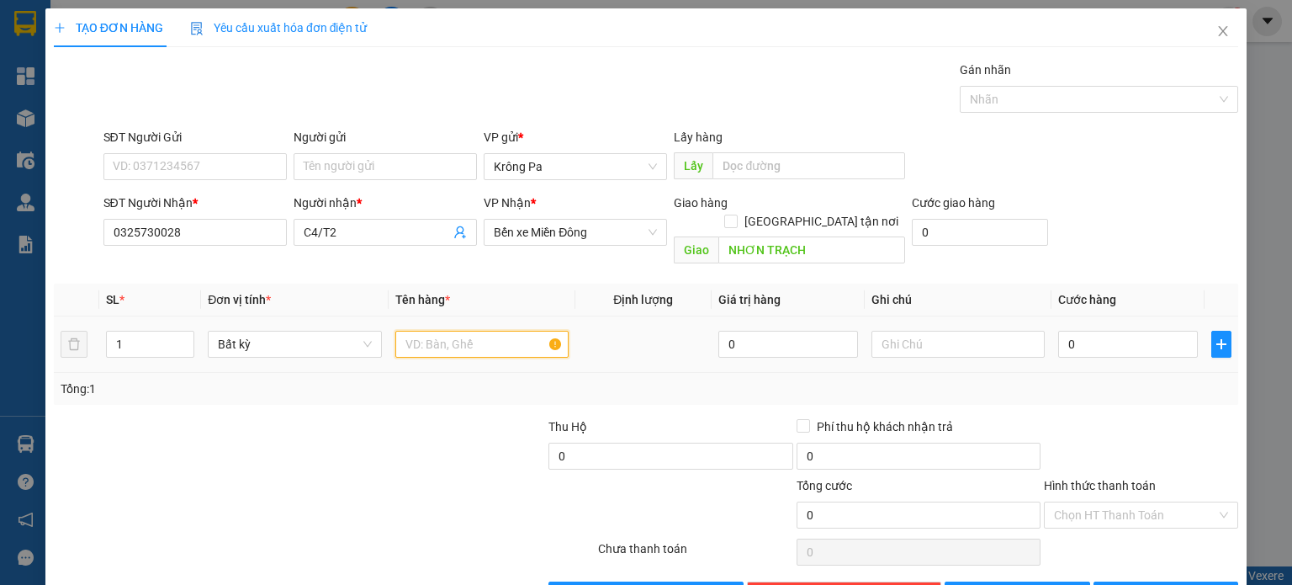
click at [453, 336] on input "text" at bounding box center [481, 344] width 173 height 27
type input "1 XE WARE"
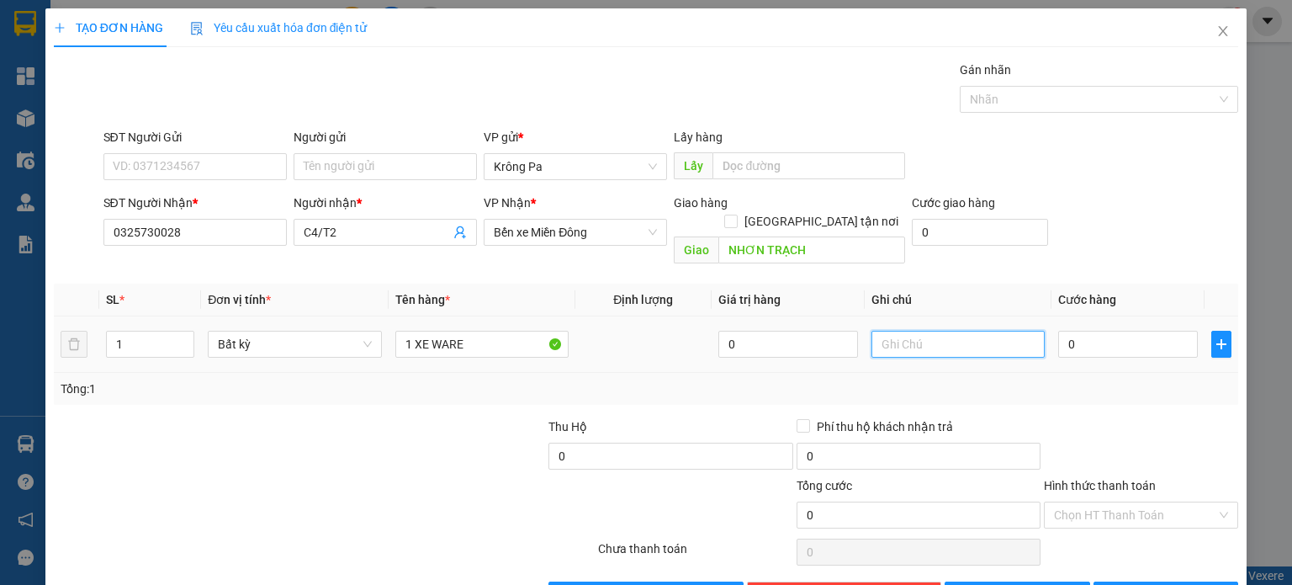
drag, startPoint x: 942, startPoint y: 319, endPoint x: 941, endPoint y: 329, distance: 10.1
click at [942, 331] on input "text" at bounding box center [958, 344] width 173 height 27
type input "D"
type input "ĐLBXKPA GT"
click at [1127, 331] on input "0" at bounding box center [1128, 344] width 140 height 27
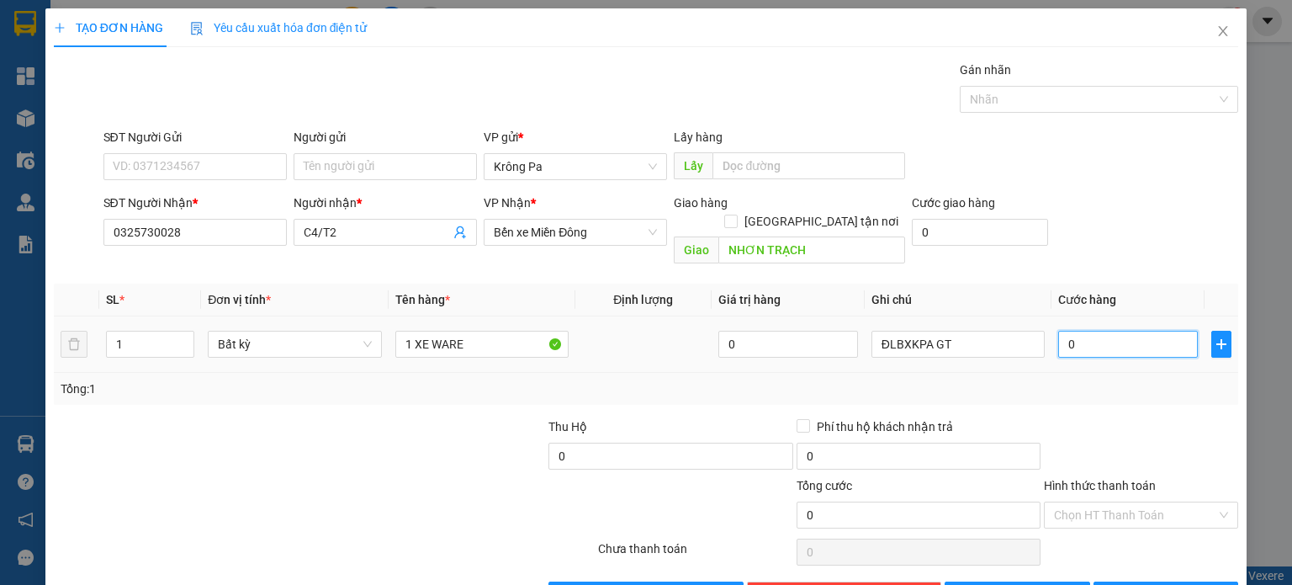
type input "4"
type input "40"
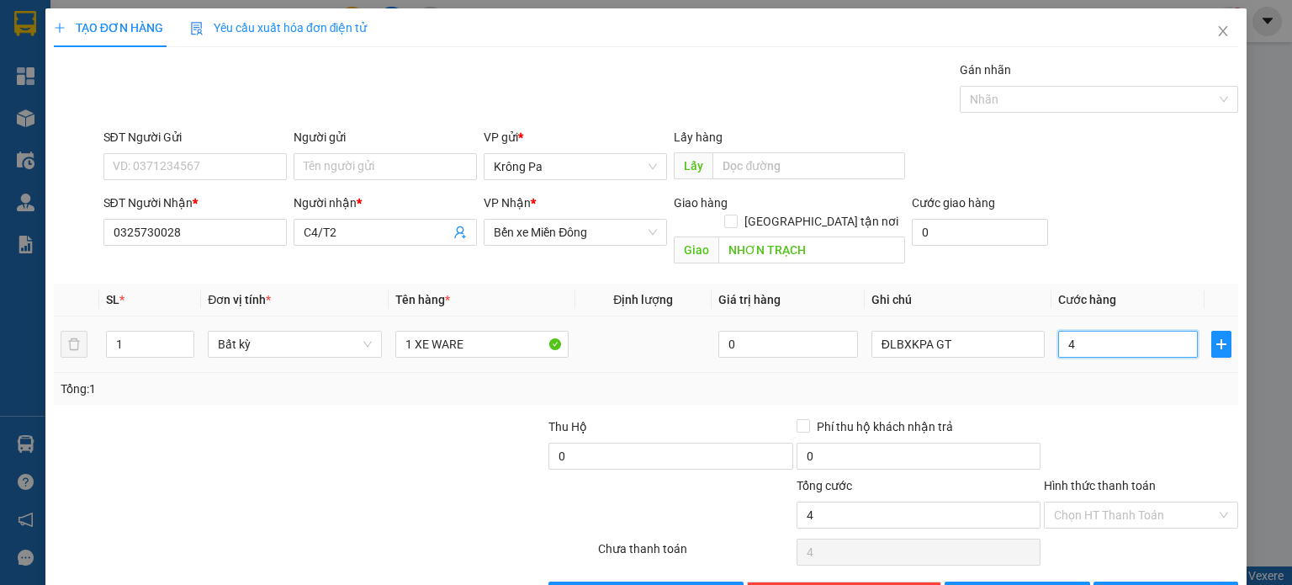
type input "40"
type input "400"
type input "400.000"
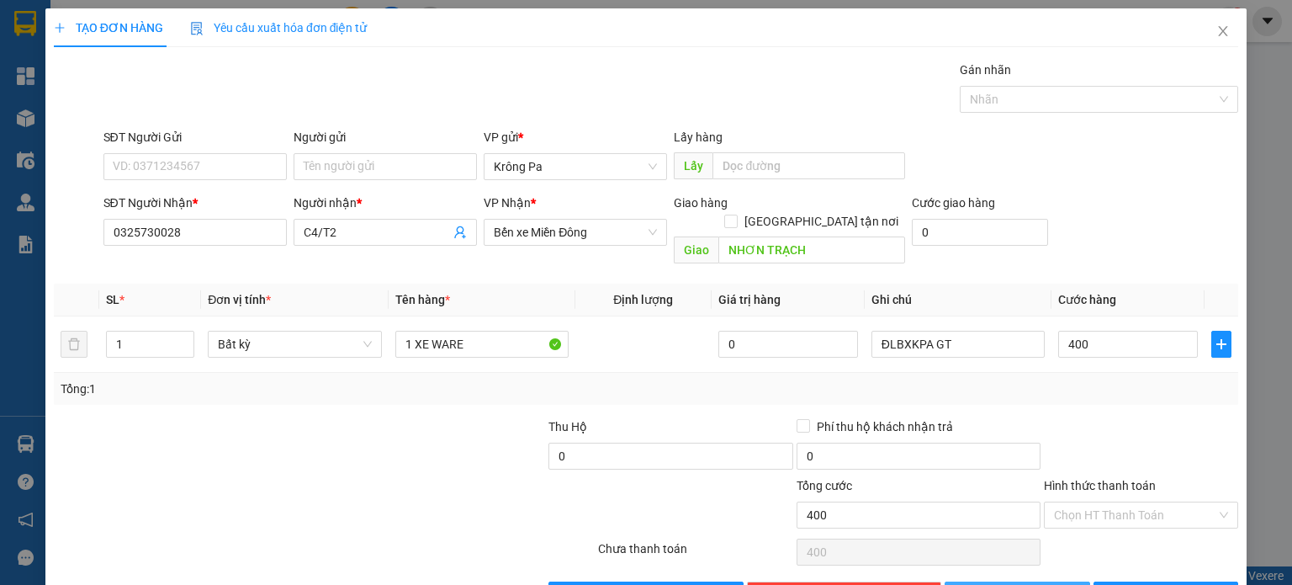
type input "400.000"
click at [1026, 581] on button "[PERSON_NAME]" at bounding box center [1018, 594] width 146 height 27
type input "0"
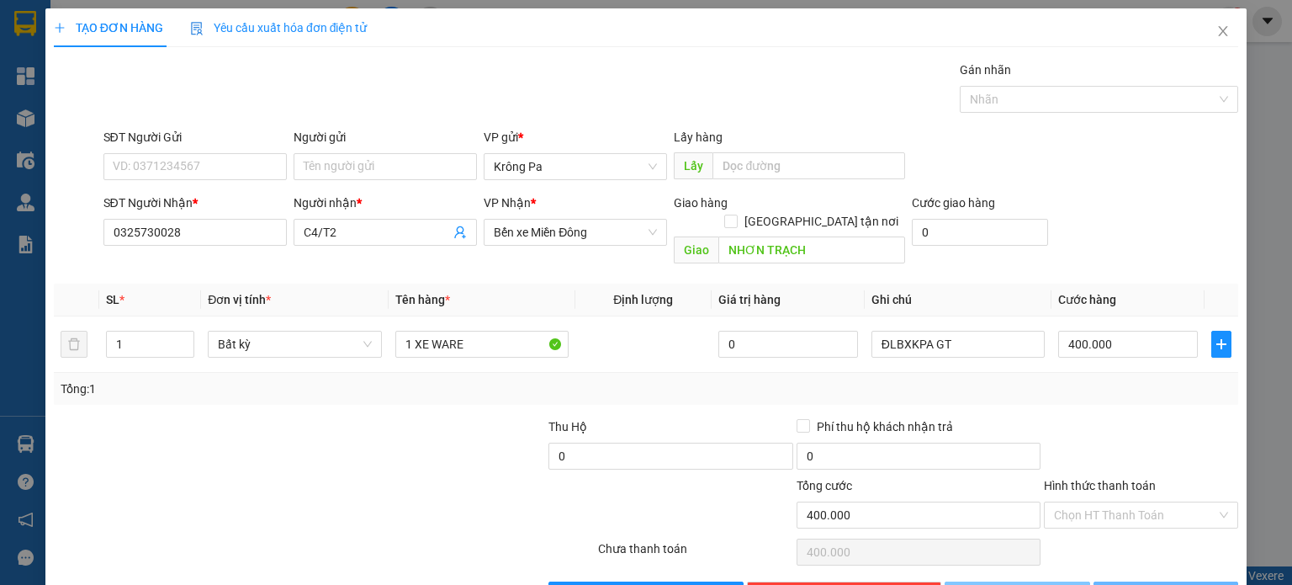
type input "0"
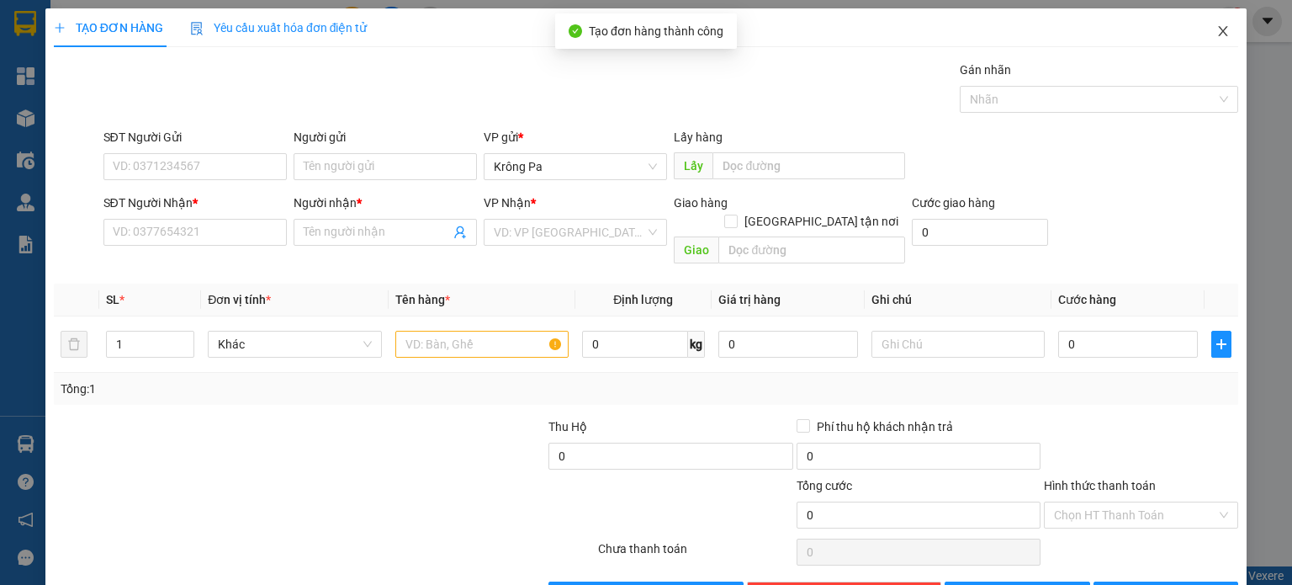
drag, startPoint x: 1214, startPoint y: 29, endPoint x: 10, endPoint y: 305, distance: 1235.1
click at [1217, 29] on icon "close" at bounding box center [1223, 30] width 13 height 13
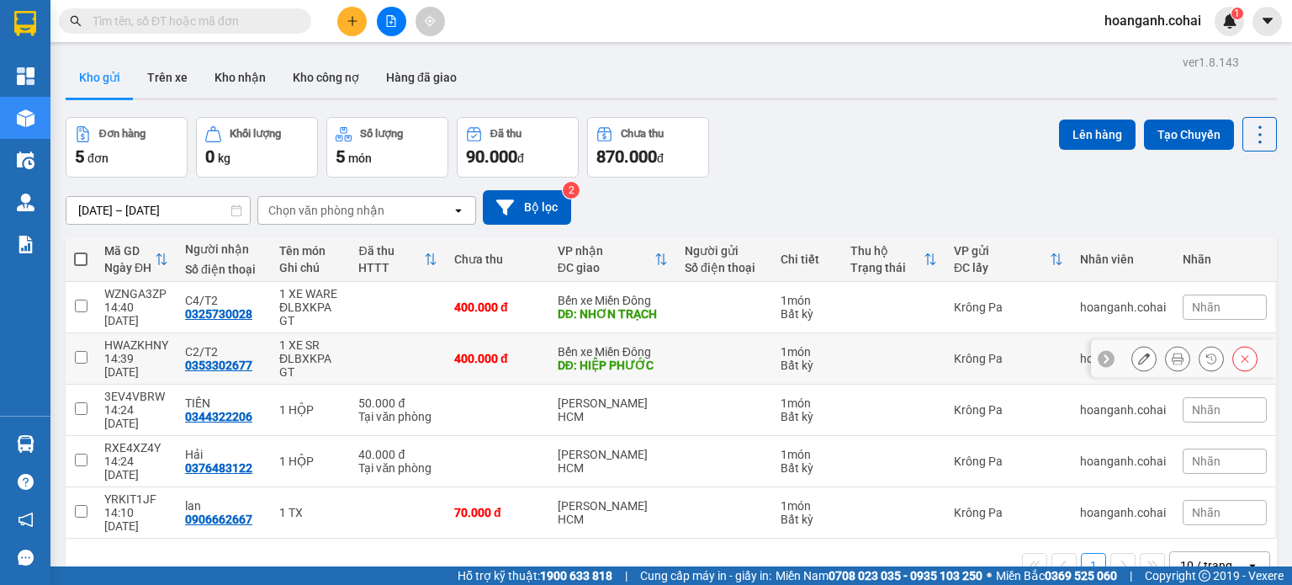
drag, startPoint x: 77, startPoint y: 350, endPoint x: 77, endPoint y: 315, distance: 34.5
click at [77, 351] on input "checkbox" at bounding box center [81, 357] width 13 height 13
checkbox input "true"
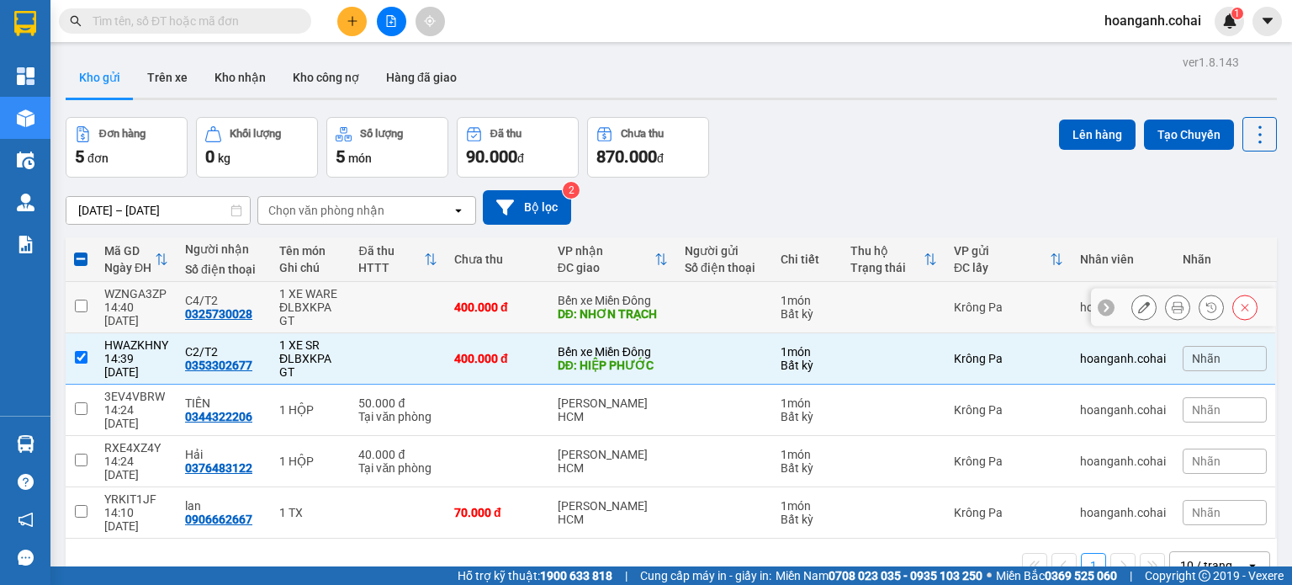
click at [81, 305] on input "checkbox" at bounding box center [81, 306] width 13 height 13
checkbox input "true"
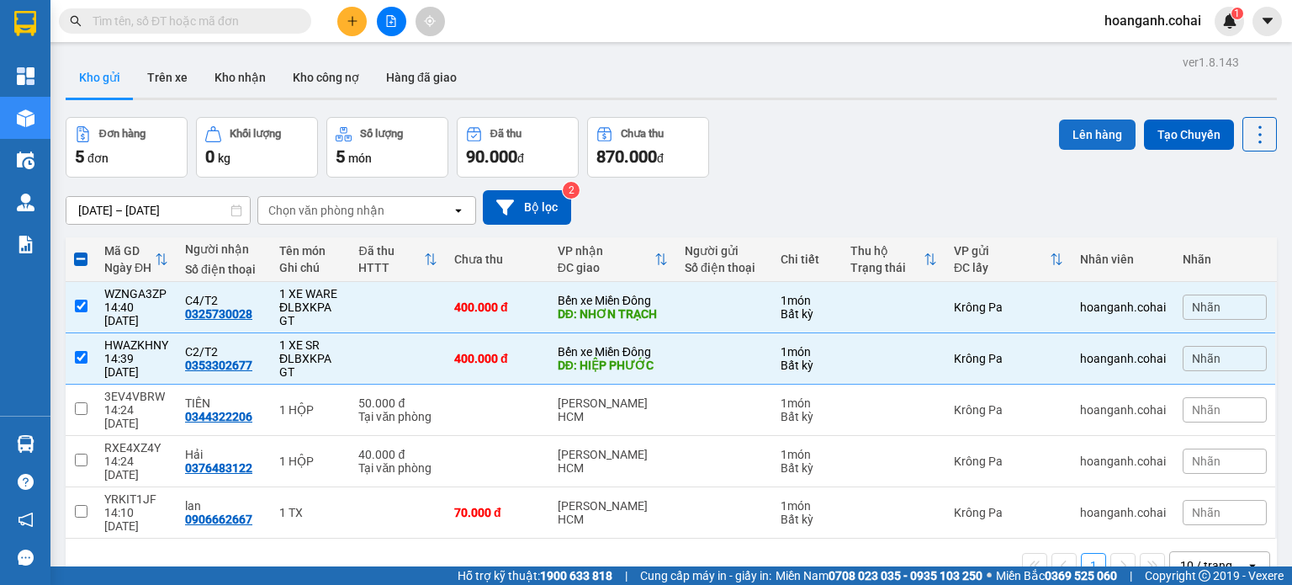
click at [1069, 132] on button "Lên hàng" at bounding box center [1097, 134] width 77 height 30
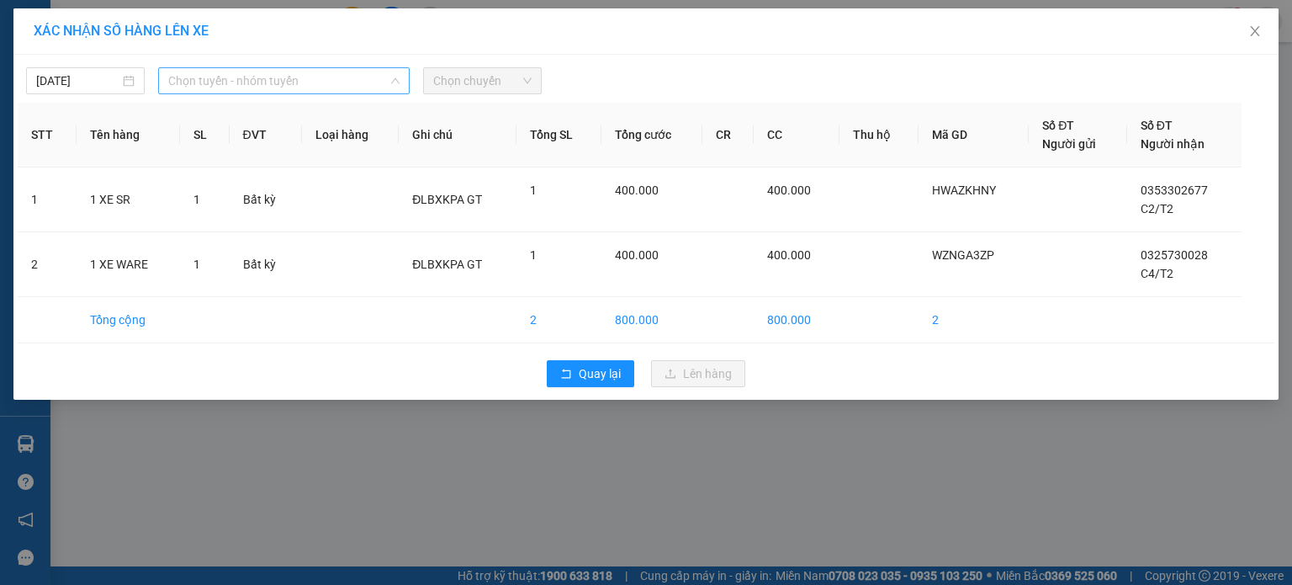
click at [389, 75] on span "Chọn tuyến - nhóm tuyến" at bounding box center [283, 80] width 231 height 25
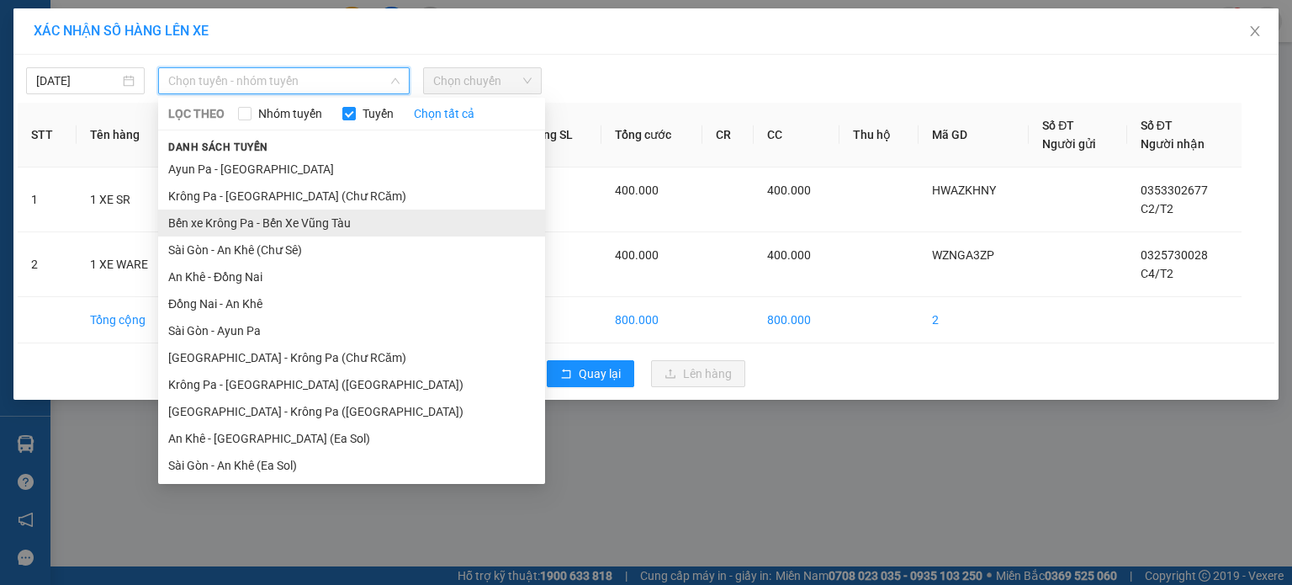
click at [337, 224] on li "Bến xe Krông Pa - Bến Xe Vũng Tàu" at bounding box center [351, 222] width 387 height 27
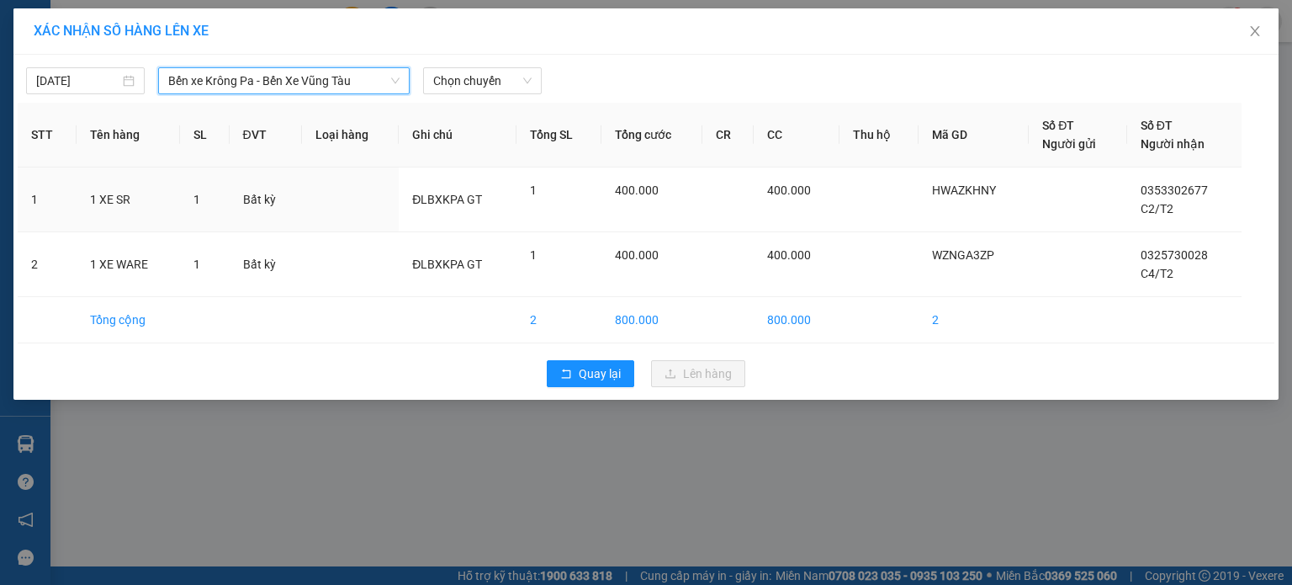
click at [498, 63] on div "11/09/2025 Bến xe Krông Pa - Bến Xe Vũng Tàu Bến xe Krông Pa - Bến Xe Vũng Tàu …" at bounding box center [646, 76] width 1257 height 35
click at [494, 93] on div "11/09/2025 Bến xe Krông Pa - Bến Xe Vũng Tàu LỌC THEO Nhóm tuyến Tuyến Chọn tất…" at bounding box center [645, 227] width 1265 height 345
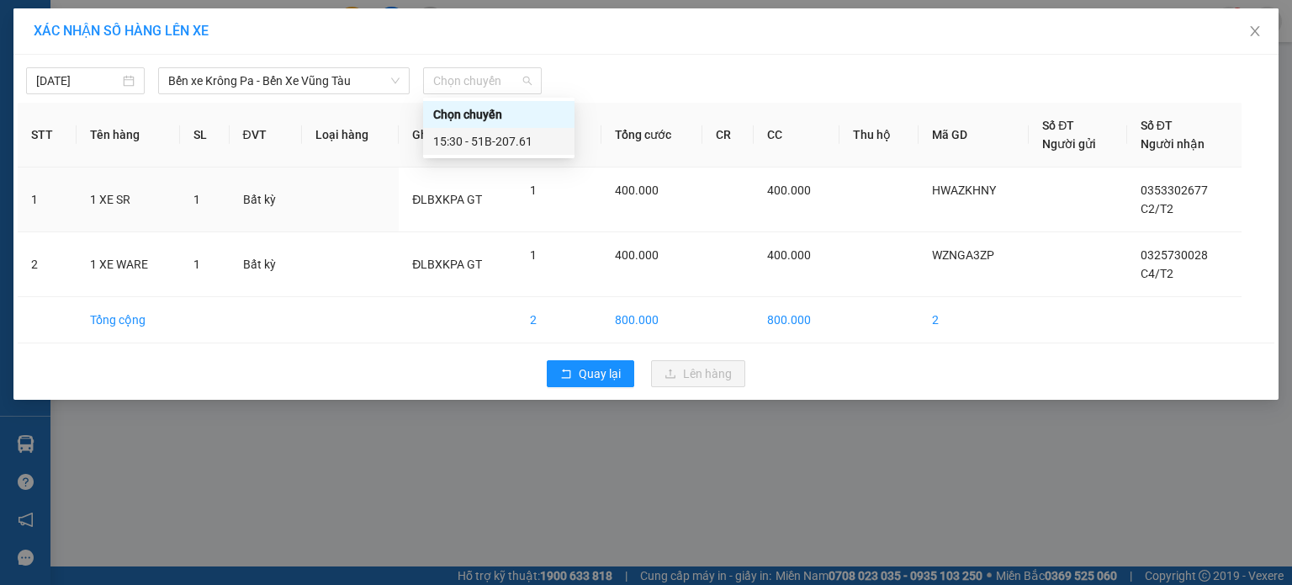
click at [499, 150] on div "15:30 - 51B-207.61" at bounding box center [498, 141] width 131 height 19
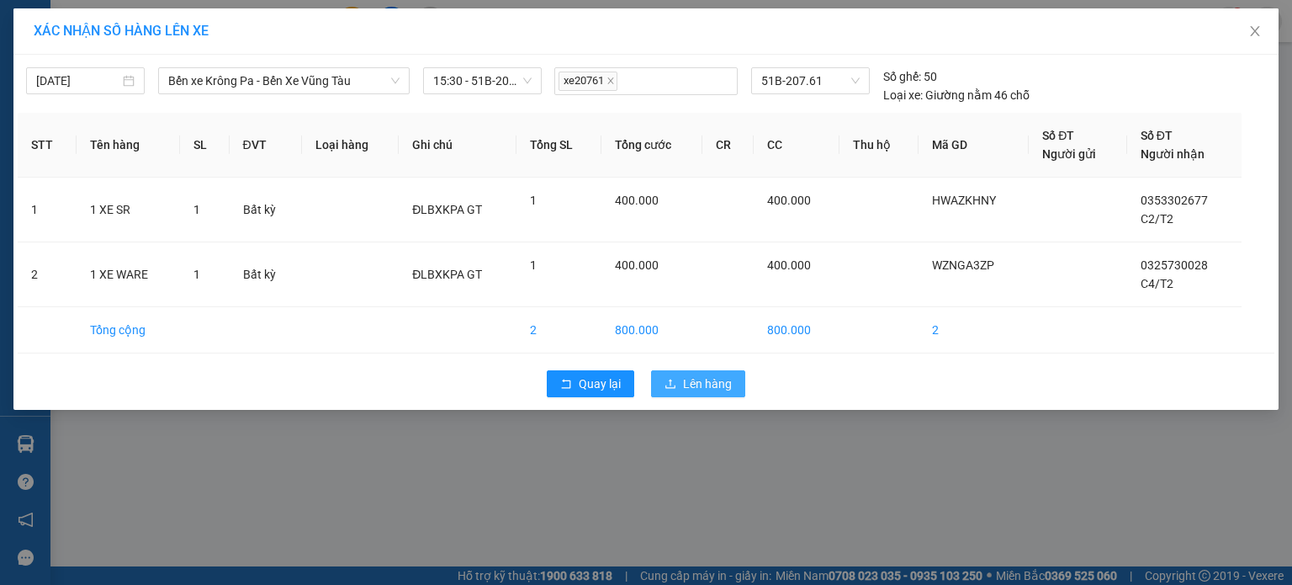
click at [704, 384] on span "Lên hàng" at bounding box center [707, 383] width 49 height 19
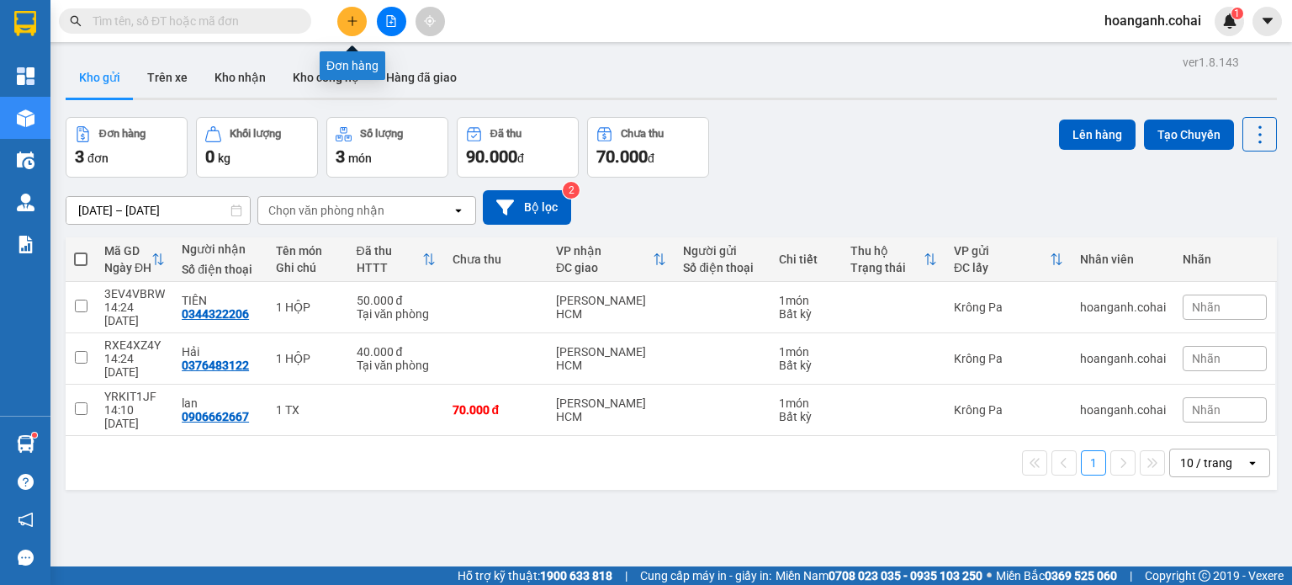
click at [351, 15] on icon "plus" at bounding box center [353, 21] width 12 height 12
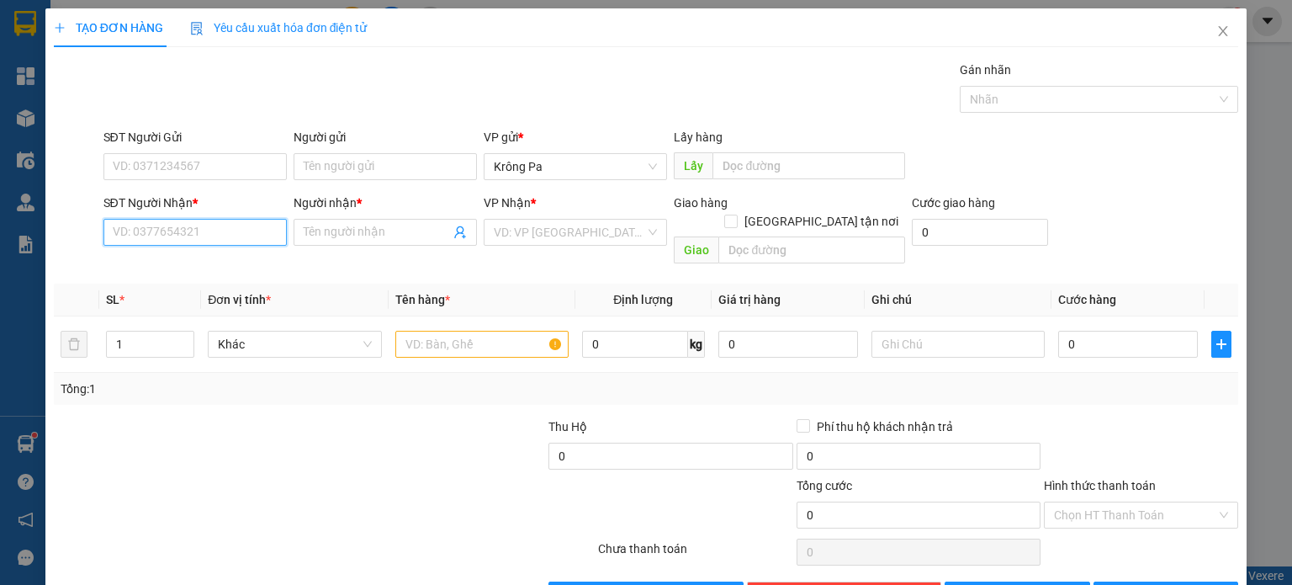
click at [231, 236] on input "SĐT Người Nhận *" at bounding box center [194, 232] width 183 height 27
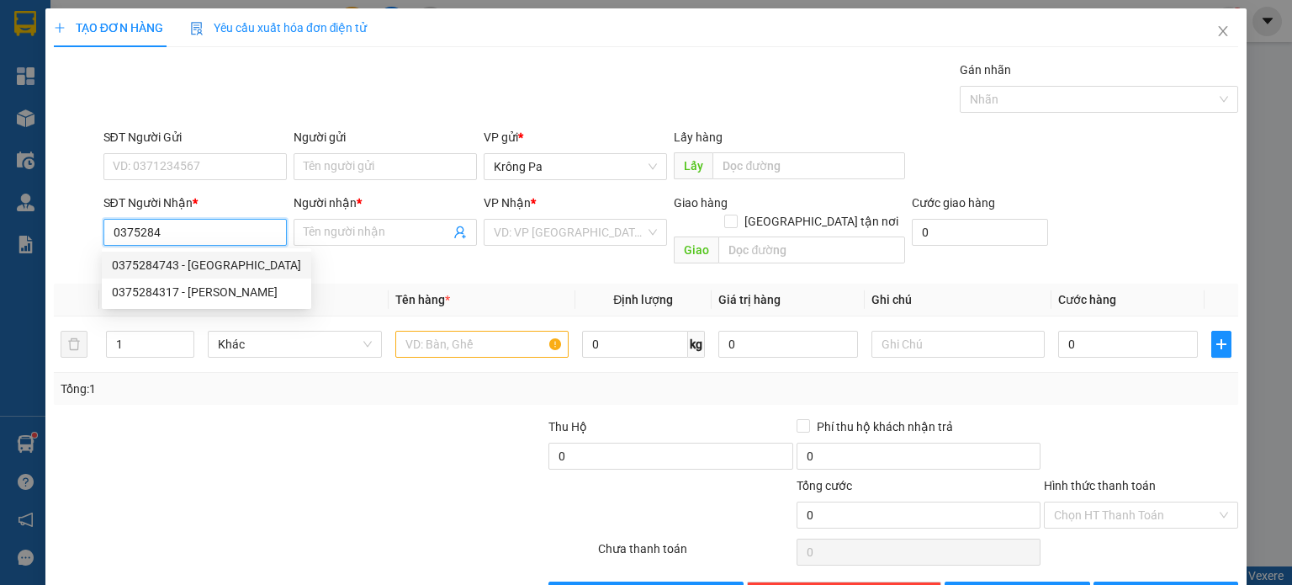
click at [231, 262] on div "0375284743 - ĐỨC" at bounding box center [206, 265] width 189 height 19
type input "0375284743"
type input "ĐỨC"
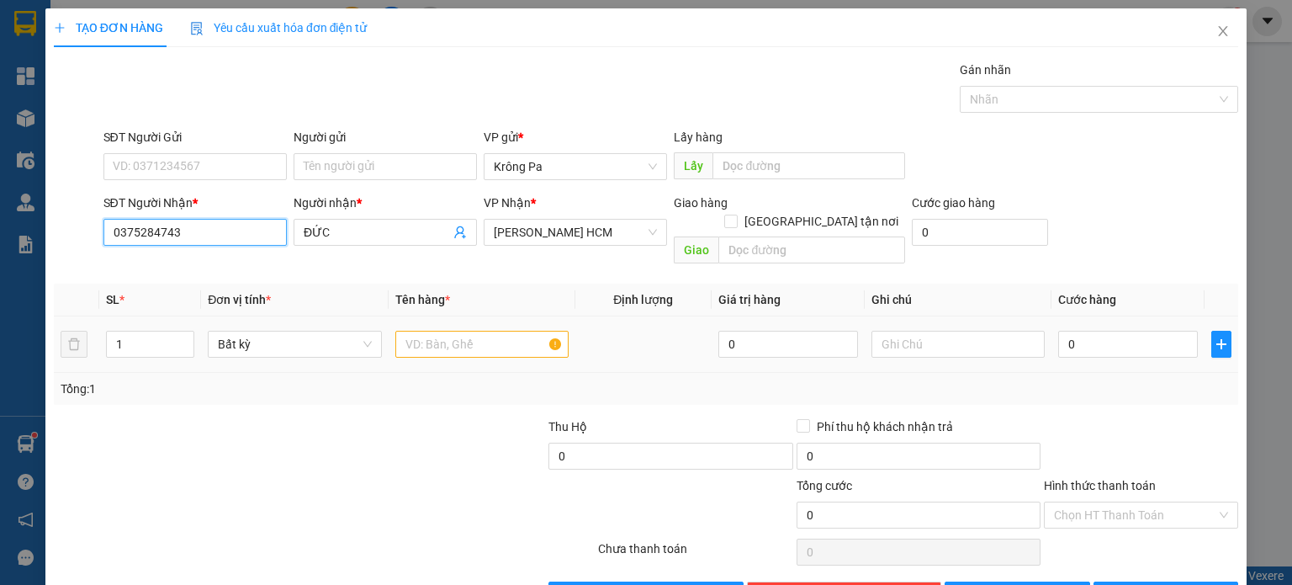
type input "0375284743"
click at [445, 332] on input "text" at bounding box center [481, 344] width 173 height 27
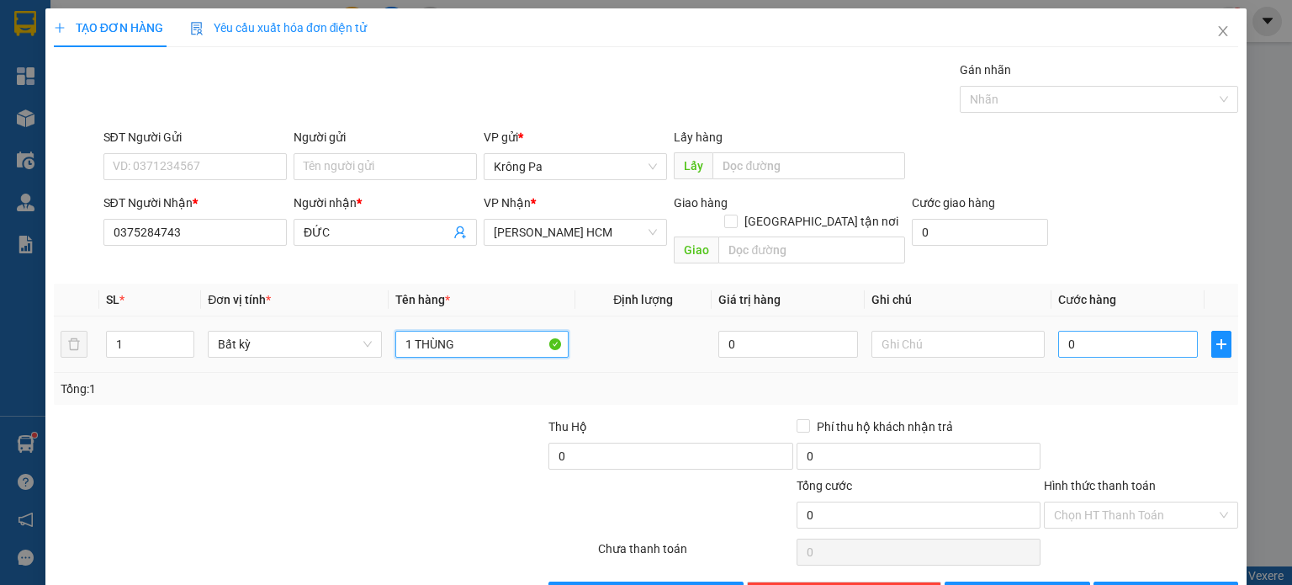
type input "1 THÙNG"
click at [1159, 331] on input "0" at bounding box center [1128, 344] width 140 height 27
type input "6"
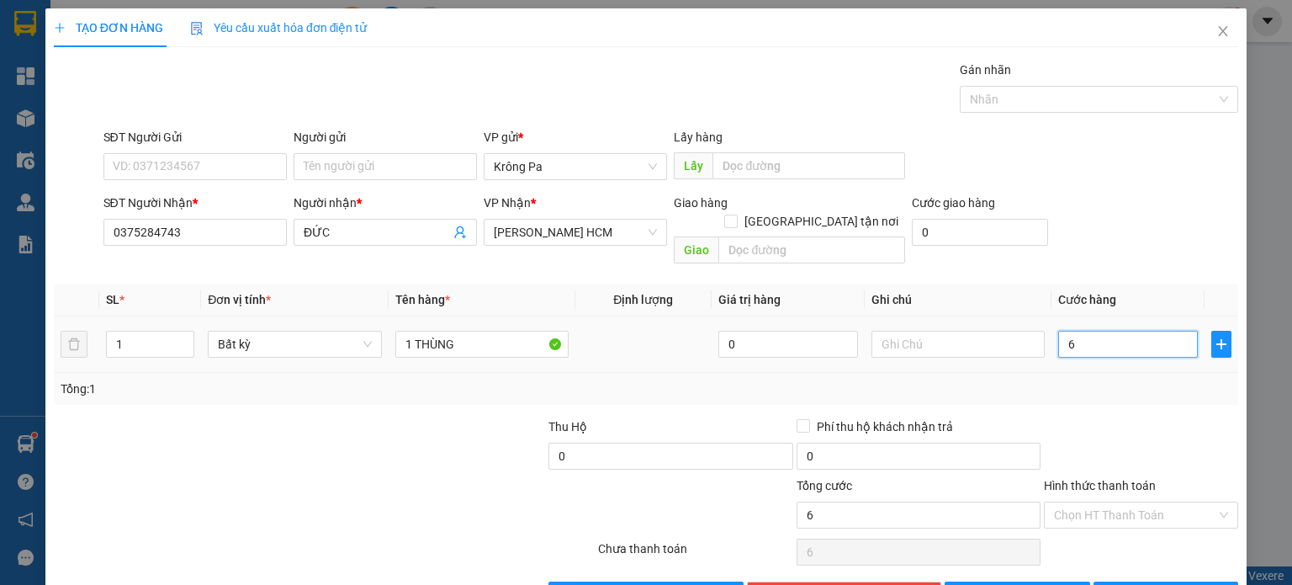
type input "60"
type input "60.000"
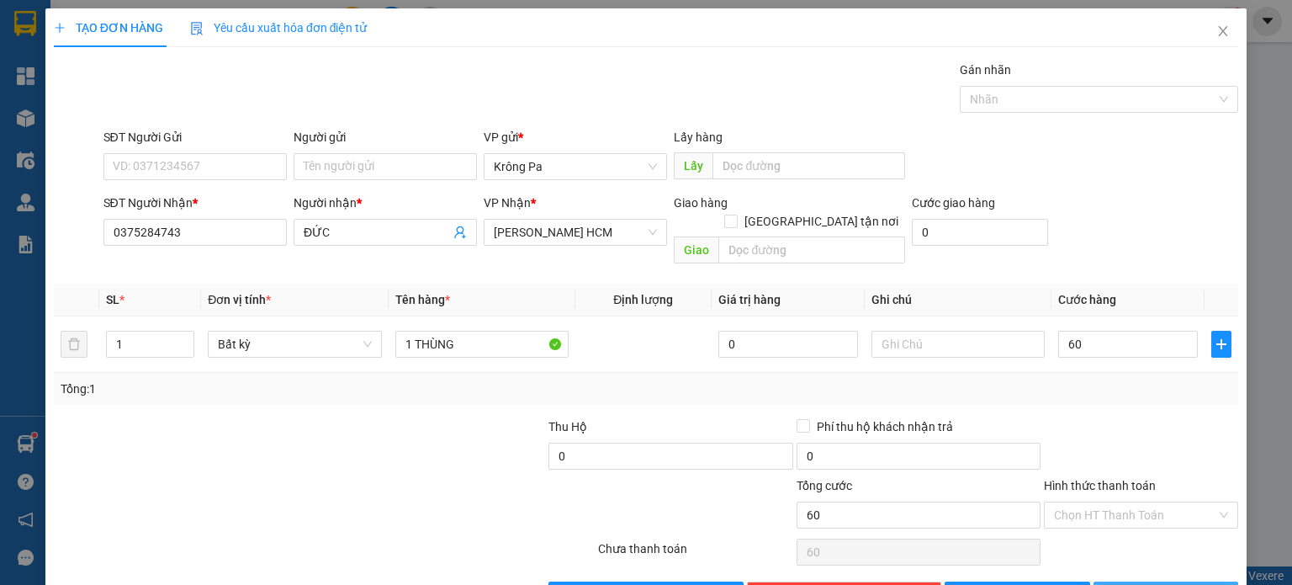
type input "60.000"
click at [1199, 581] on button "[PERSON_NAME] và In" at bounding box center [1167, 594] width 146 height 27
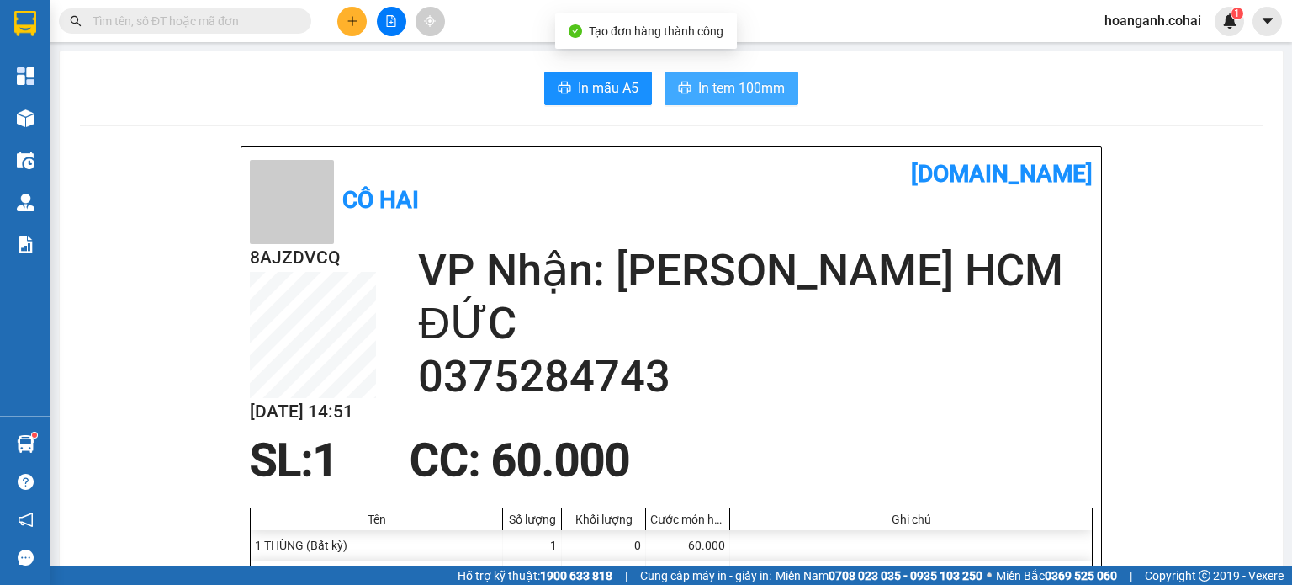
click at [698, 77] on span "In tem 100mm" at bounding box center [741, 87] width 87 height 21
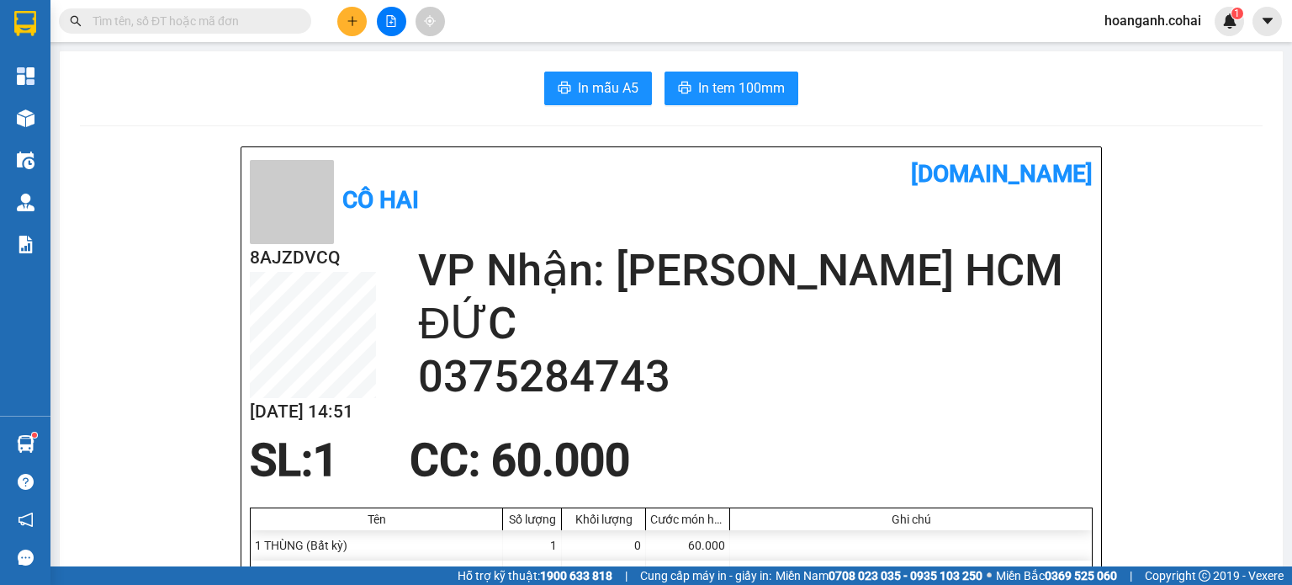
click at [355, 21] on icon "plus" at bounding box center [351, 20] width 9 height 1
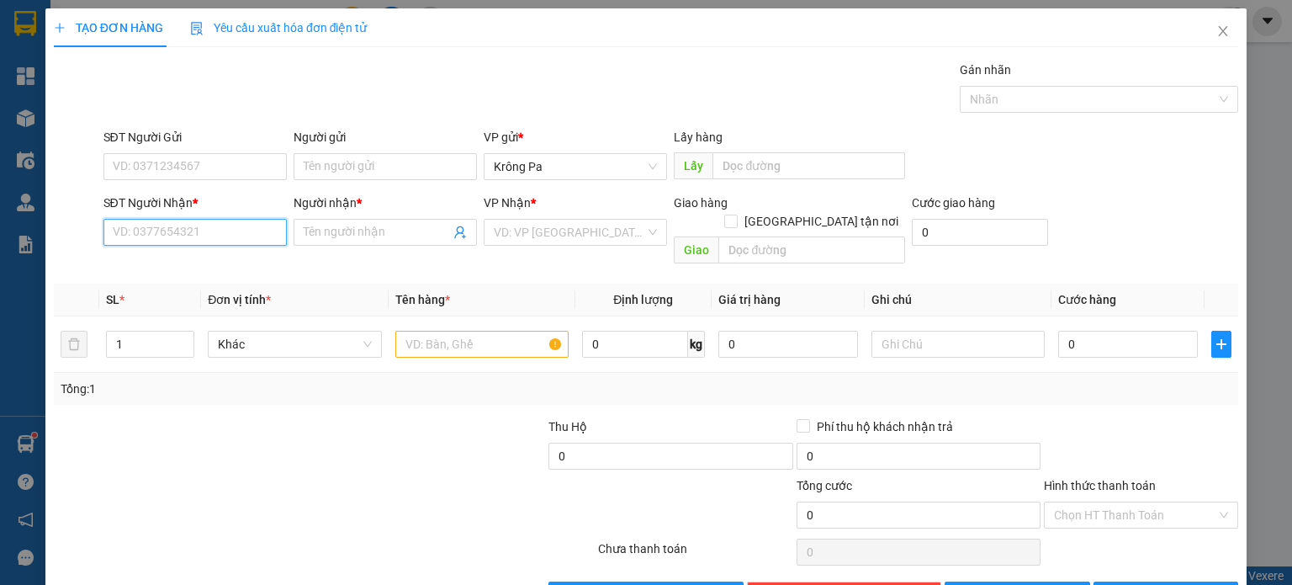
drag, startPoint x: 249, startPoint y: 243, endPoint x: 232, endPoint y: 225, distance: 24.4
click at [222, 232] on input "SĐT Người Nhận *" at bounding box center [194, 232] width 183 height 27
click at [204, 265] on div "0977862322 - Sen" at bounding box center [193, 265] width 162 height 19
type input "0977862322"
type input "Sen"
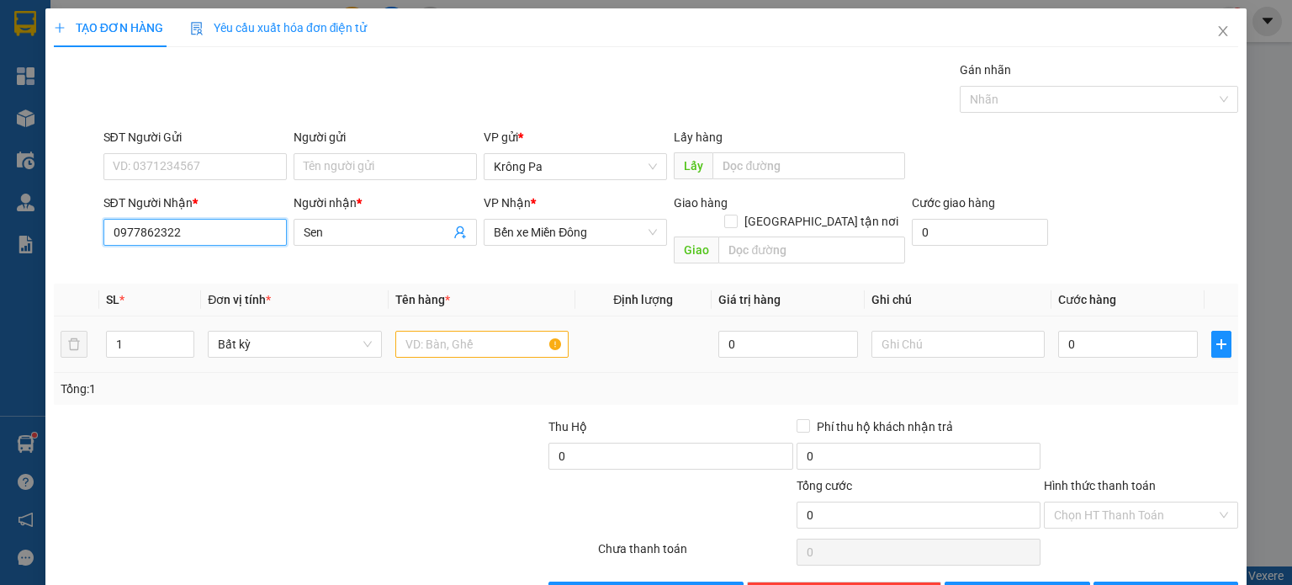
type input "0977862322"
click at [495, 331] on input "text" at bounding box center [481, 344] width 173 height 27
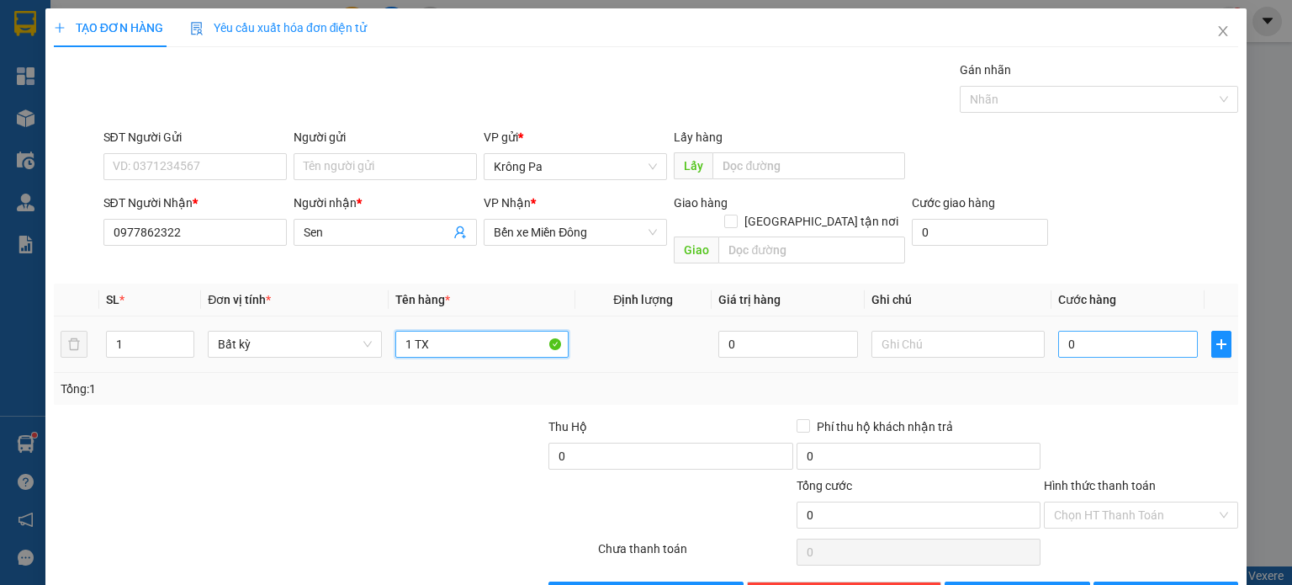
type input "1 TX"
click at [1121, 332] on input "0" at bounding box center [1128, 344] width 140 height 27
type input "7"
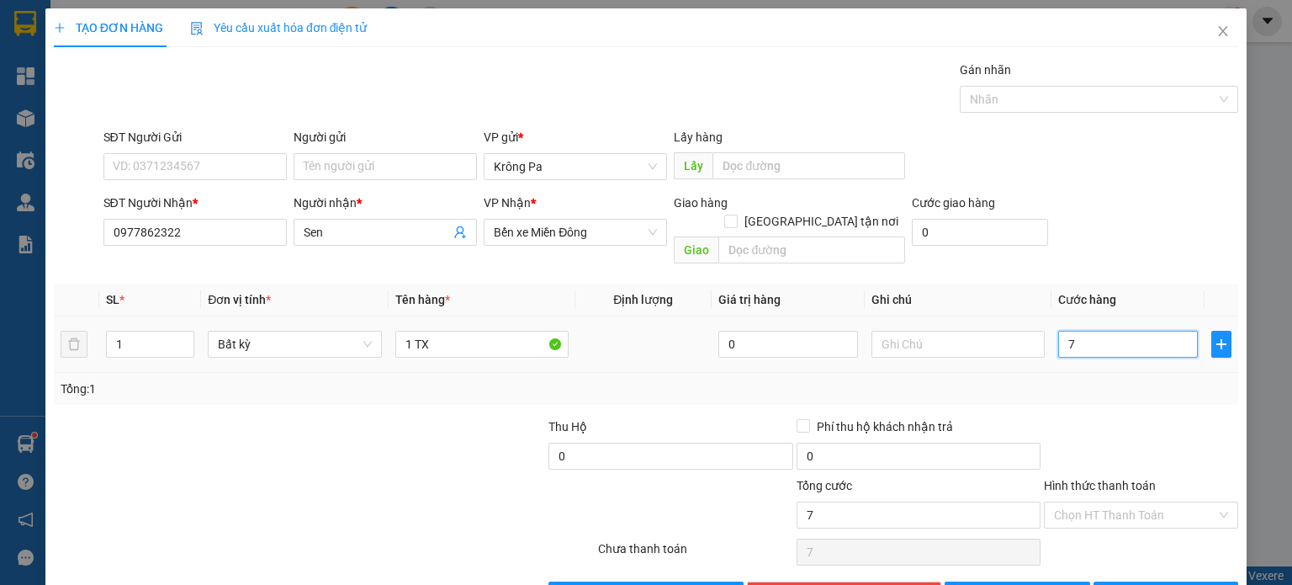
type input "70"
type input "70.000"
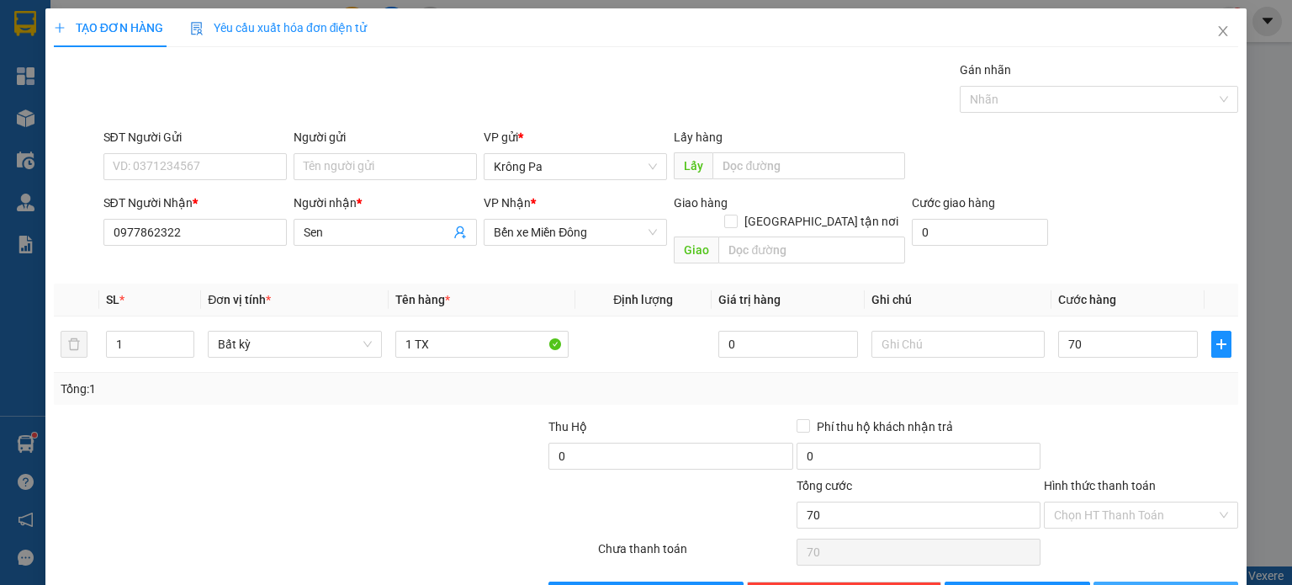
type input "70.000"
click at [1174, 584] on span "[PERSON_NAME] và In" at bounding box center [1185, 595] width 118 height 19
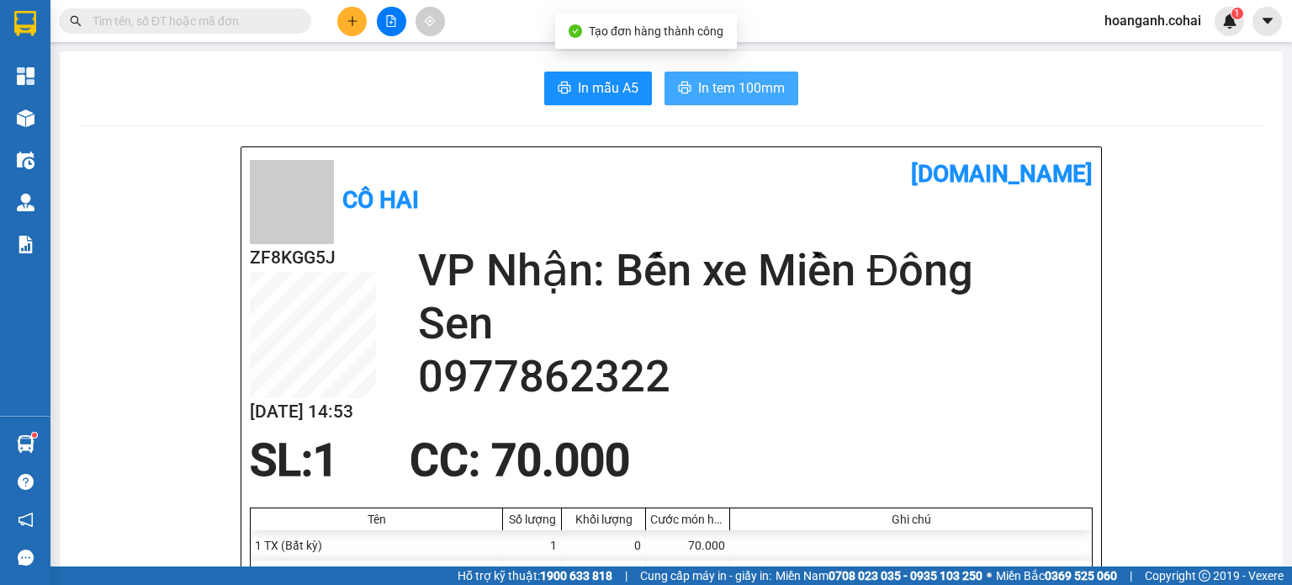
click at [773, 98] on span "In tem 100mm" at bounding box center [741, 87] width 87 height 21
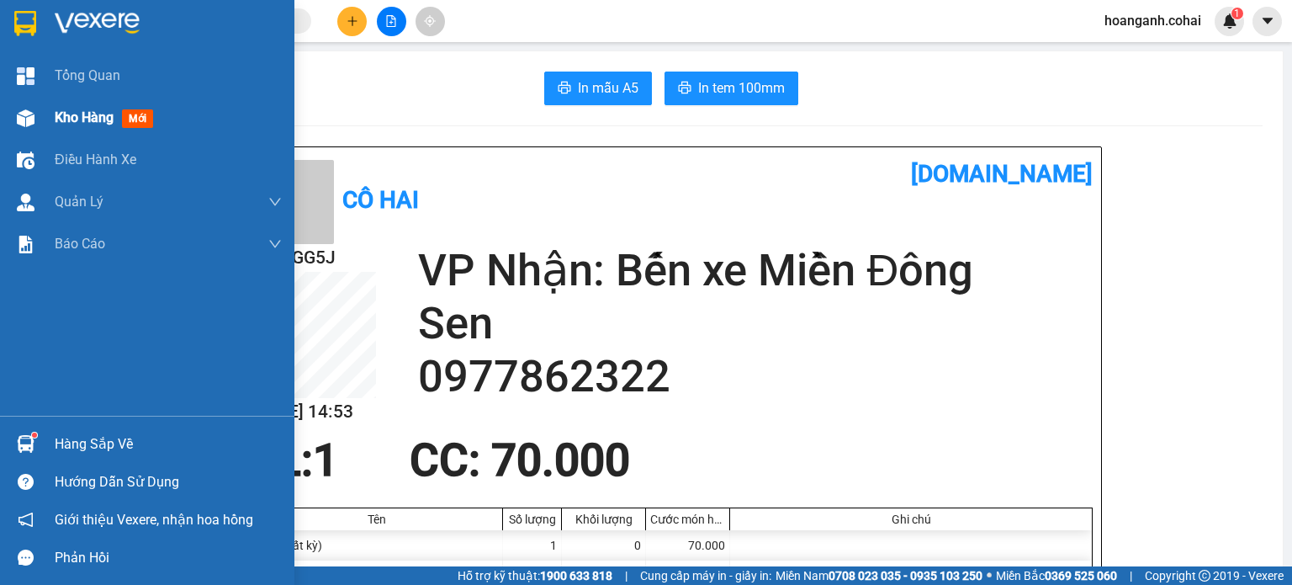
click at [67, 114] on span "Kho hàng" at bounding box center [84, 117] width 59 height 16
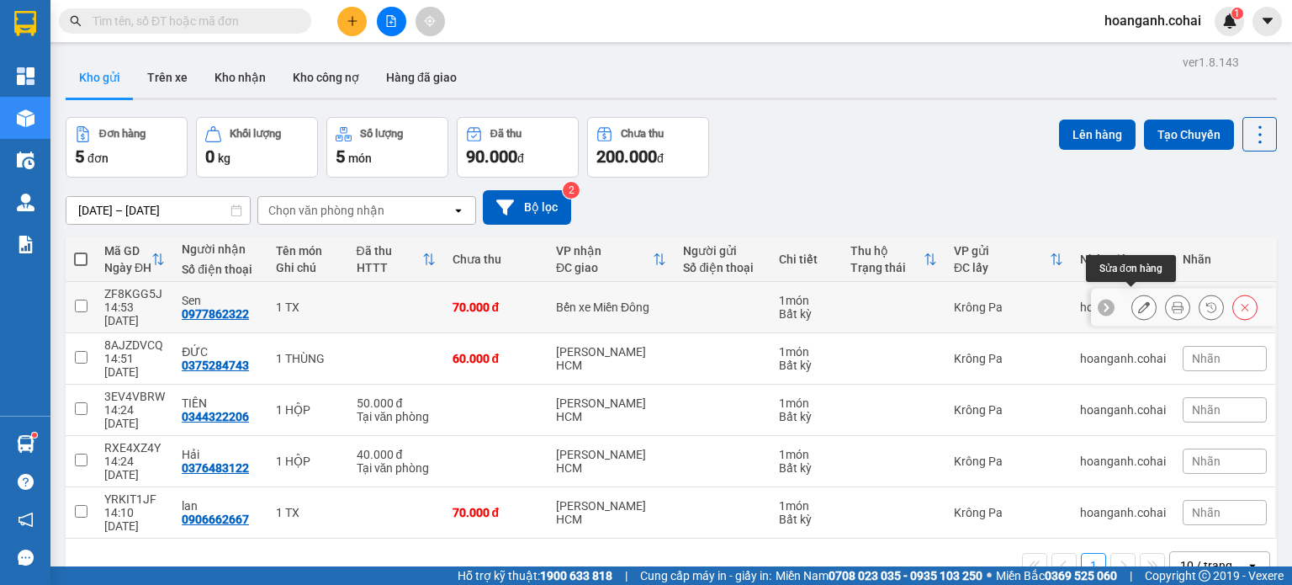
click at [1138, 303] on icon at bounding box center [1144, 307] width 12 height 12
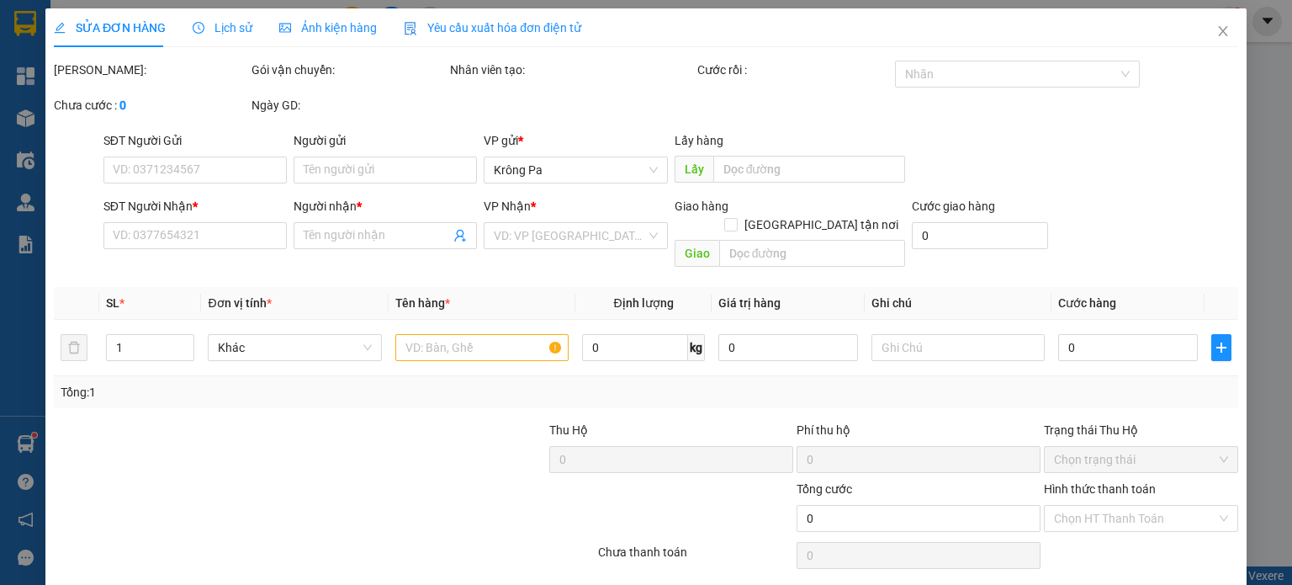
type input "0977862322"
type input "Sen"
type input "70.000"
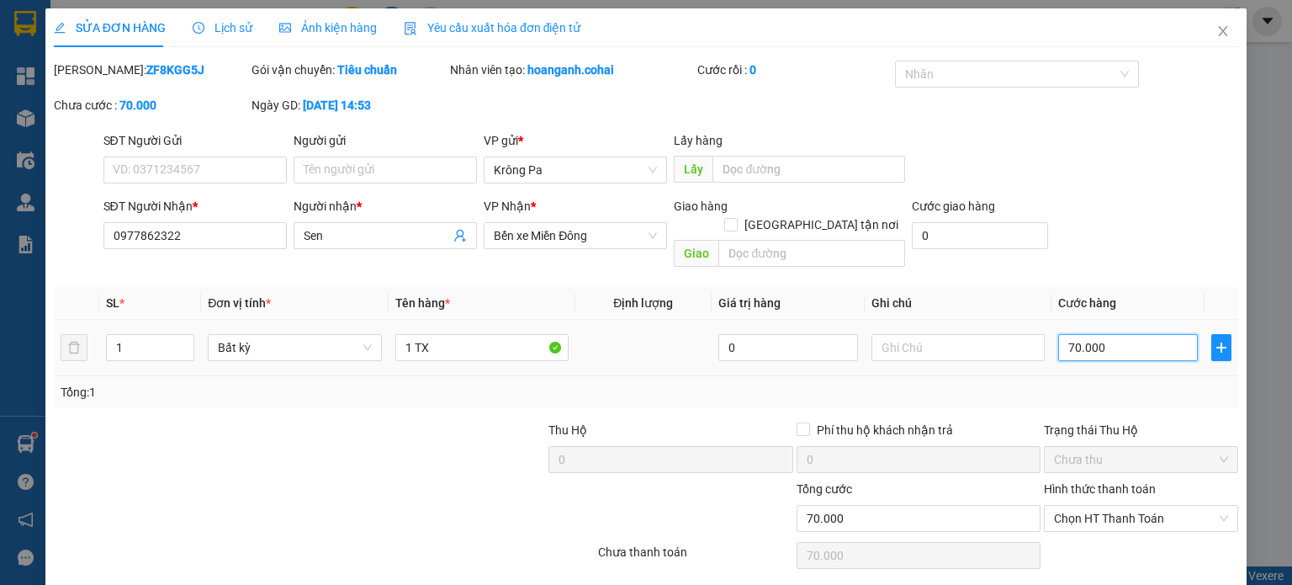
click at [1117, 334] on input "70.000" at bounding box center [1128, 347] width 140 height 27
type input "5"
type input "50"
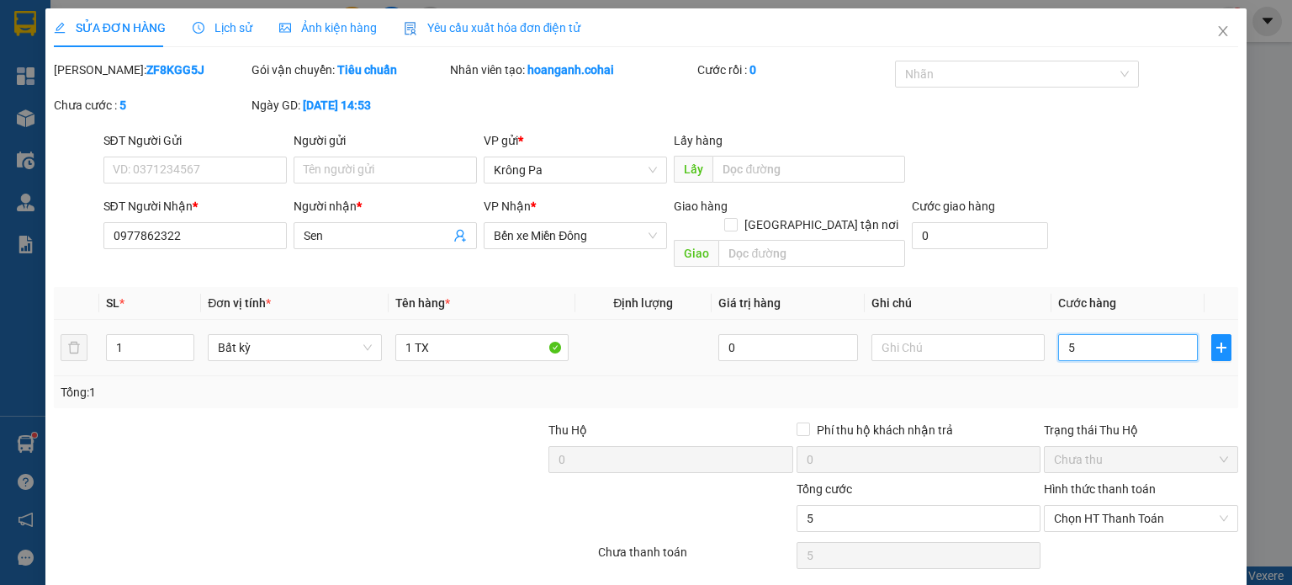
type input "50"
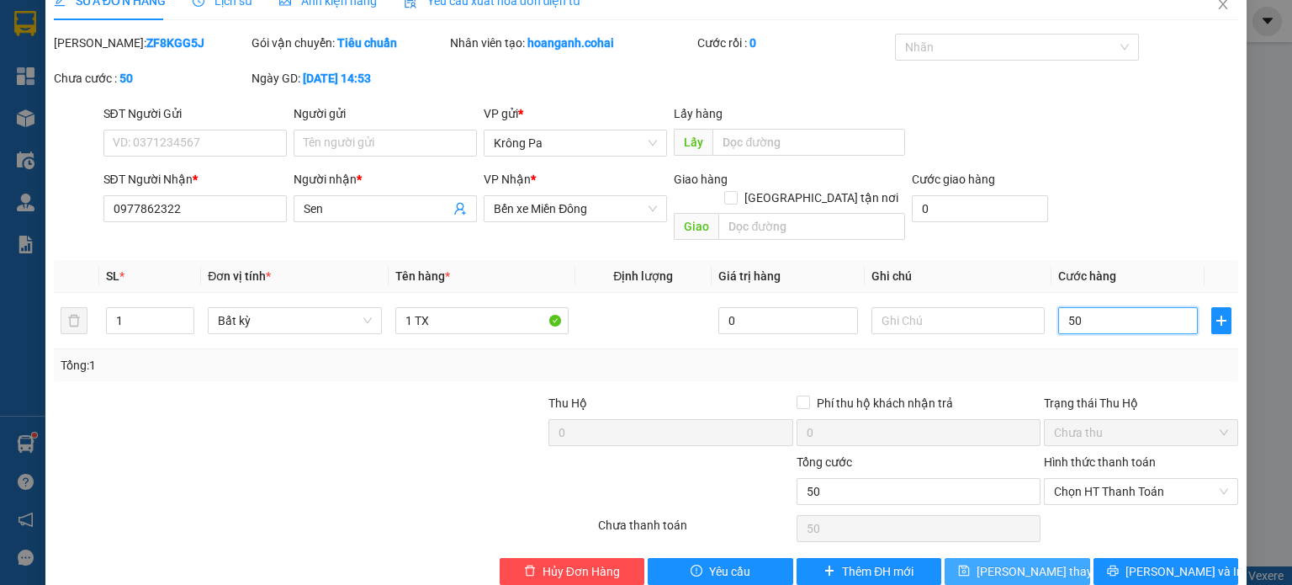
scroll to position [40, 0]
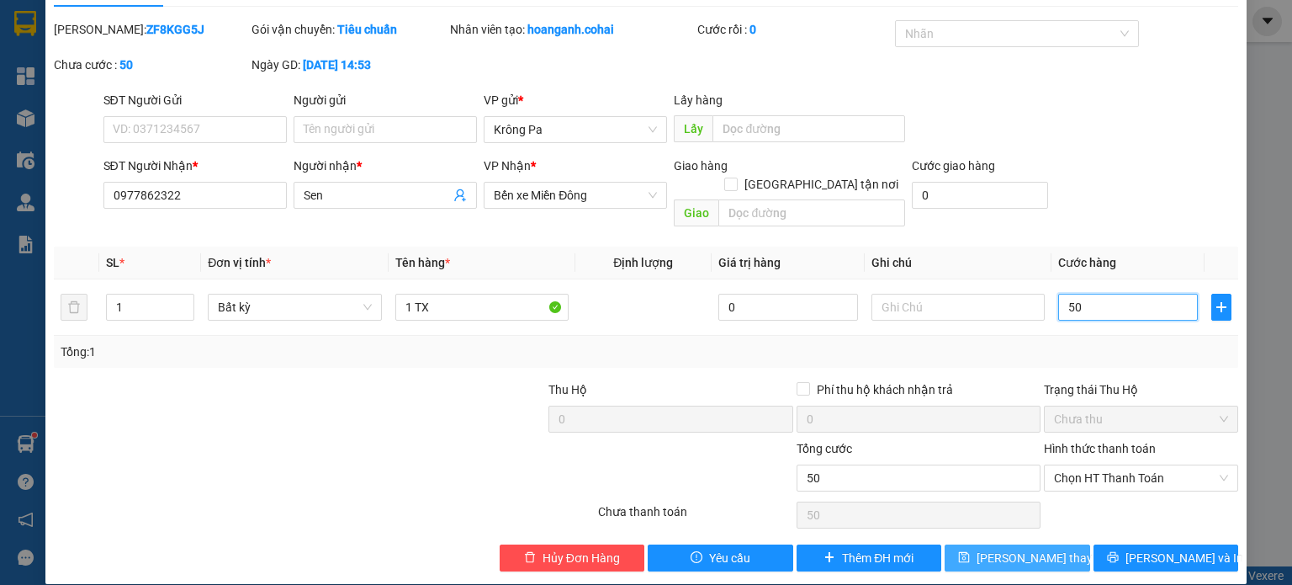
type input "50"
type input "50.000"
click at [1012, 549] on span "[PERSON_NAME] thay đổi" at bounding box center [1044, 558] width 135 height 19
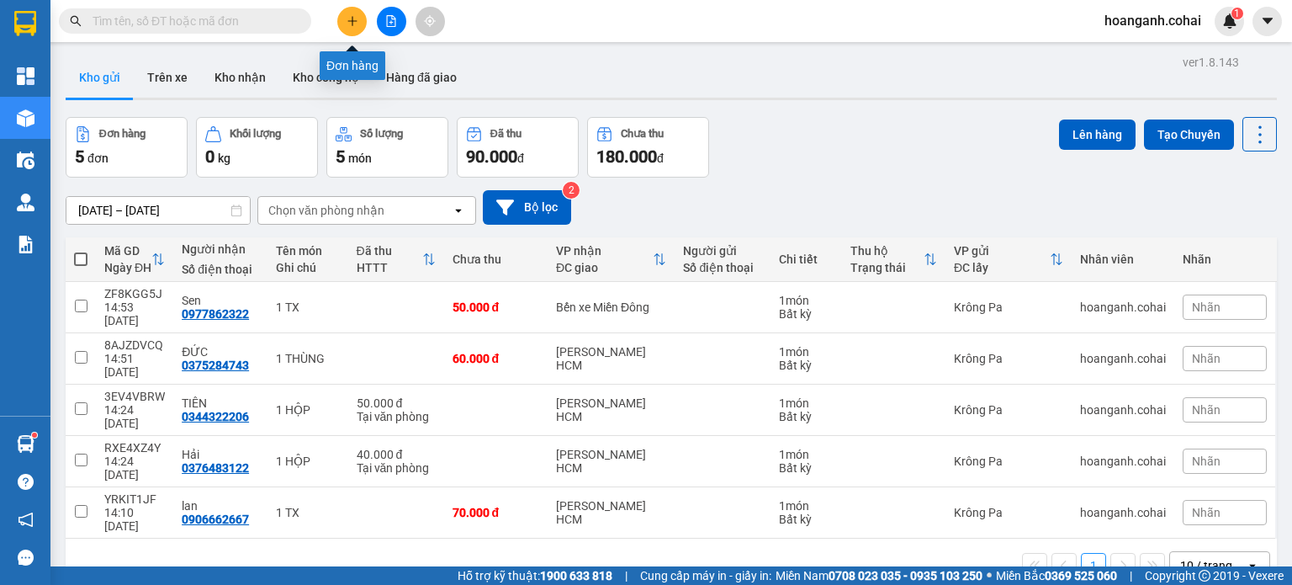
click at [353, 19] on icon "plus" at bounding box center [353, 21] width 12 height 12
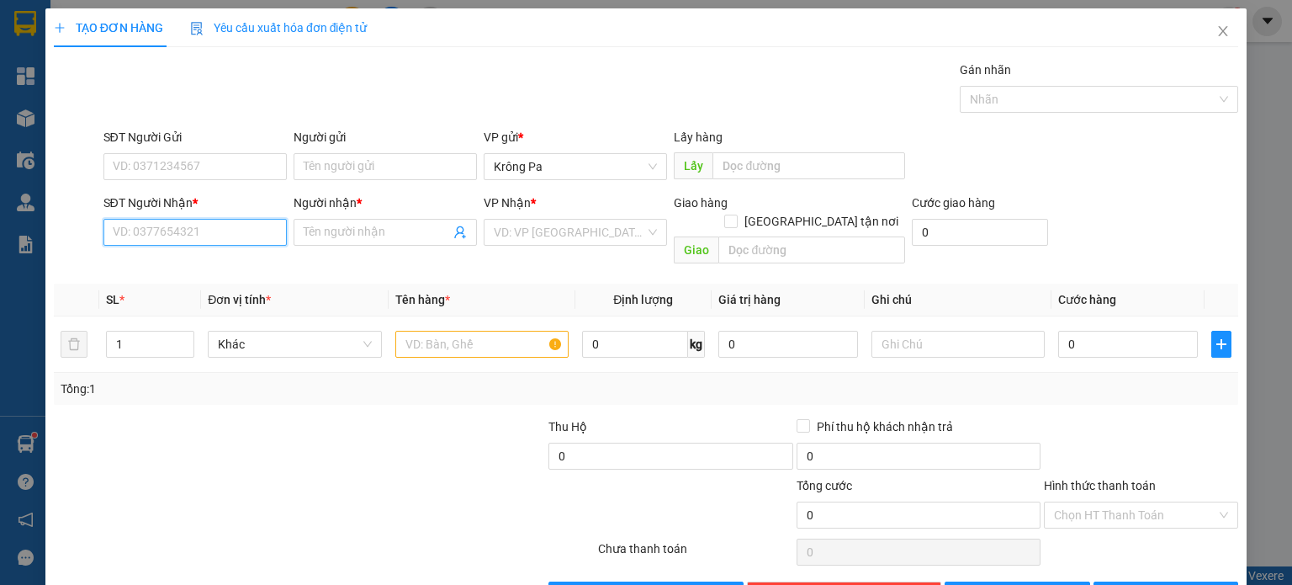
click at [211, 228] on input "SĐT Người Nhận *" at bounding box center [194, 232] width 183 height 27
type input "0963700656"
click at [315, 234] on input "Người nhận *" at bounding box center [377, 232] width 146 height 19
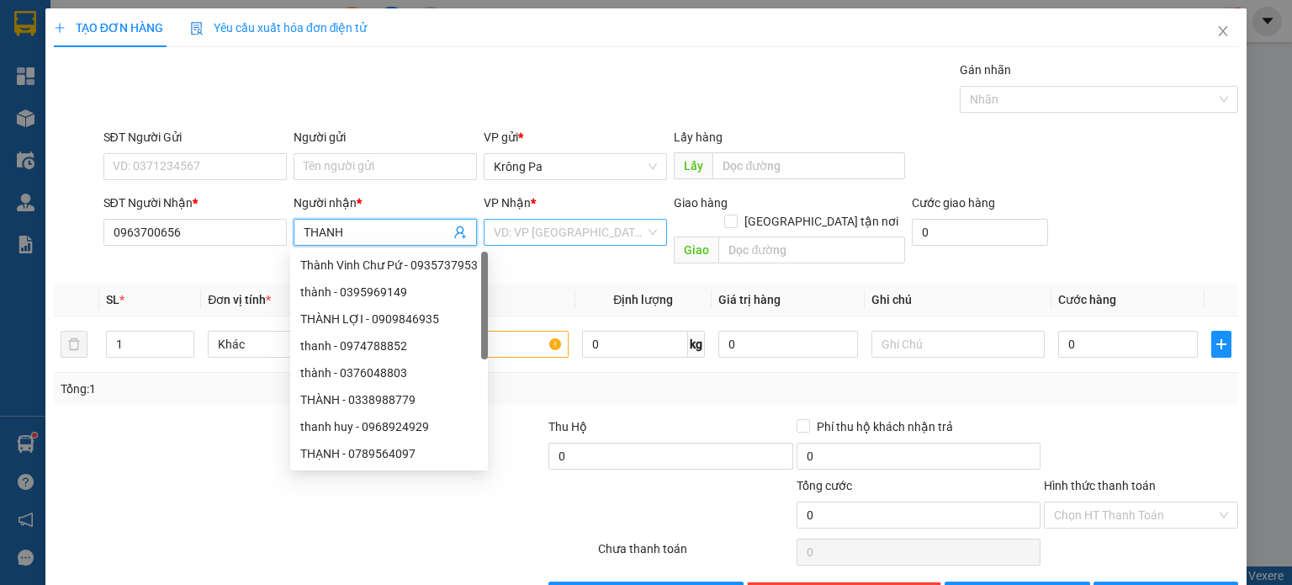
type input "THANH"
click at [525, 223] on input "search" at bounding box center [569, 232] width 151 height 25
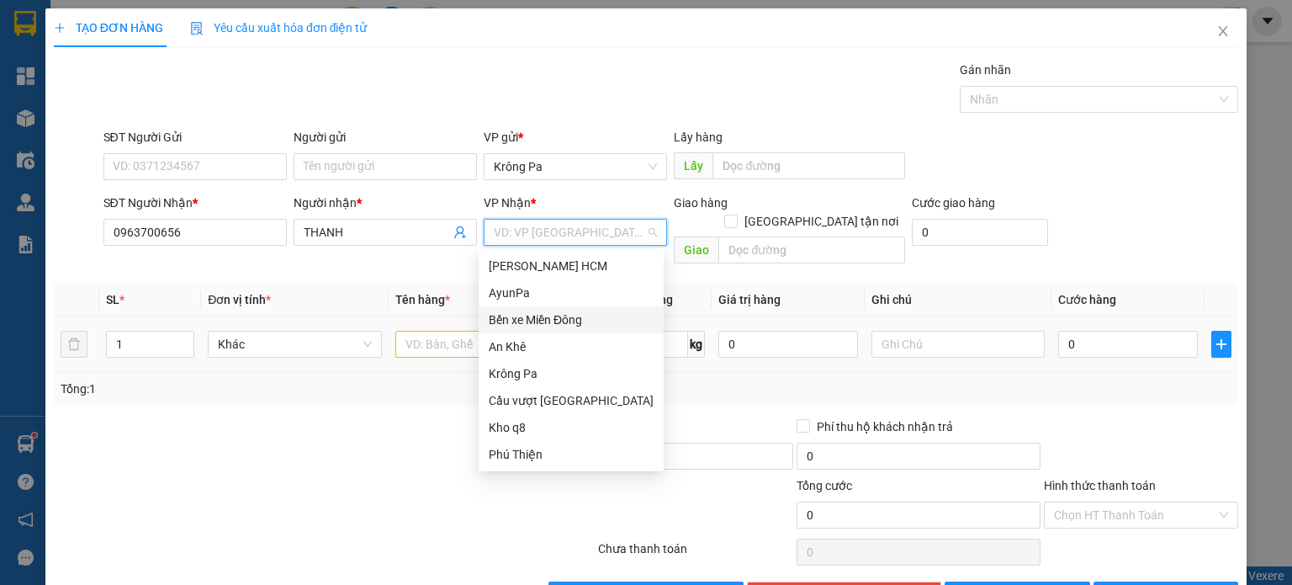
drag, startPoint x: 565, startPoint y: 325, endPoint x: 452, endPoint y: 342, distance: 114.0
click at [559, 323] on div "Bến xe Miền Đông" at bounding box center [571, 319] width 165 height 19
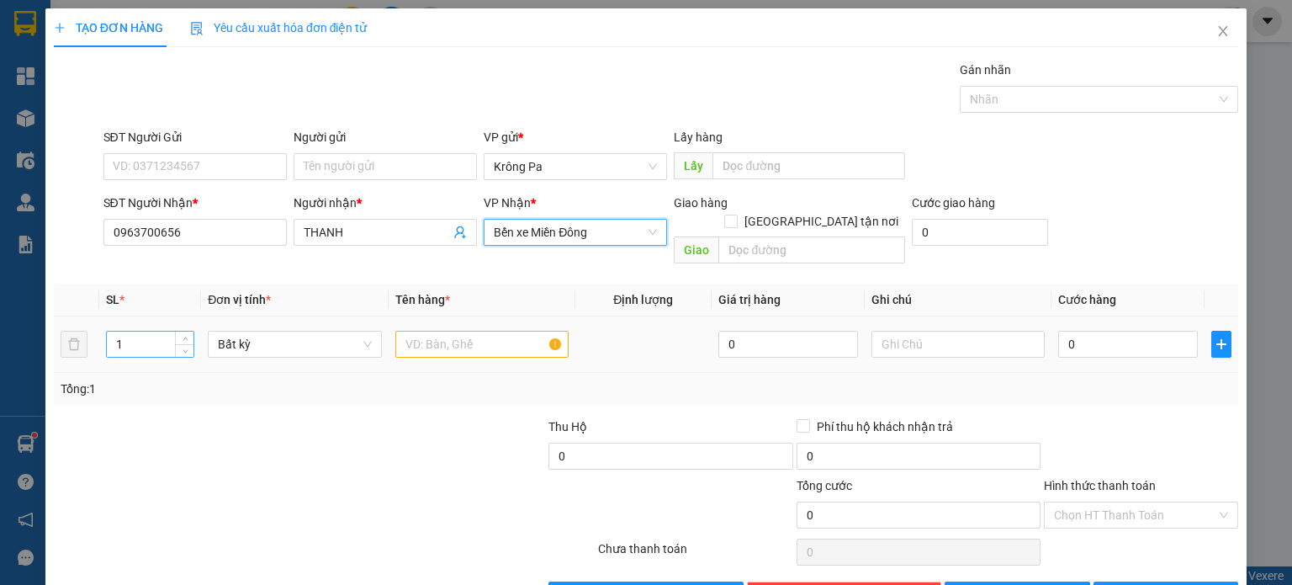
click at [156, 331] on input "1" at bounding box center [150, 343] width 87 height 25
type input "2"
click at [415, 331] on input "text" at bounding box center [481, 344] width 173 height 27
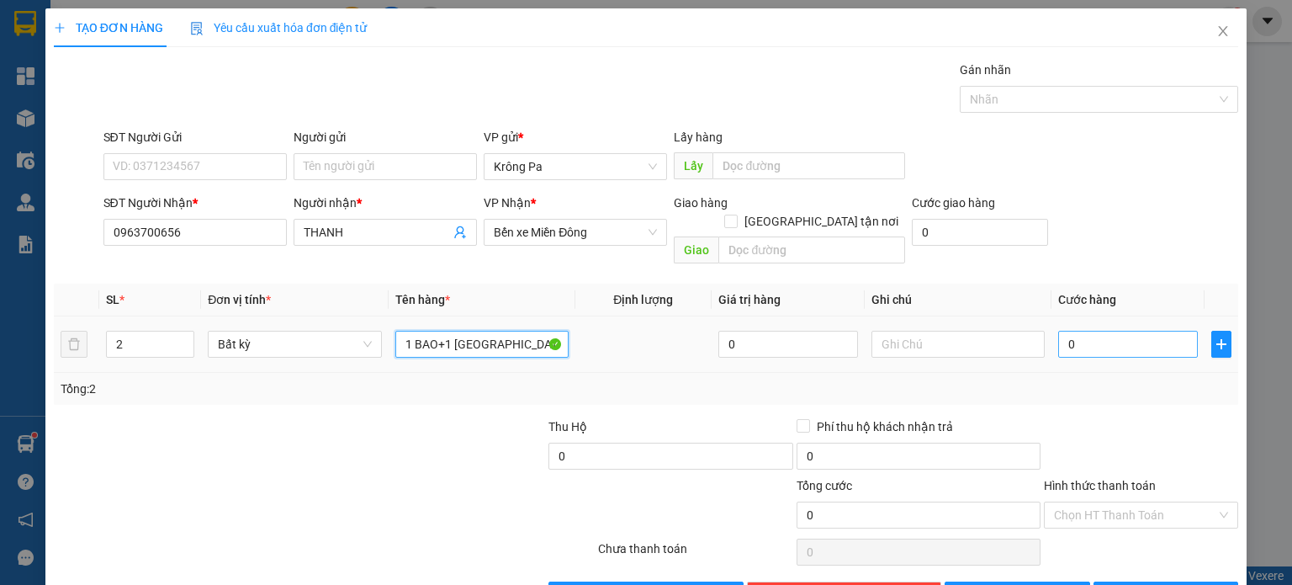
type input "1 BAO+1 TX"
click at [1107, 331] on input "0" at bounding box center [1128, 344] width 140 height 27
type input "9"
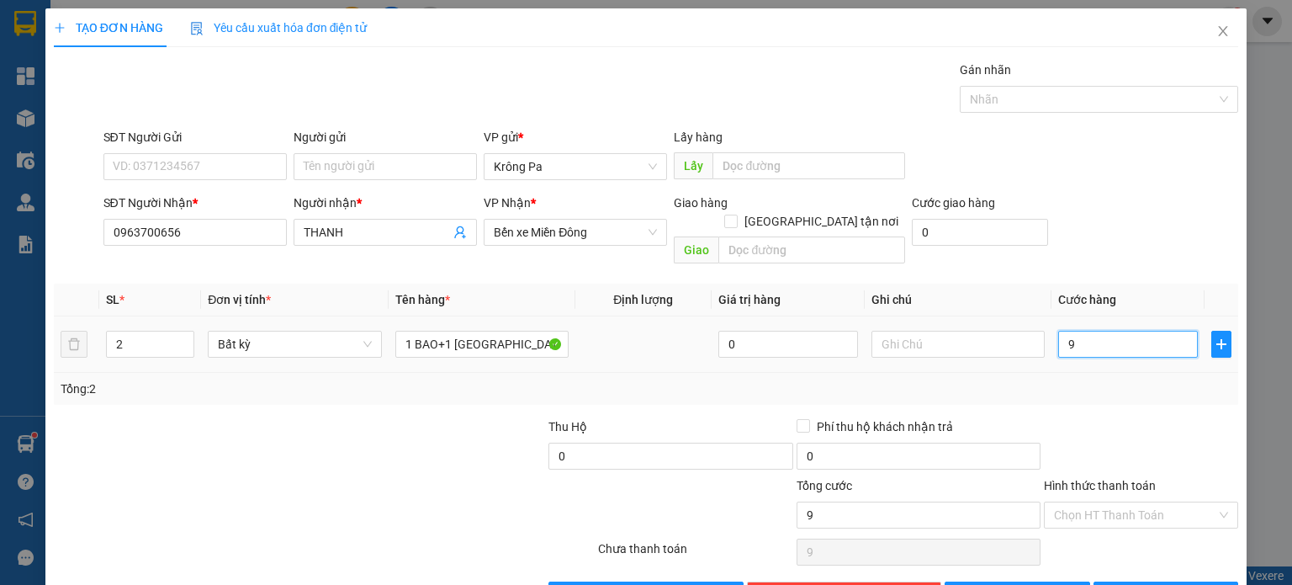
type input "90"
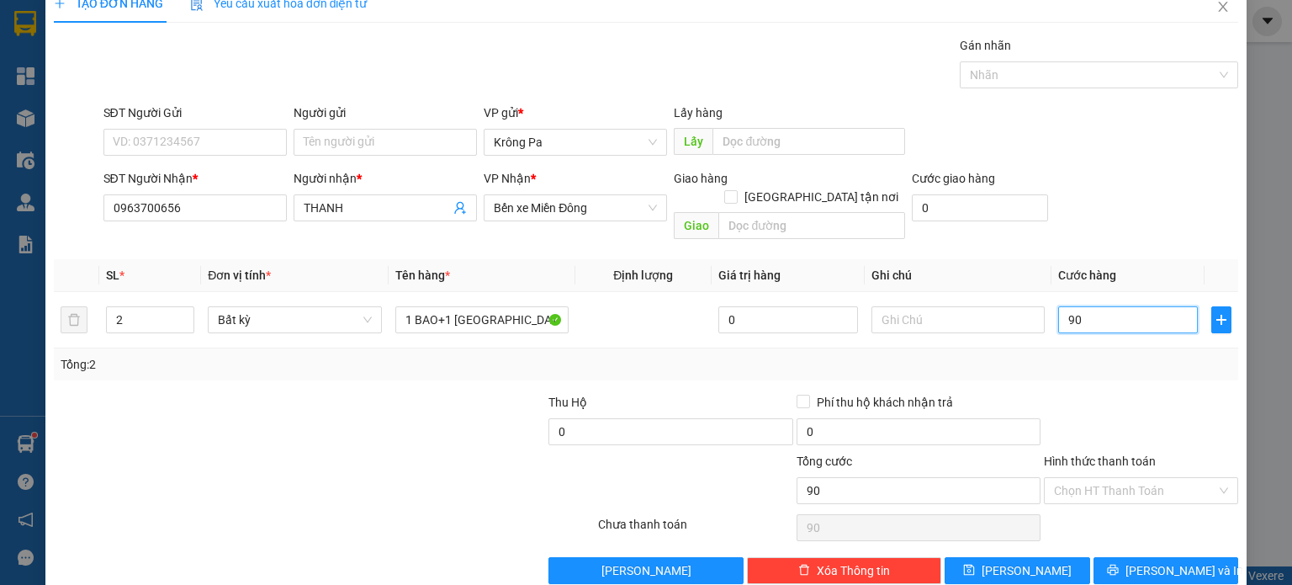
scroll to position [36, 0]
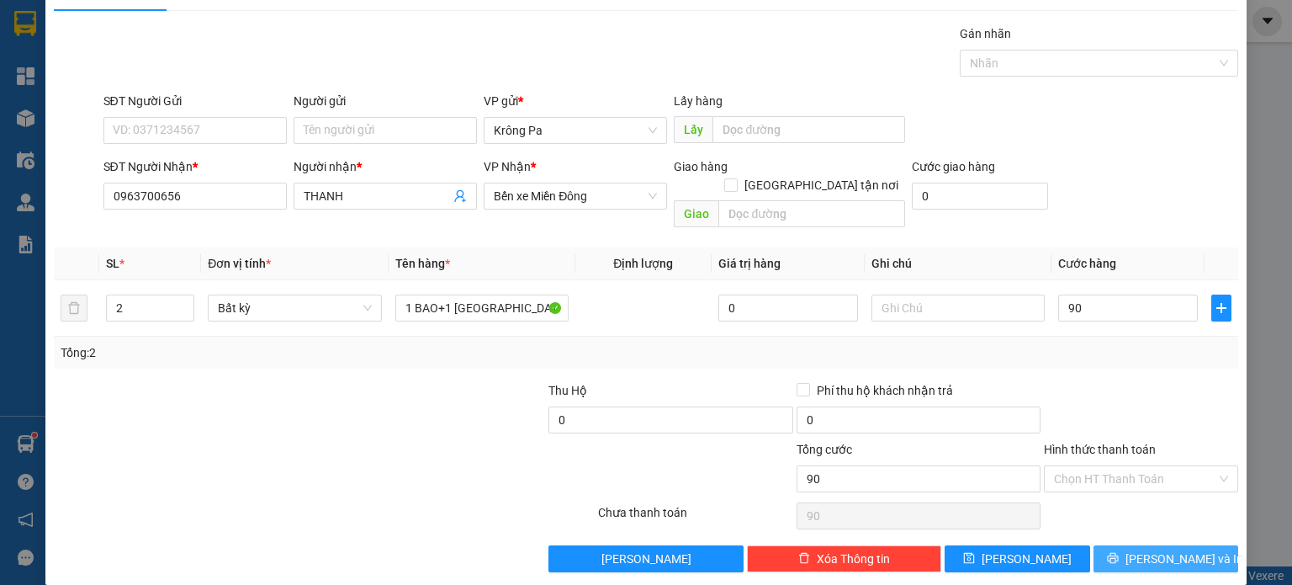
type input "90.000"
click at [1137, 545] on button "[PERSON_NAME] và In" at bounding box center [1167, 558] width 146 height 27
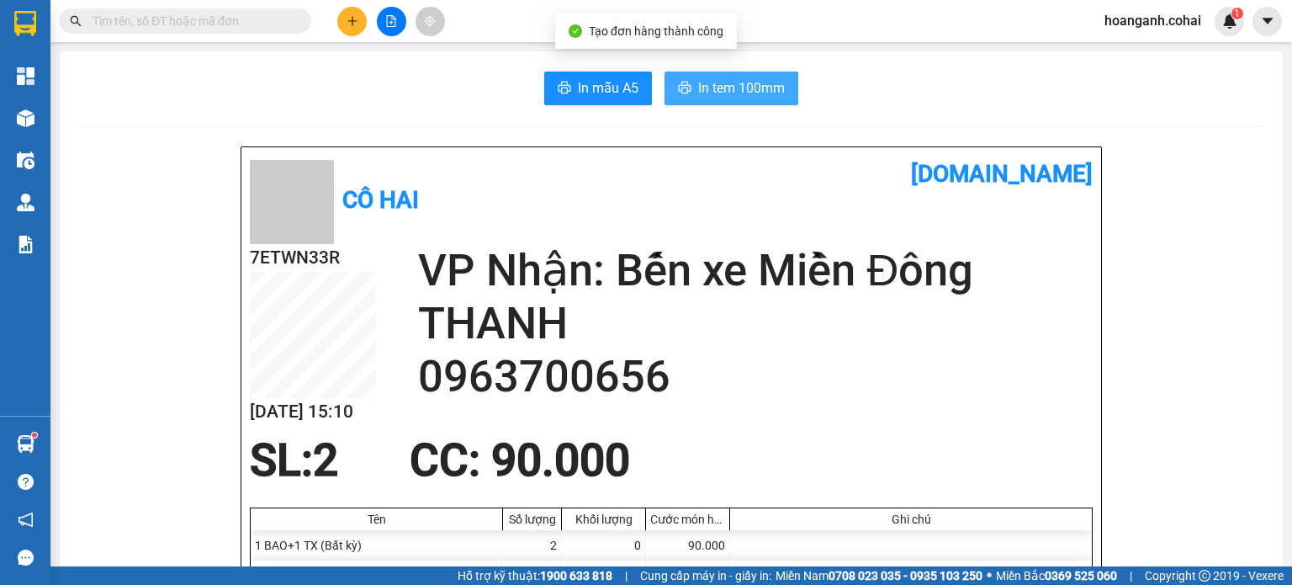
click at [734, 80] on span "In tem 100mm" at bounding box center [741, 87] width 87 height 21
click at [730, 78] on span "In tem 100mm" at bounding box center [741, 87] width 87 height 21
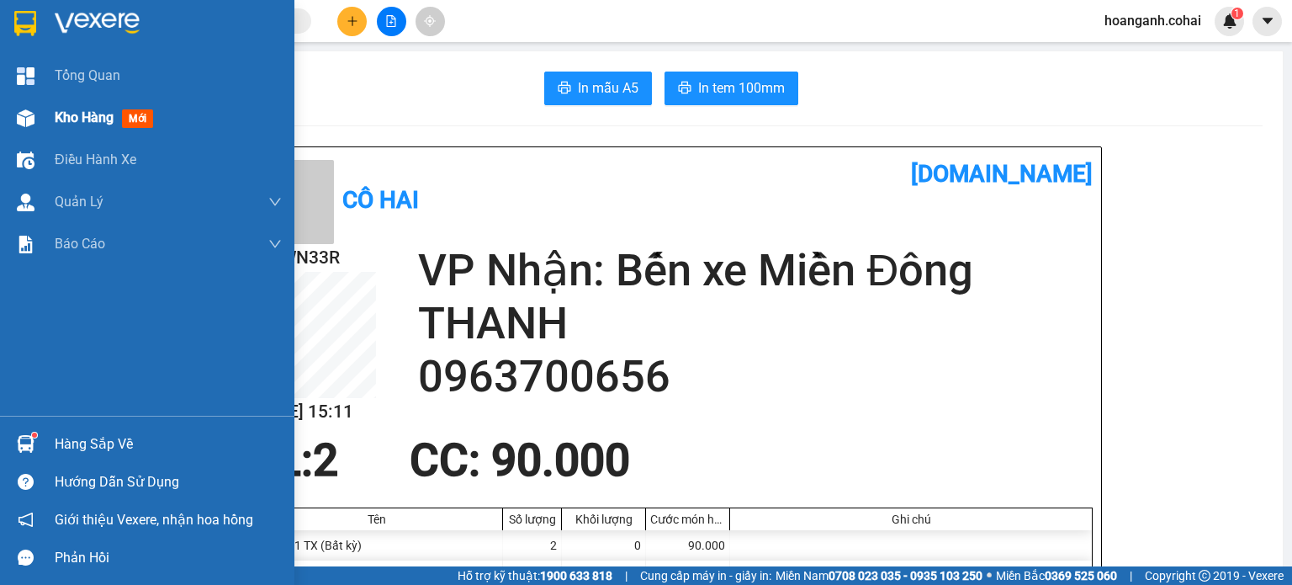
click at [66, 120] on span "Kho hàng" at bounding box center [84, 117] width 59 height 16
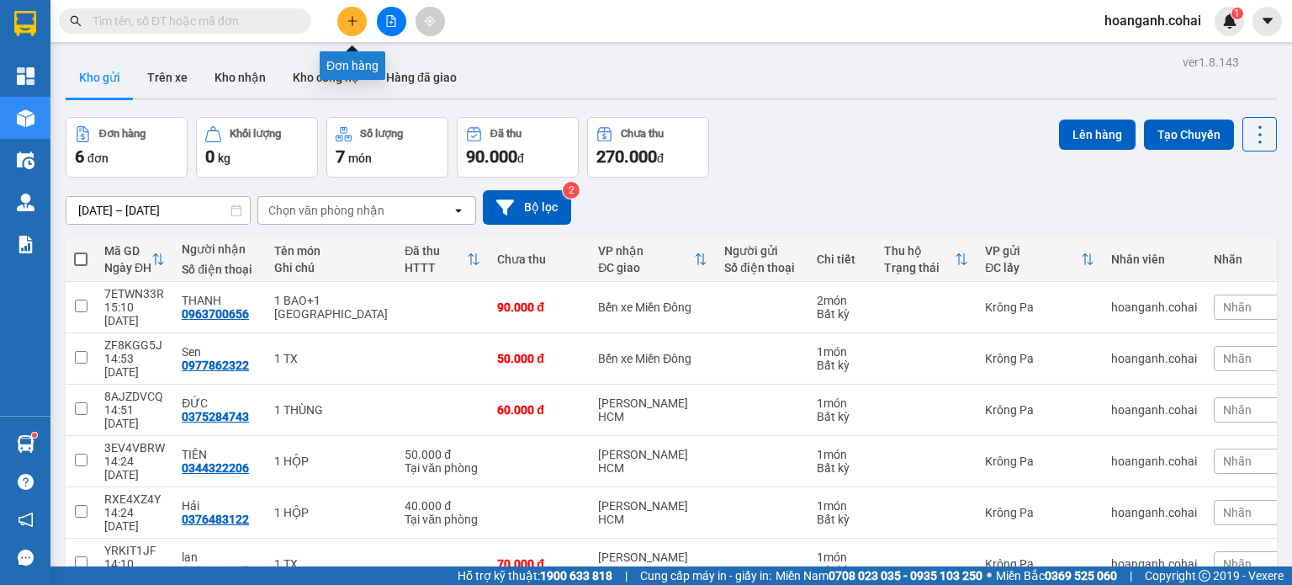
click at [347, 31] on button at bounding box center [351, 21] width 29 height 29
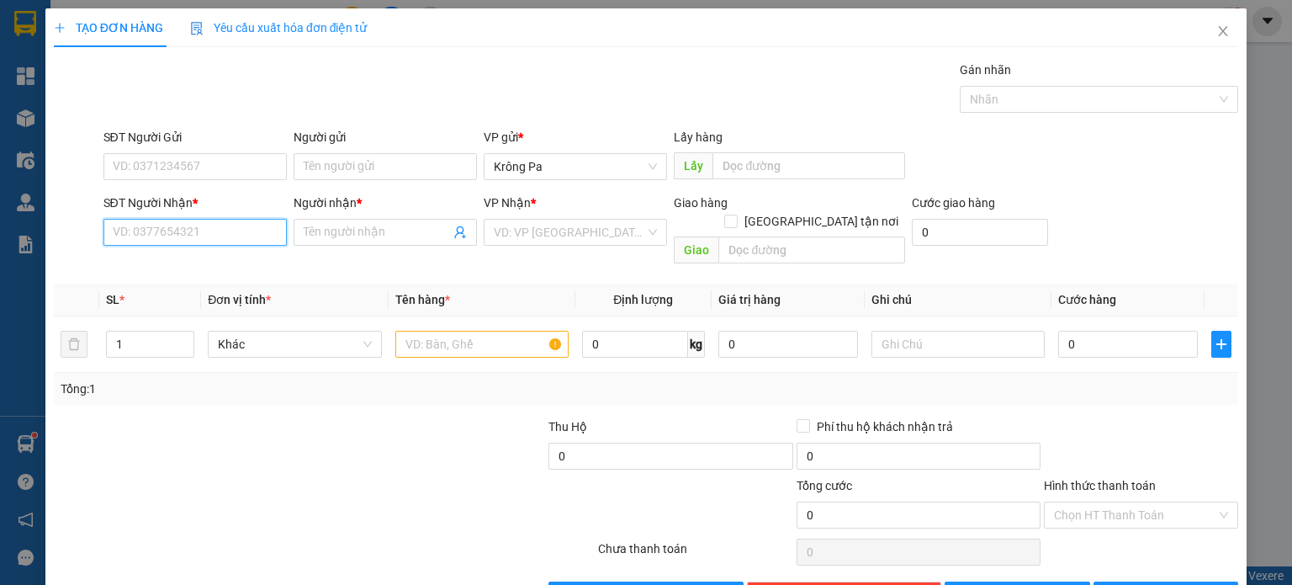
click at [199, 228] on input "SĐT Người Nhận *" at bounding box center [194, 232] width 183 height 27
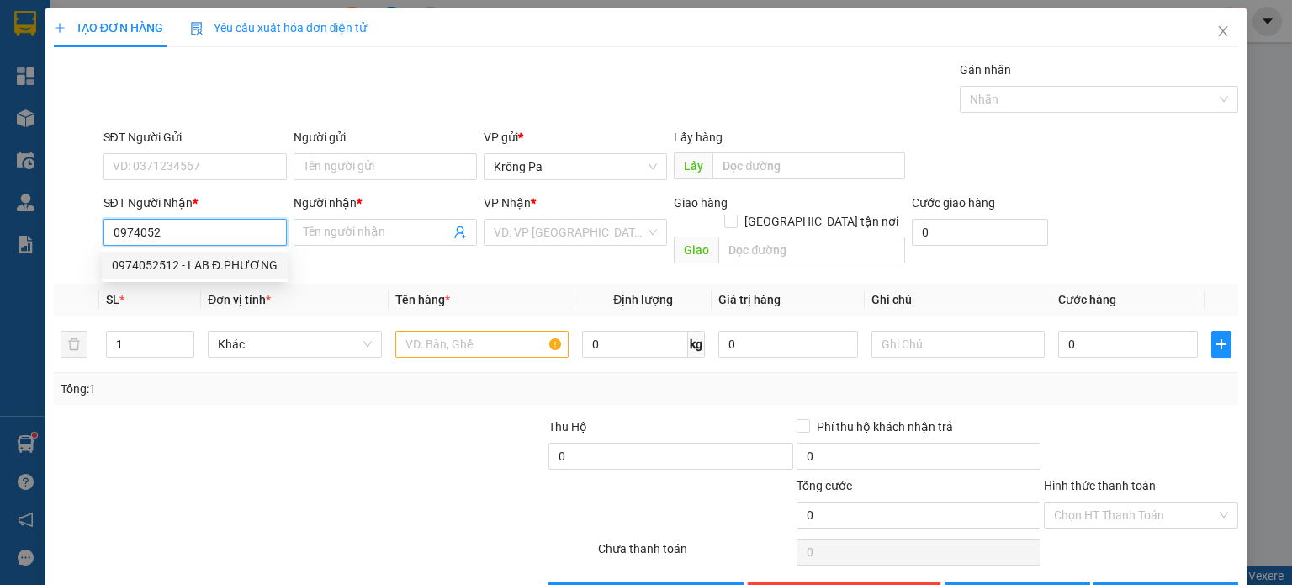
click at [178, 267] on div "0974052512 - LAB Đ.PHƯƠNG" at bounding box center [195, 265] width 166 height 19
type input "0974052512"
type input "LAB Đ.PHƯƠNG"
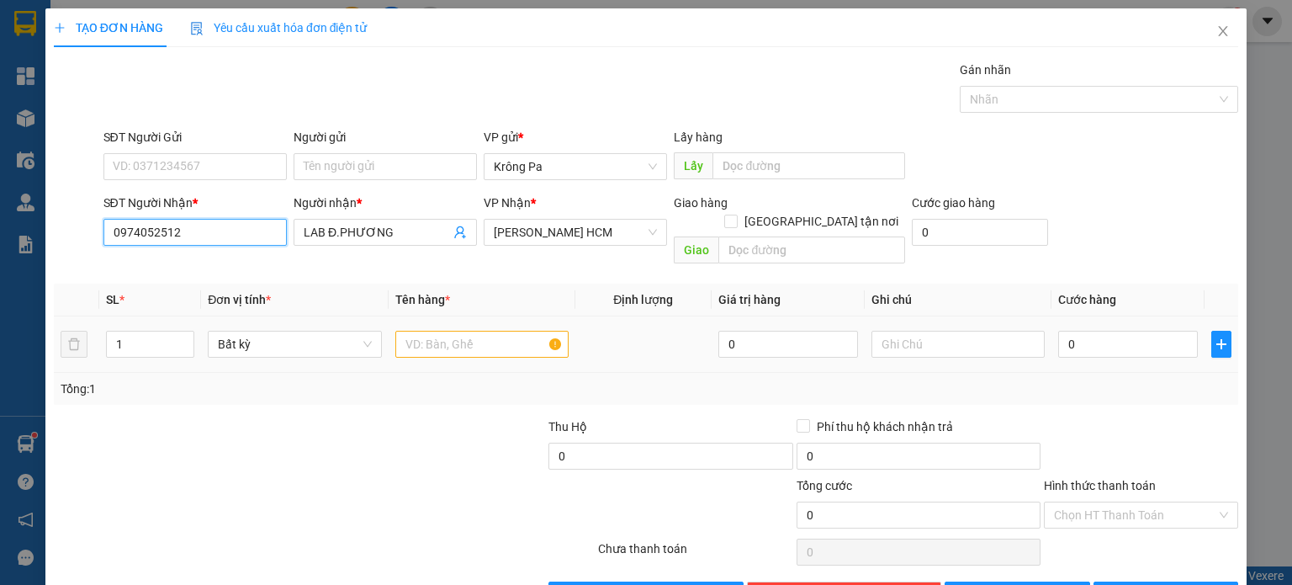
type input "0974052512"
click at [472, 331] on input "text" at bounding box center [481, 344] width 173 height 27
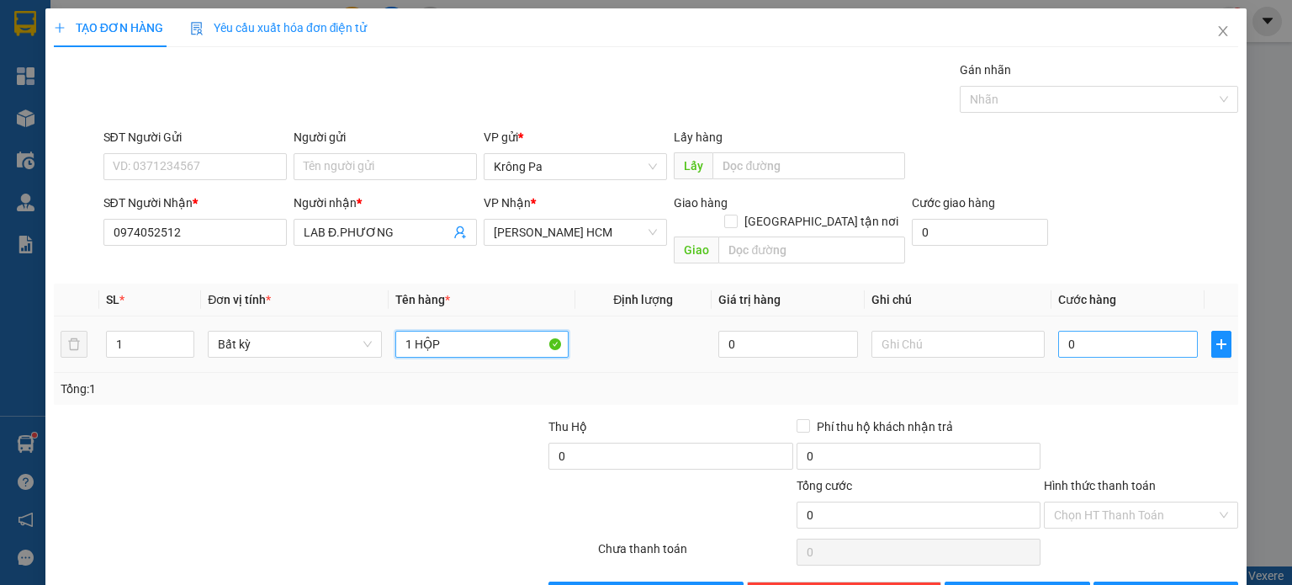
type input "1 HỘP"
click at [1082, 331] on input "0" at bounding box center [1128, 344] width 140 height 27
type input "4"
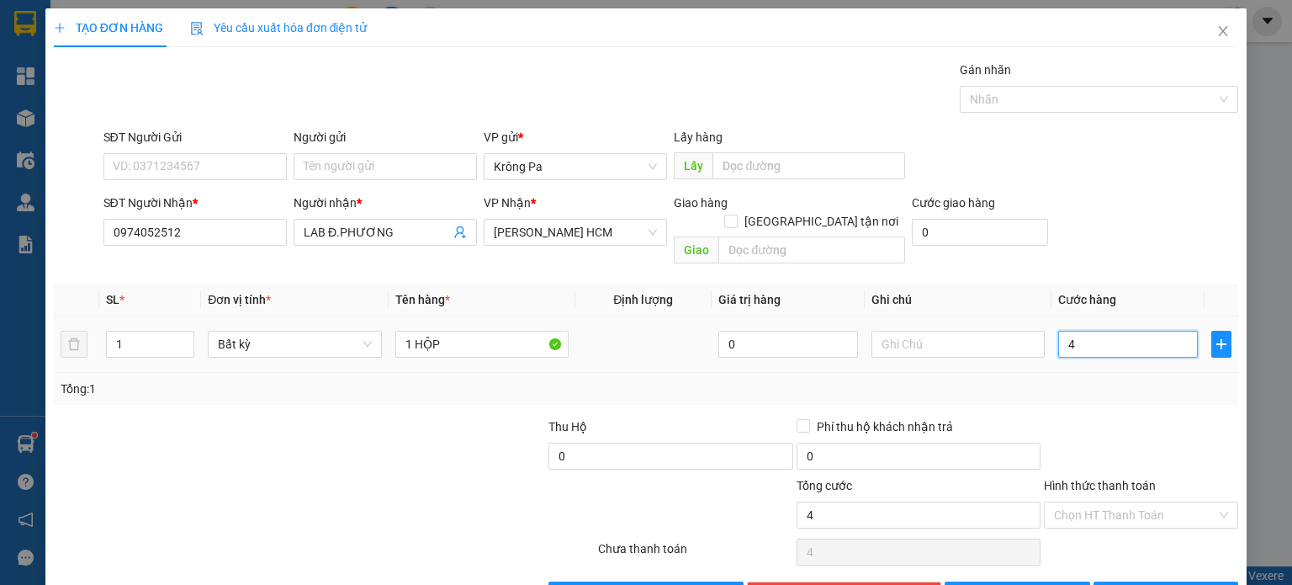
type input "40"
click at [1146, 584] on span "[PERSON_NAME] và In" at bounding box center [1185, 595] width 118 height 19
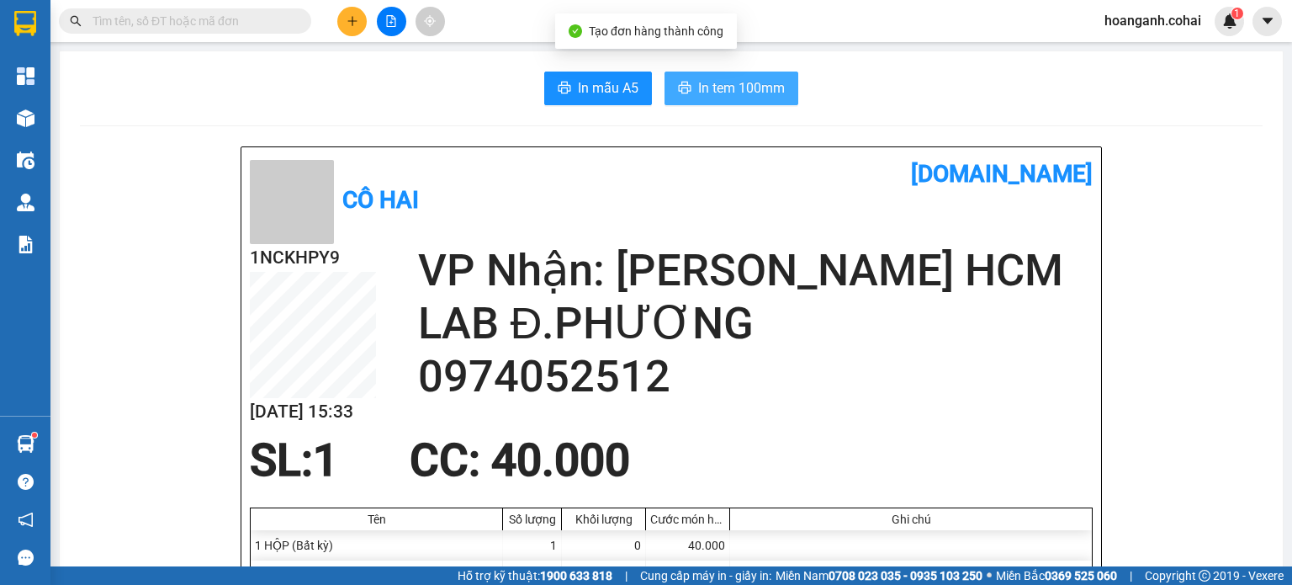
click at [707, 89] on span "In tem 100mm" at bounding box center [741, 87] width 87 height 21
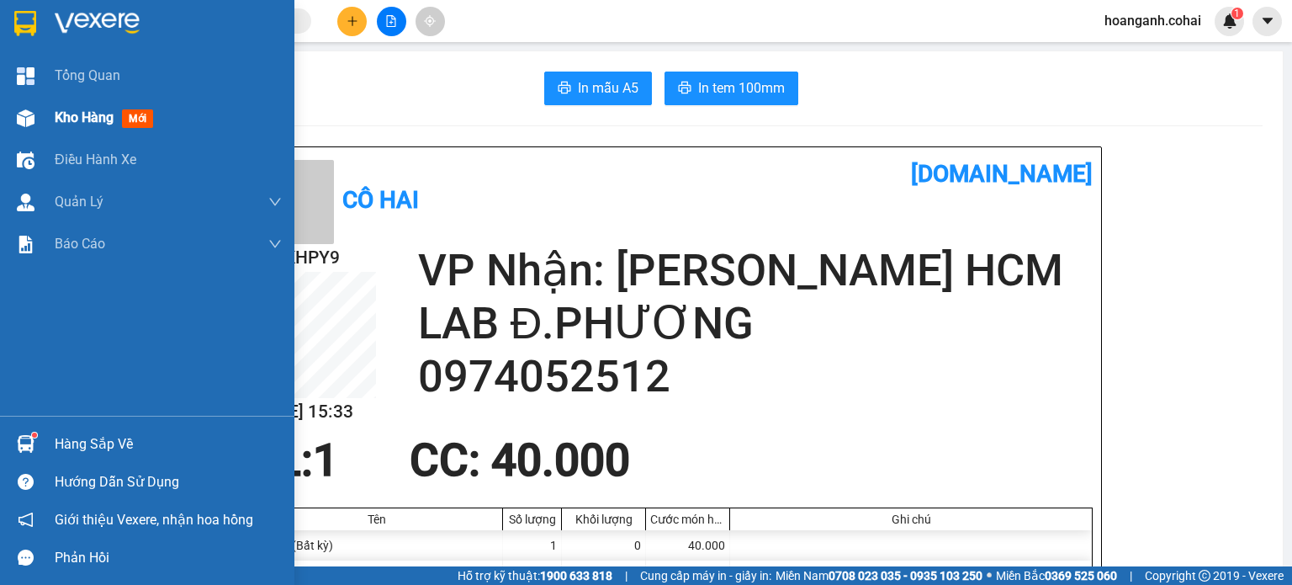
click at [74, 127] on div "Kho hàng mới" at bounding box center [107, 117] width 105 height 21
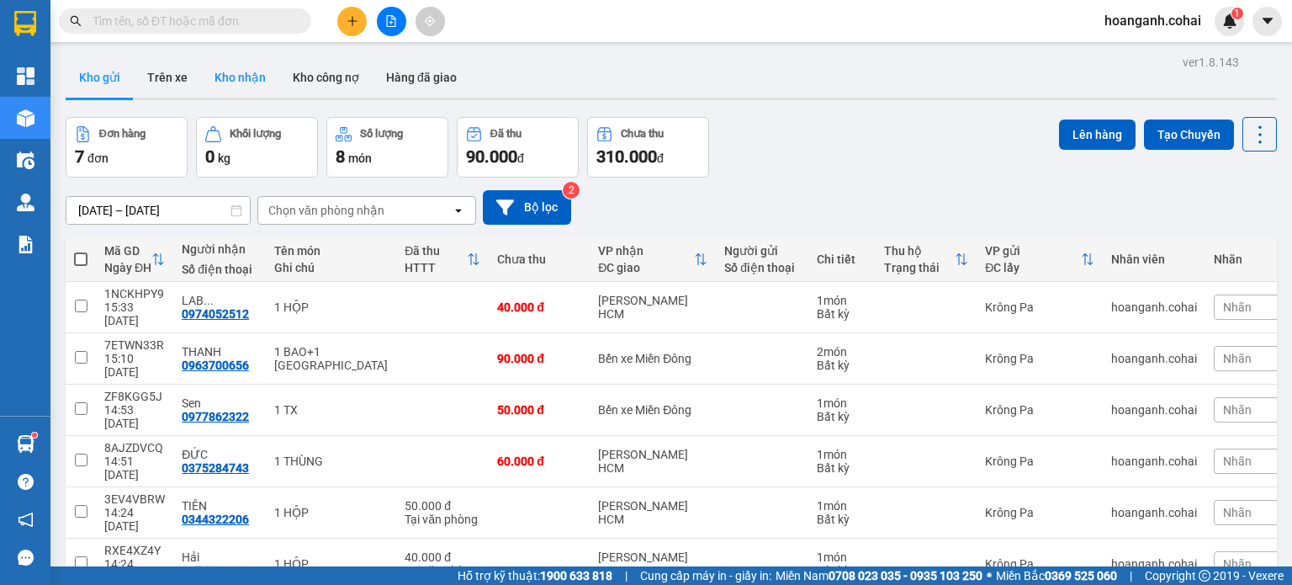
click at [257, 79] on button "Kho nhận" at bounding box center [240, 77] width 78 height 40
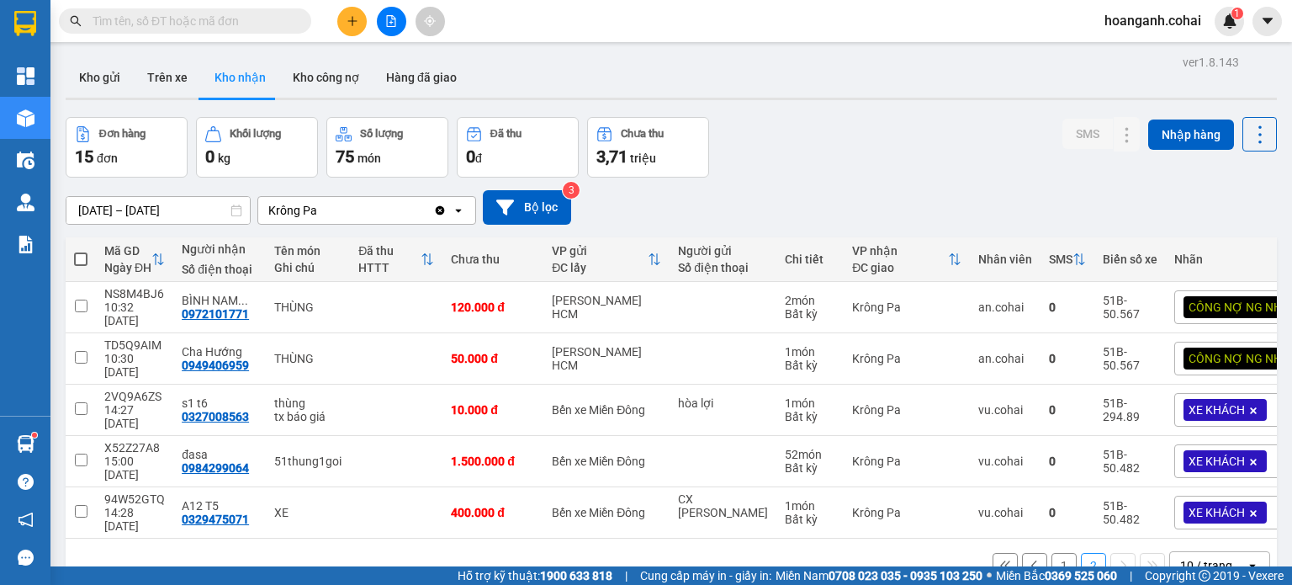
click at [1057, 553] on button "1" at bounding box center [1064, 565] width 25 height 25
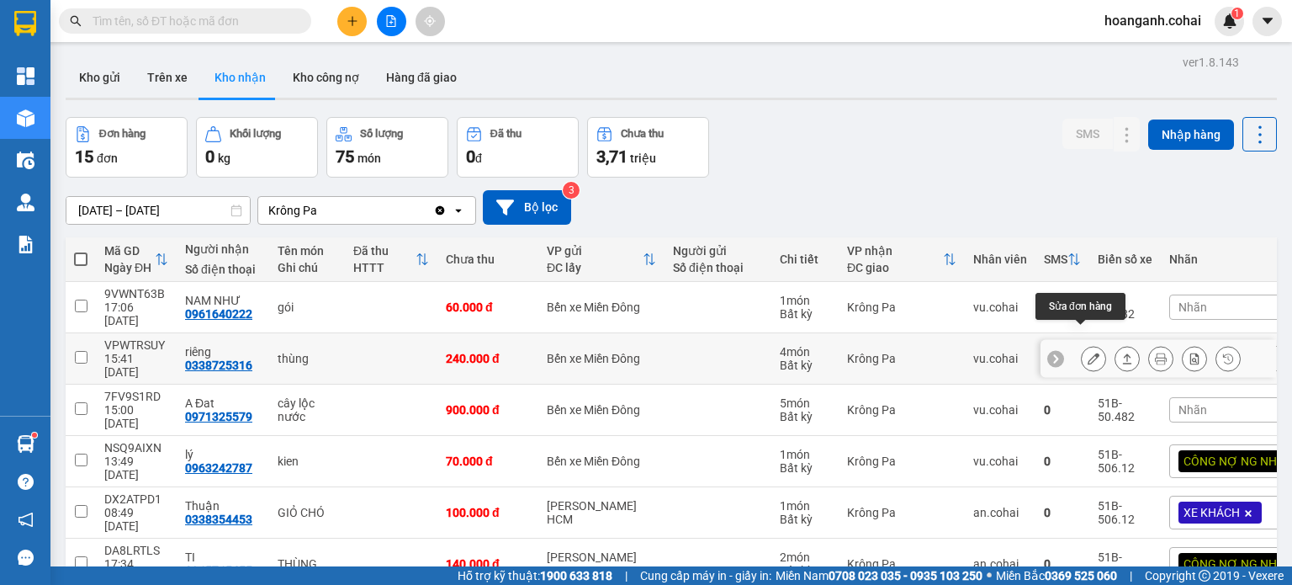
click at [1088, 353] on icon at bounding box center [1094, 359] width 12 height 12
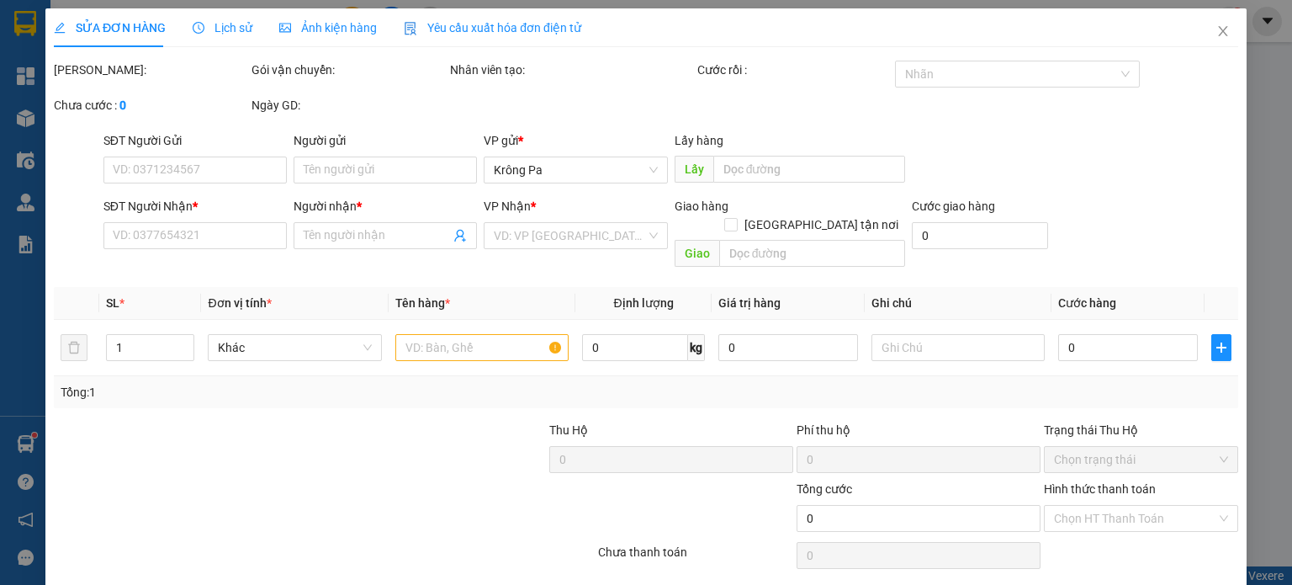
type input "0338725316"
type input "riêng"
type input "240.000"
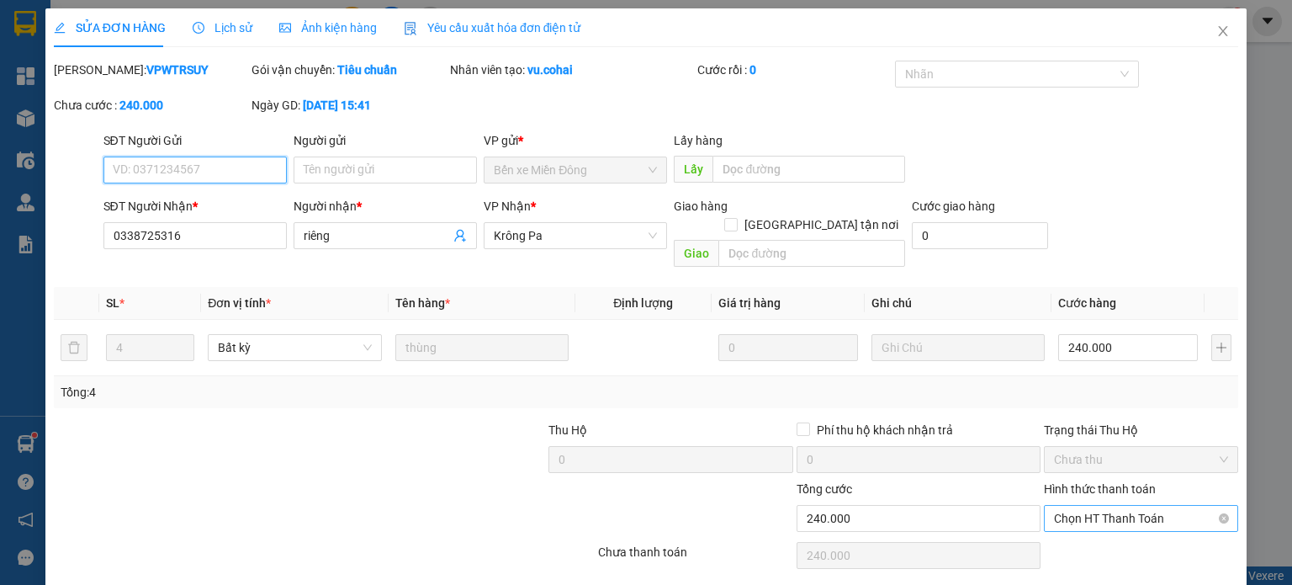
click at [1118, 512] on div "Chọn HT Thanh Toán" at bounding box center [1141, 518] width 194 height 27
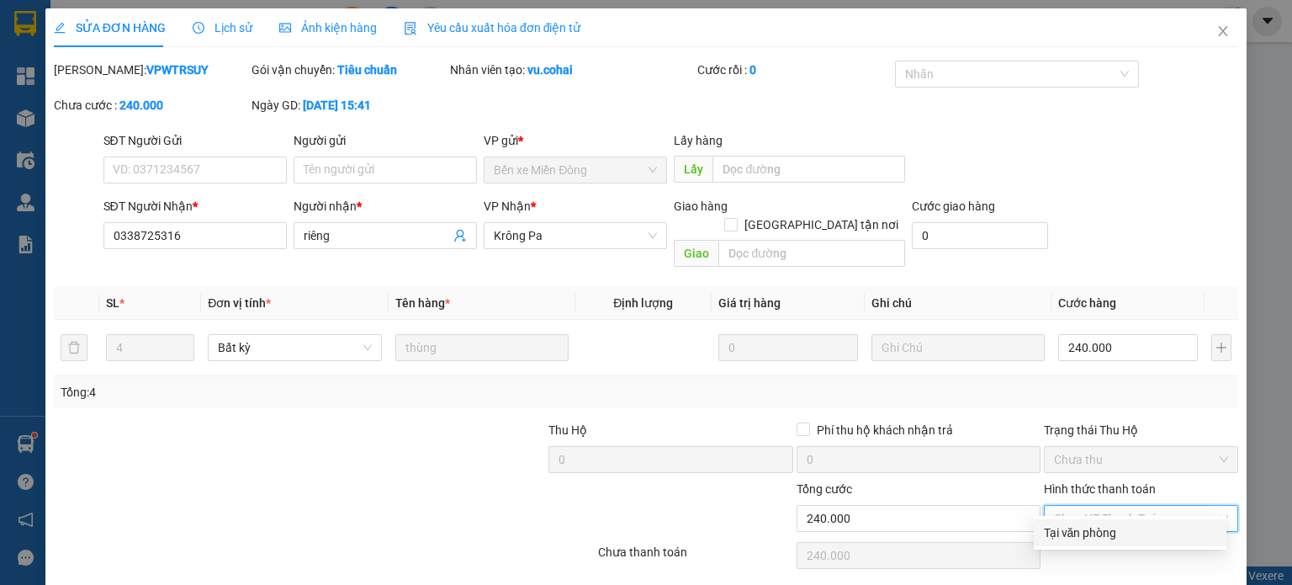
click at [1096, 539] on div "Tại văn phòng" at bounding box center [1130, 532] width 172 height 19
type input "0"
drag, startPoint x: 689, startPoint y: 572, endPoint x: 702, endPoint y: 571, distance: 12.6
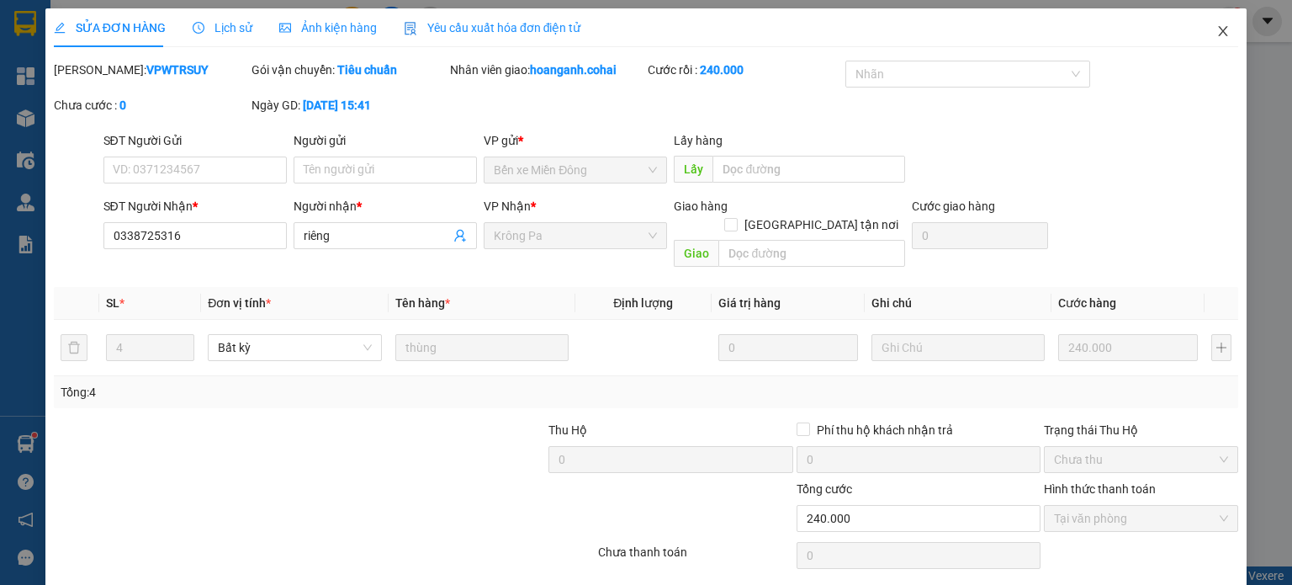
click at [1219, 36] on icon "close" at bounding box center [1223, 31] width 9 height 10
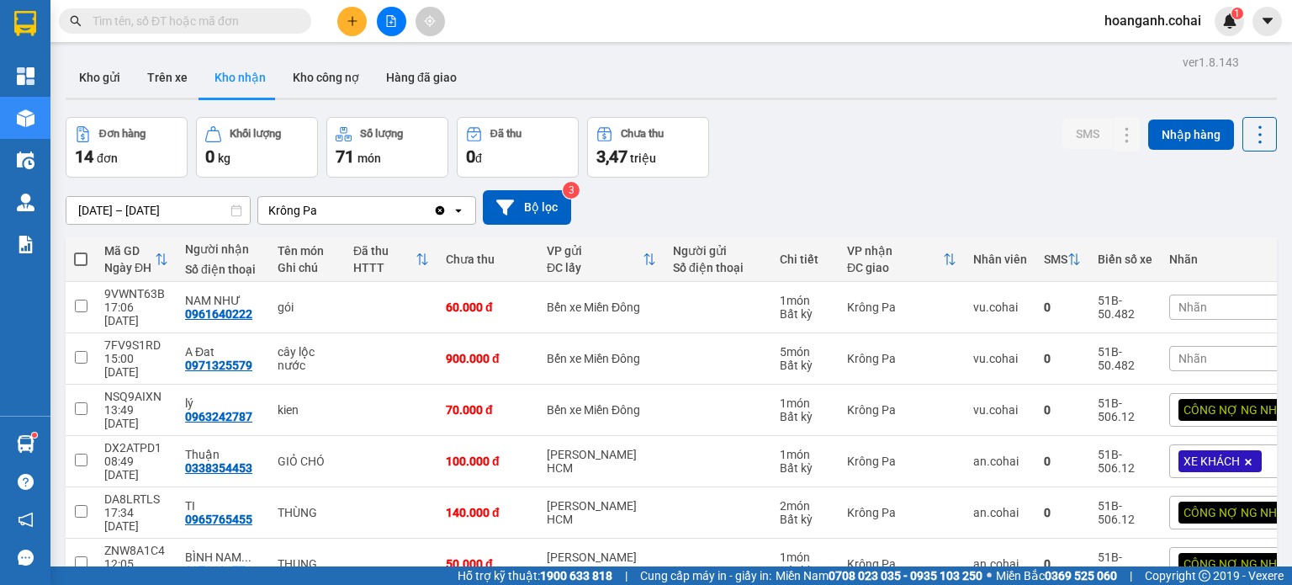
click at [1201, 346] on div "Nhãn" at bounding box center [1242, 358] width 147 height 25
click at [914, 181] on div "[DATE] – [DATE] Press the down arrow key to interact with the calendar and sele…" at bounding box center [671, 208] width 1211 height 60
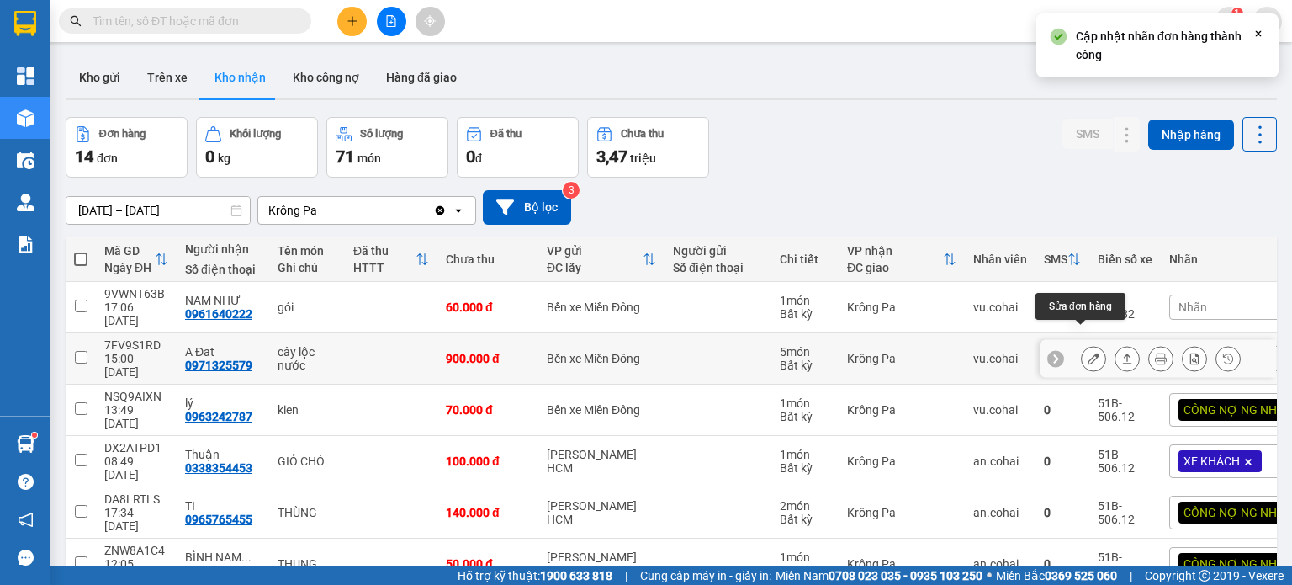
click at [1088, 353] on icon at bounding box center [1094, 359] width 12 height 12
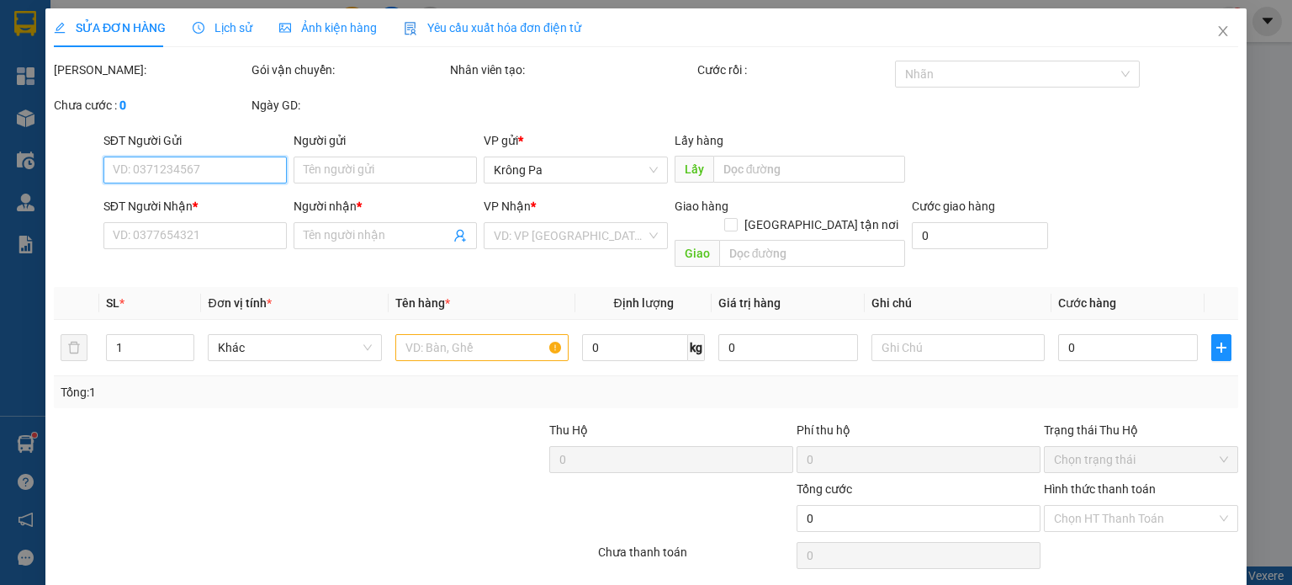
type input "0971325579"
type input "A Đat"
type input "900.000"
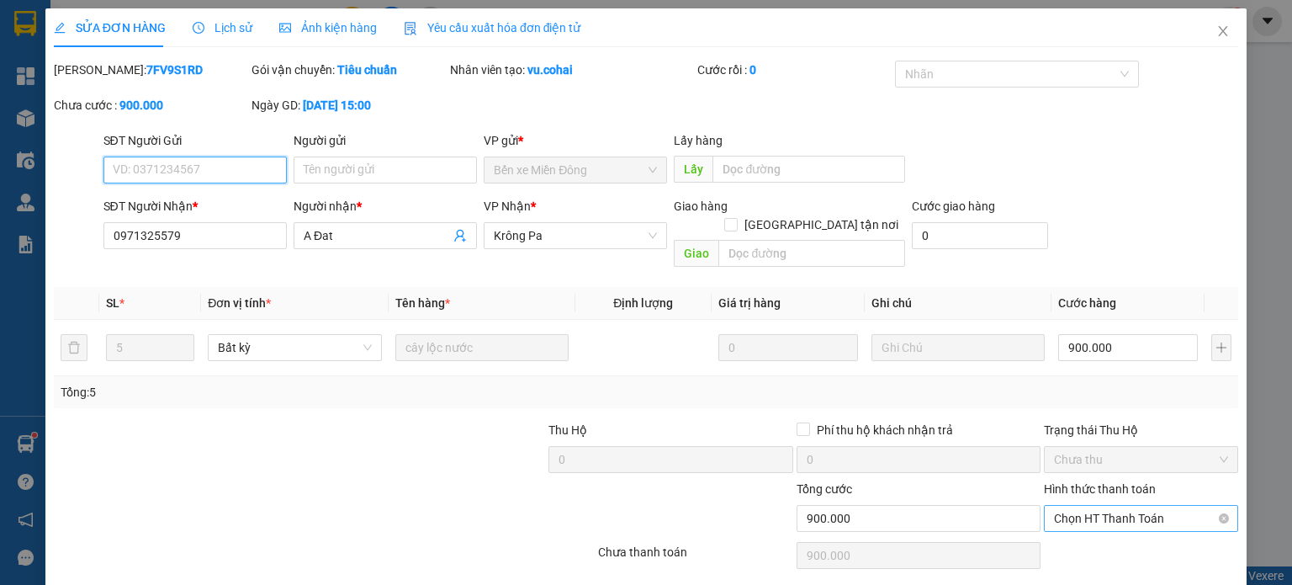
click at [1140, 506] on span "Chọn HT Thanh Toán" at bounding box center [1141, 518] width 174 height 25
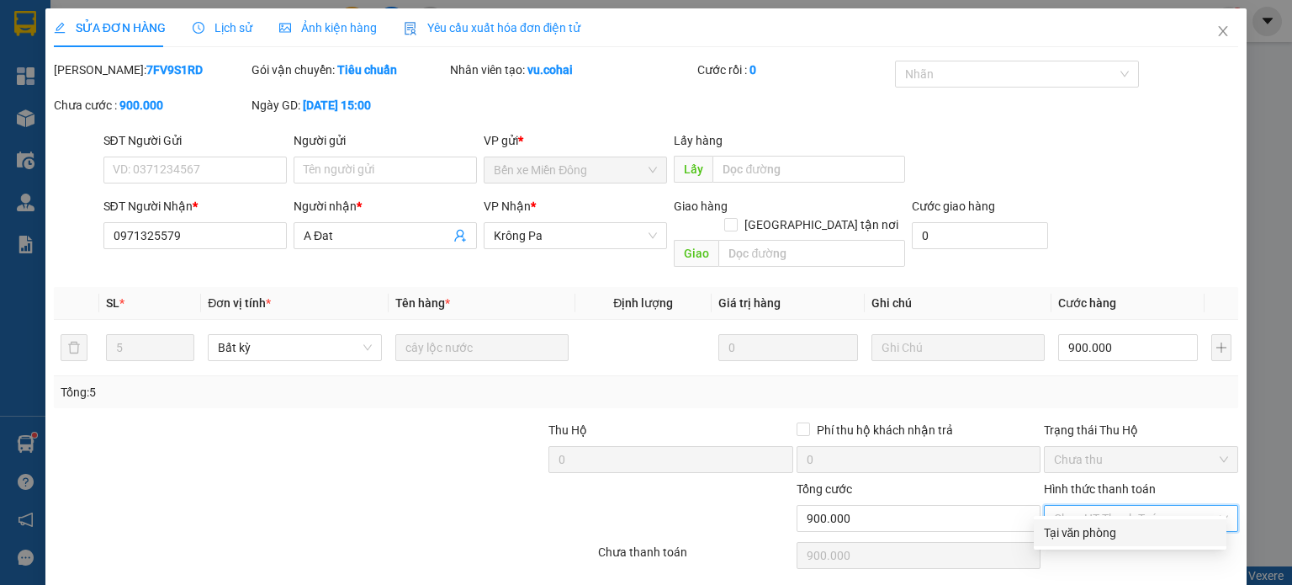
click at [1096, 534] on div "Tại văn phòng" at bounding box center [1130, 532] width 172 height 19
type input "0"
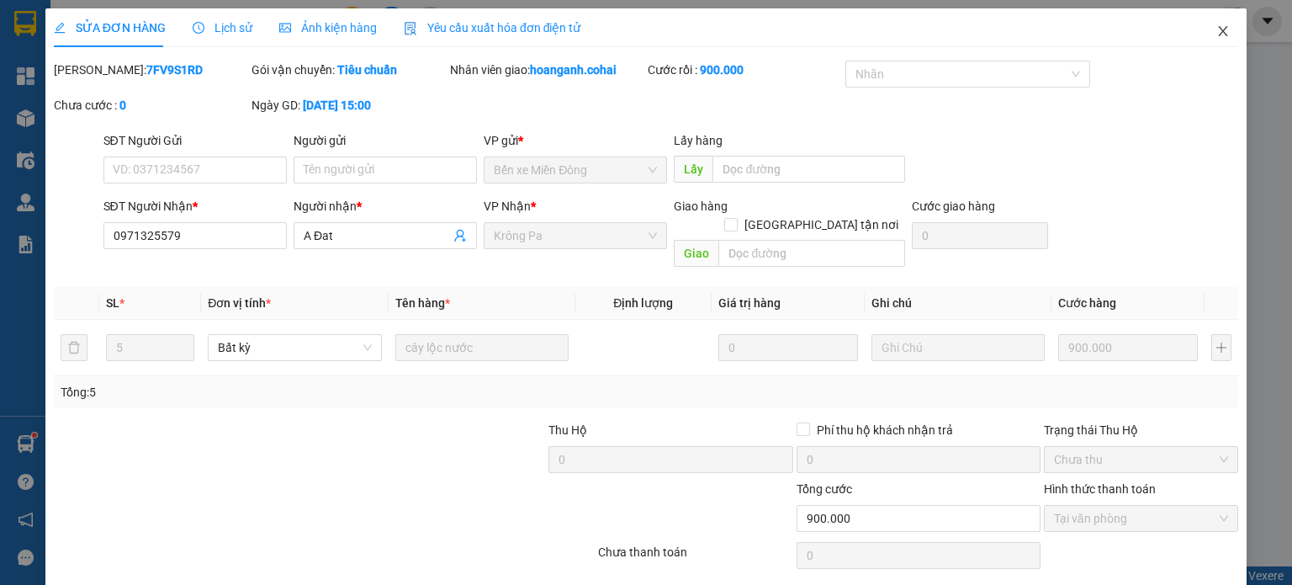
click at [1219, 33] on icon "close" at bounding box center [1223, 31] width 9 height 10
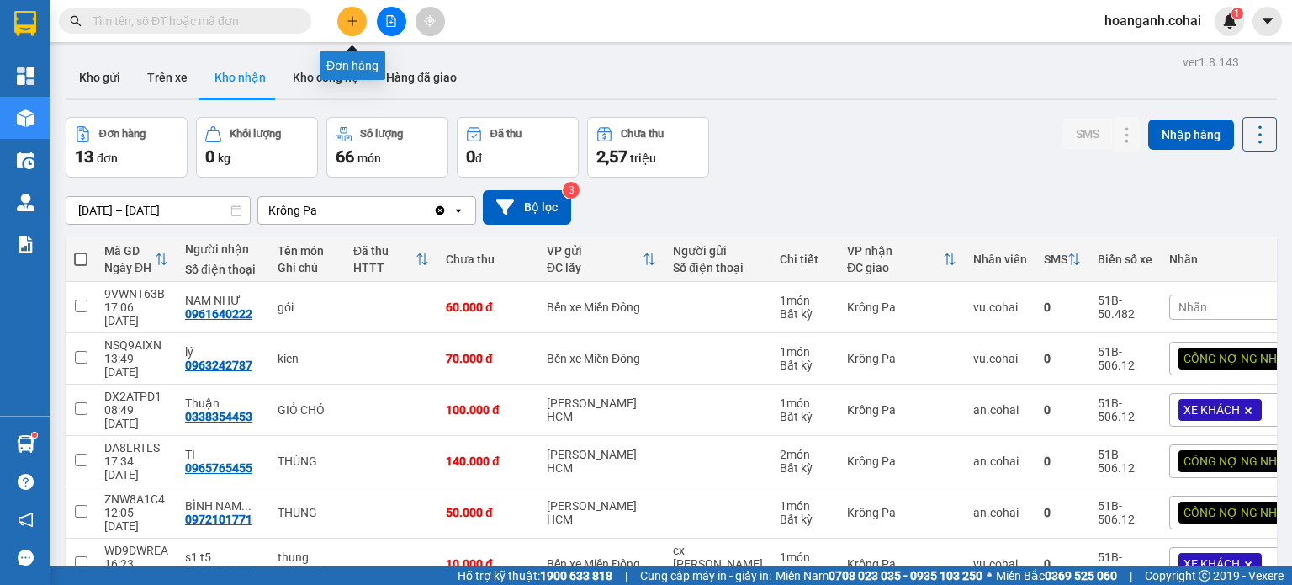
click at [351, 20] on icon "plus" at bounding box center [351, 20] width 9 height 1
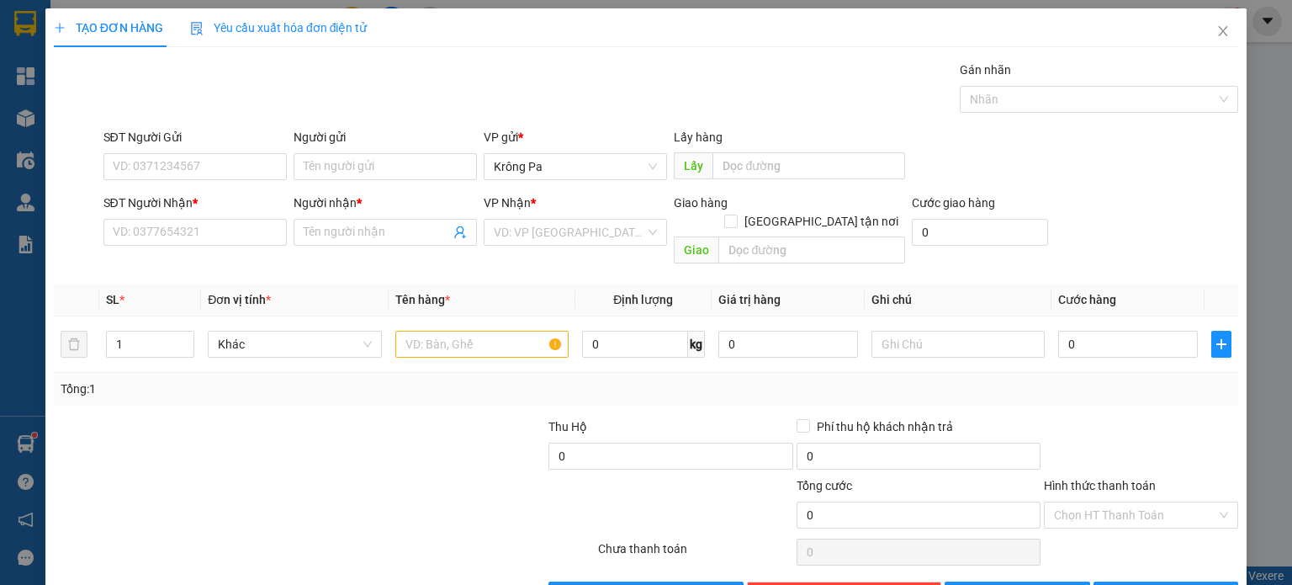
click at [185, 192] on form "SĐT Người Gửi VD: 0371234567 Người gửi Tên người gửi VP gửi * Krông Pa Lấy hàng…" at bounding box center [646, 199] width 1185 height 143
click at [195, 229] on input "SĐT Người Nhận *" at bounding box center [194, 232] width 183 height 27
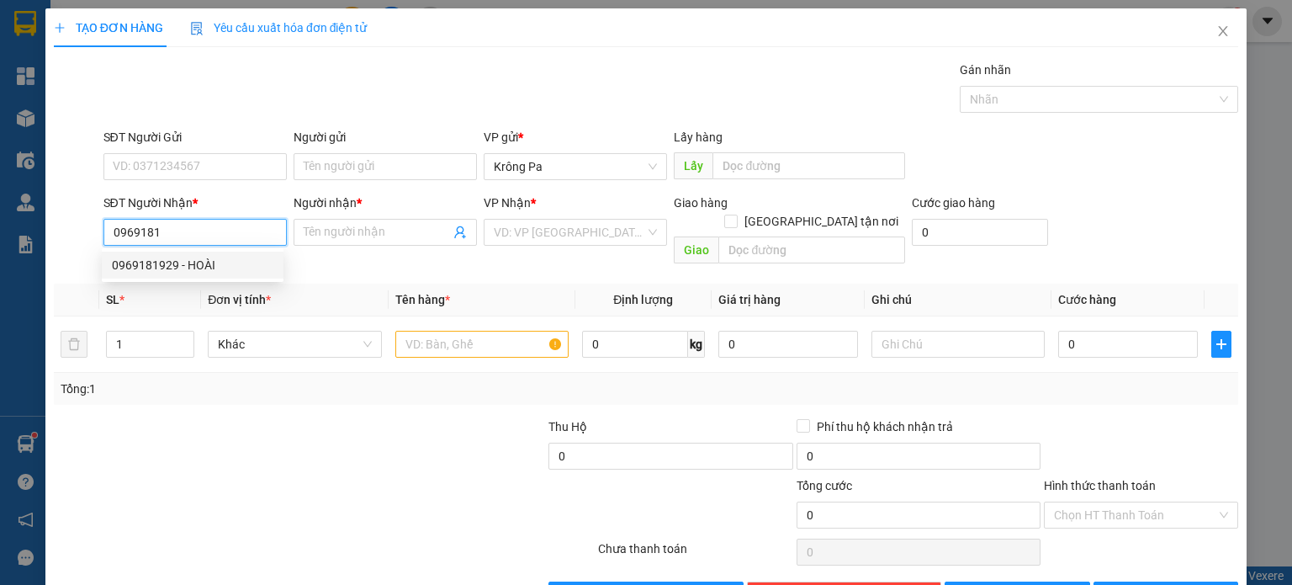
click at [219, 268] on div "0969181929 - HOÀI" at bounding box center [193, 265] width 162 height 19
type input "0969181929"
type input "HOÀI"
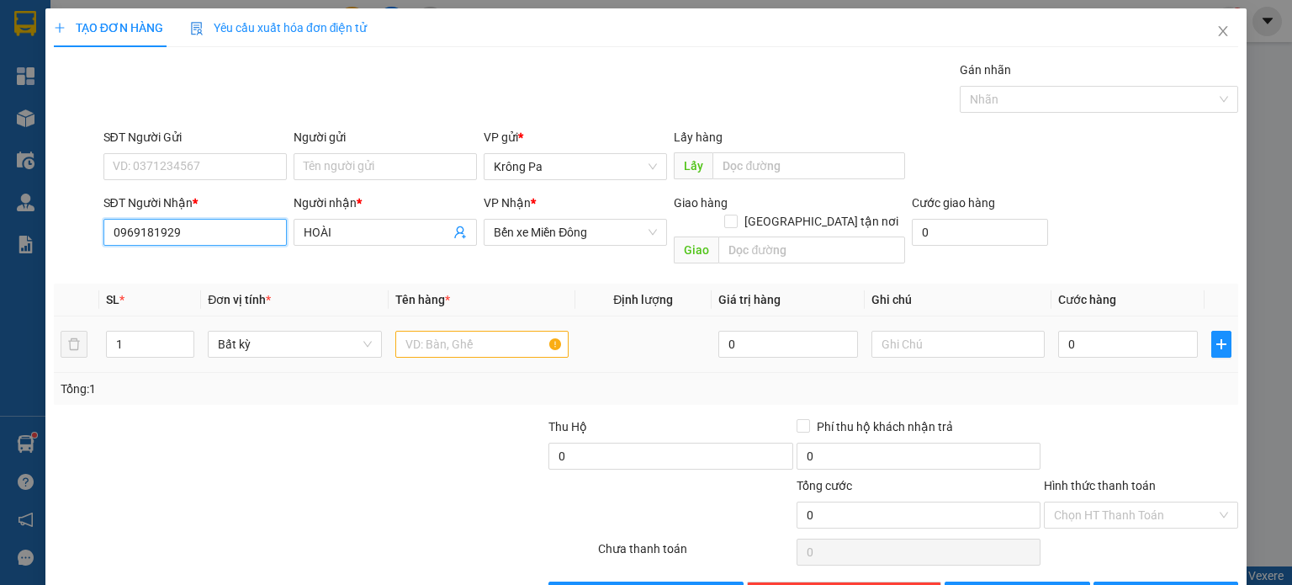
type input "0969181929"
click at [478, 331] on input "text" at bounding box center [481, 344] width 173 height 27
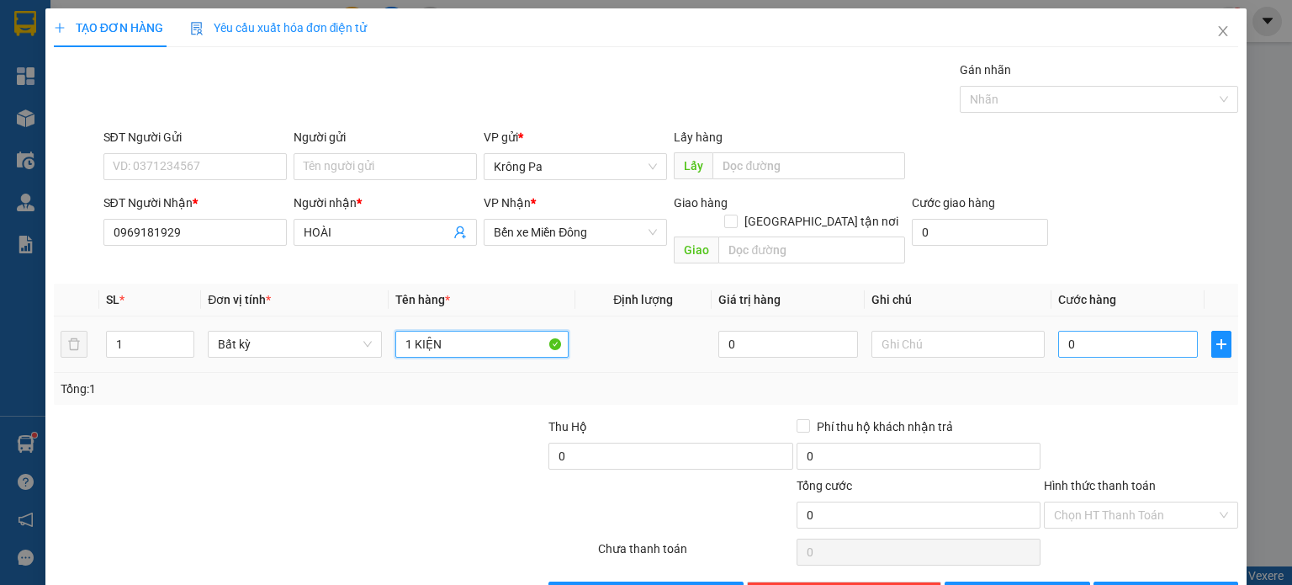
type input "1 KIỆN"
click at [1145, 331] on input "0" at bounding box center [1128, 344] width 140 height 27
type input "1"
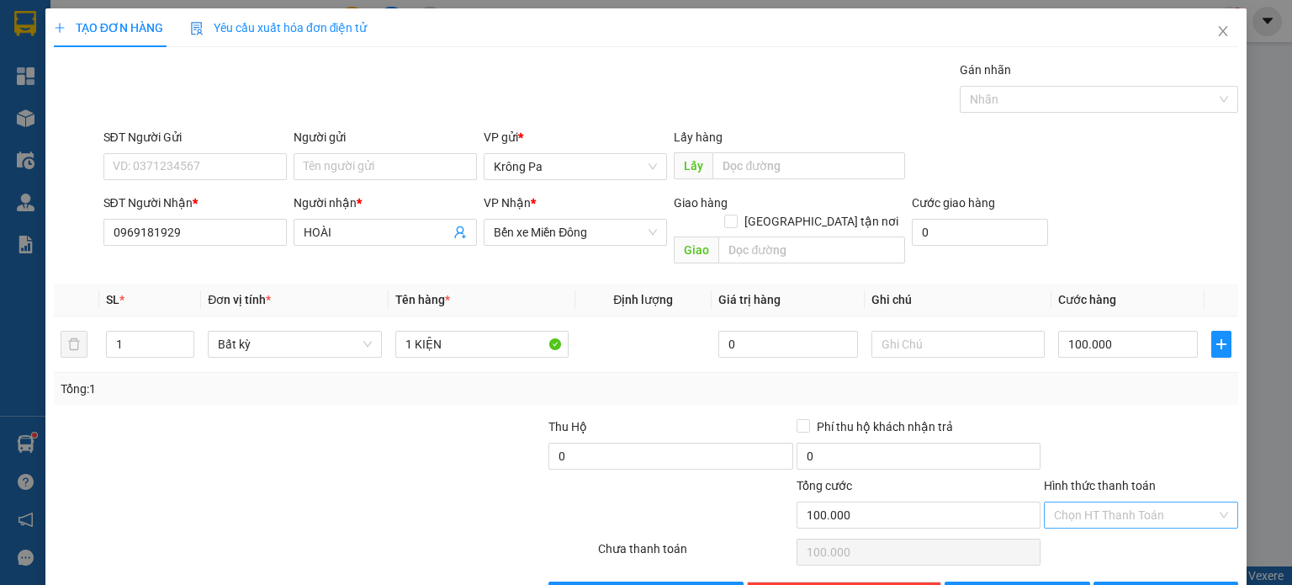
drag, startPoint x: 1120, startPoint y: 497, endPoint x: 1114, endPoint y: 504, distance: 8.9
click at [1117, 502] on input "Hình thức thanh toán" at bounding box center [1135, 514] width 162 height 25
click at [1096, 523] on div "Tại văn phòng" at bounding box center [1130, 528] width 172 height 19
click at [1119, 584] on icon "printer" at bounding box center [1113, 594] width 12 height 12
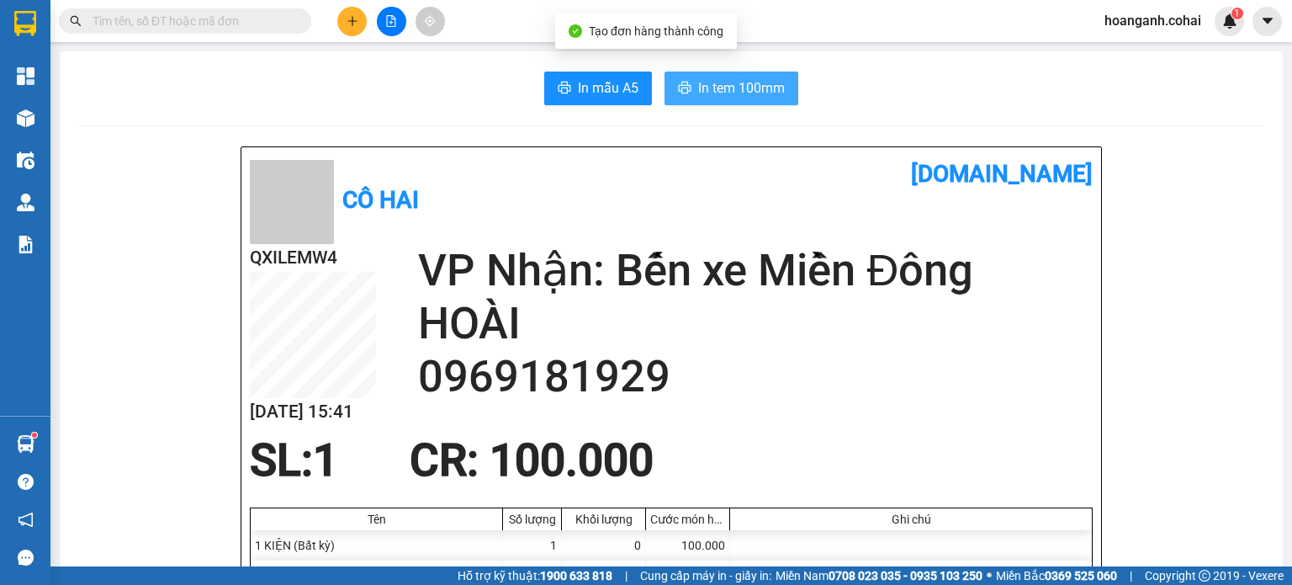
click at [767, 82] on span "In tem 100mm" at bounding box center [741, 87] width 87 height 21
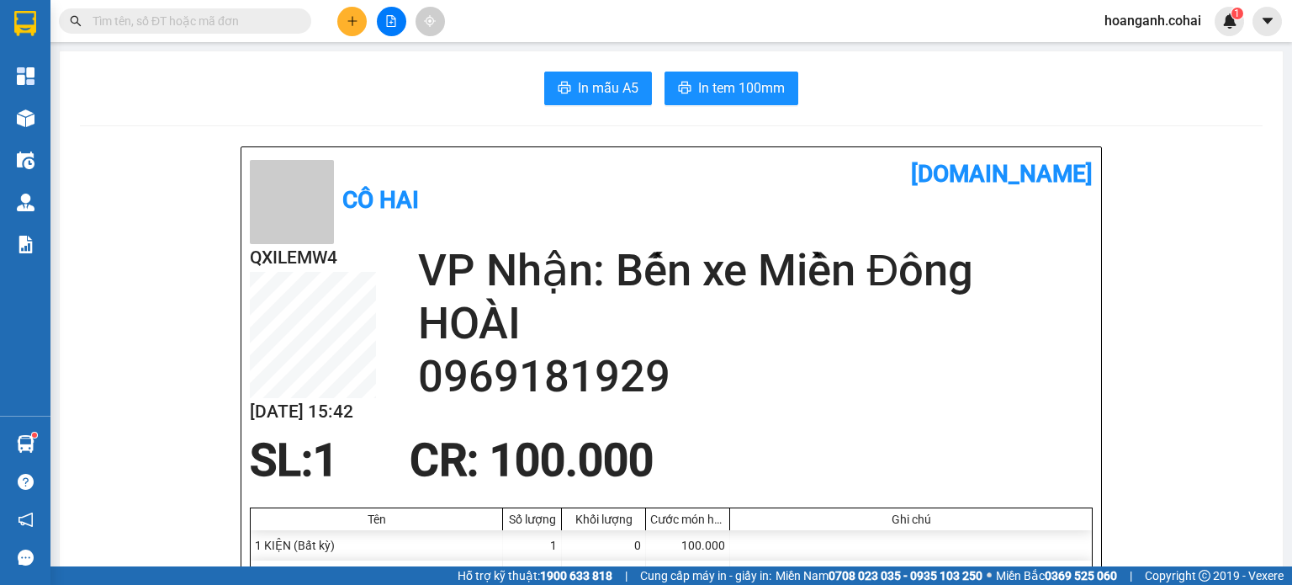
click at [353, 26] on icon "plus" at bounding box center [353, 21] width 12 height 12
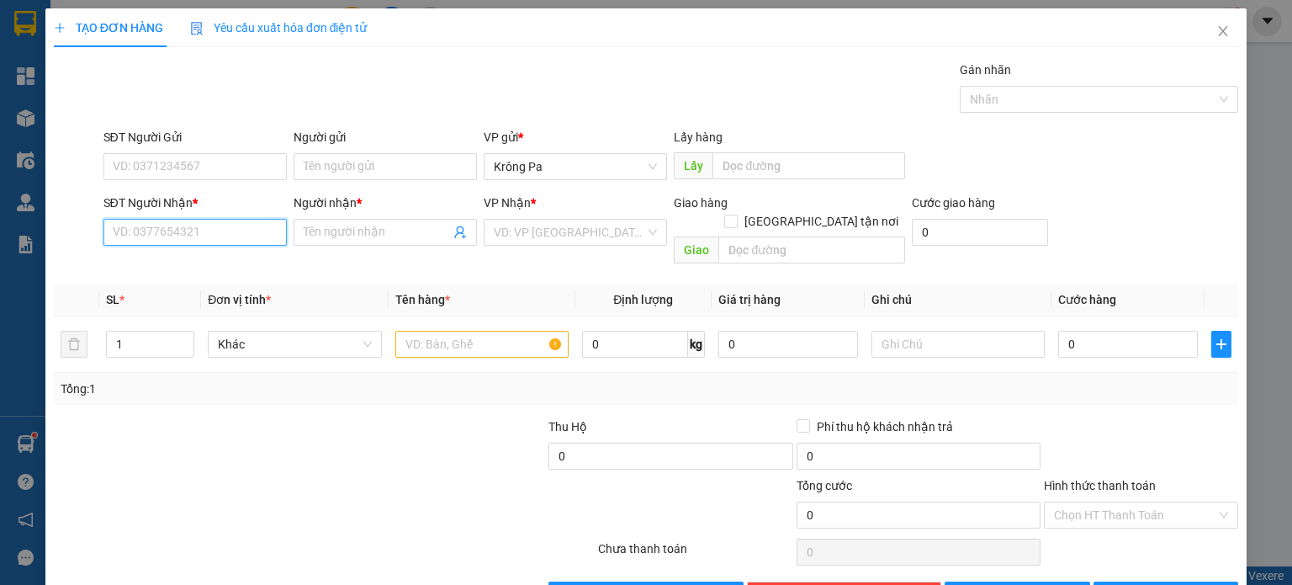
click at [205, 240] on input "SĐT Người Nhận *" at bounding box center [194, 232] width 183 height 27
type input "0971193143"
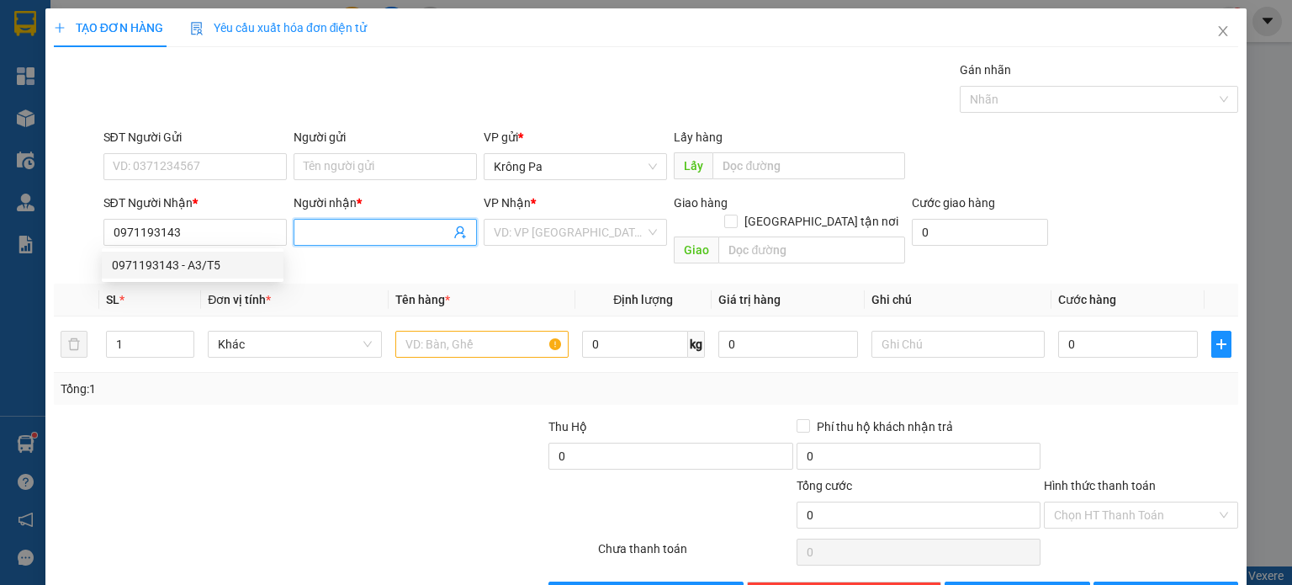
click at [340, 236] on input "Người nhận *" at bounding box center [377, 232] width 146 height 19
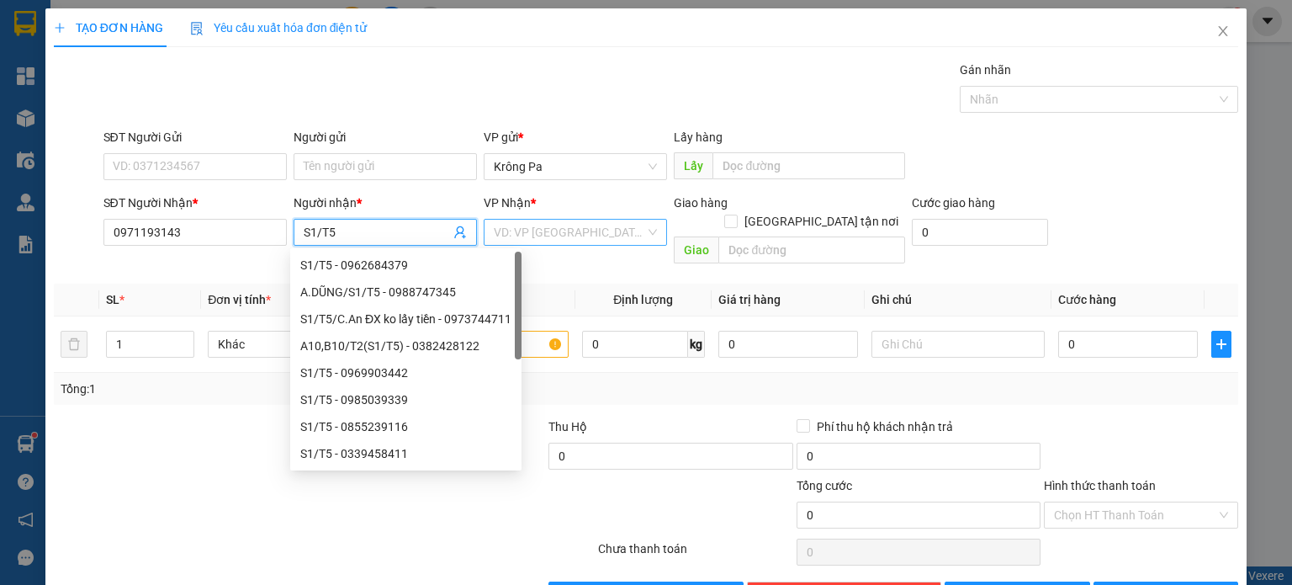
type input "S1/T5"
click at [557, 234] on input "search" at bounding box center [569, 232] width 151 height 25
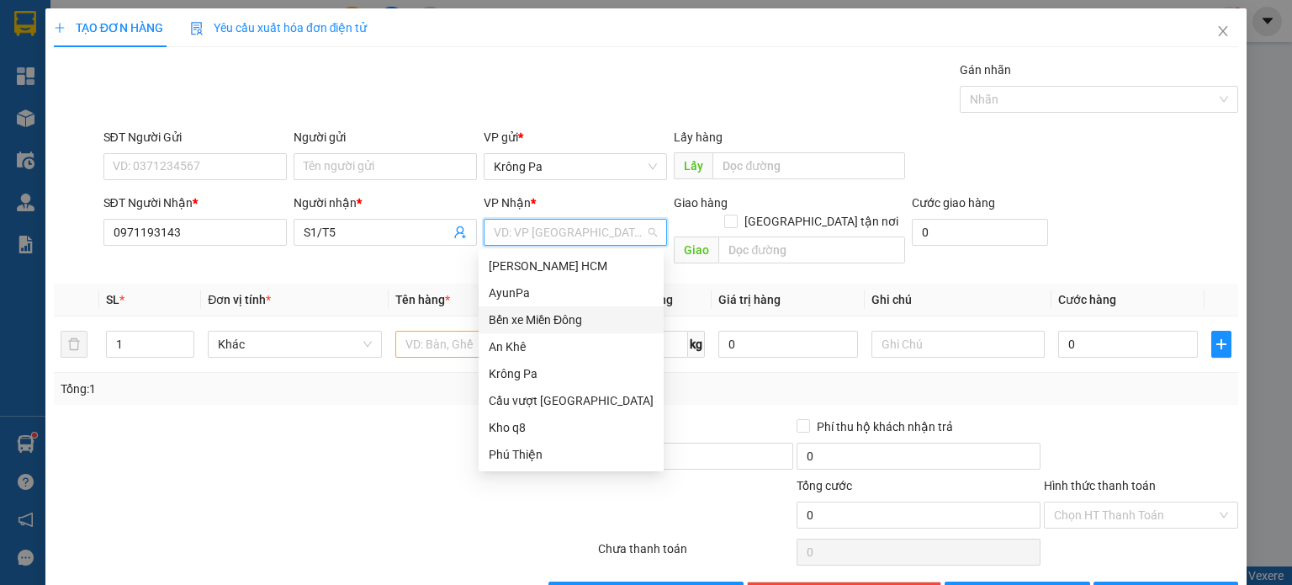
click at [572, 323] on div "Bến xe Miền Đông" at bounding box center [571, 319] width 165 height 19
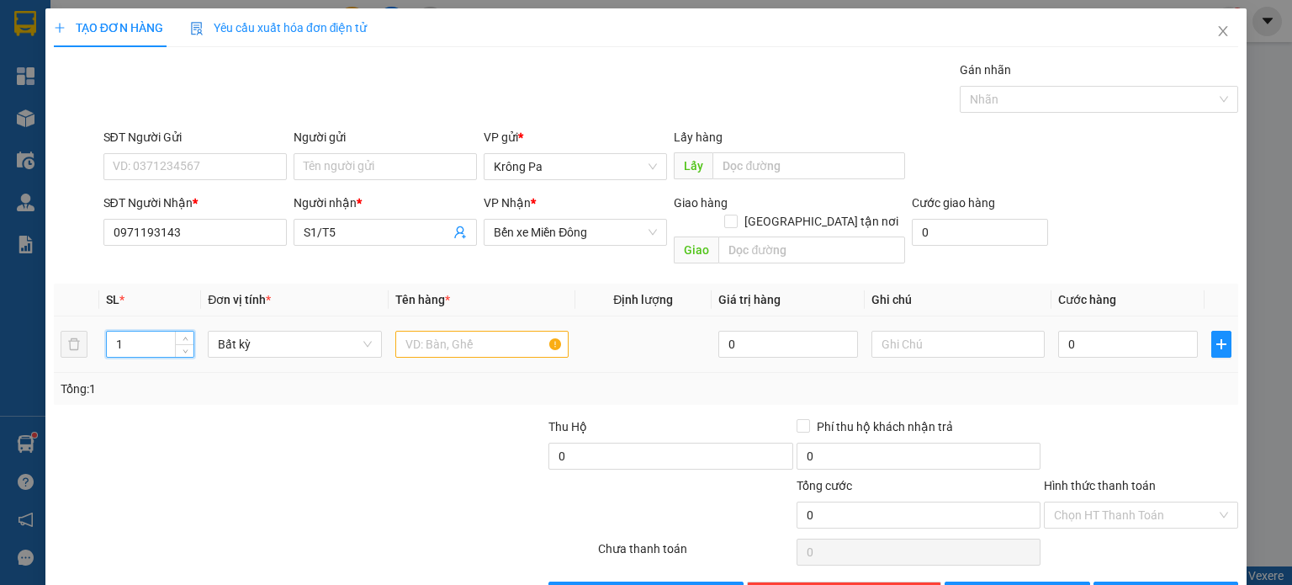
click at [166, 331] on input "1" at bounding box center [150, 343] width 87 height 25
type input "3"
click at [443, 331] on input "text" at bounding box center [481, 344] width 173 height 27
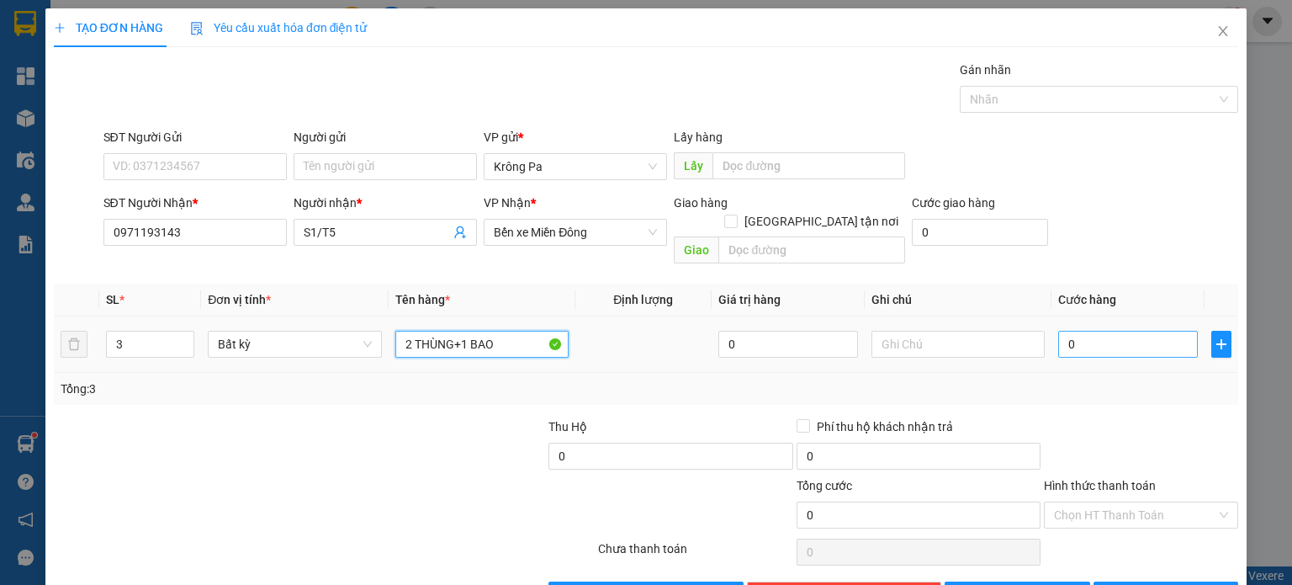
type input "2 THÙNG+1 BAO"
click at [1109, 331] on input "0" at bounding box center [1128, 344] width 140 height 27
type input "1"
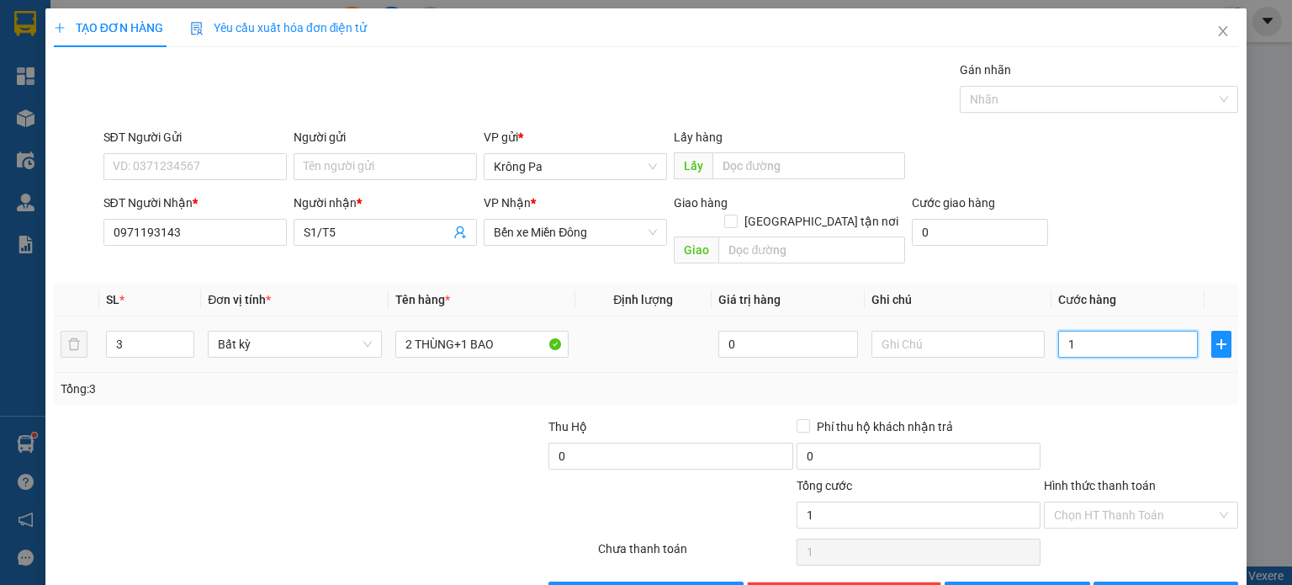
type input "10"
type input "10.000"
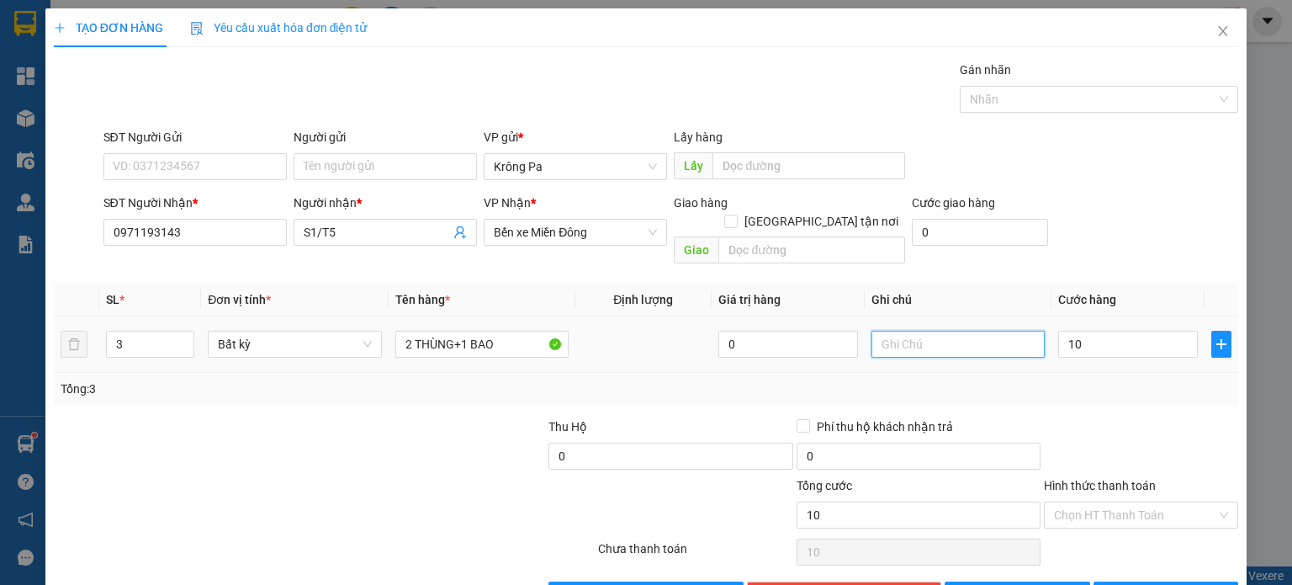
type input "10.000"
click at [922, 331] on input "text" at bounding box center [958, 344] width 173 height 27
type input "TX THU"
click at [975, 584] on icon "save" at bounding box center [969, 594] width 12 height 12
type input "1"
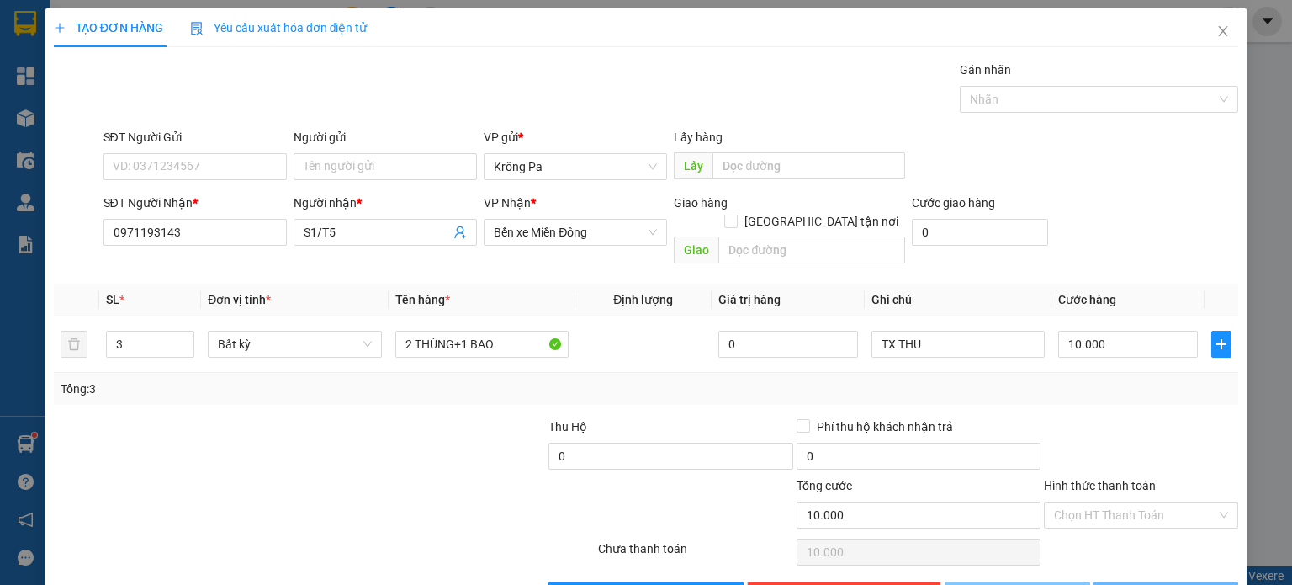
type input "0"
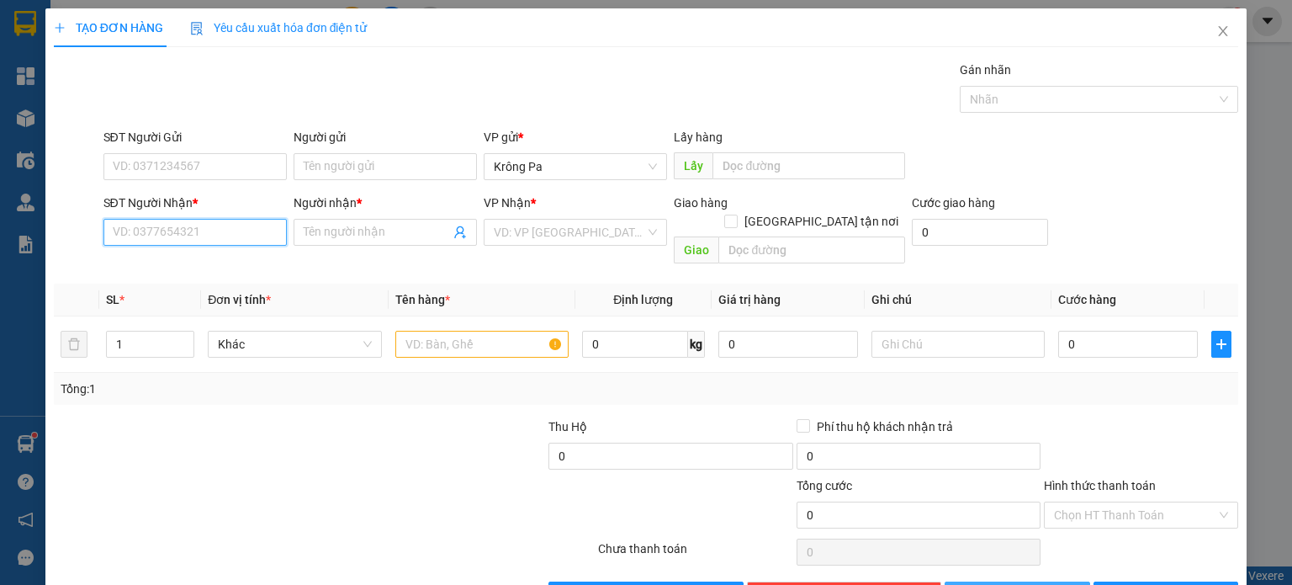
click at [230, 236] on input "SĐT Người Nhận *" at bounding box center [194, 232] width 183 height 27
click at [150, 263] on div "0962828422 - D2 D4 _T4" at bounding box center [193, 265] width 162 height 19
type input "0962828422"
type input "D2 D4 _T4"
type input "0962828422"
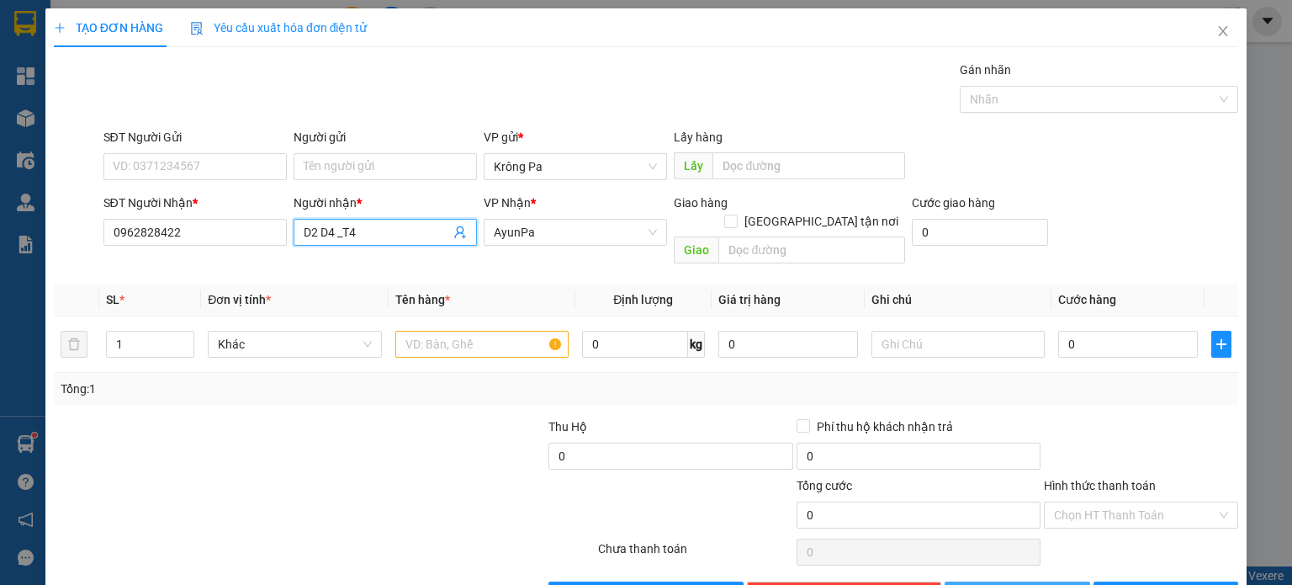
click at [373, 221] on span "D2 D4 _T4" at bounding box center [385, 232] width 183 height 27
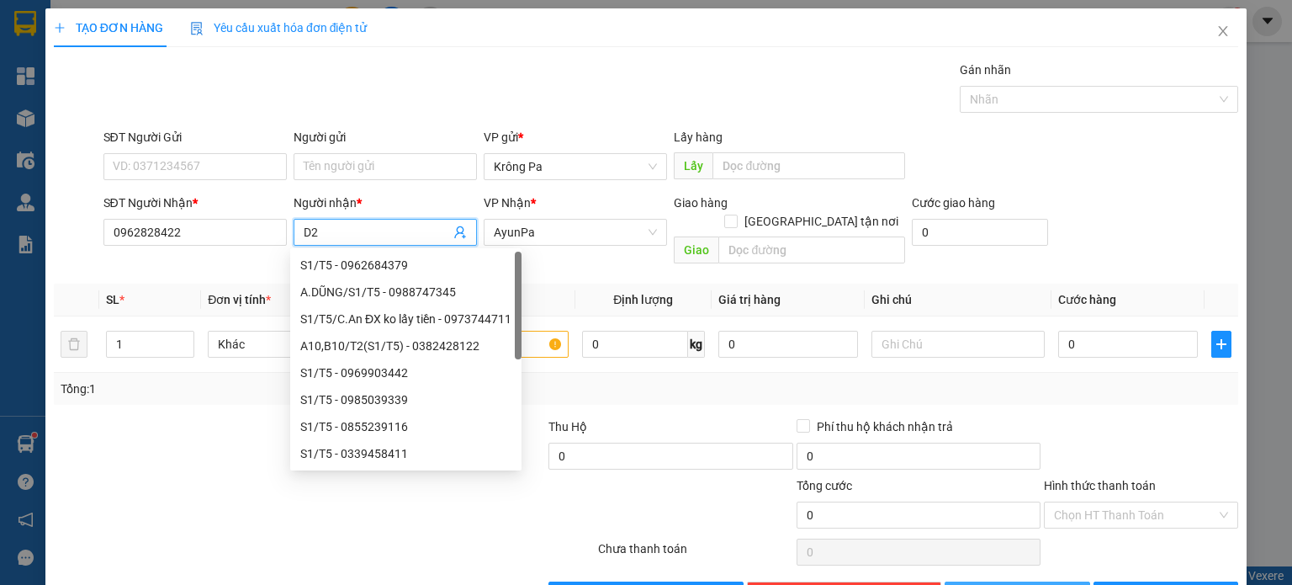
type input "D"
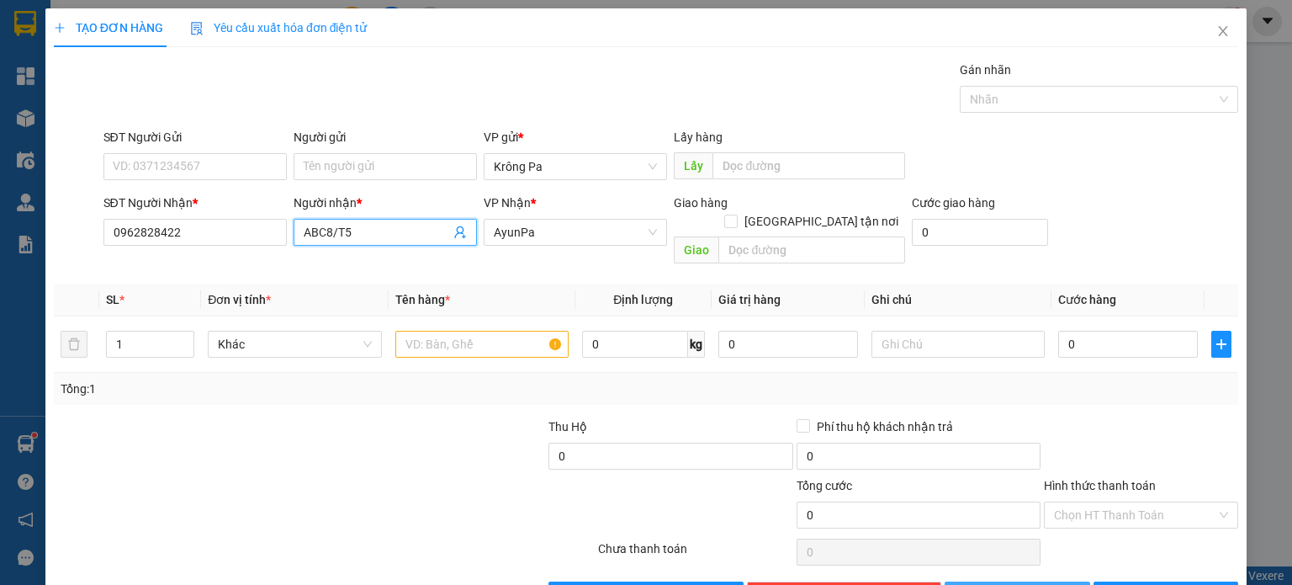
type input "ABC8/T5"
click at [649, 235] on span "AyunPa" at bounding box center [575, 232] width 163 height 25
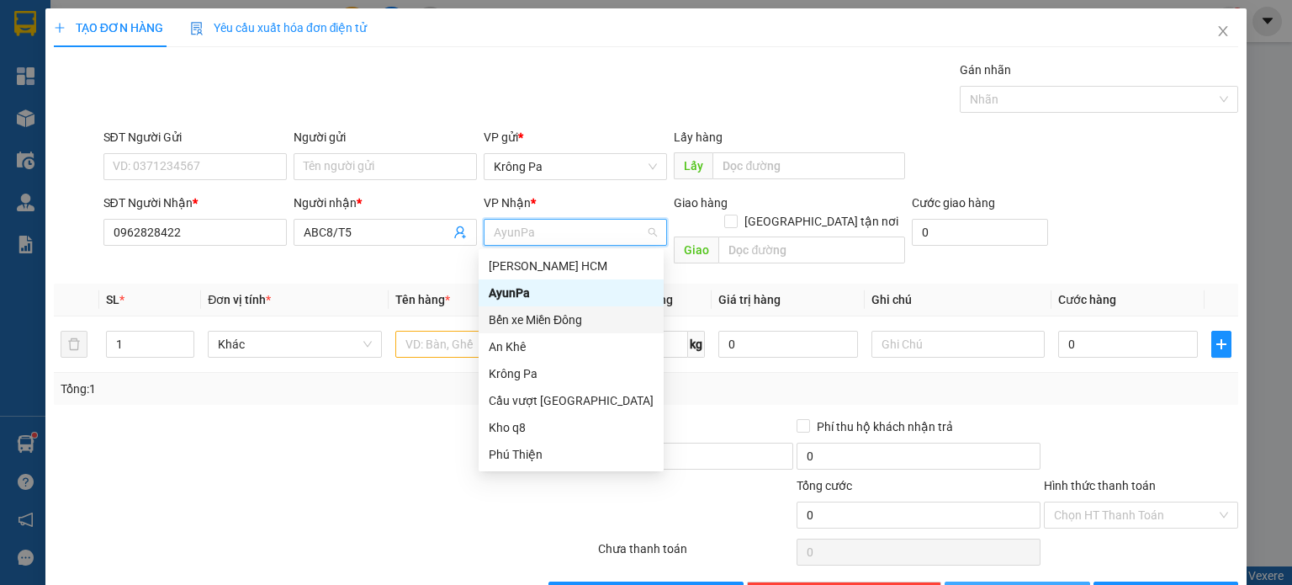
click at [581, 325] on div "Bến xe Miền Đông" at bounding box center [571, 319] width 165 height 19
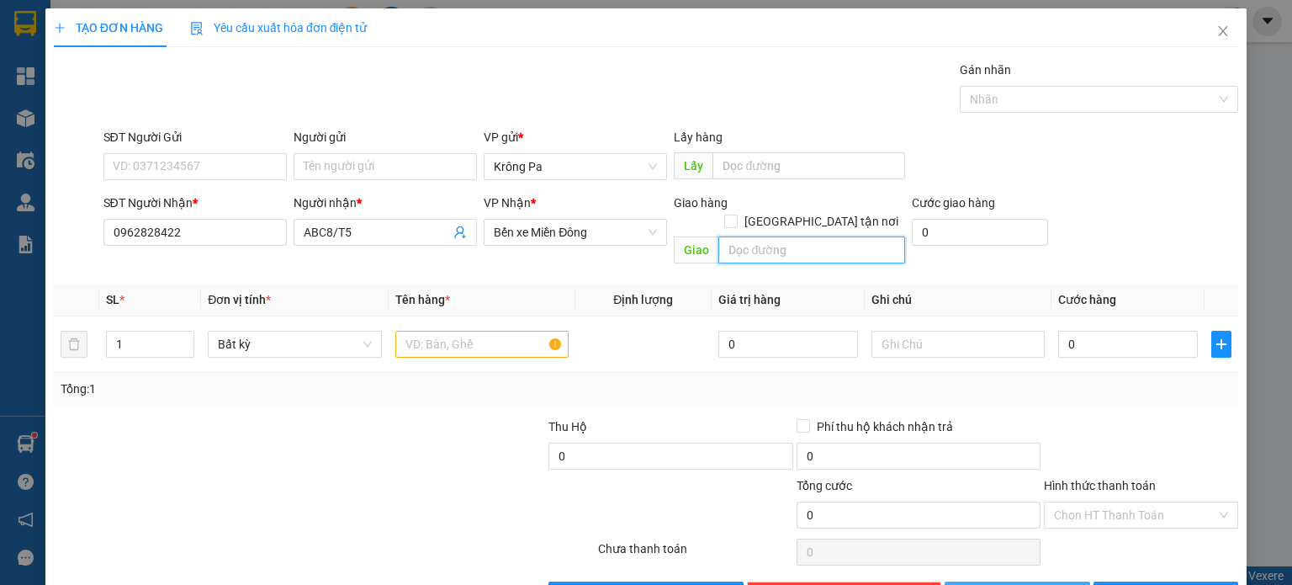
click at [766, 241] on input "text" at bounding box center [811, 249] width 187 height 27
type input "N3 ĐỒNG XOÀI"
click at [162, 331] on input "1" at bounding box center [150, 343] width 87 height 25
type input "2"
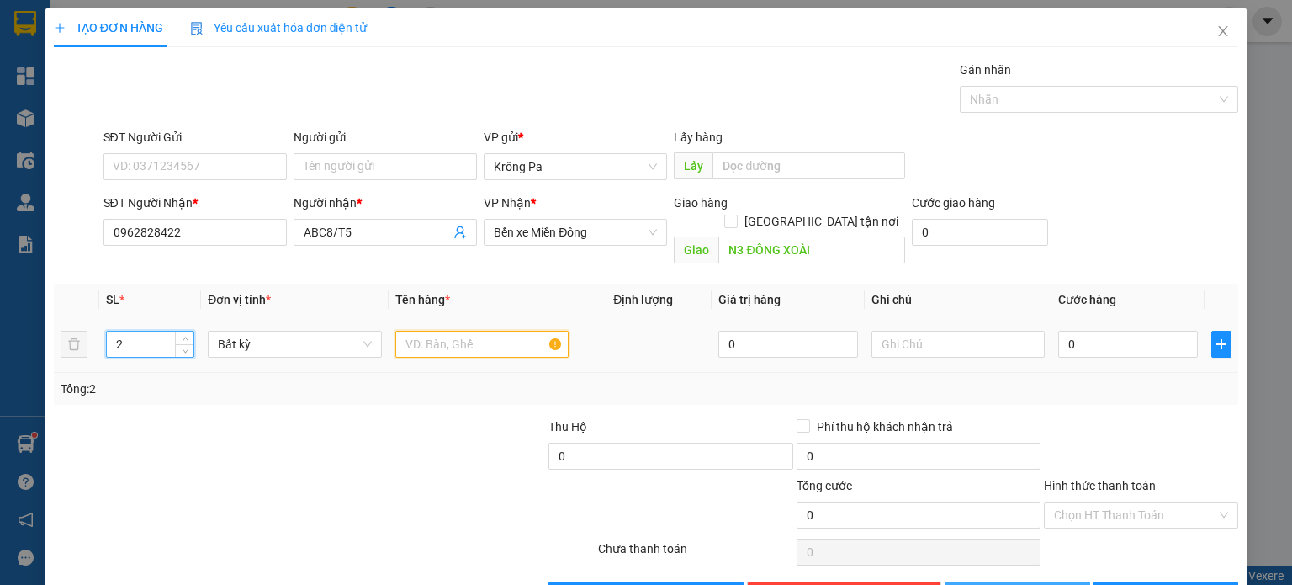
click at [445, 331] on input "text" at bounding box center [481, 344] width 173 height 27
type input "2 XE SỐ"
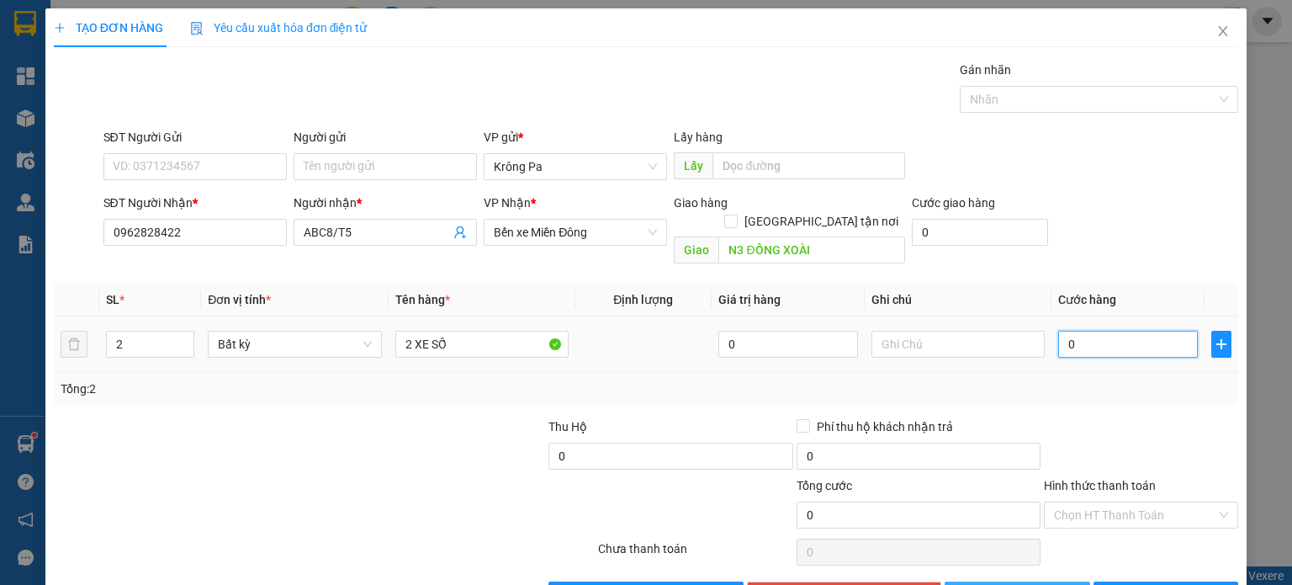
click at [1124, 331] on input "0" at bounding box center [1128, 344] width 140 height 27
type input "8"
type input "80"
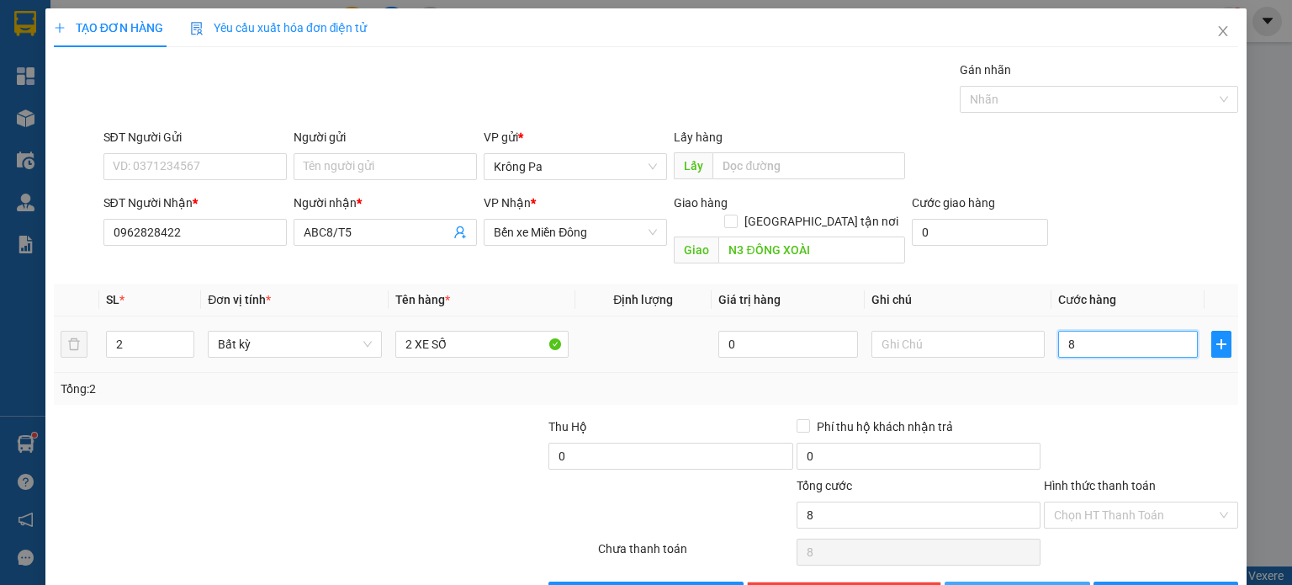
type input "80"
click at [1036, 581] on button "[PERSON_NAME]" at bounding box center [1018, 594] width 146 height 27
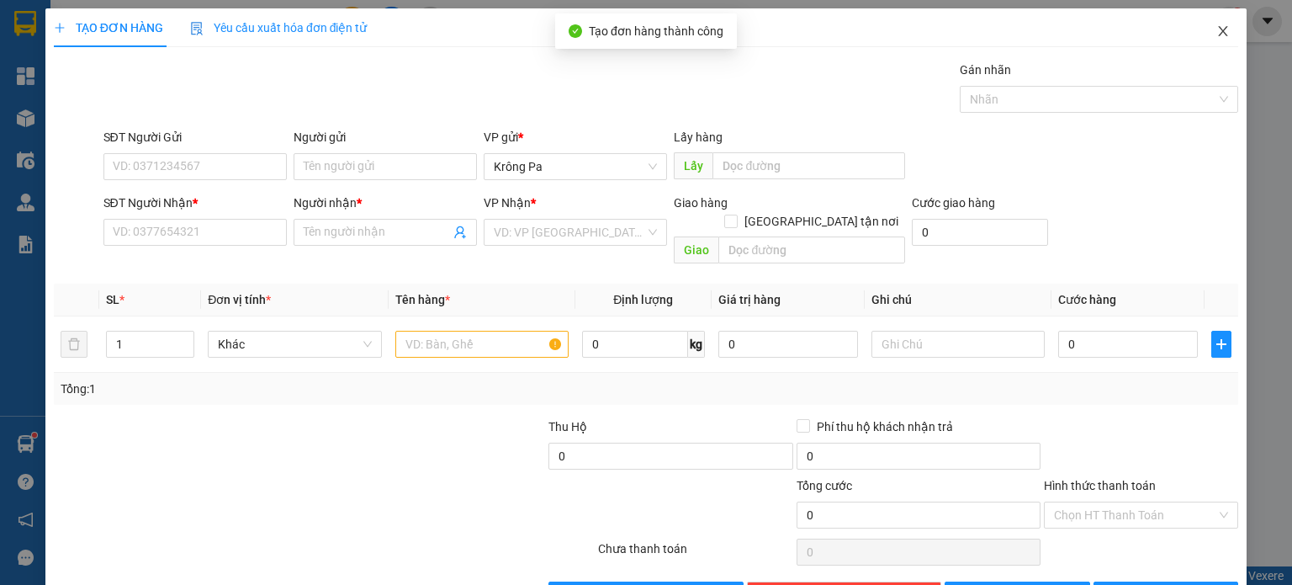
click at [1217, 31] on icon "close" at bounding box center [1223, 30] width 13 height 13
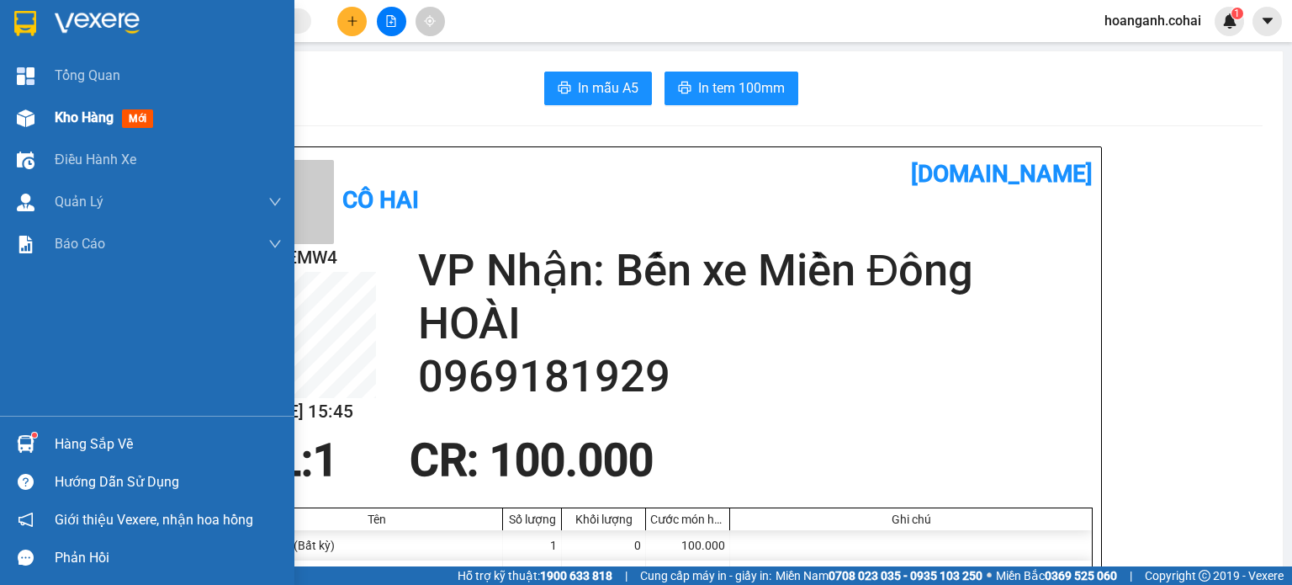
click at [64, 113] on span "Kho hàng" at bounding box center [84, 117] width 59 height 16
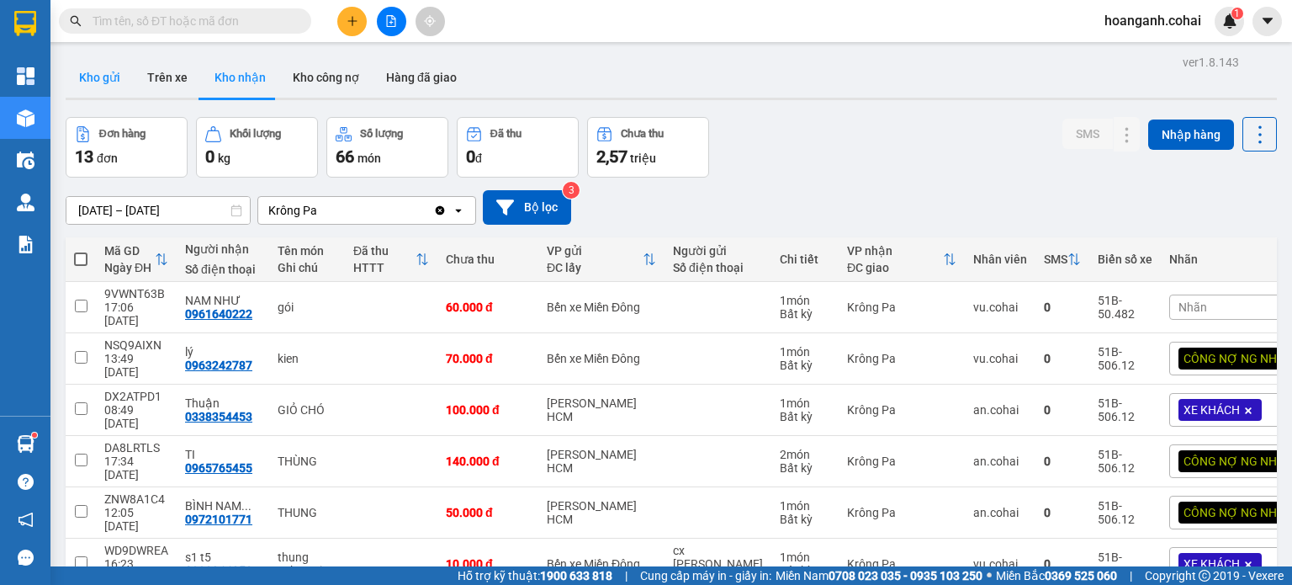
click at [96, 89] on button "Kho gửi" at bounding box center [100, 77] width 68 height 40
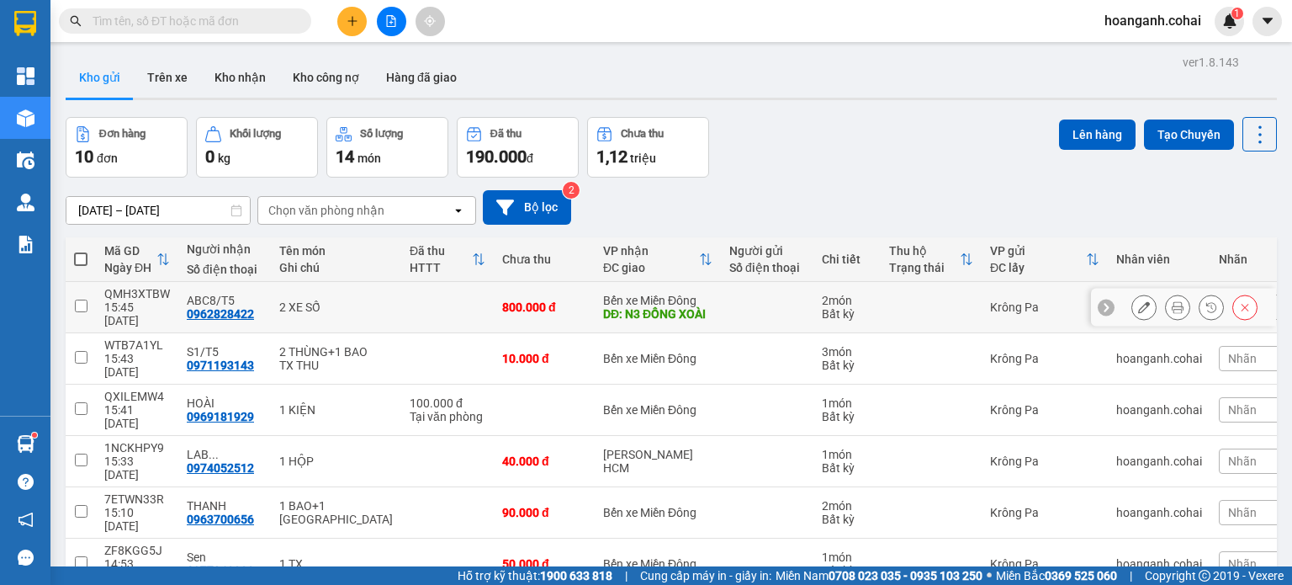
click at [81, 305] on input "checkbox" at bounding box center [81, 306] width 13 height 13
checkbox input "true"
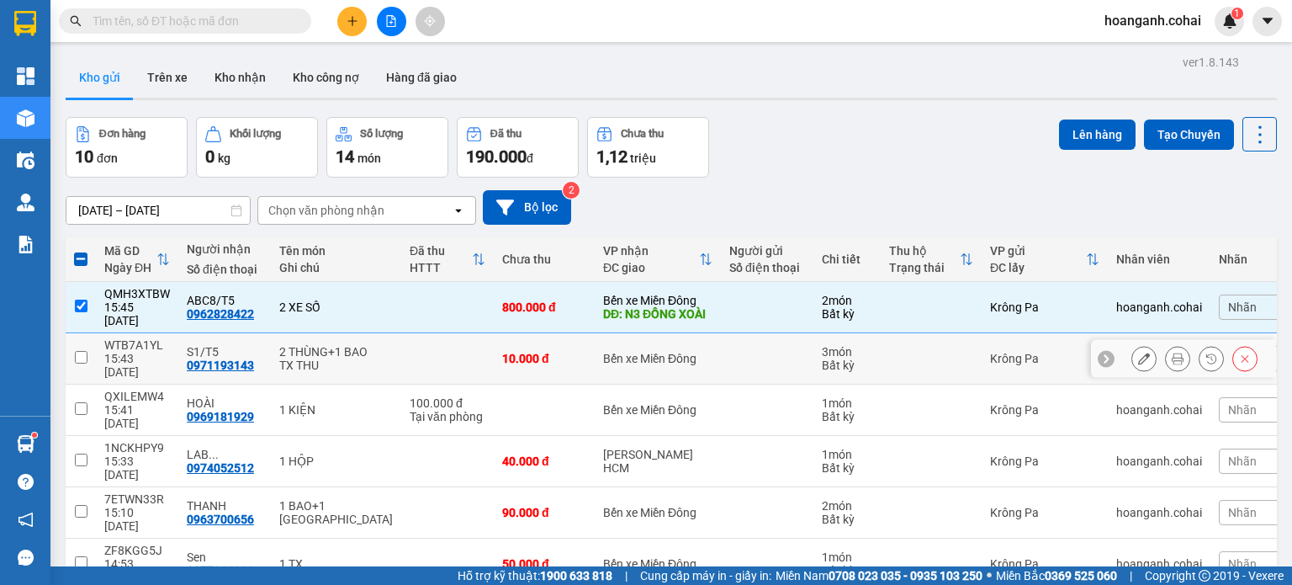
click at [80, 363] on input "checkbox" at bounding box center [81, 357] width 13 height 13
checkbox input "true"
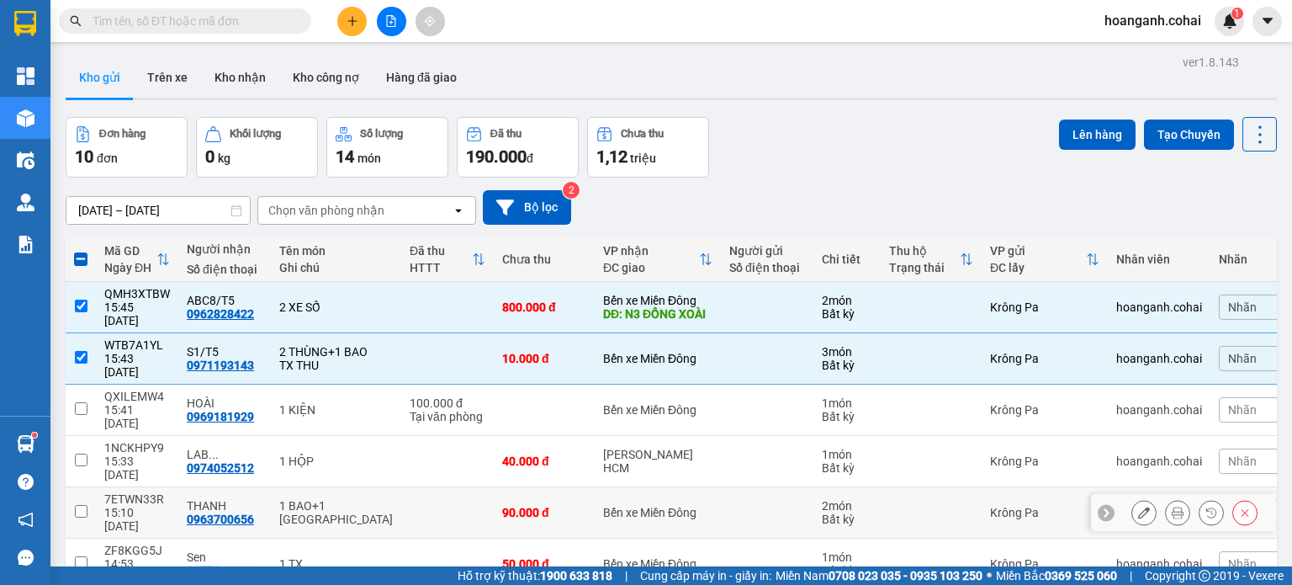
click at [81, 505] on input "checkbox" at bounding box center [81, 511] width 13 height 13
checkbox input "true"
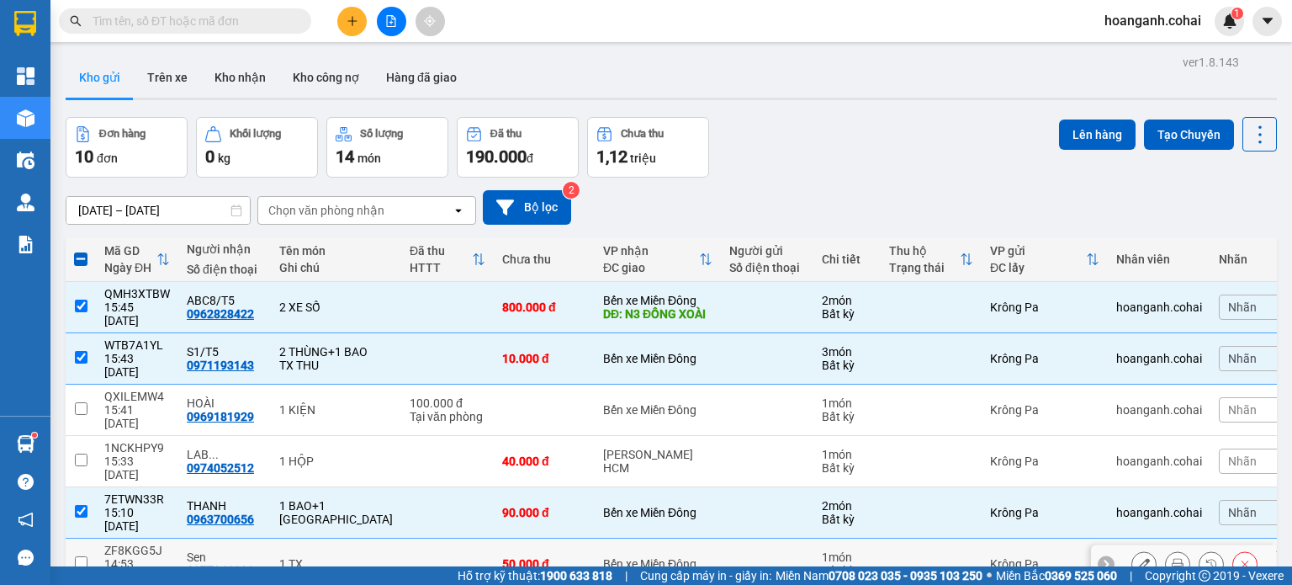
click at [81, 556] on input "checkbox" at bounding box center [81, 562] width 13 height 13
checkbox input "true"
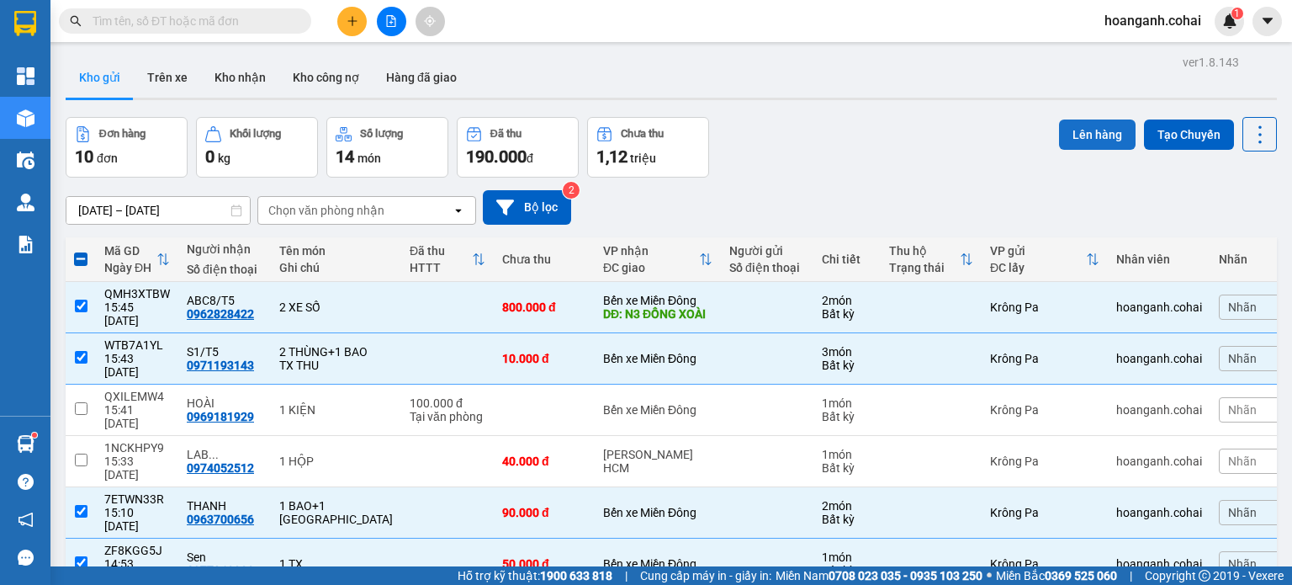
click at [1077, 119] on button "Lên hàng" at bounding box center [1097, 134] width 77 height 30
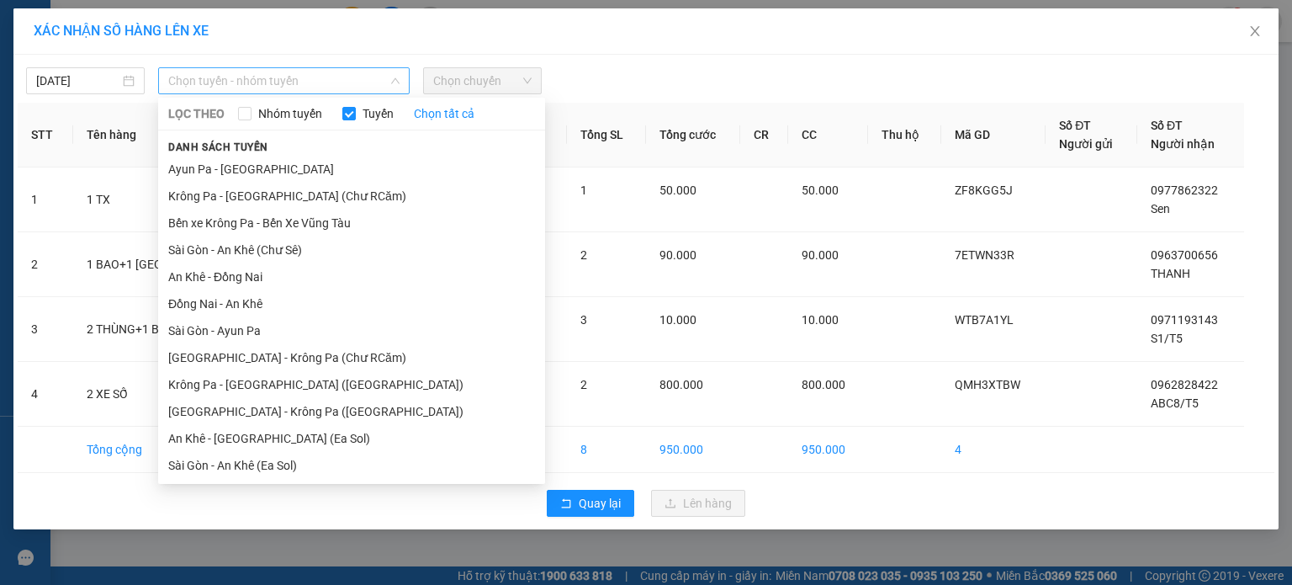
drag, startPoint x: 324, startPoint y: 78, endPoint x: 310, endPoint y: 109, distance: 33.1
click at [323, 79] on span "Chọn tuyến - nhóm tuyến" at bounding box center [283, 80] width 231 height 25
click at [323, 383] on li "Krông Pa - [GEOGRAPHIC_DATA] ([GEOGRAPHIC_DATA])" at bounding box center [351, 384] width 387 height 27
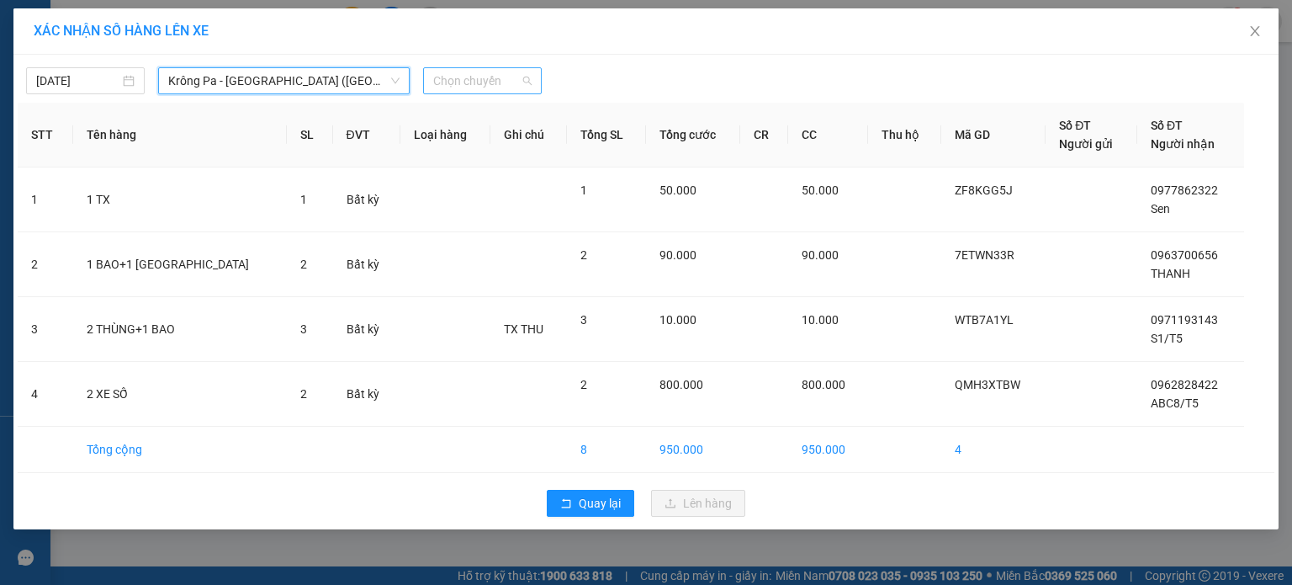
click at [508, 80] on span "Chọn chuyến" at bounding box center [482, 80] width 98 height 25
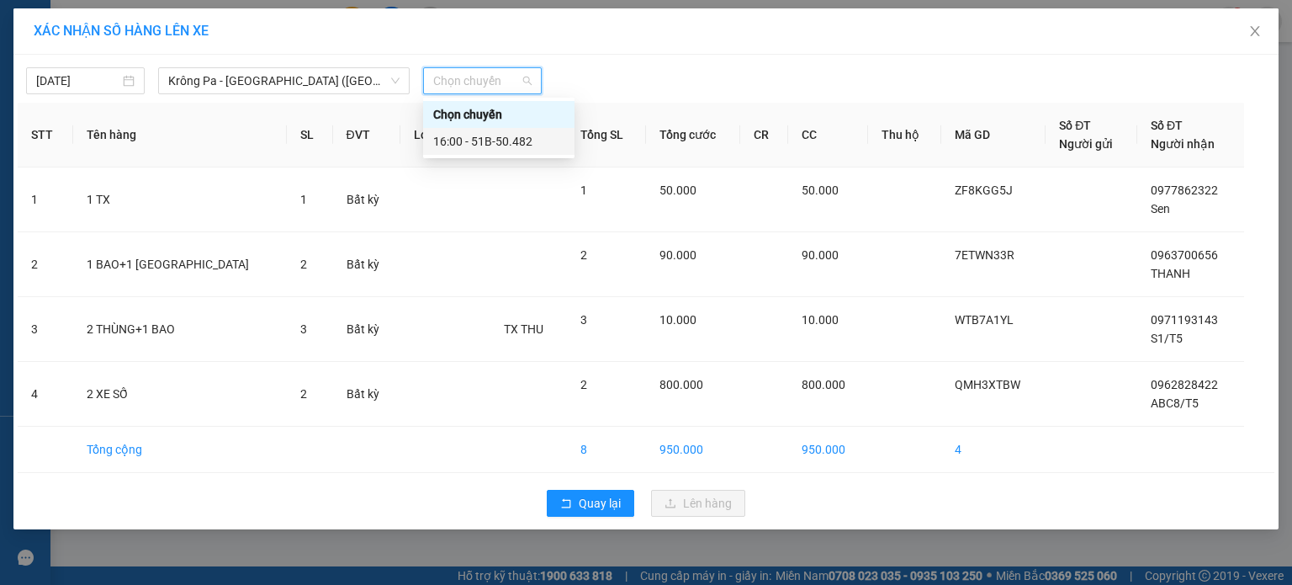
click at [506, 142] on div "16:00 - 51B-50.482" at bounding box center [498, 141] width 131 height 19
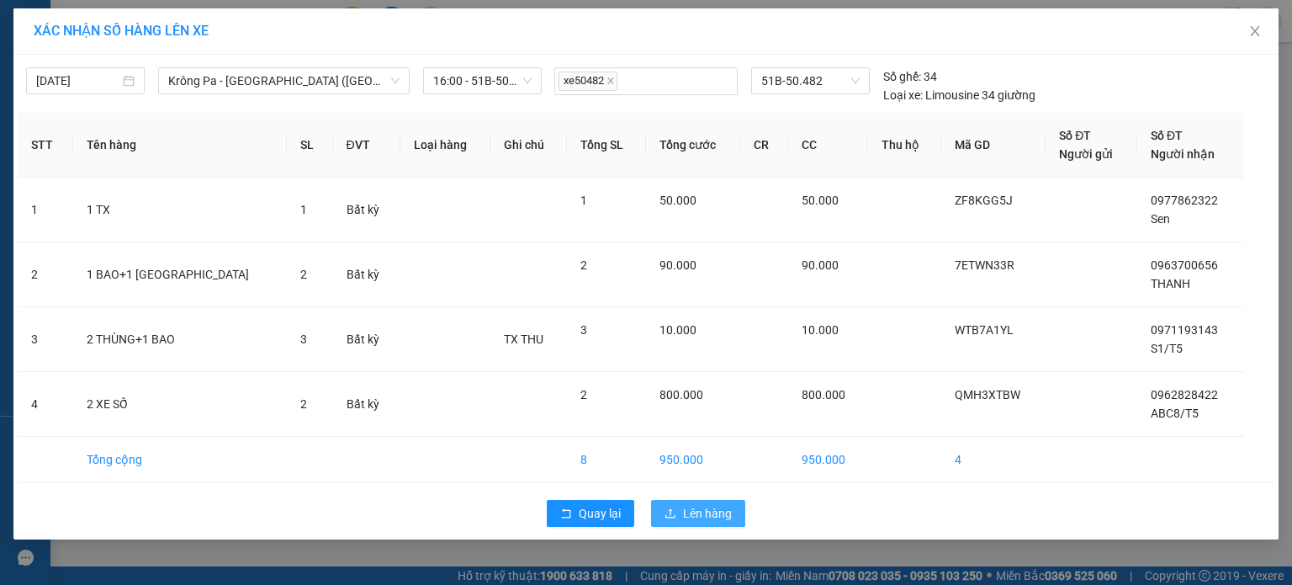
click at [680, 512] on button "Lên hàng" at bounding box center [698, 513] width 94 height 27
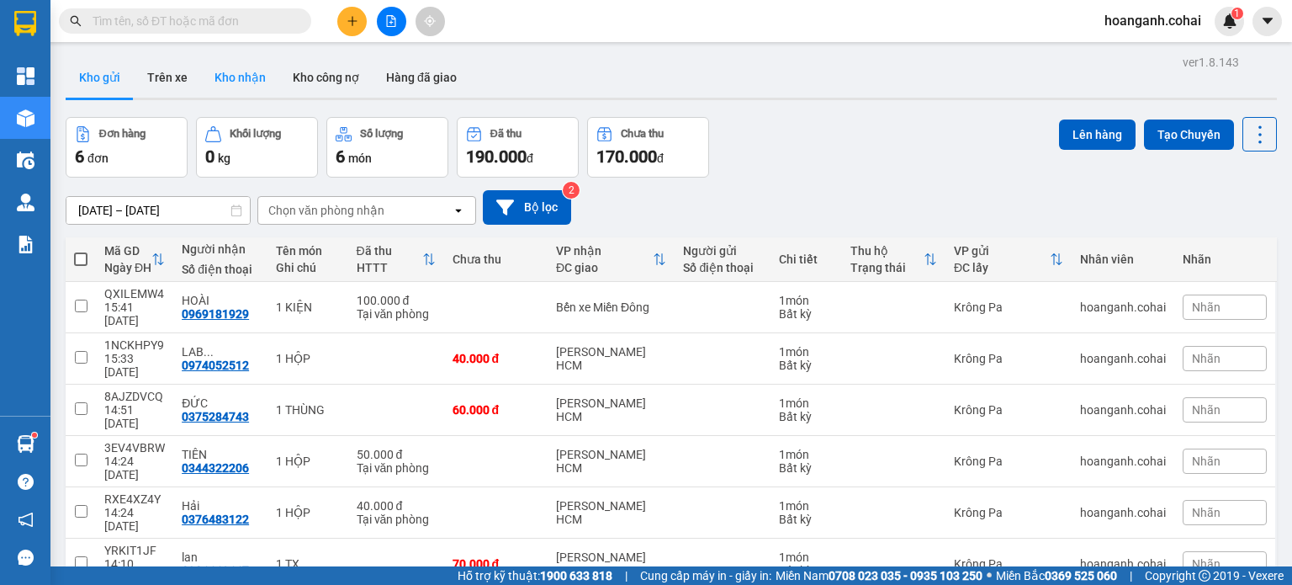
click at [243, 81] on button "Kho nhận" at bounding box center [240, 77] width 78 height 40
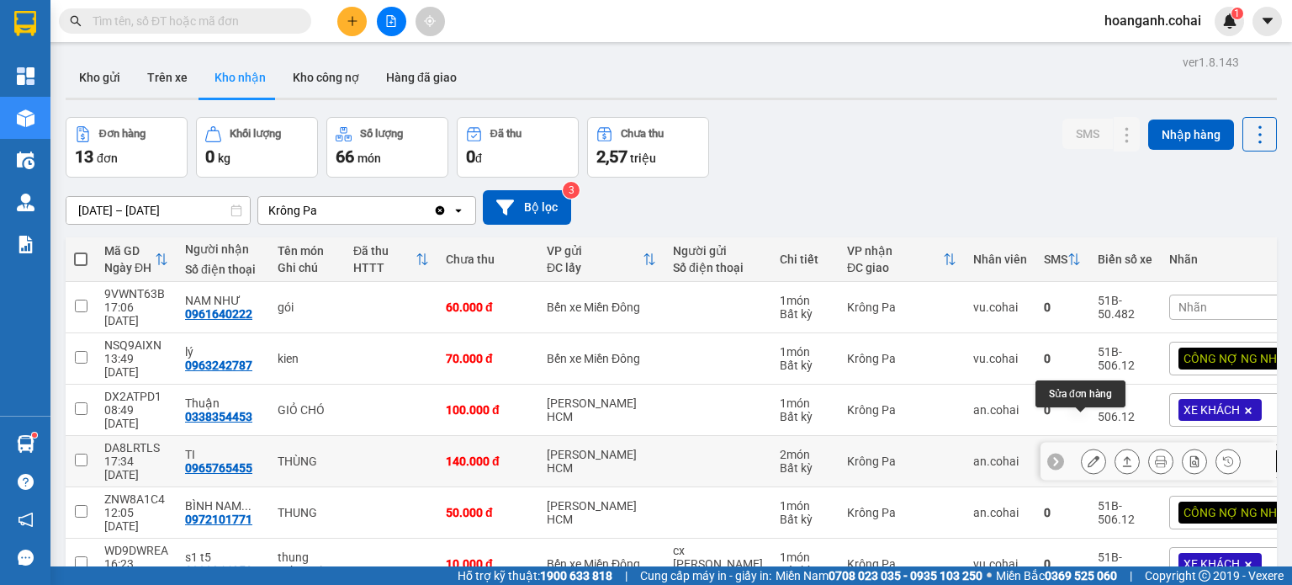
click at [1088, 455] on icon at bounding box center [1094, 461] width 12 height 12
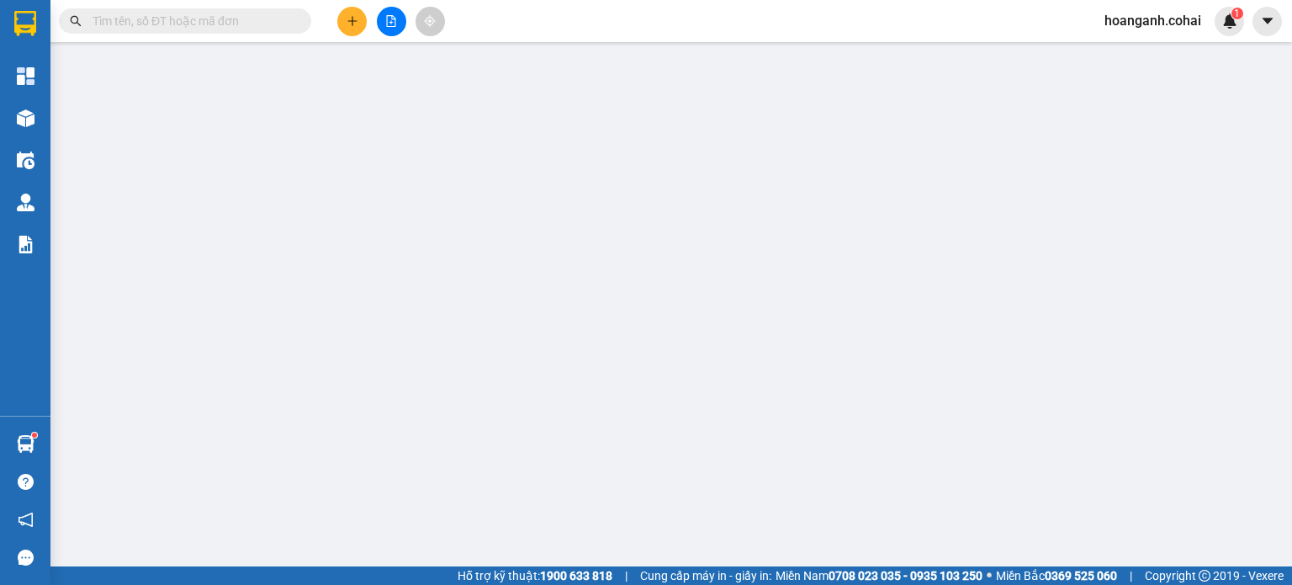
type input "0965765455"
type input "TI"
type input "140.000"
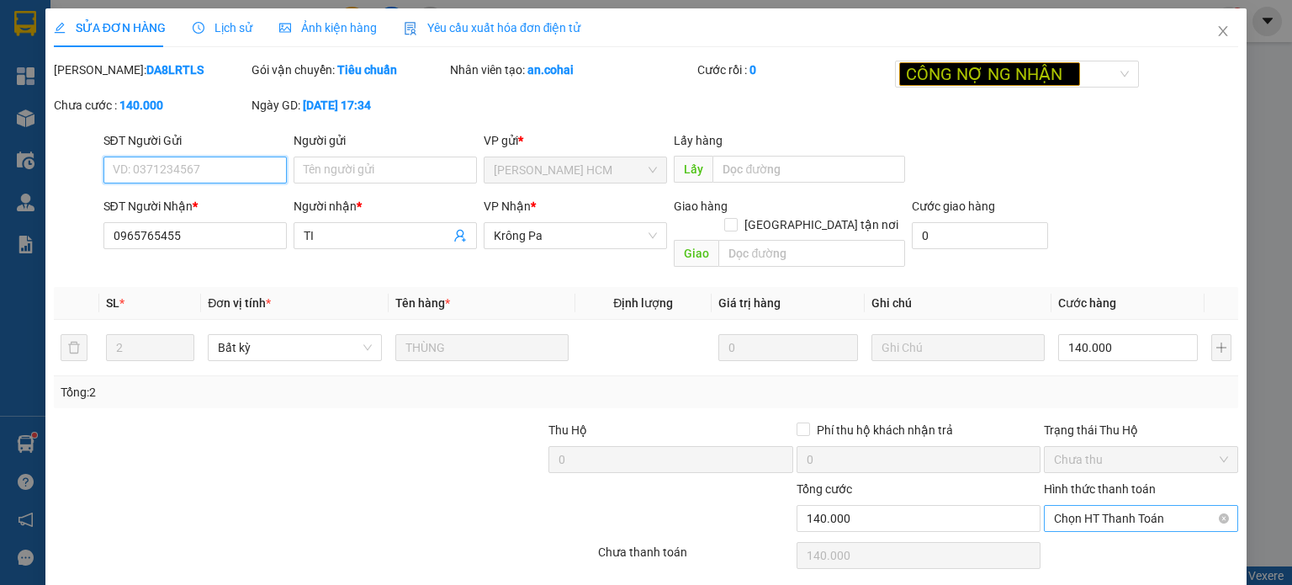
click at [1150, 506] on span "Chọn HT Thanh Toán" at bounding box center [1141, 518] width 174 height 25
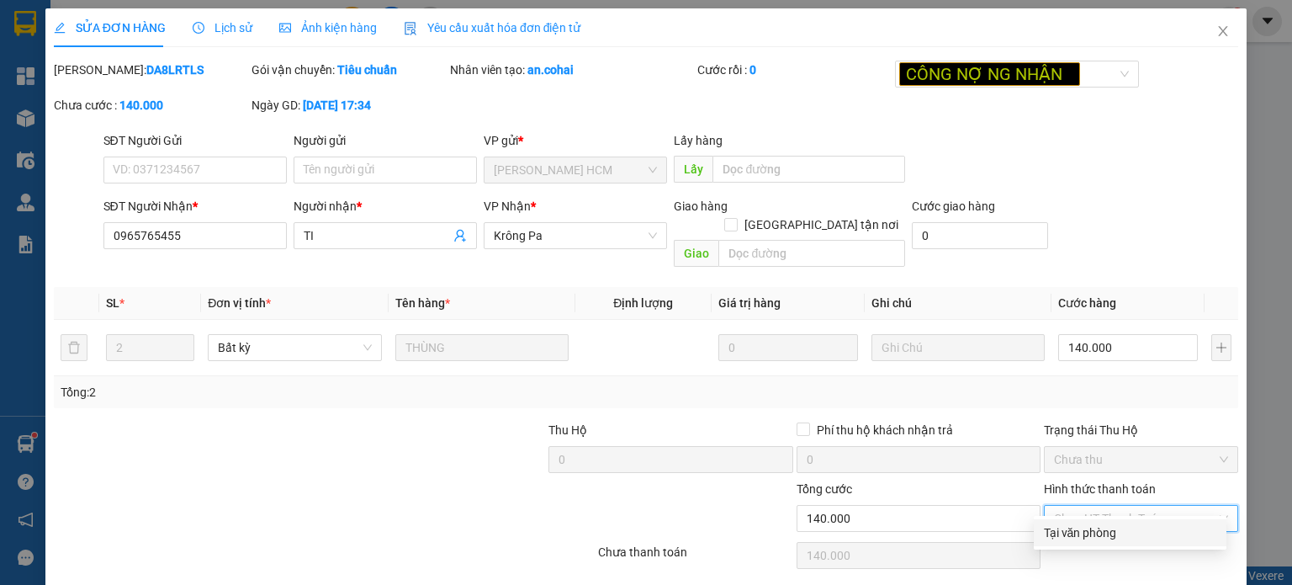
drag, startPoint x: 1085, startPoint y: 533, endPoint x: 902, endPoint y: 583, distance: 190.2
click at [1084, 536] on div "Tại văn phòng" at bounding box center [1130, 532] width 172 height 19
type input "0"
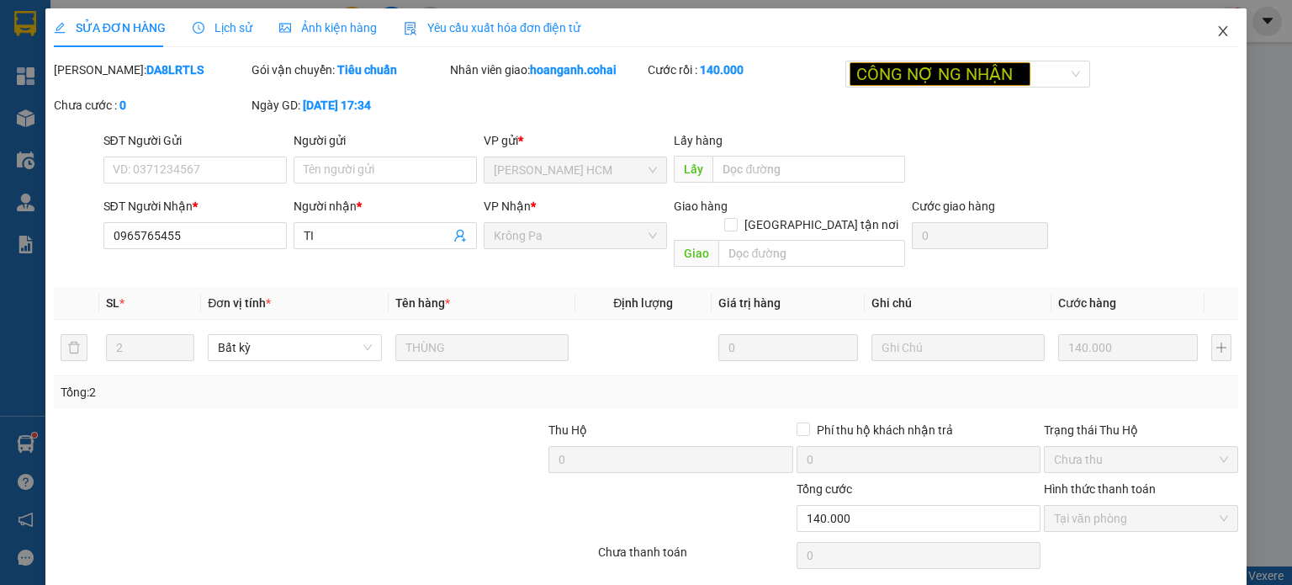
click at [1217, 37] on icon "close" at bounding box center [1223, 30] width 13 height 13
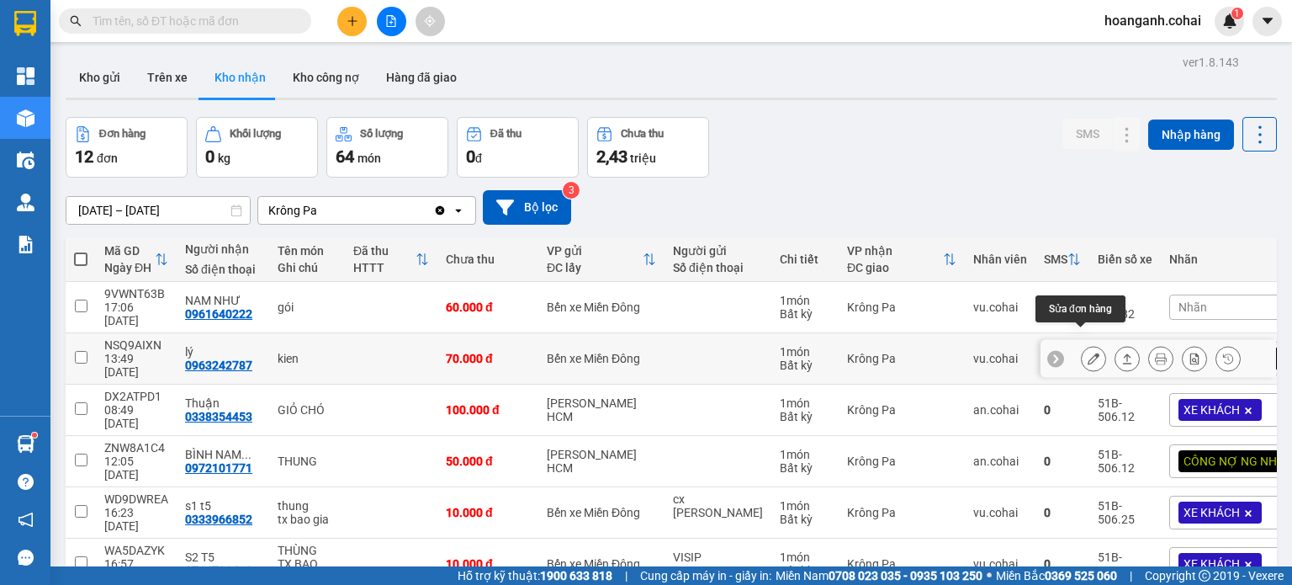
click at [1088, 353] on icon at bounding box center [1094, 359] width 12 height 12
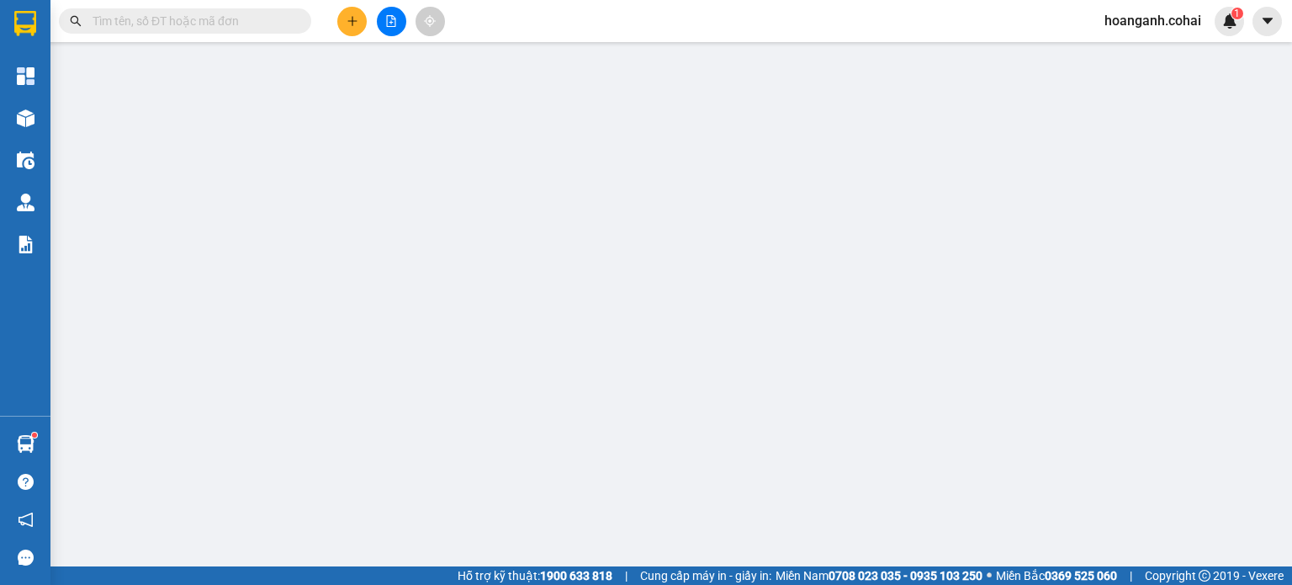
type input "0963242787"
type input "lý"
type input "70.000"
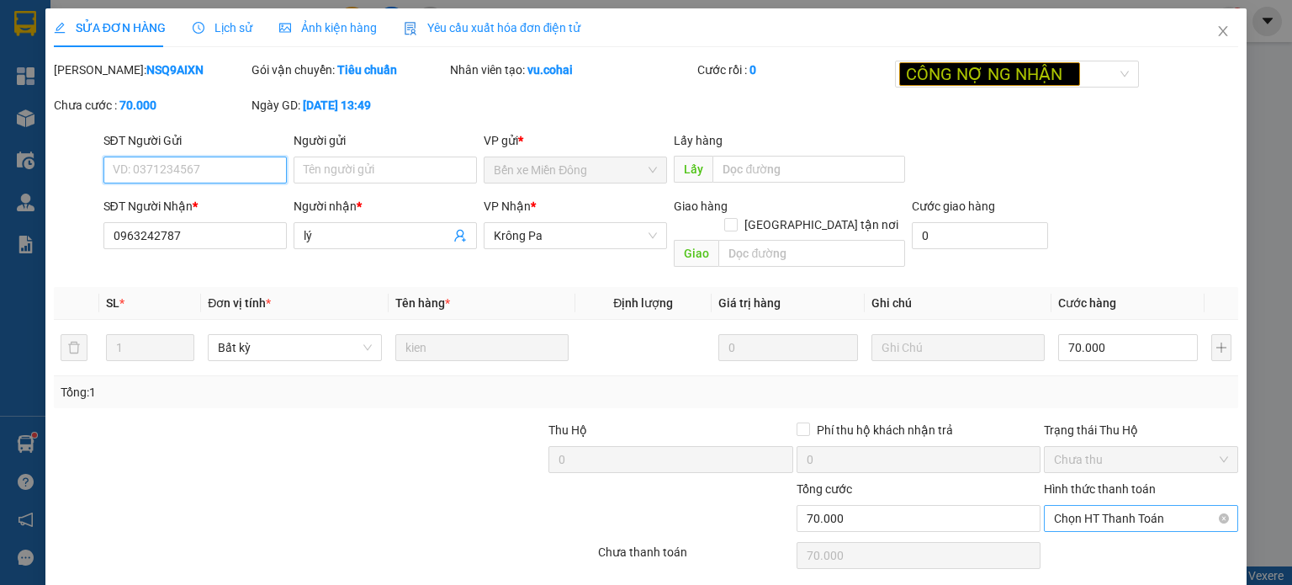
click at [1125, 506] on span "Chọn HT Thanh Toán" at bounding box center [1141, 518] width 174 height 25
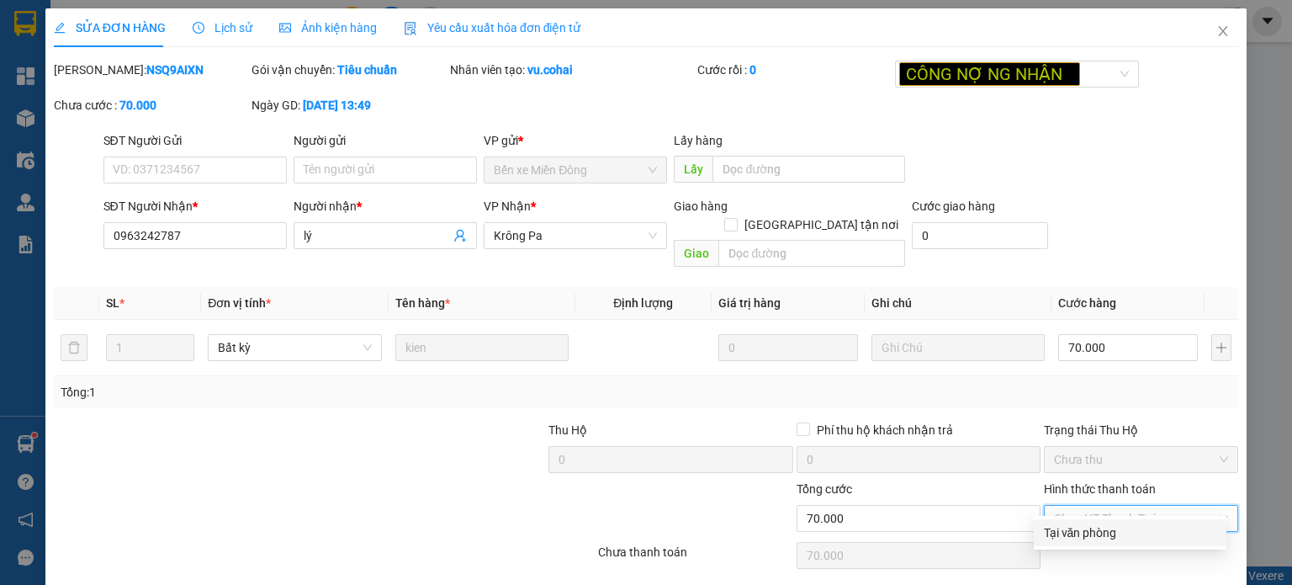
drag, startPoint x: 1092, startPoint y: 534, endPoint x: 757, endPoint y: 570, distance: 336.8
click at [1083, 539] on div "Tại văn phòng" at bounding box center [1130, 532] width 172 height 19
type input "0"
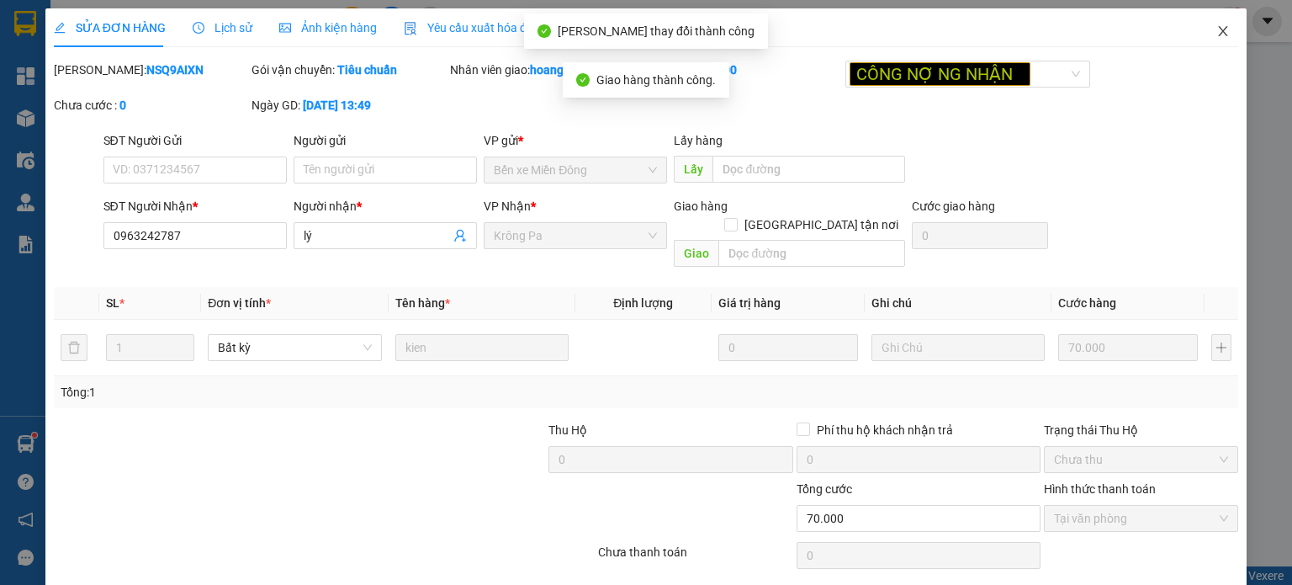
click at [1217, 36] on icon "close" at bounding box center [1223, 30] width 13 height 13
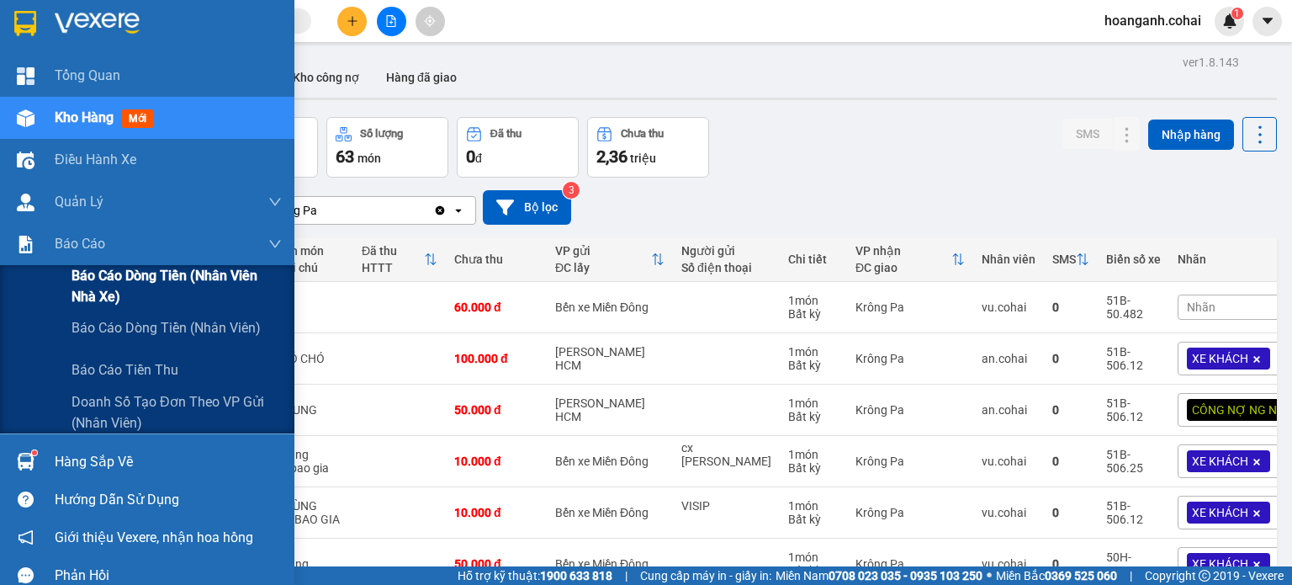
click at [114, 298] on span "Báo cáo dòng tiền (Nhân viên Nhà xe)" at bounding box center [177, 286] width 210 height 42
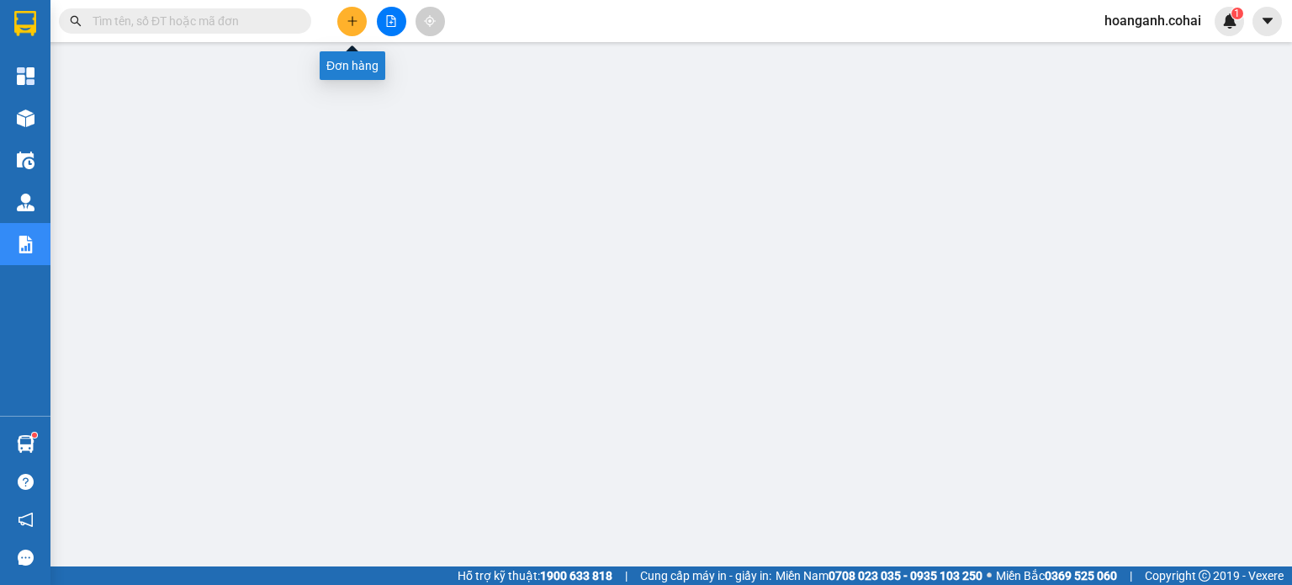
click at [341, 19] on button at bounding box center [351, 21] width 29 height 29
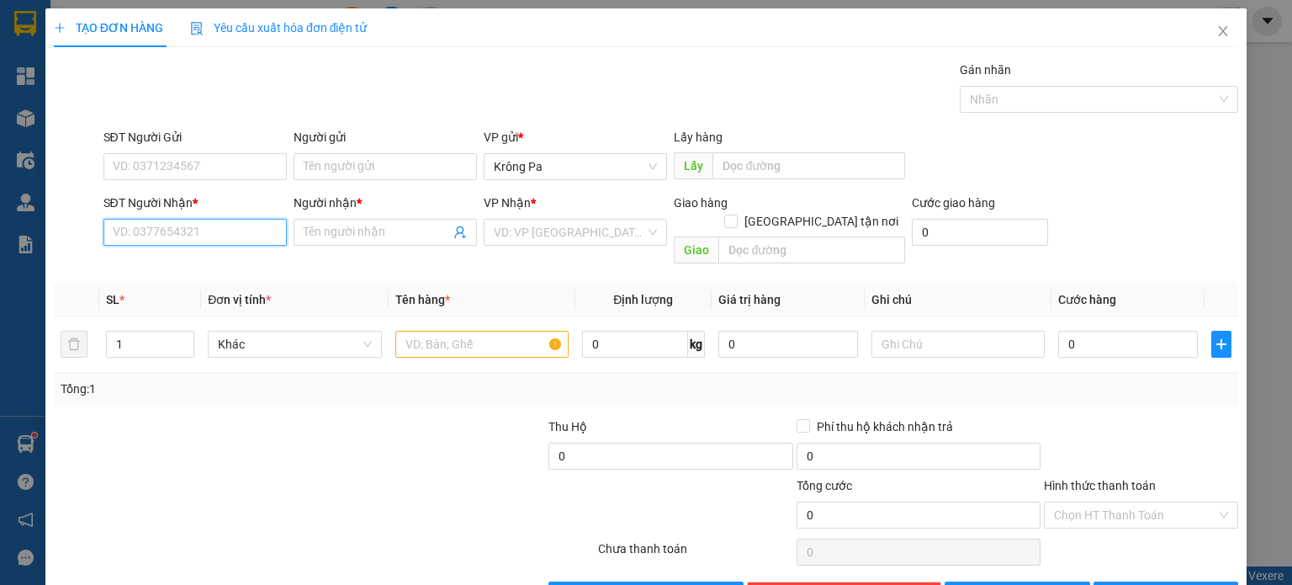
click at [269, 221] on input "SĐT Người Nhận *" at bounding box center [194, 232] width 183 height 27
type input "0981664264"
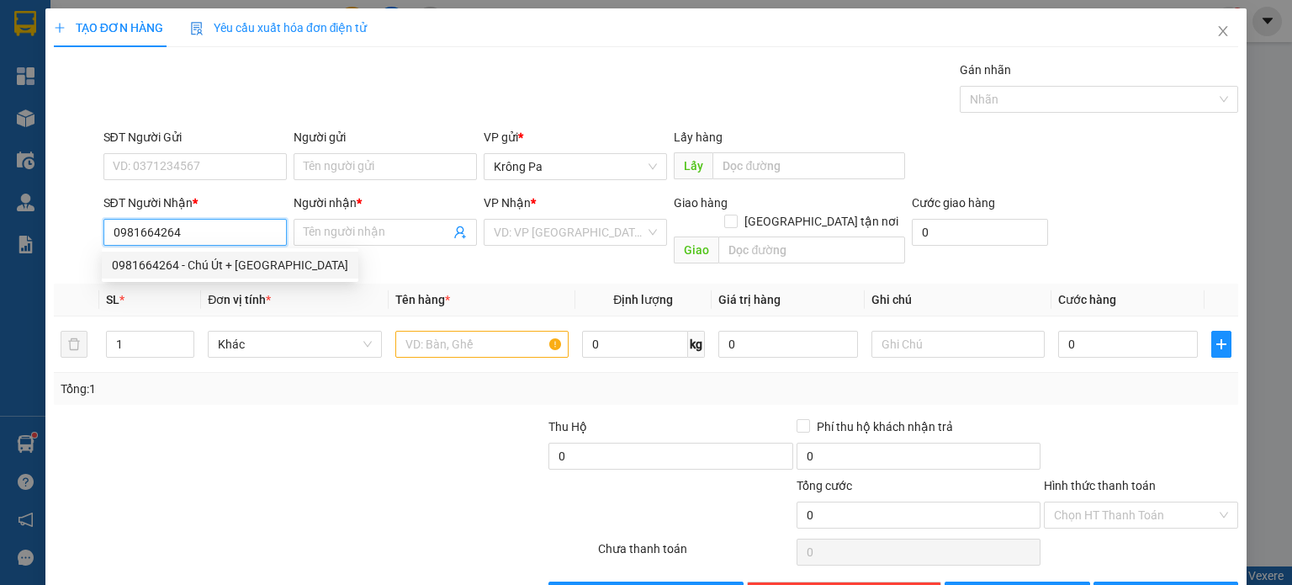
click at [207, 261] on div "0981664264 - Chú Út + Cô Hà" at bounding box center [230, 265] width 236 height 19
type input "Chú Út + Cô Hà"
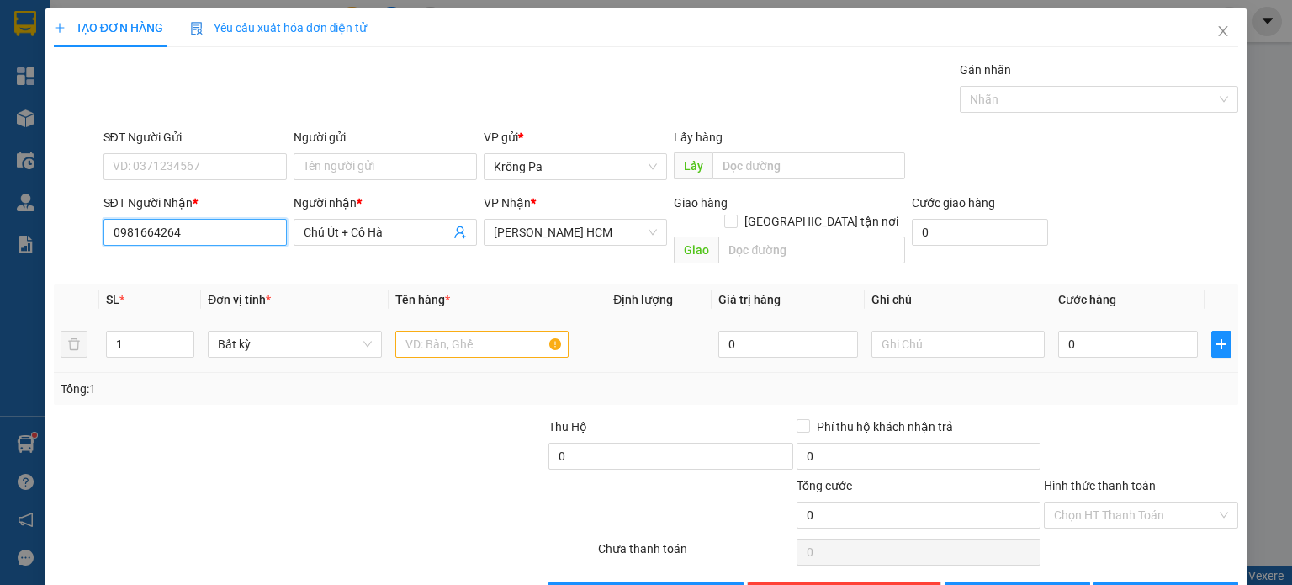
type input "0981664264"
click at [540, 331] on input "text" at bounding box center [481, 344] width 173 height 27
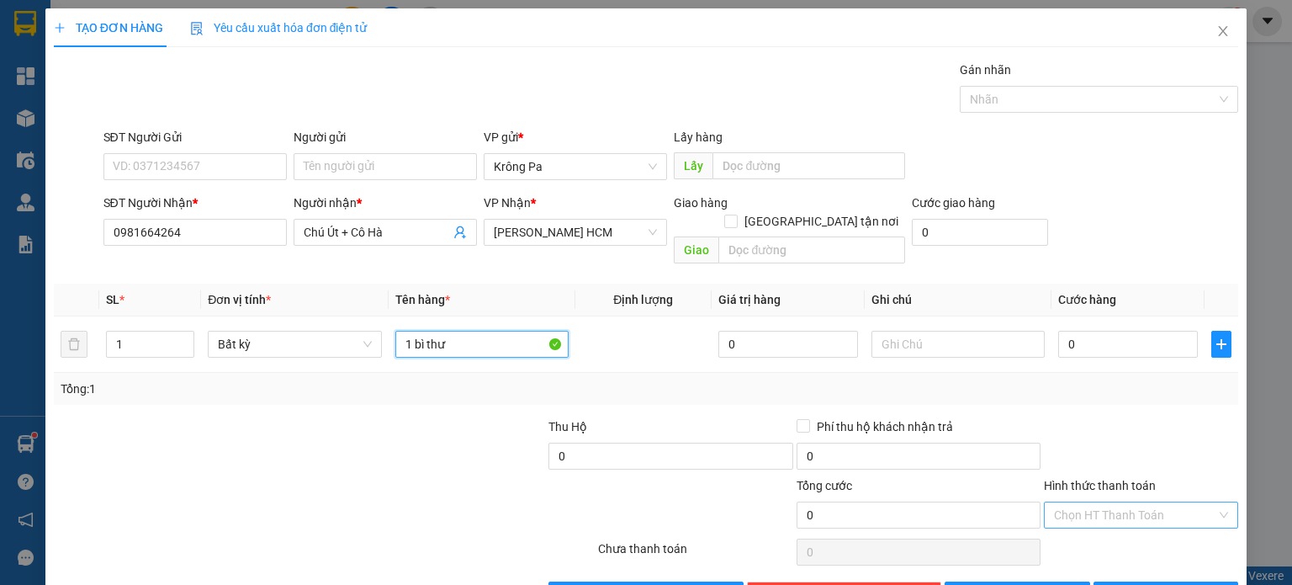
type input "1 bì thư"
click at [1100, 502] on input "Hình thức thanh toán" at bounding box center [1135, 514] width 162 height 25
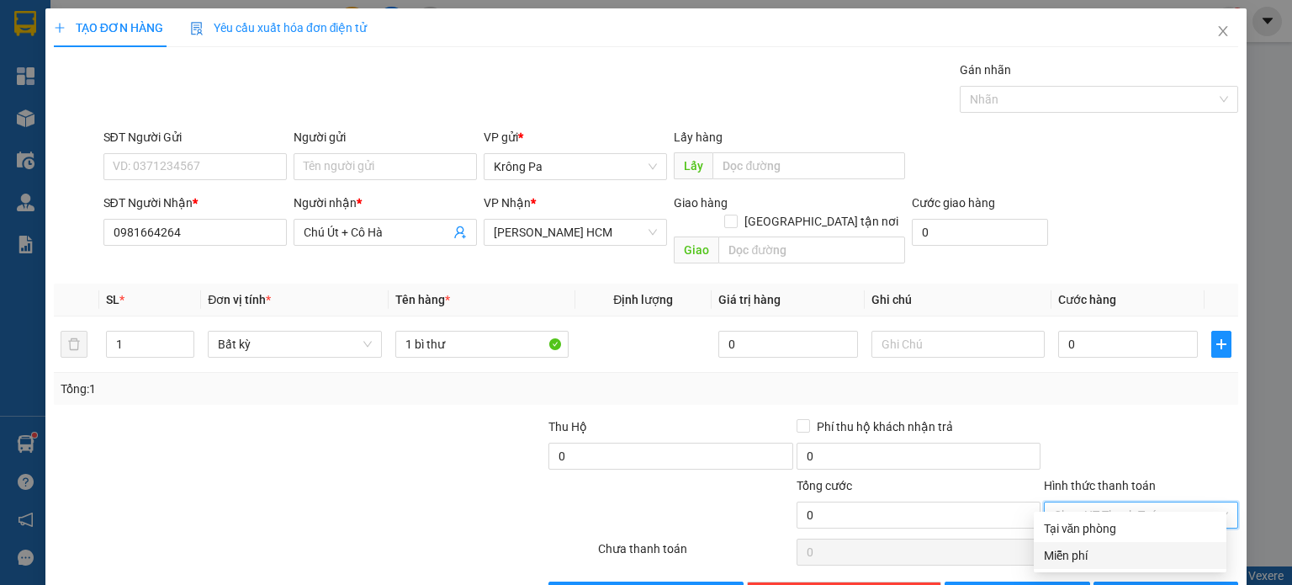
click at [1074, 551] on div "Miễn phí" at bounding box center [1130, 555] width 172 height 19
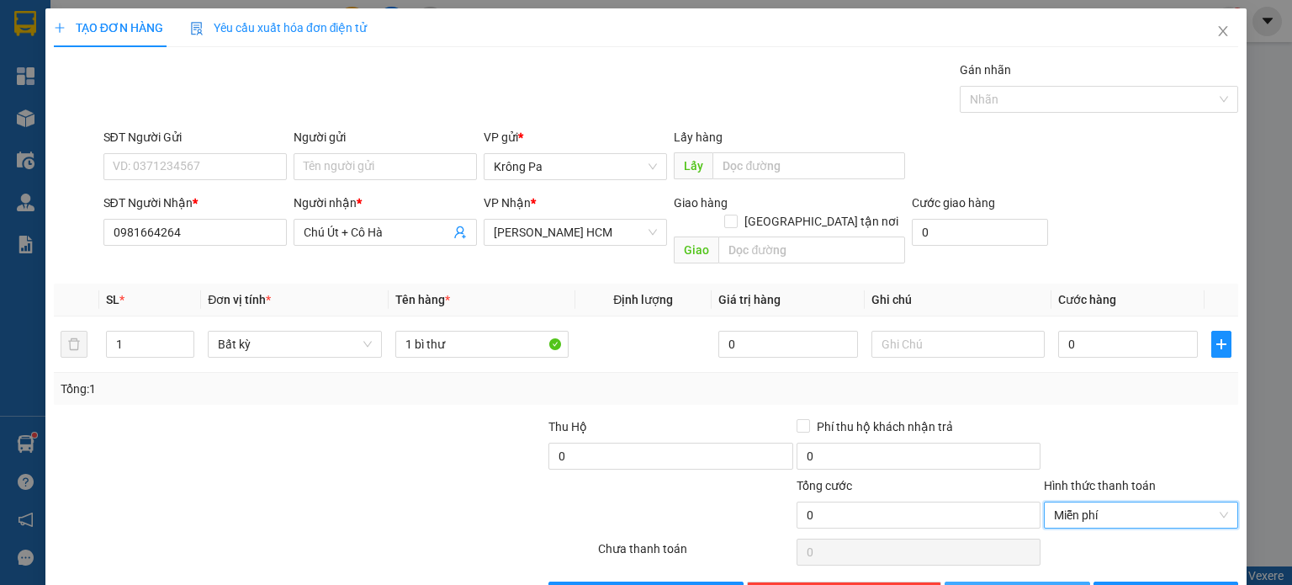
click at [1051, 581] on button "[PERSON_NAME]" at bounding box center [1018, 594] width 146 height 27
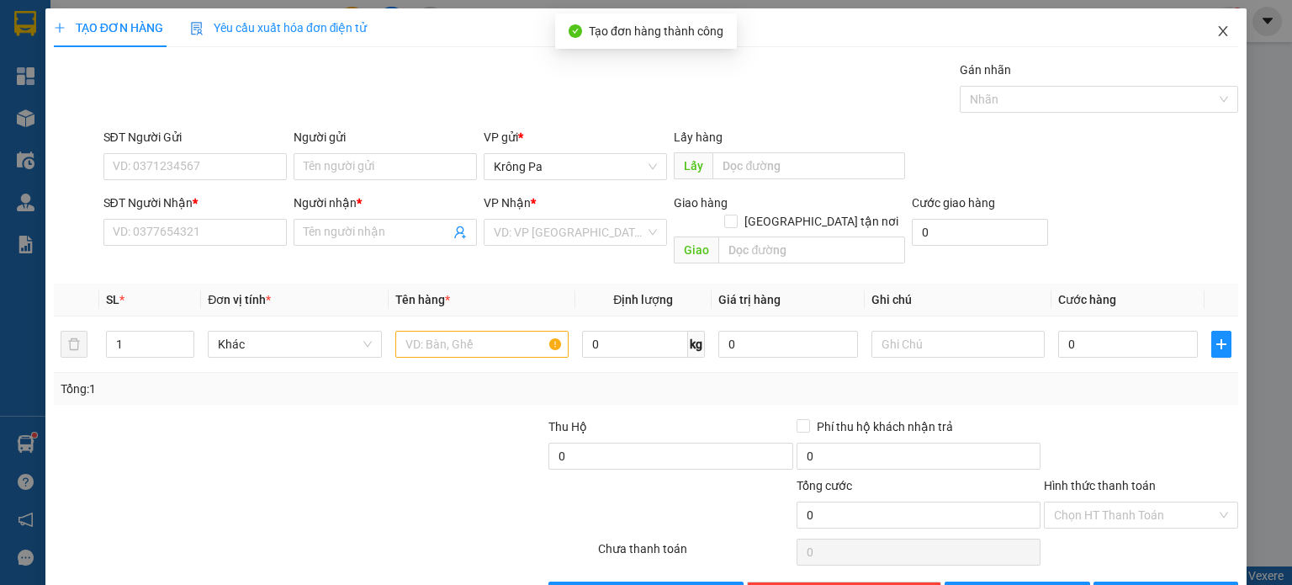
click at [1217, 33] on icon "close" at bounding box center [1223, 30] width 13 height 13
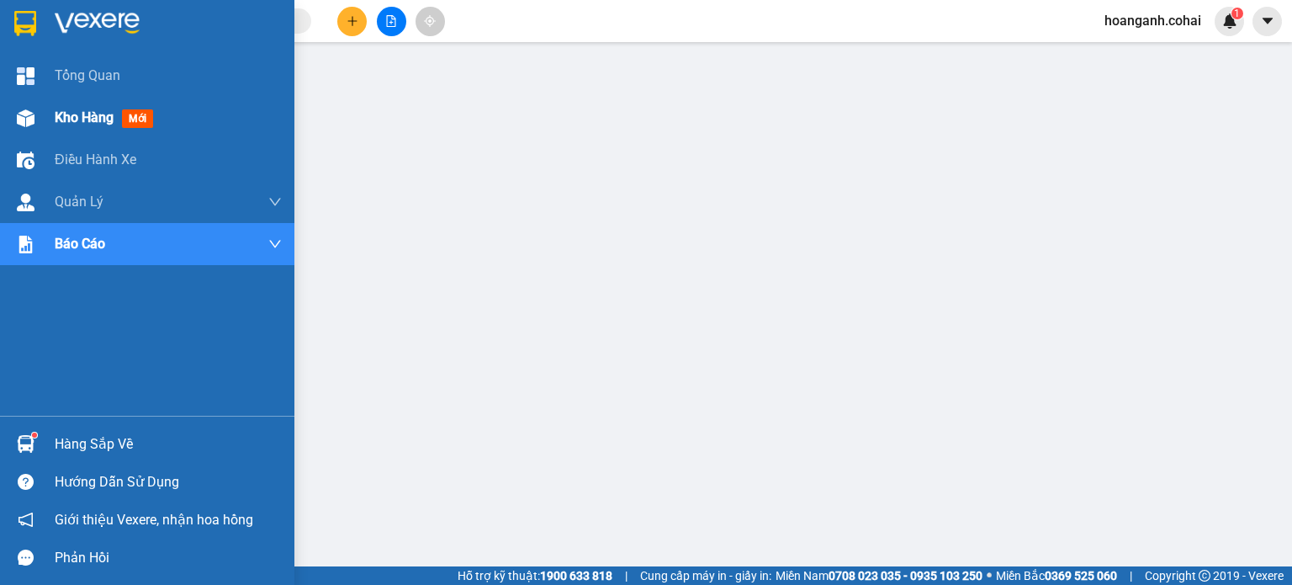
click at [64, 120] on span "Kho hàng" at bounding box center [84, 117] width 59 height 16
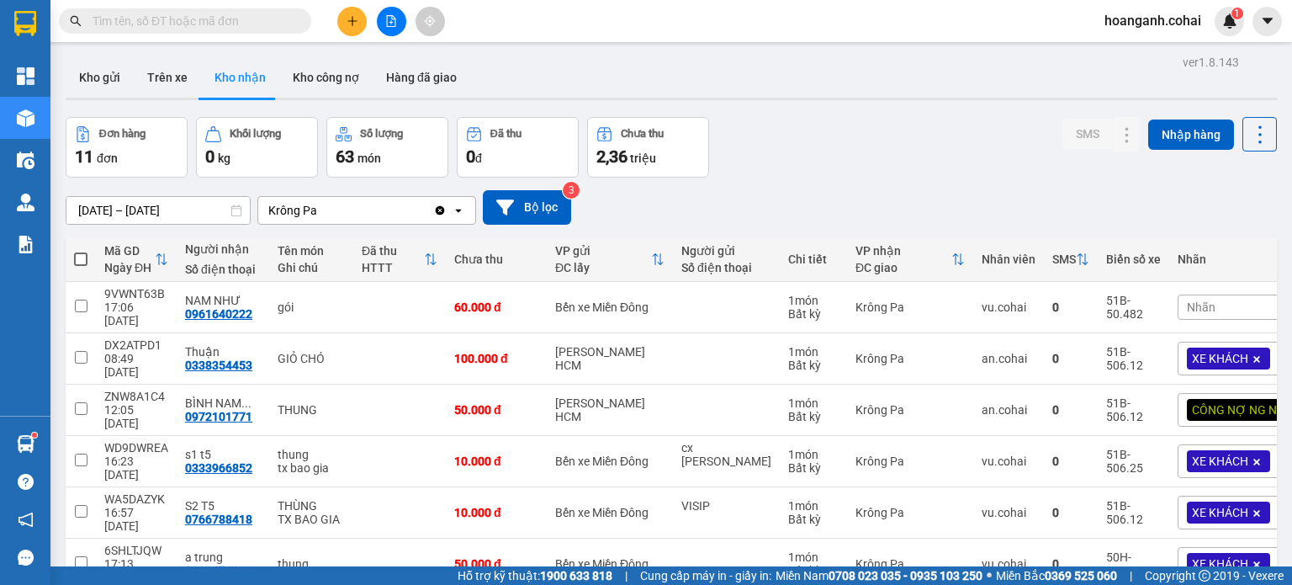
click at [1198, 300] on span "Nhãn" at bounding box center [1201, 306] width 29 height 13
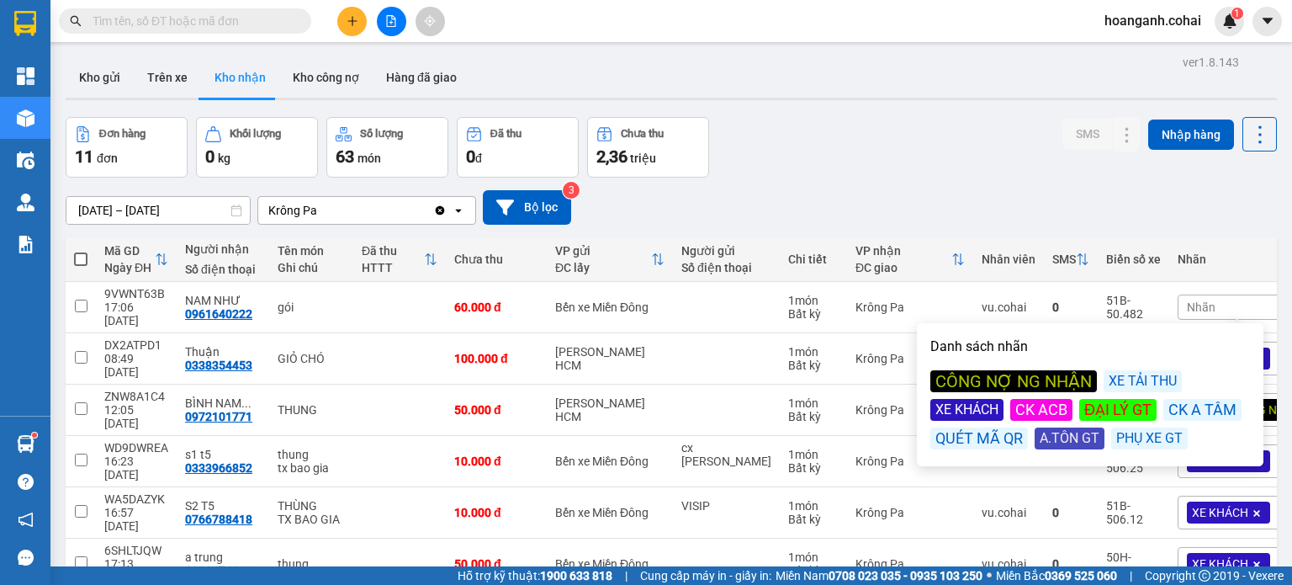
click at [1047, 379] on div "CÔNG NỢ NG NHẬN" at bounding box center [1013, 381] width 167 height 22
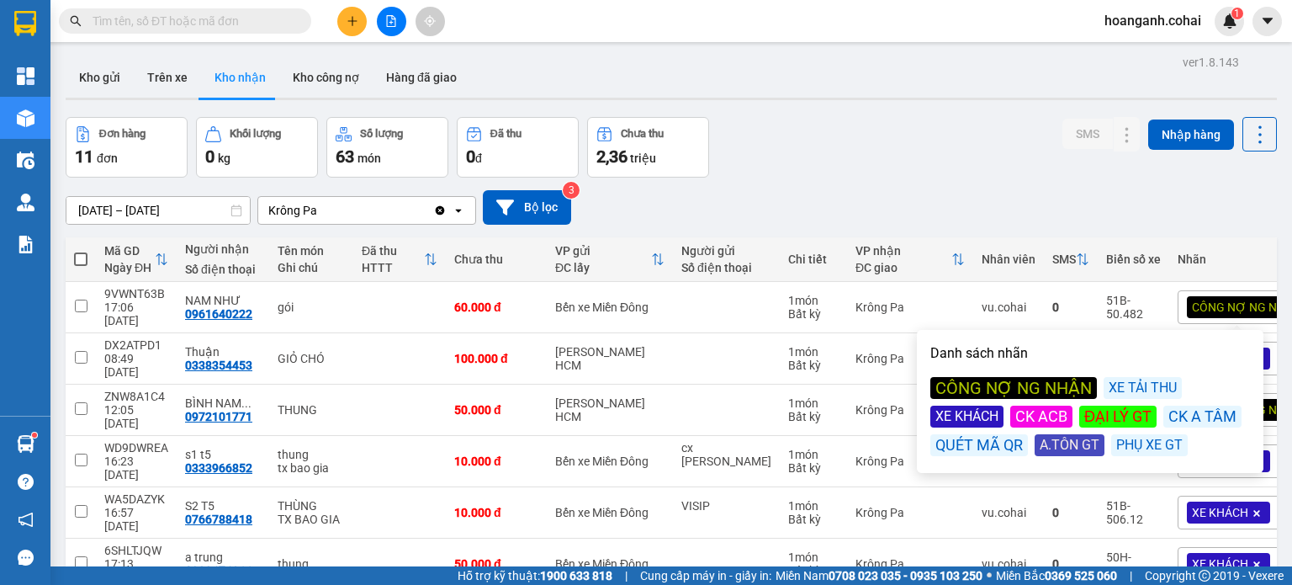
click at [949, 180] on div "[DATE] – [DATE] Press the down arrow key to interact with the calendar and sele…" at bounding box center [671, 208] width 1211 height 60
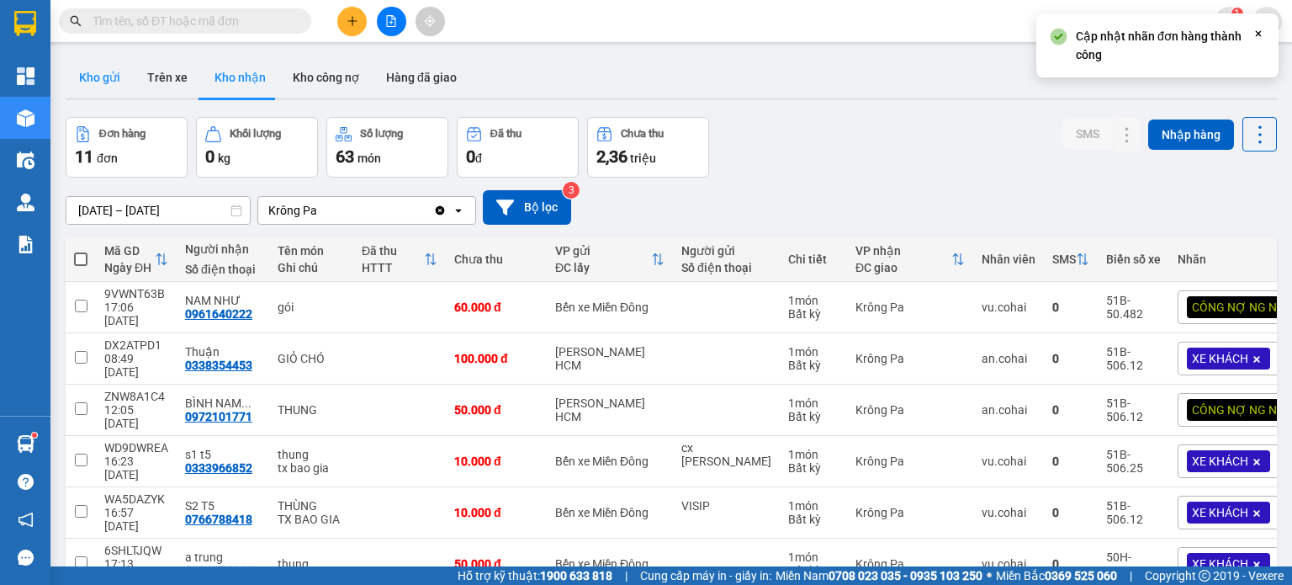
click at [120, 77] on button "Kho gửi" at bounding box center [100, 77] width 68 height 40
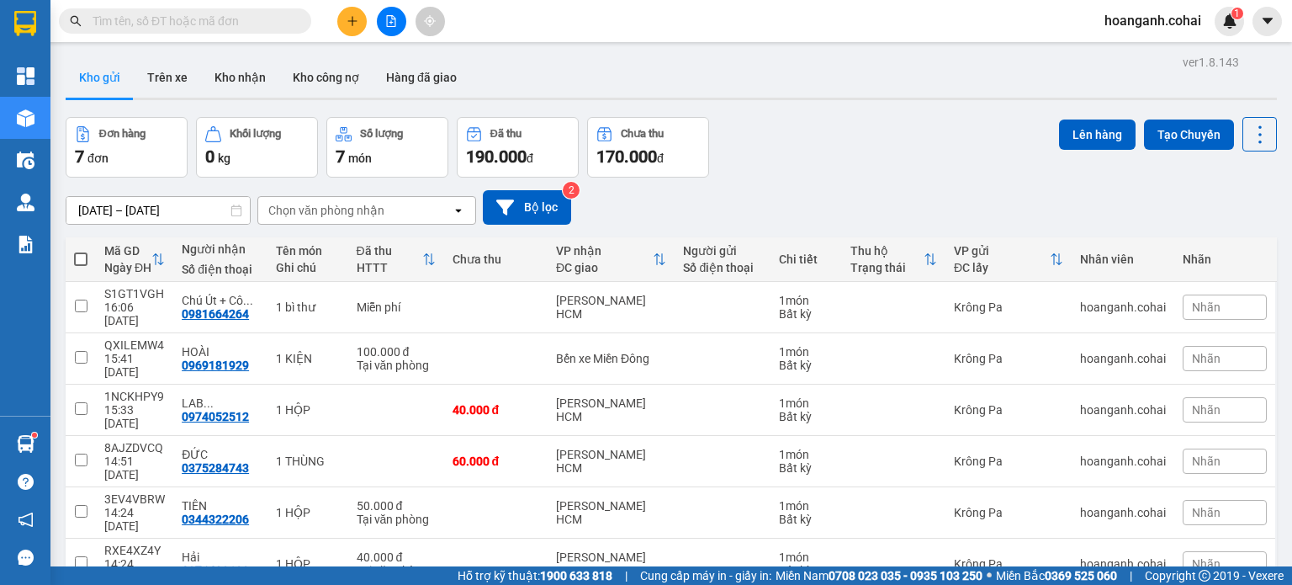
click at [80, 252] on span at bounding box center [80, 258] width 13 height 13
click at [81, 251] on input "checkbox" at bounding box center [81, 251] width 0 height 0
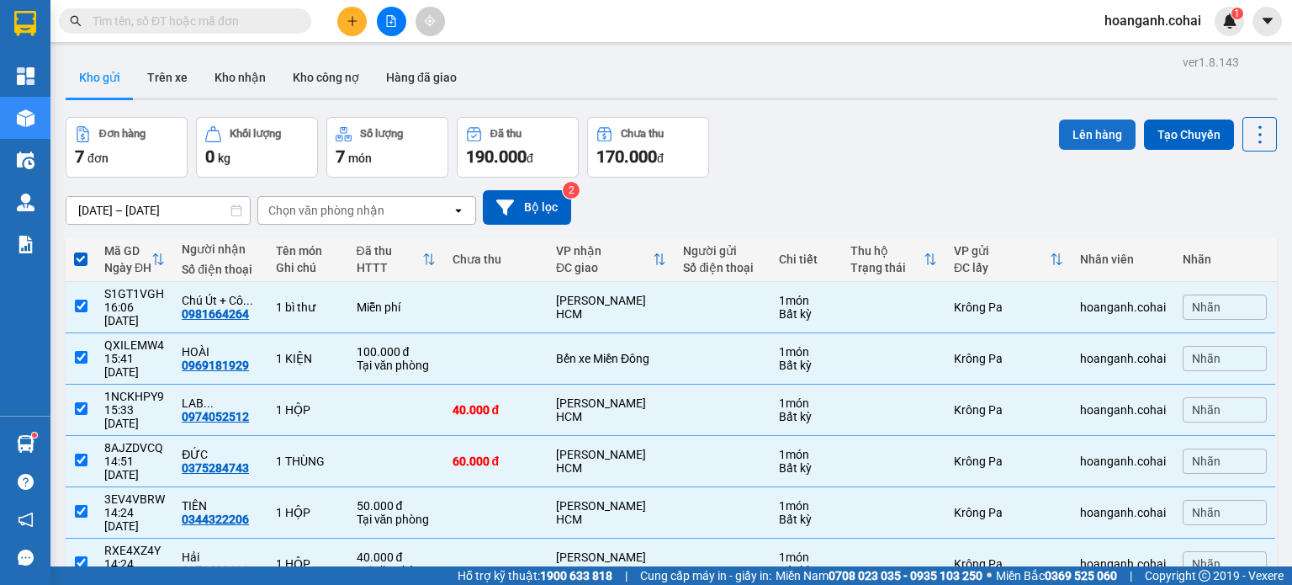
click at [1090, 119] on button "Lên hàng" at bounding box center [1097, 134] width 77 height 30
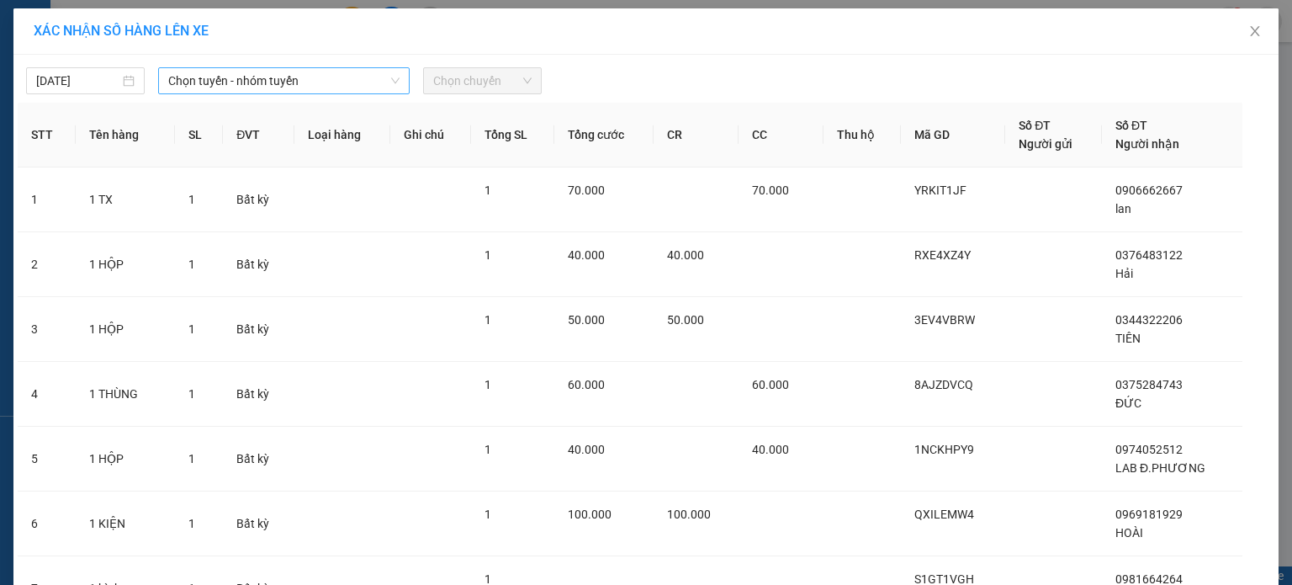
click at [394, 83] on icon "down" at bounding box center [395, 81] width 10 height 10
click at [376, 74] on span "Chọn tuyến - nhóm tuyến" at bounding box center [283, 80] width 231 height 25
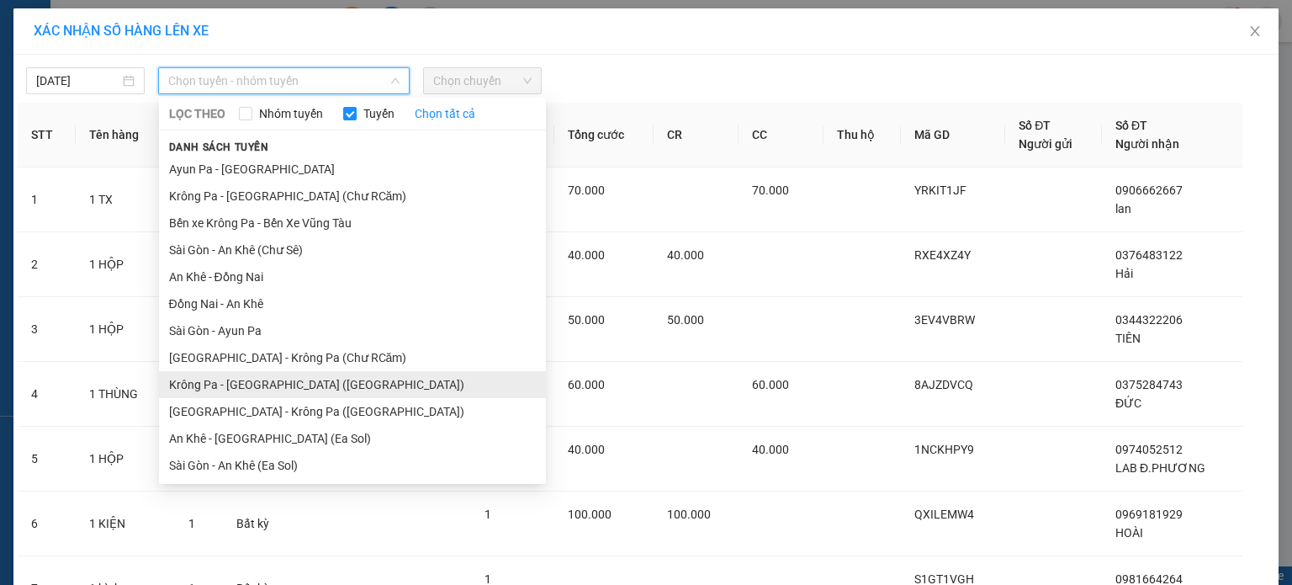
click at [303, 371] on li "Krông Pa - [GEOGRAPHIC_DATA] ([GEOGRAPHIC_DATA])" at bounding box center [352, 384] width 387 height 27
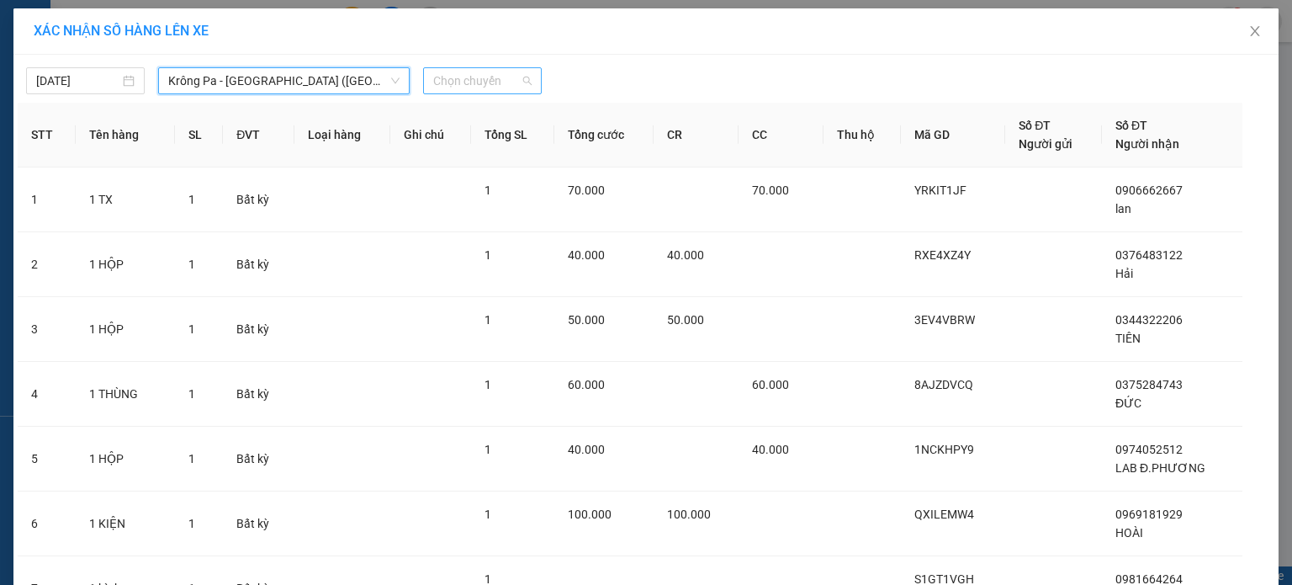
click at [504, 77] on span "Chọn chuyến" at bounding box center [482, 80] width 98 height 25
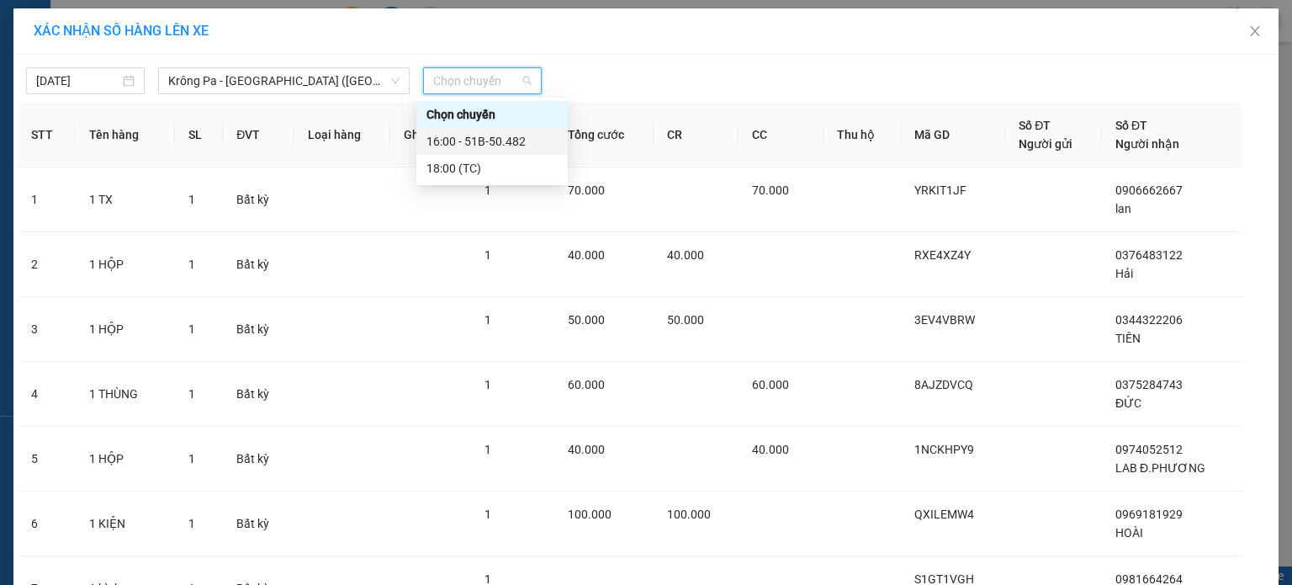
click at [522, 147] on div "16:00 - 51B-50.482" at bounding box center [492, 141] width 131 height 19
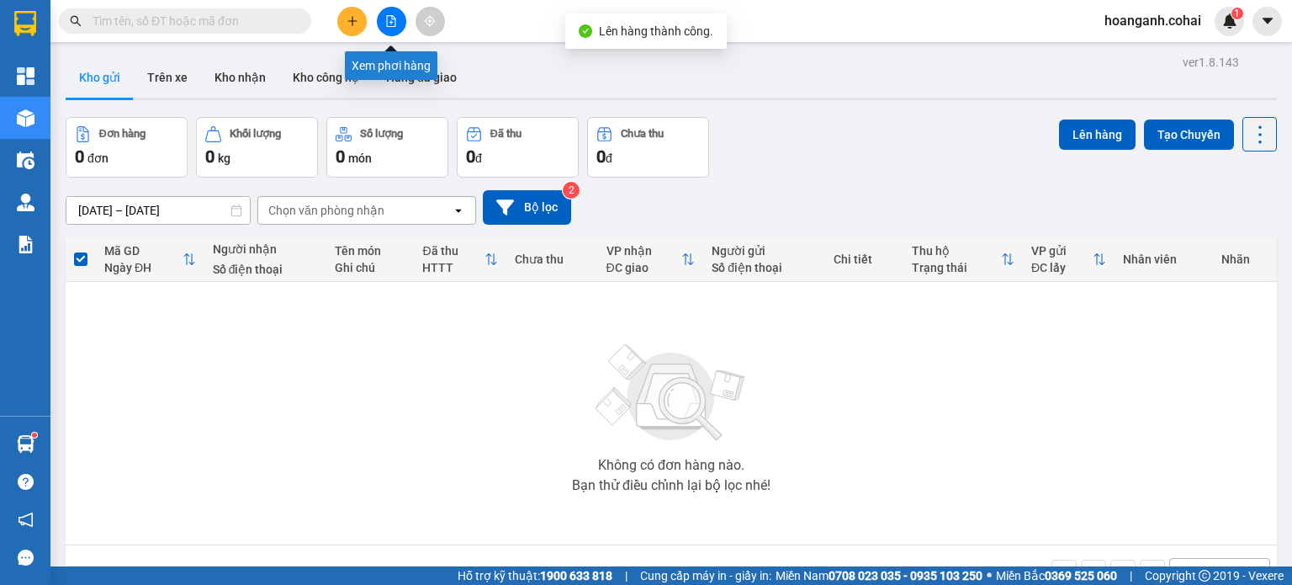
click at [393, 29] on button at bounding box center [391, 21] width 29 height 29
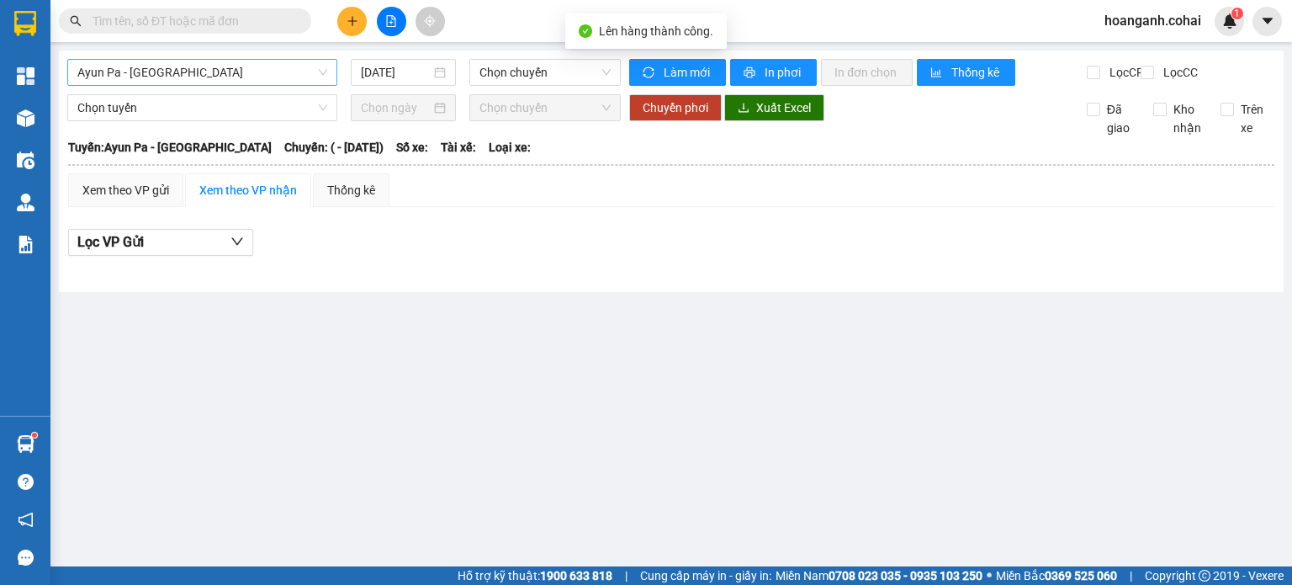
click at [246, 80] on span "Ayun Pa - [GEOGRAPHIC_DATA]" at bounding box center [202, 72] width 250 height 25
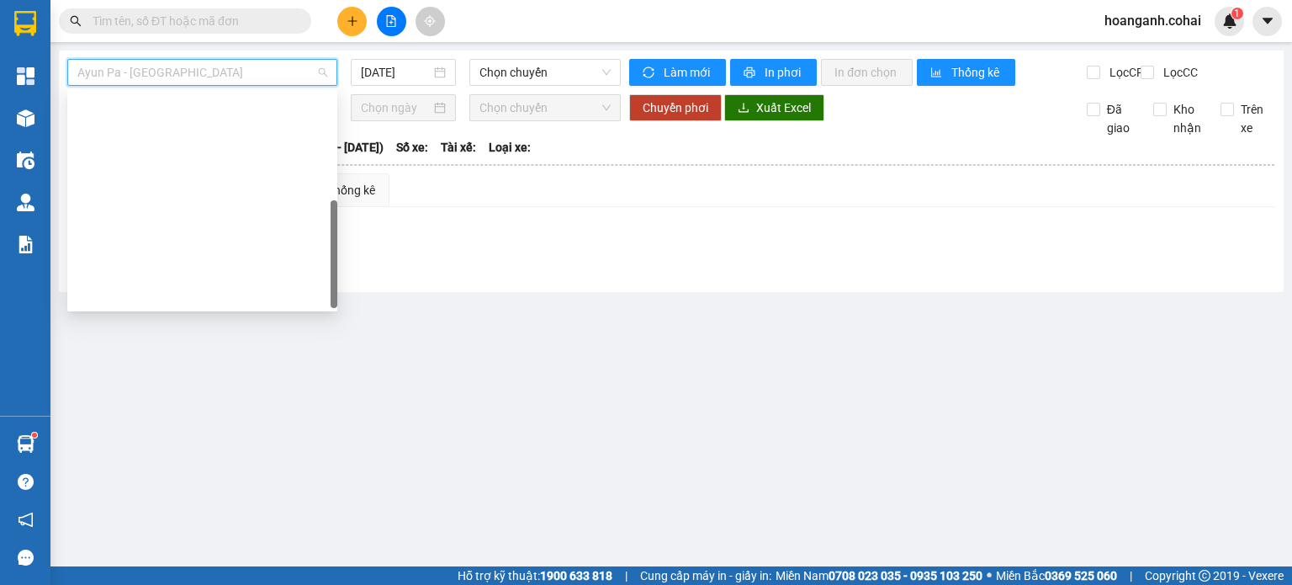
click at [184, 335] on div "Krông Pa - [GEOGRAPHIC_DATA] ([GEOGRAPHIC_DATA])" at bounding box center [202, 348] width 270 height 27
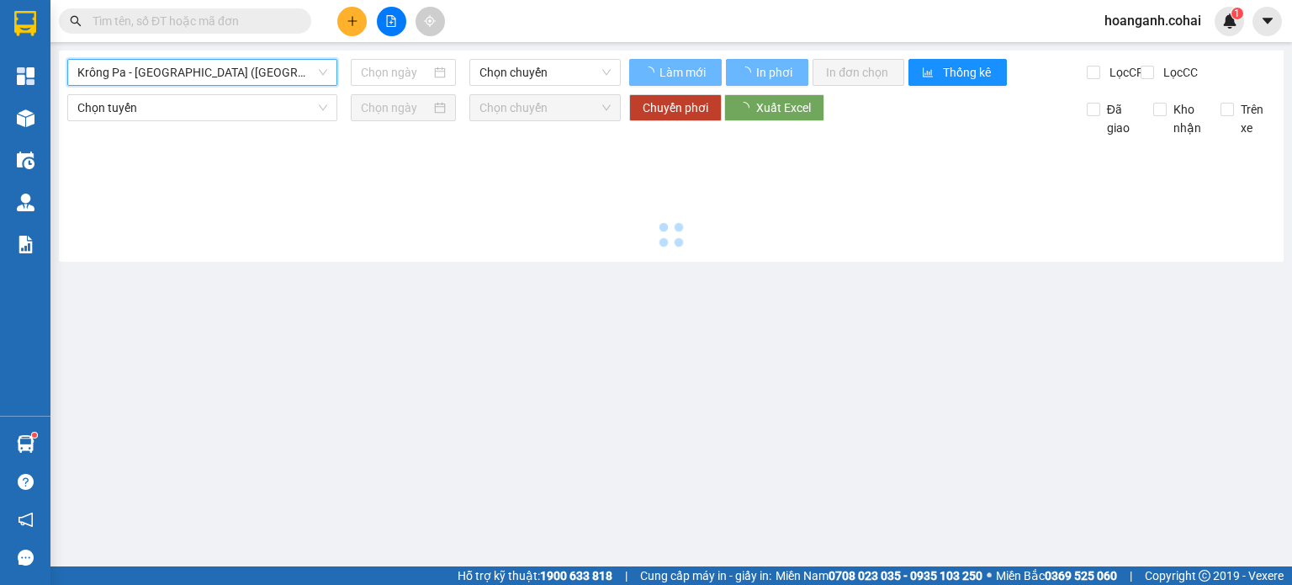
type input "[DATE]"
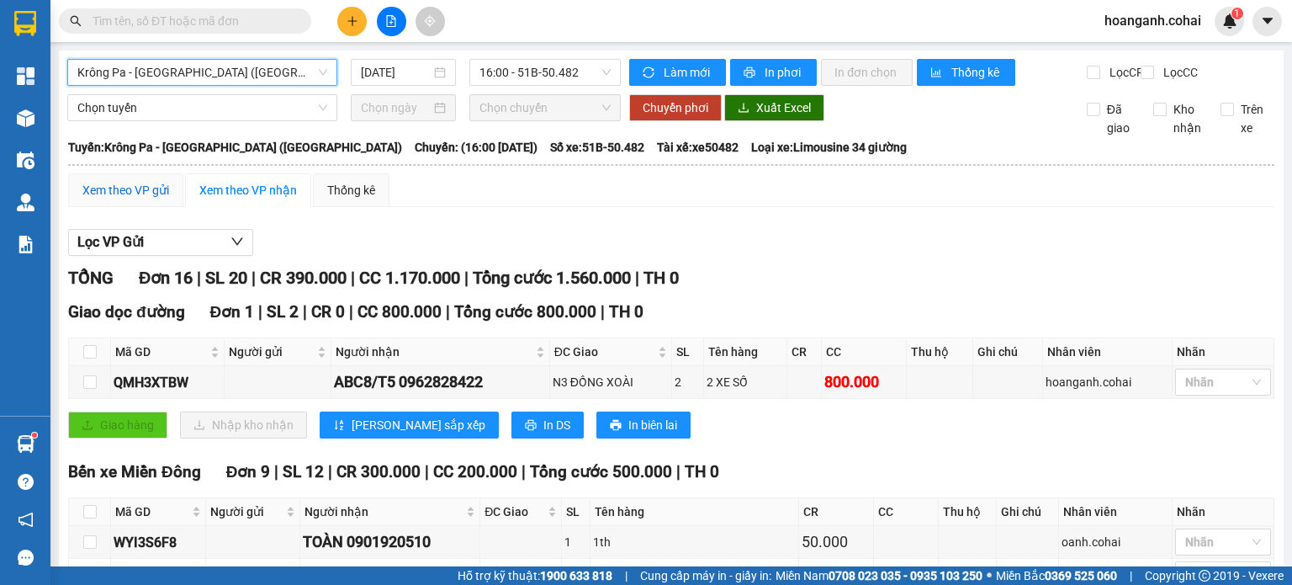
click at [138, 199] on div "Xem theo VP gửi" at bounding box center [125, 190] width 87 height 19
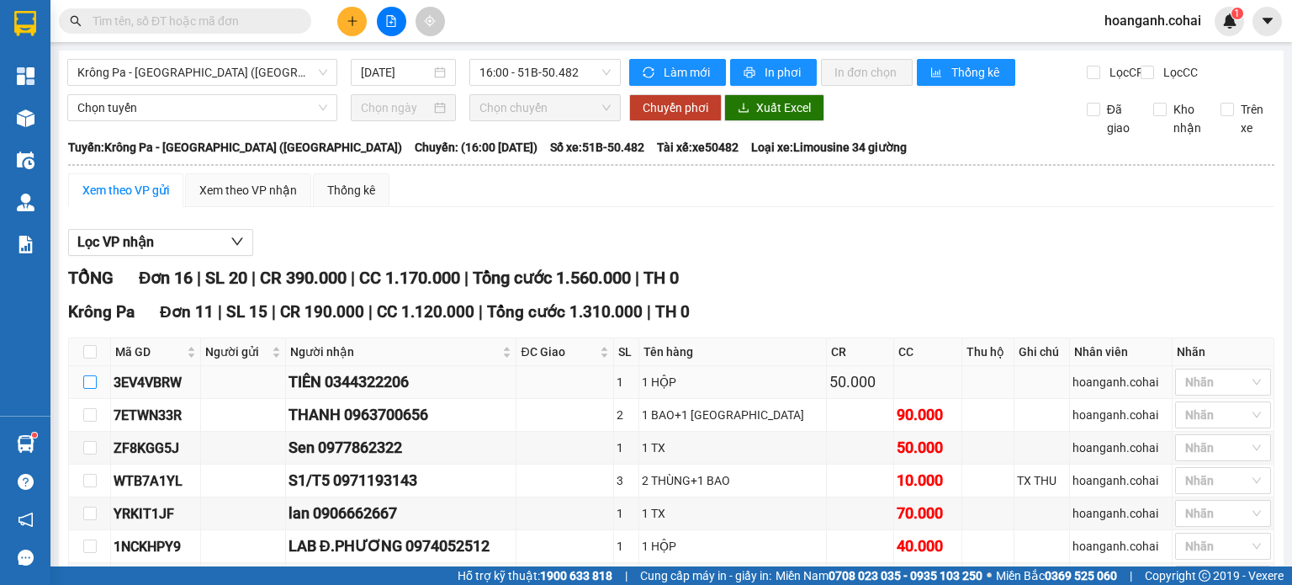
click at [87, 373] on label at bounding box center [89, 382] width 13 height 19
click at [87, 375] on input "checkbox" at bounding box center [89, 381] width 13 height 13
checkbox input "true"
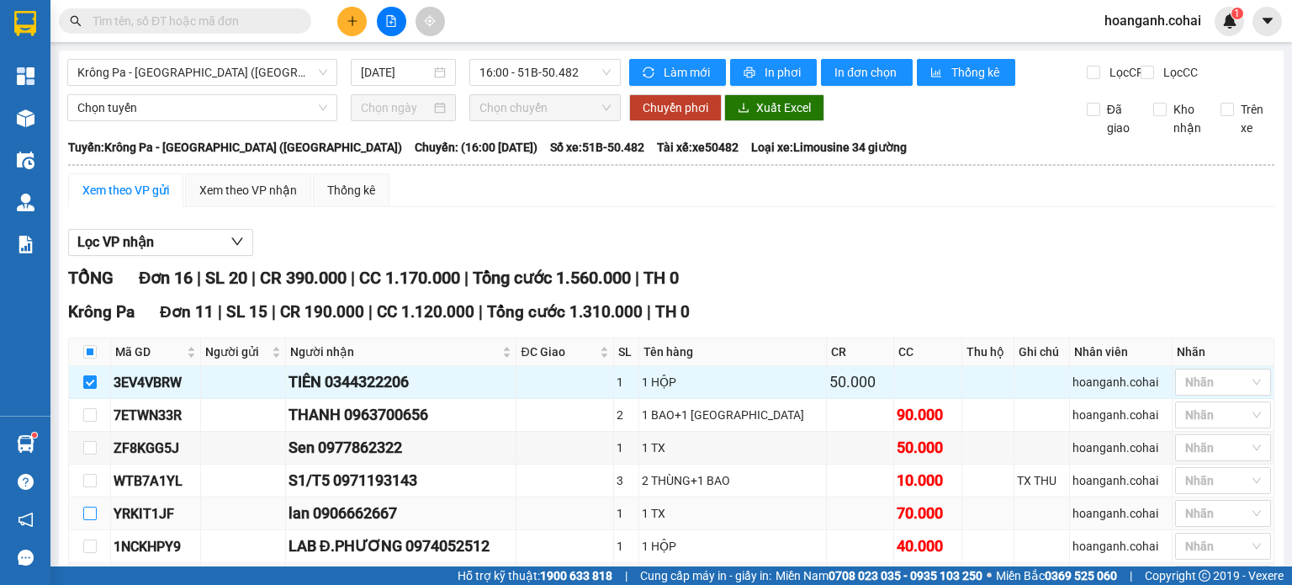
click at [88, 506] on input "checkbox" at bounding box center [89, 512] width 13 height 13
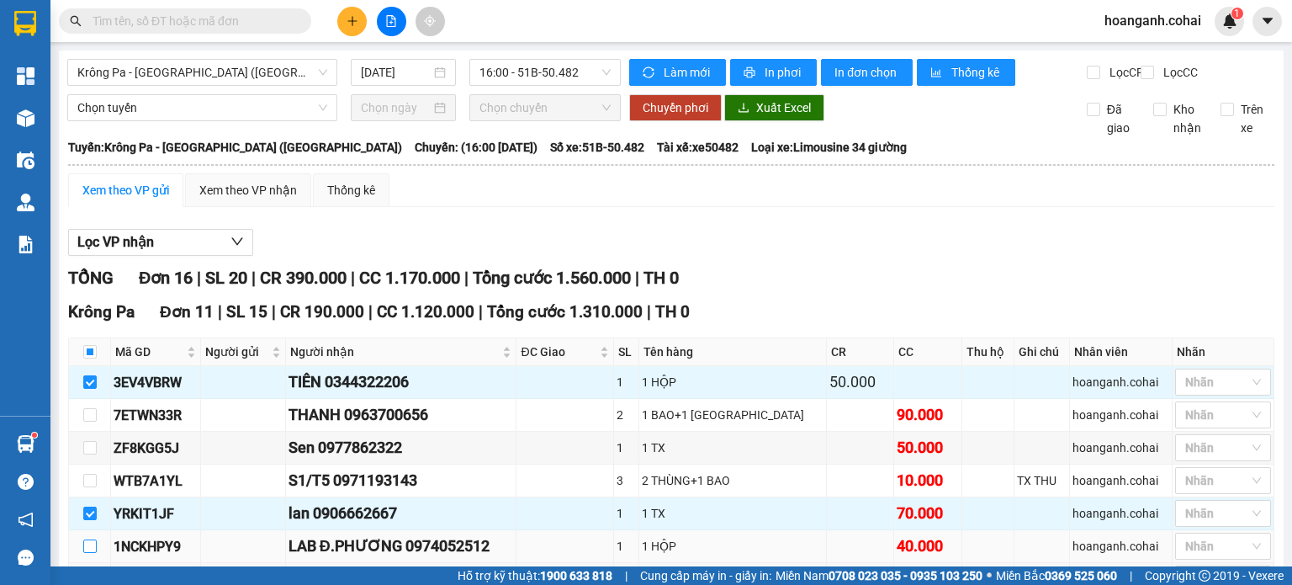
click at [89, 539] on input "checkbox" at bounding box center [89, 545] width 13 height 13
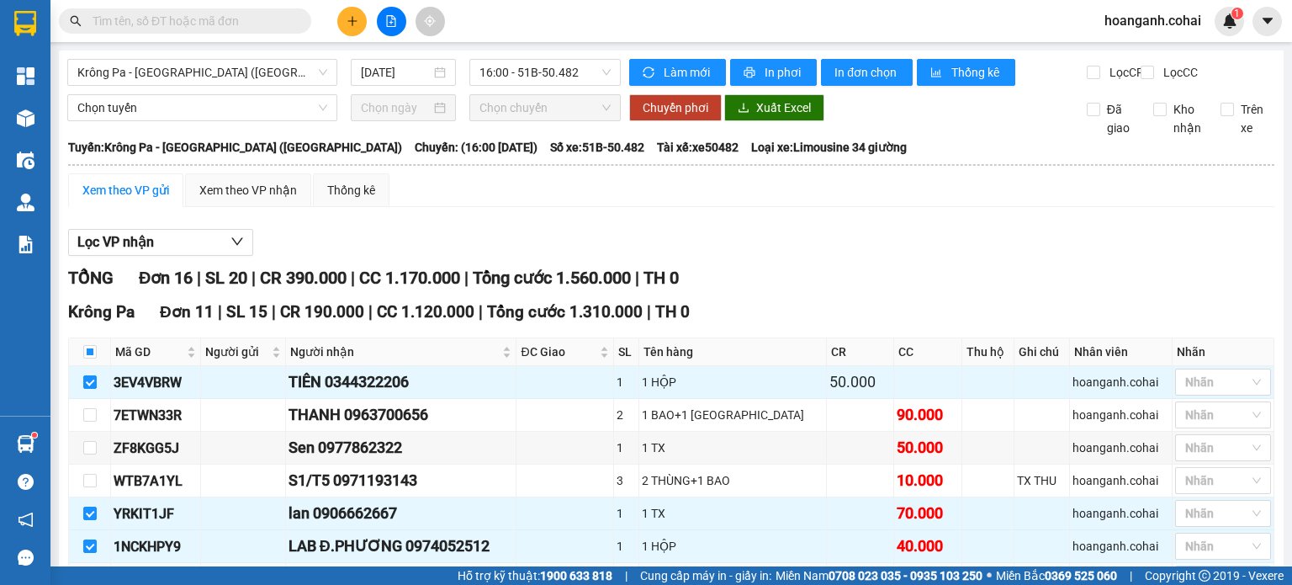
click at [88, 572] on input "checkbox" at bounding box center [89, 578] width 13 height 13
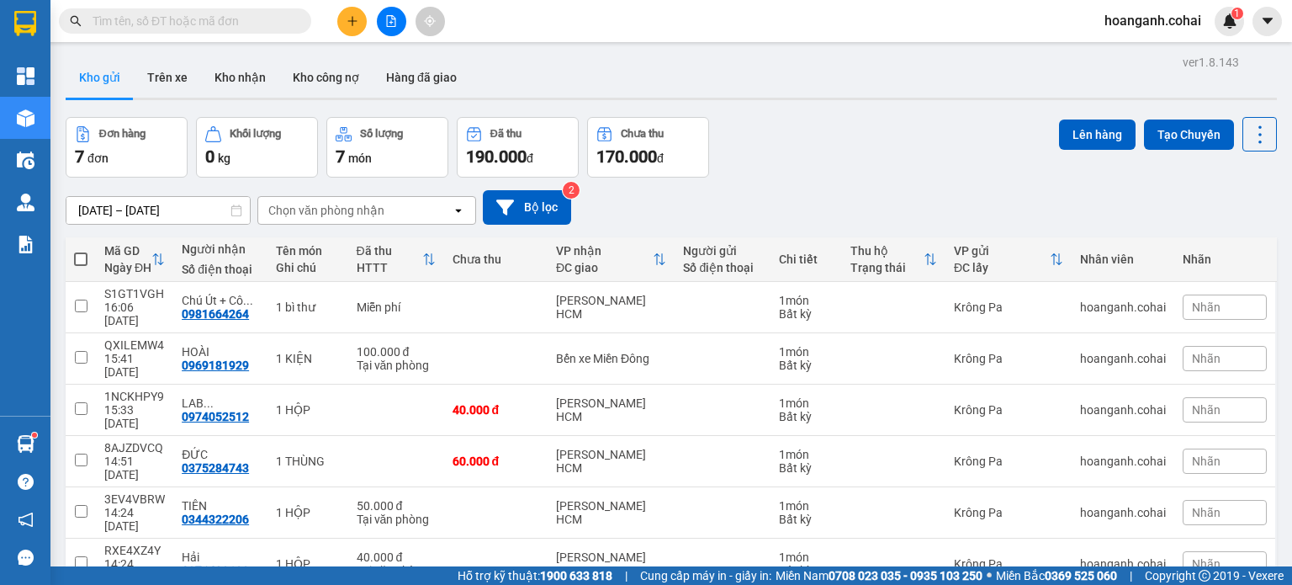
click at [83, 257] on span at bounding box center [80, 258] width 13 height 13
click at [81, 251] on input "checkbox" at bounding box center [81, 251] width 0 height 0
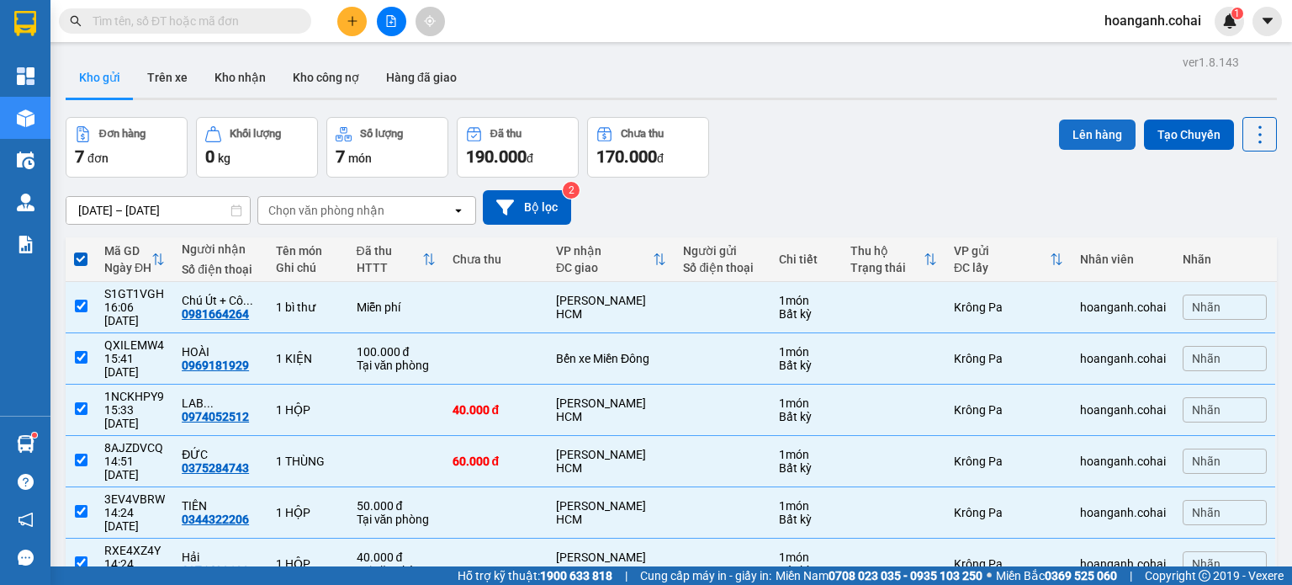
click at [1084, 120] on button "Lên hàng" at bounding box center [1097, 134] width 77 height 30
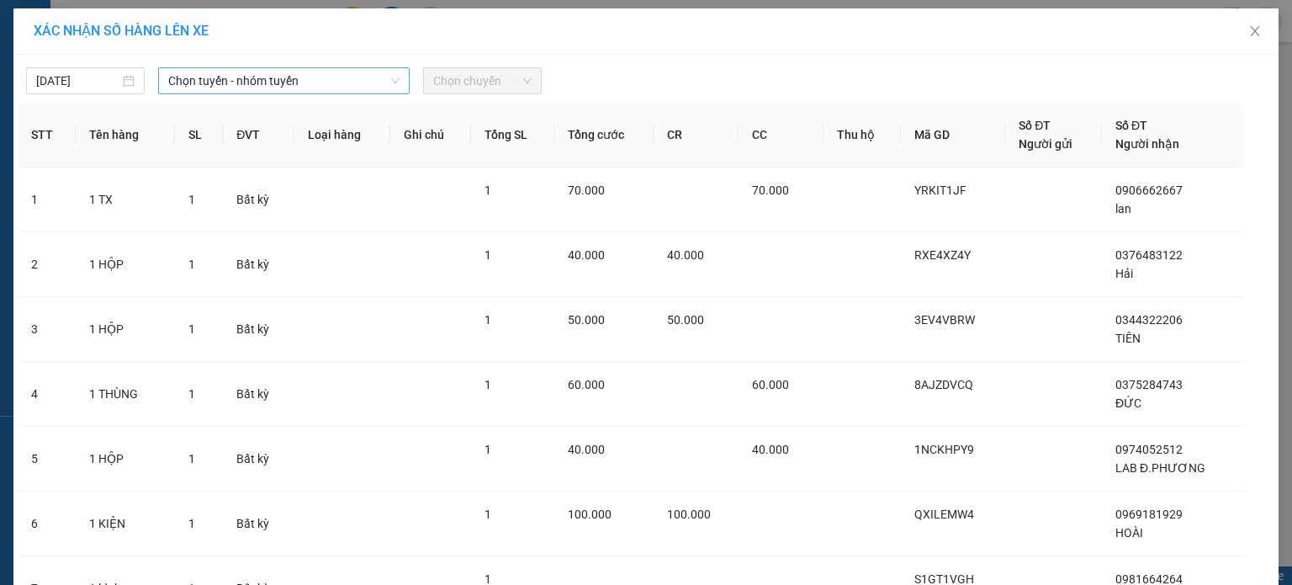
click at [335, 82] on span "Chọn tuyến - nhóm tuyến" at bounding box center [283, 80] width 231 height 25
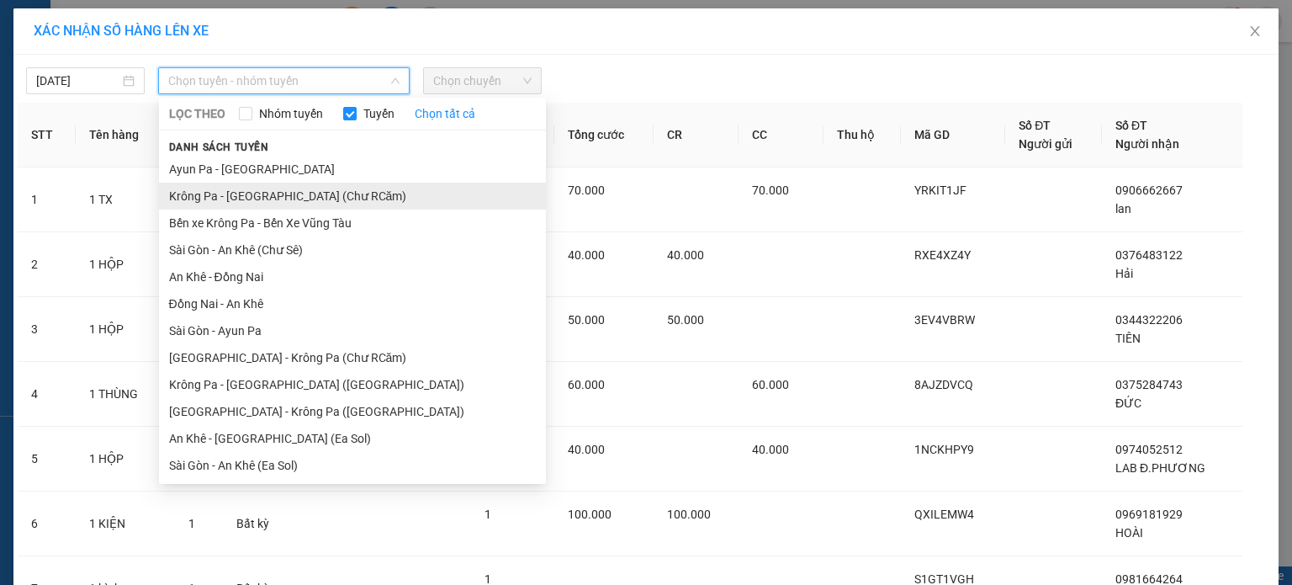
click at [315, 195] on li "Krông Pa - [GEOGRAPHIC_DATA] (Chư RCăm)" at bounding box center [352, 196] width 387 height 27
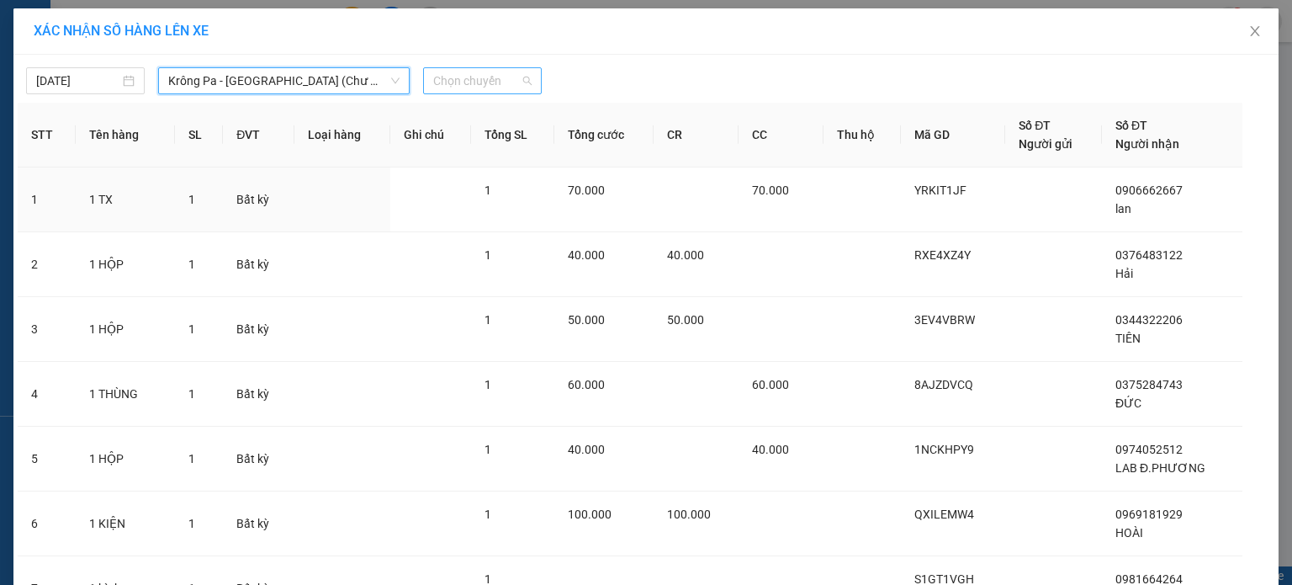
click at [506, 87] on span "Chọn chuyến" at bounding box center [482, 80] width 98 height 25
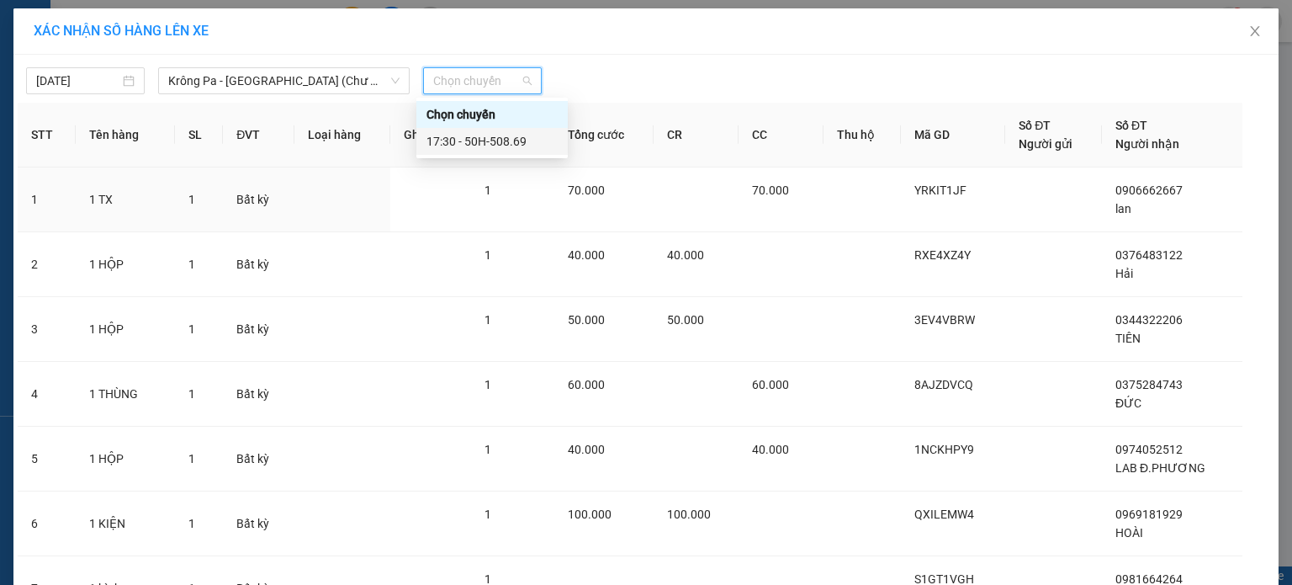
click at [504, 140] on div "17:30 - 50H-508.69" at bounding box center [492, 141] width 131 height 19
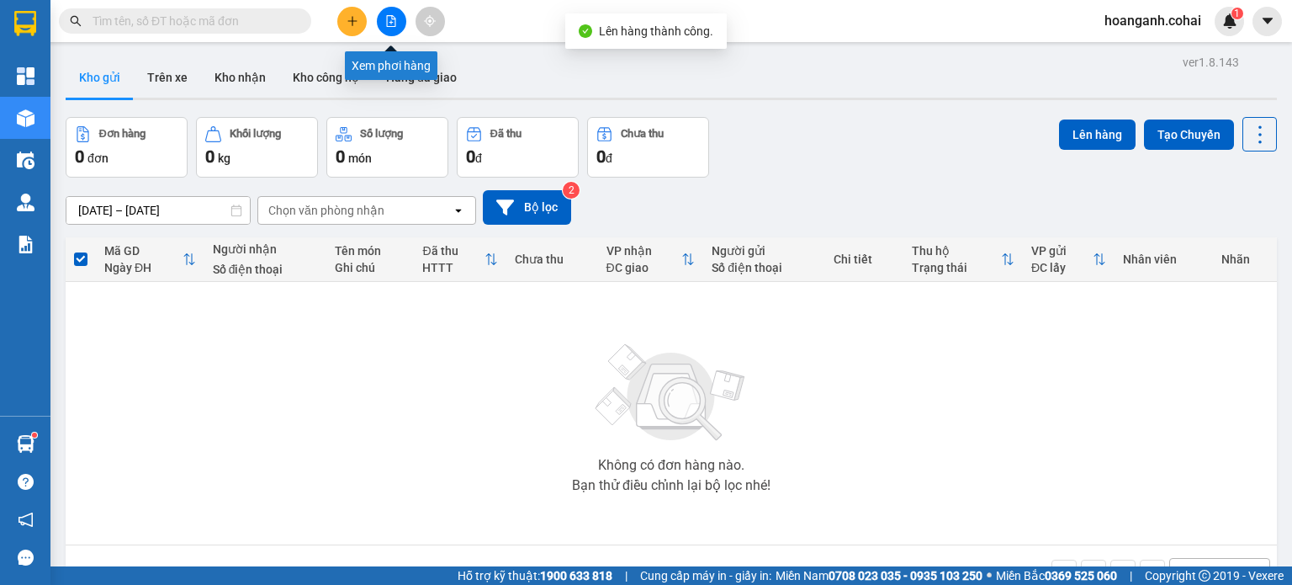
click at [386, 29] on button at bounding box center [391, 21] width 29 height 29
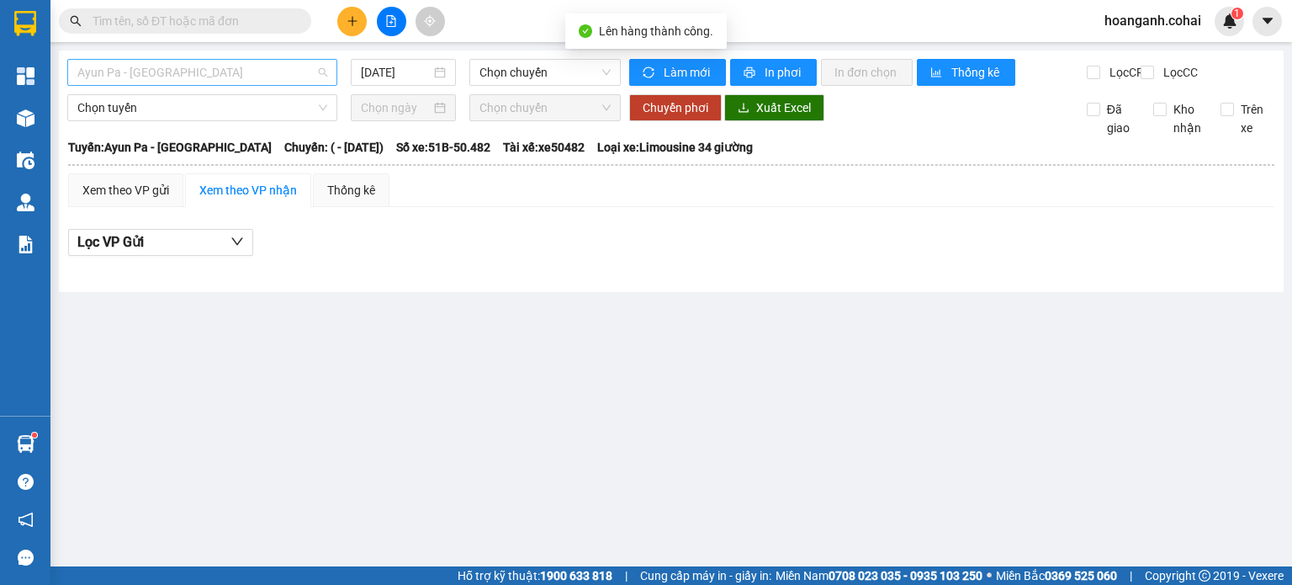
click at [294, 82] on span "Ayun Pa - [GEOGRAPHIC_DATA]" at bounding box center [202, 72] width 250 height 25
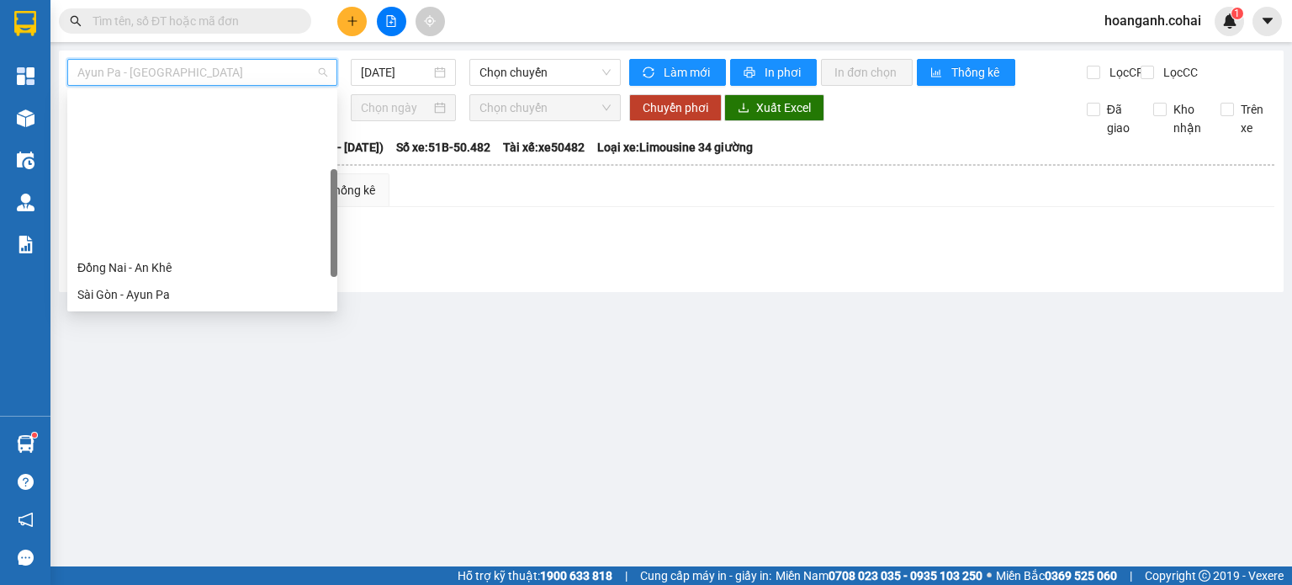
click at [215, 339] on div "Krông Pa - [GEOGRAPHIC_DATA] ([GEOGRAPHIC_DATA])" at bounding box center [202, 348] width 250 height 19
